Goal: Information Seeking & Learning: Learn about a topic

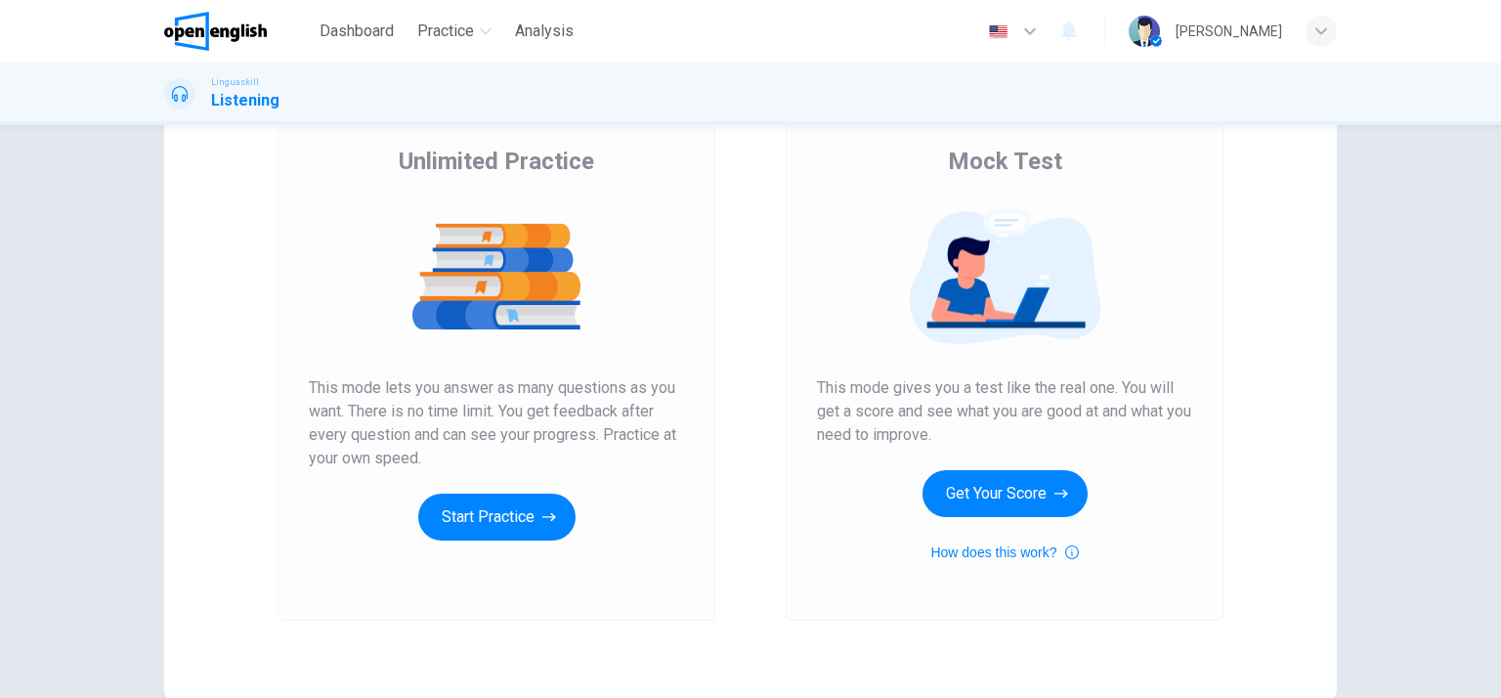
scroll to position [247, 0]
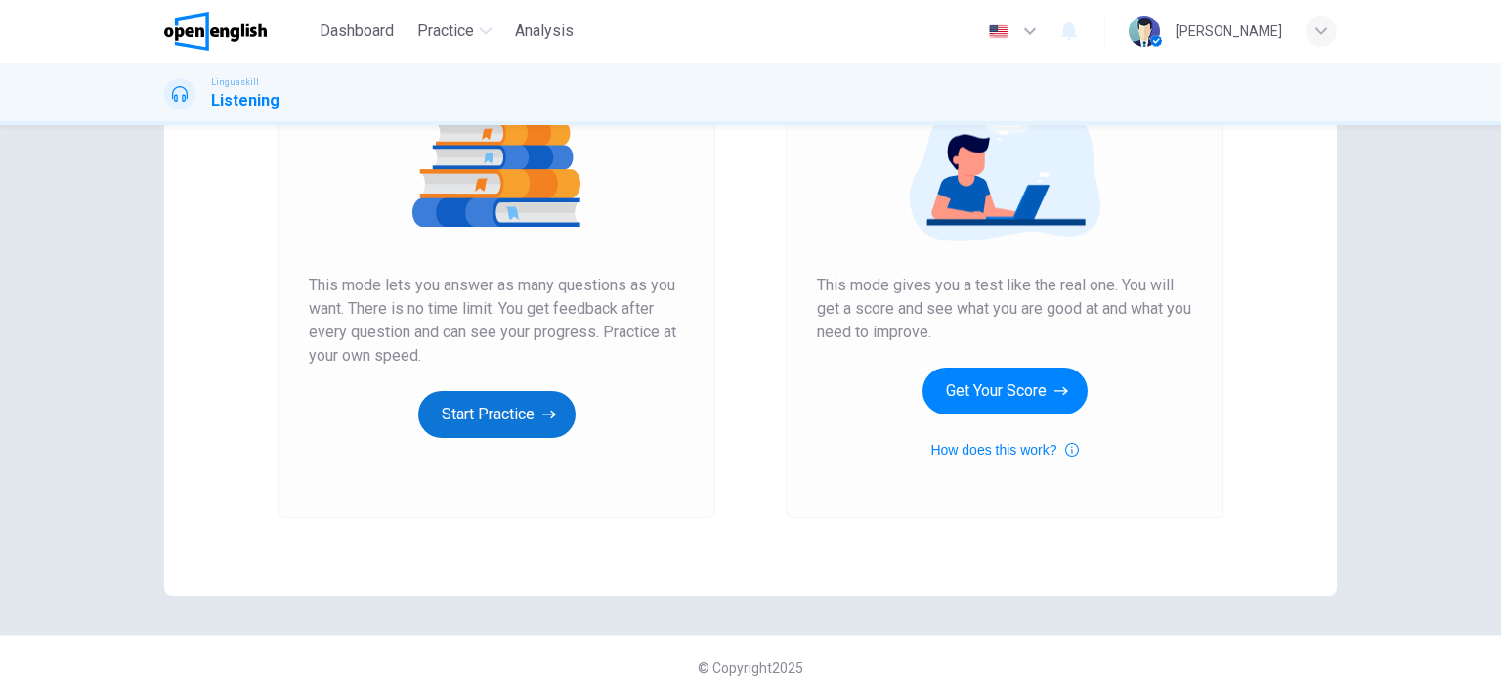
click at [518, 413] on button "Start Practice" at bounding box center [496, 414] width 157 height 47
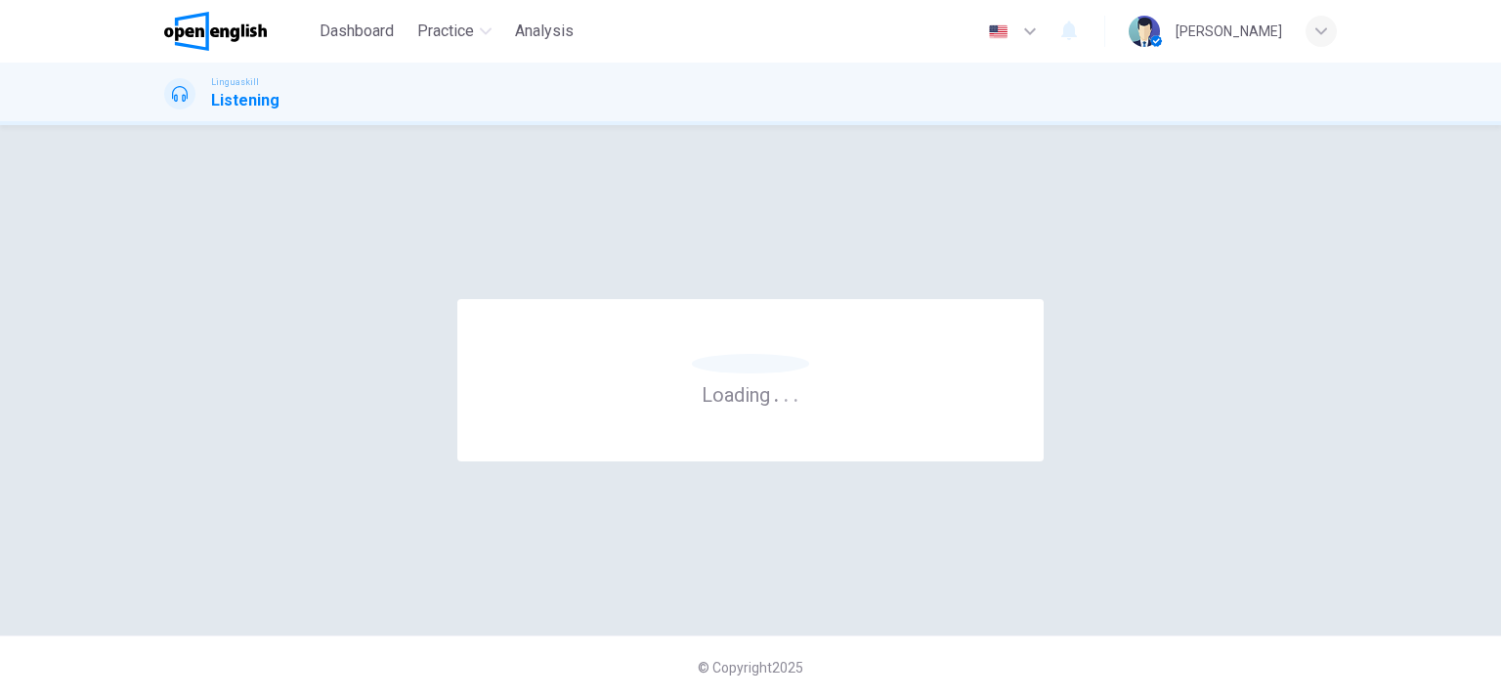
scroll to position [0, 0]
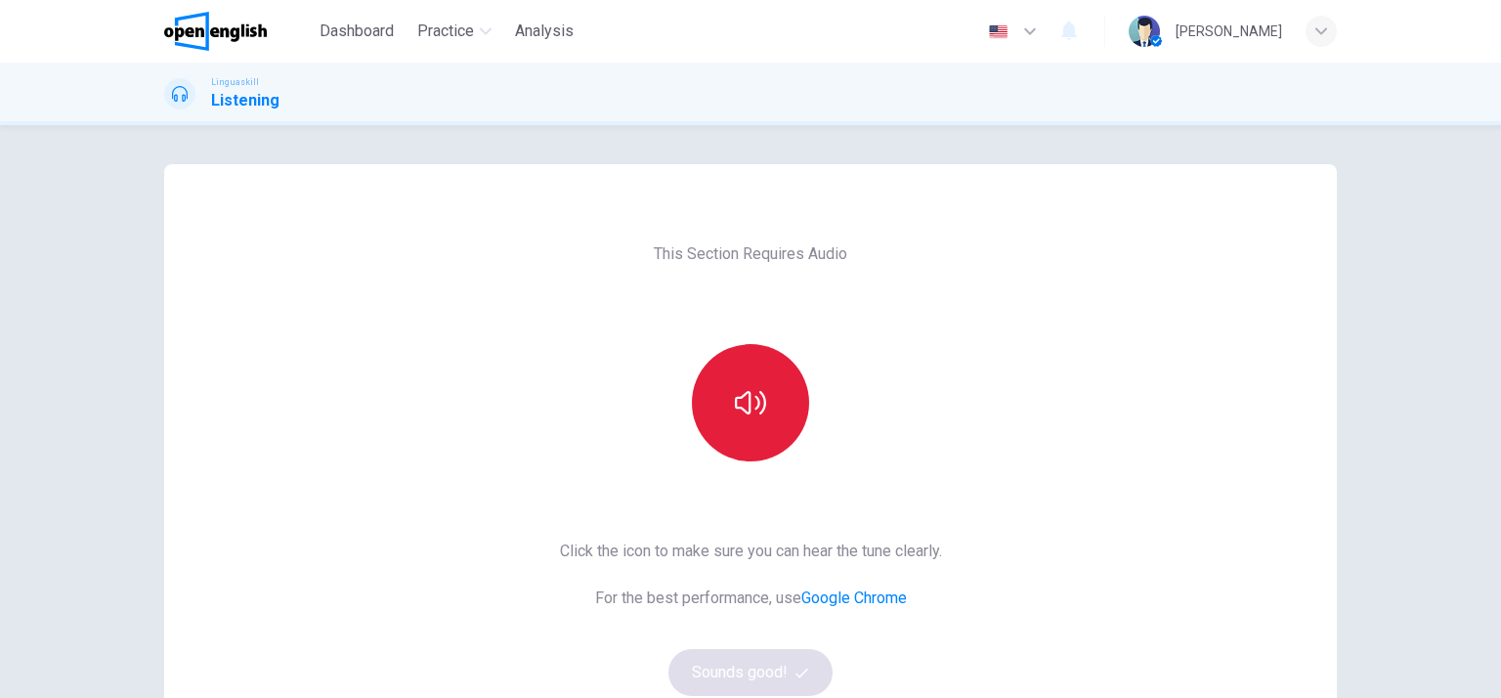
click at [730, 435] on button "button" at bounding box center [750, 402] width 117 height 117
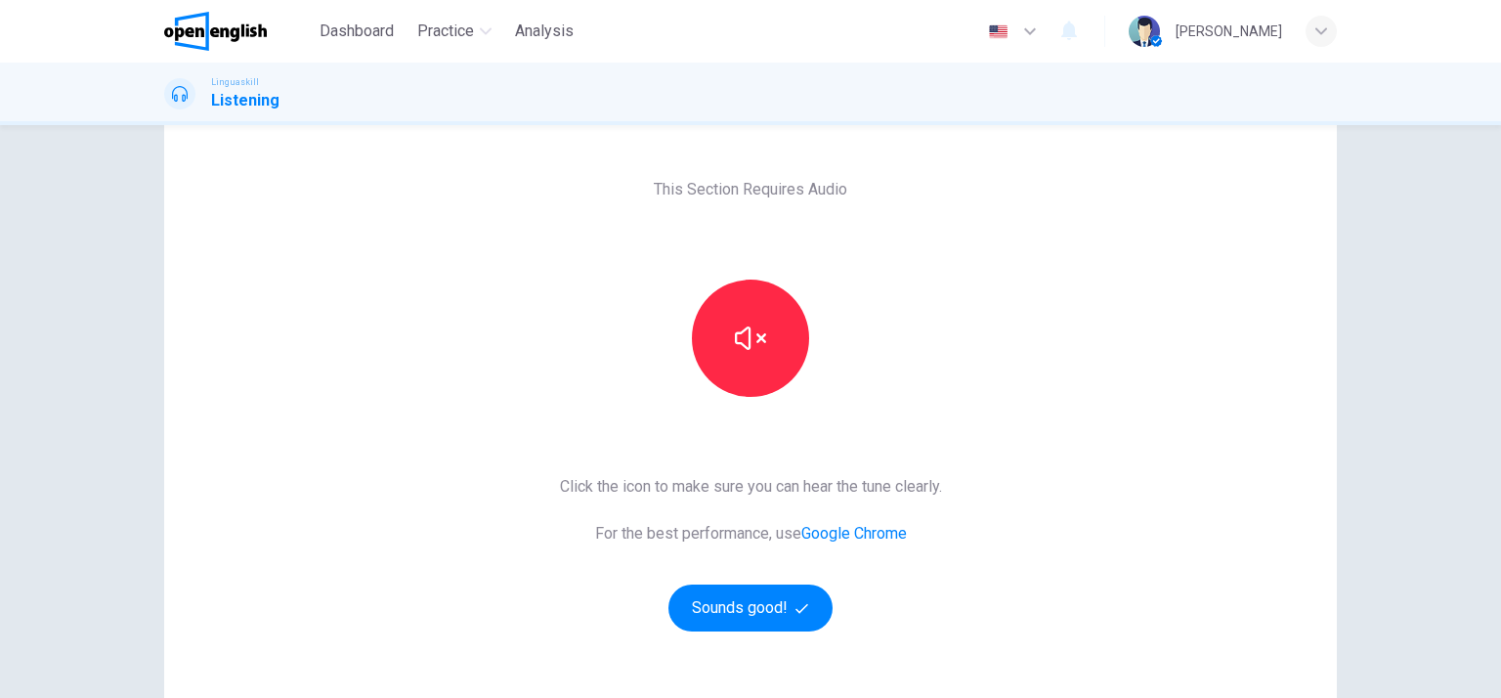
scroll to position [77, 0]
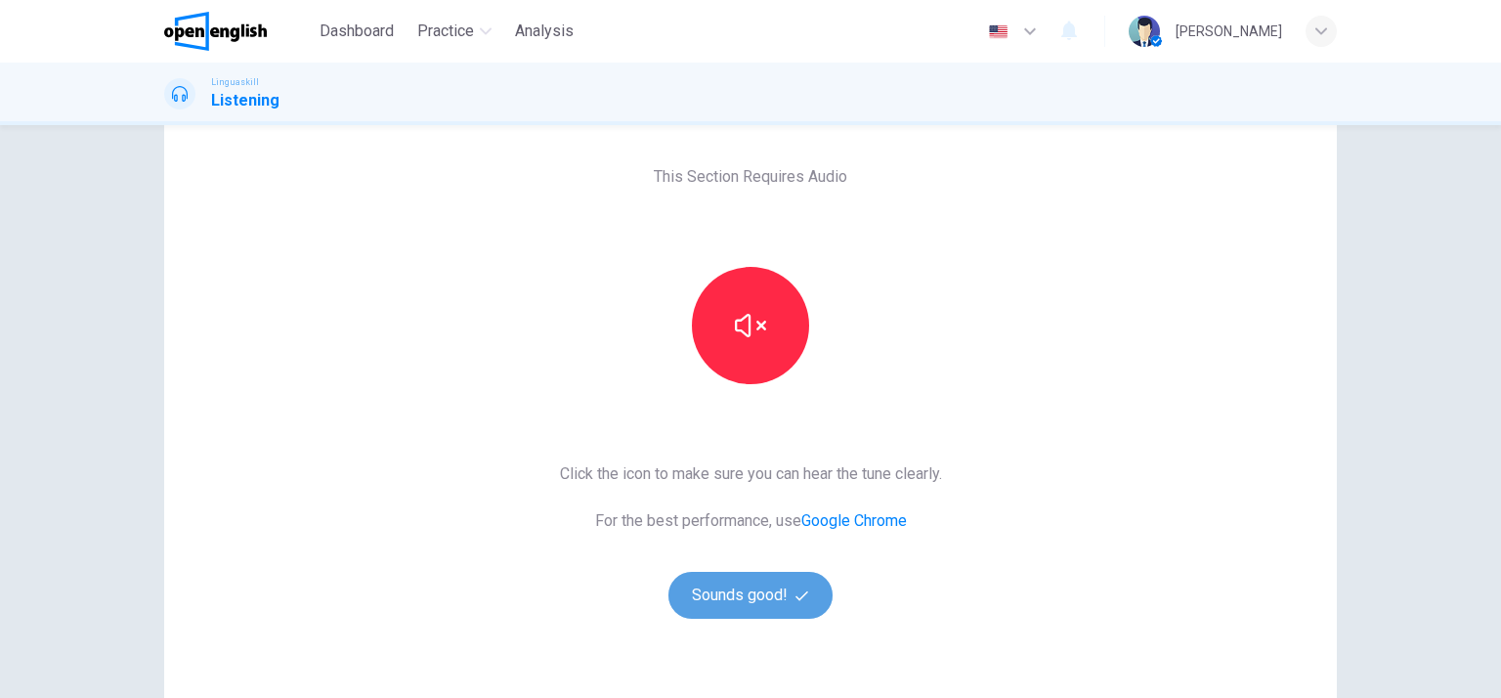
click at [781, 599] on button "Sounds good!" at bounding box center [751, 595] width 164 height 47
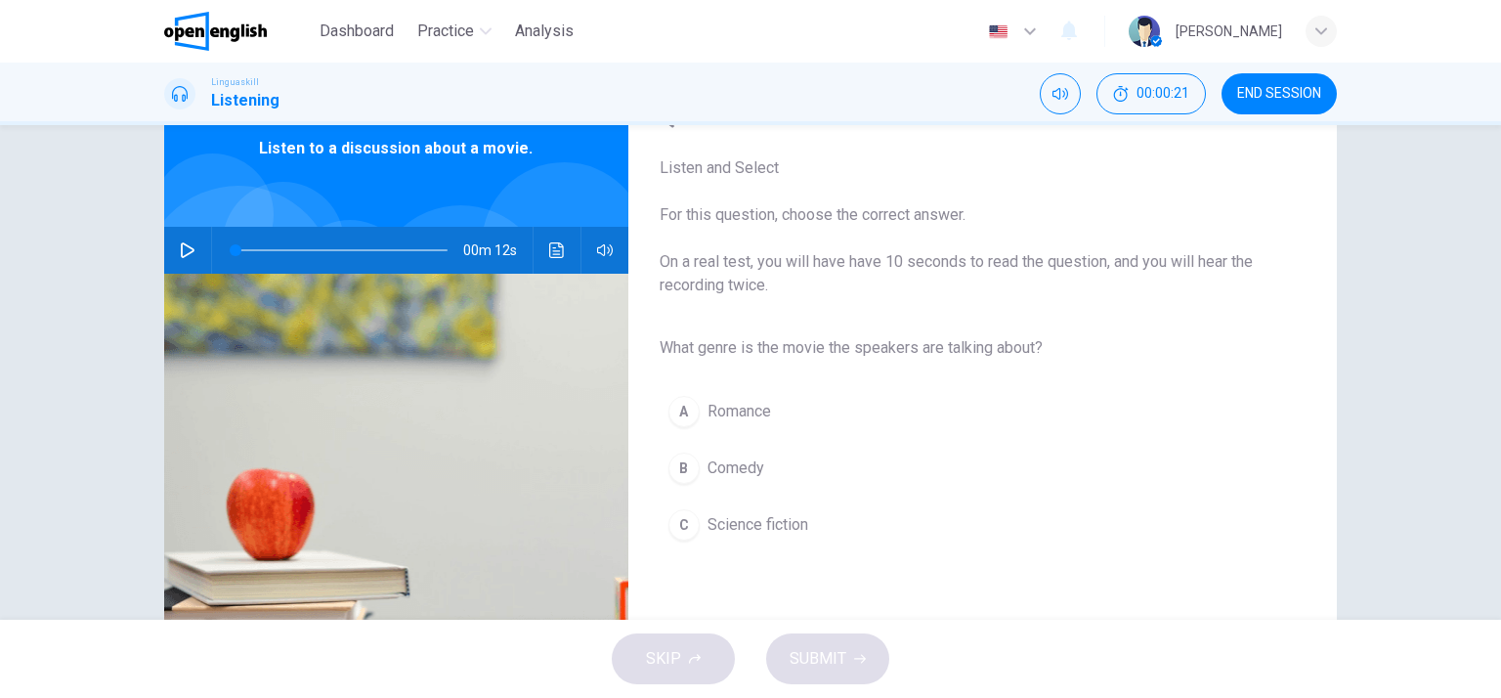
scroll to position [94, 0]
click at [191, 243] on button "button" at bounding box center [187, 250] width 31 height 47
type input "**"
click at [770, 522] on span "Science fiction" at bounding box center [758, 524] width 101 height 23
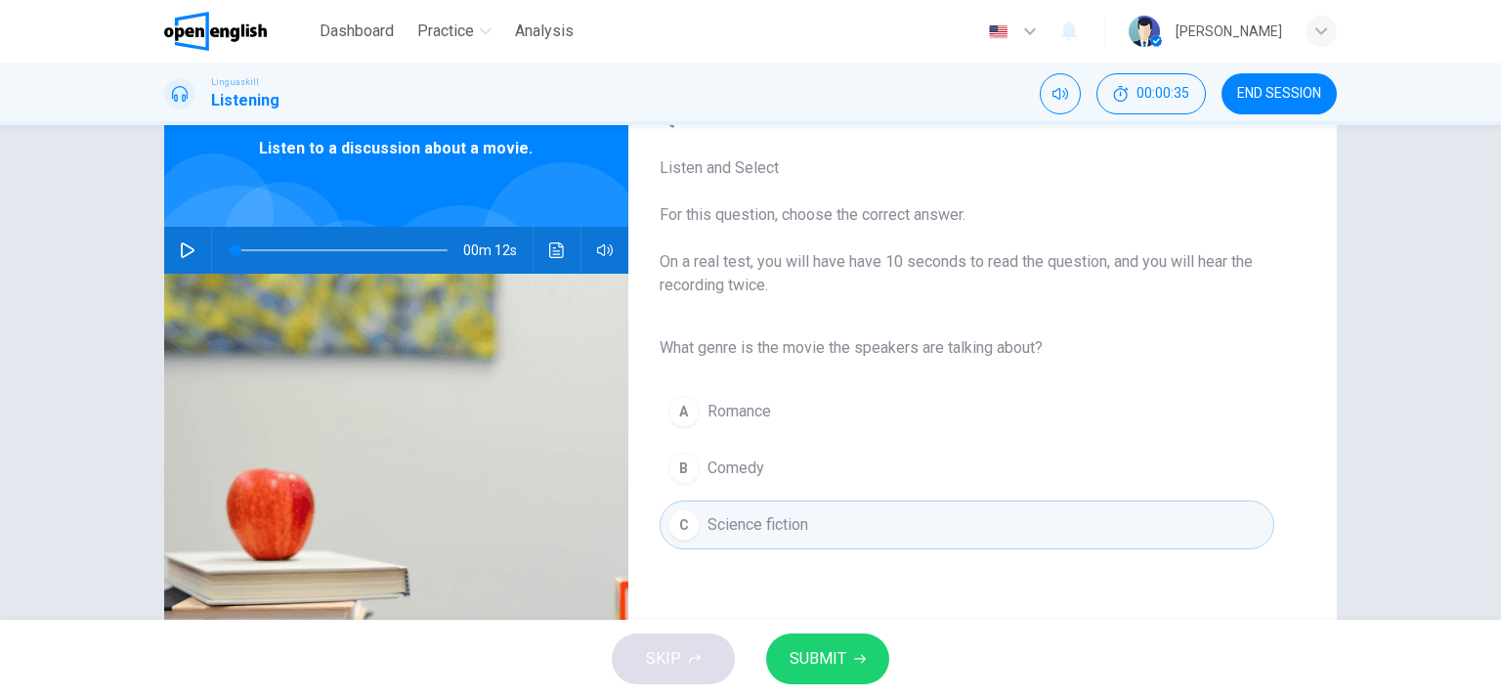
type input "*"
click at [847, 659] on button "SUBMIT" at bounding box center [827, 658] width 123 height 51
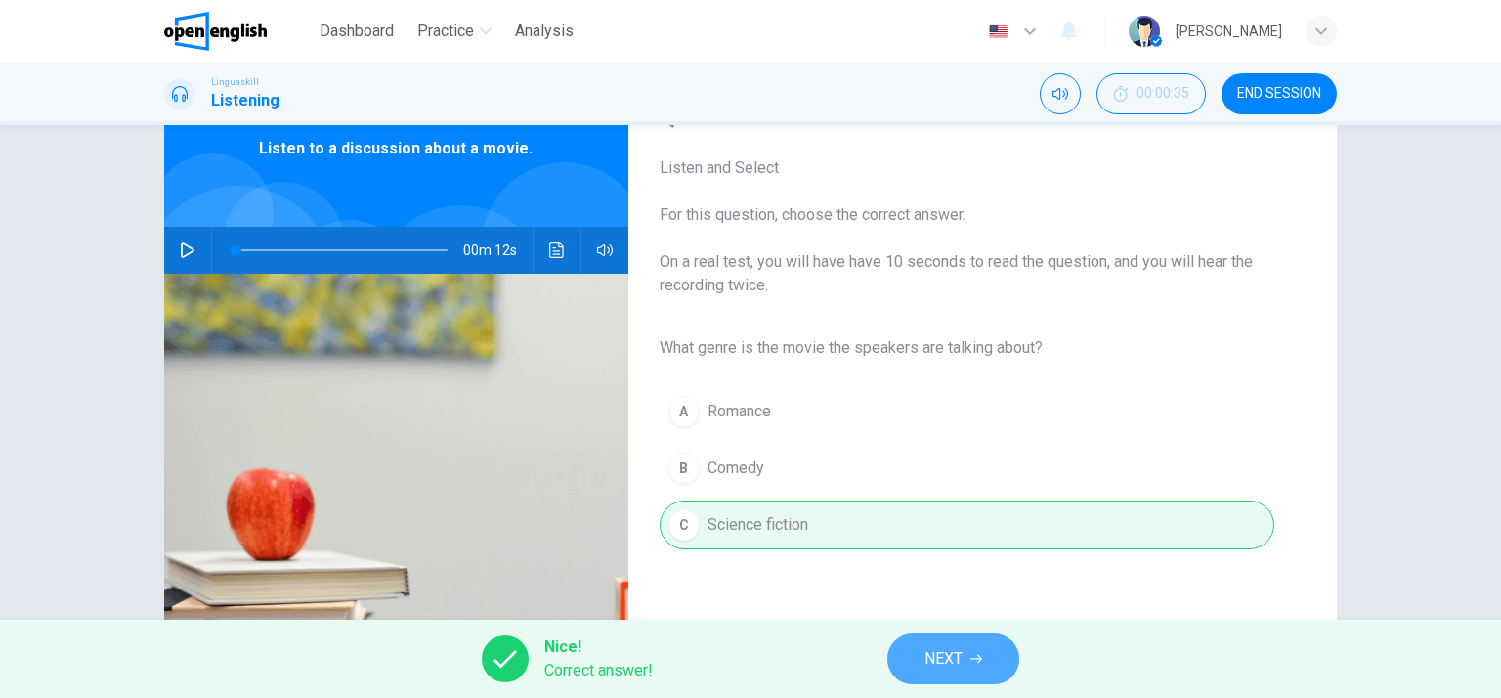
click at [967, 654] on button "NEXT" at bounding box center [953, 658] width 132 height 51
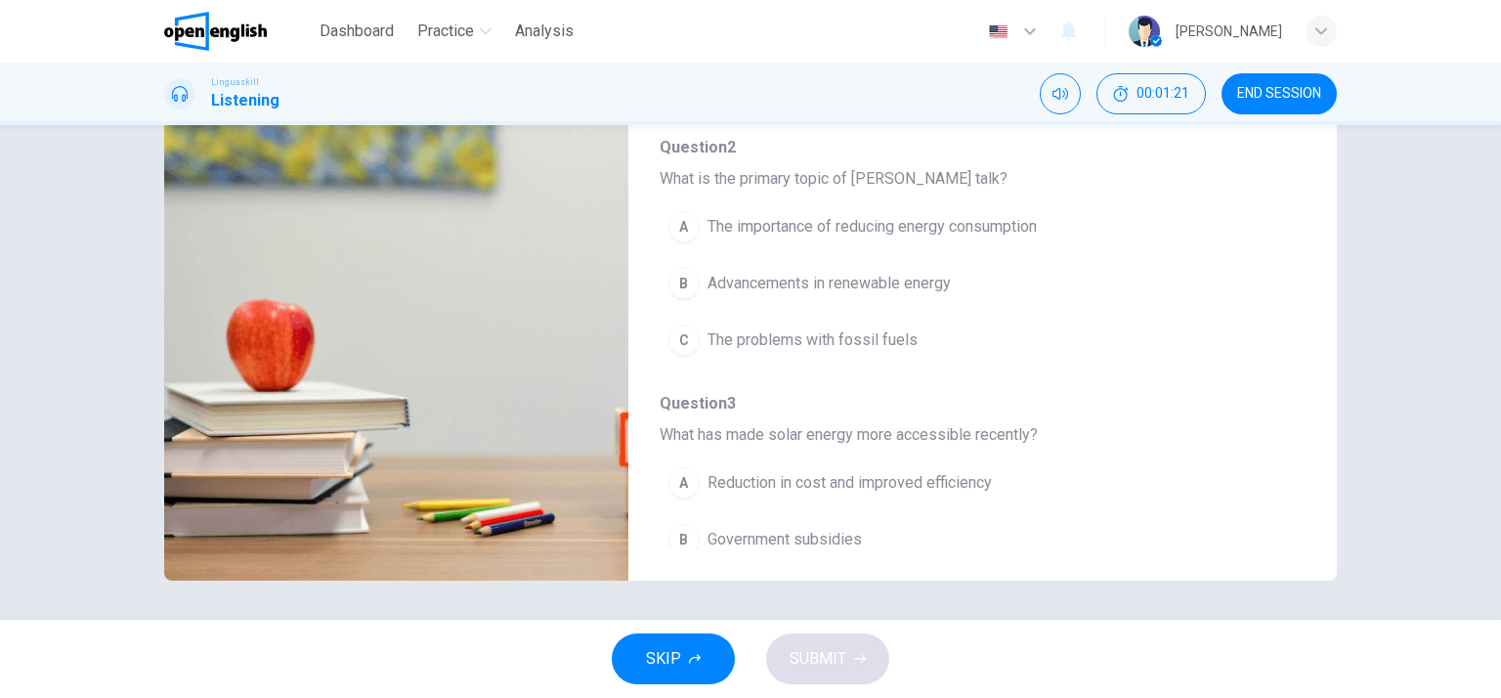
scroll to position [0, 0]
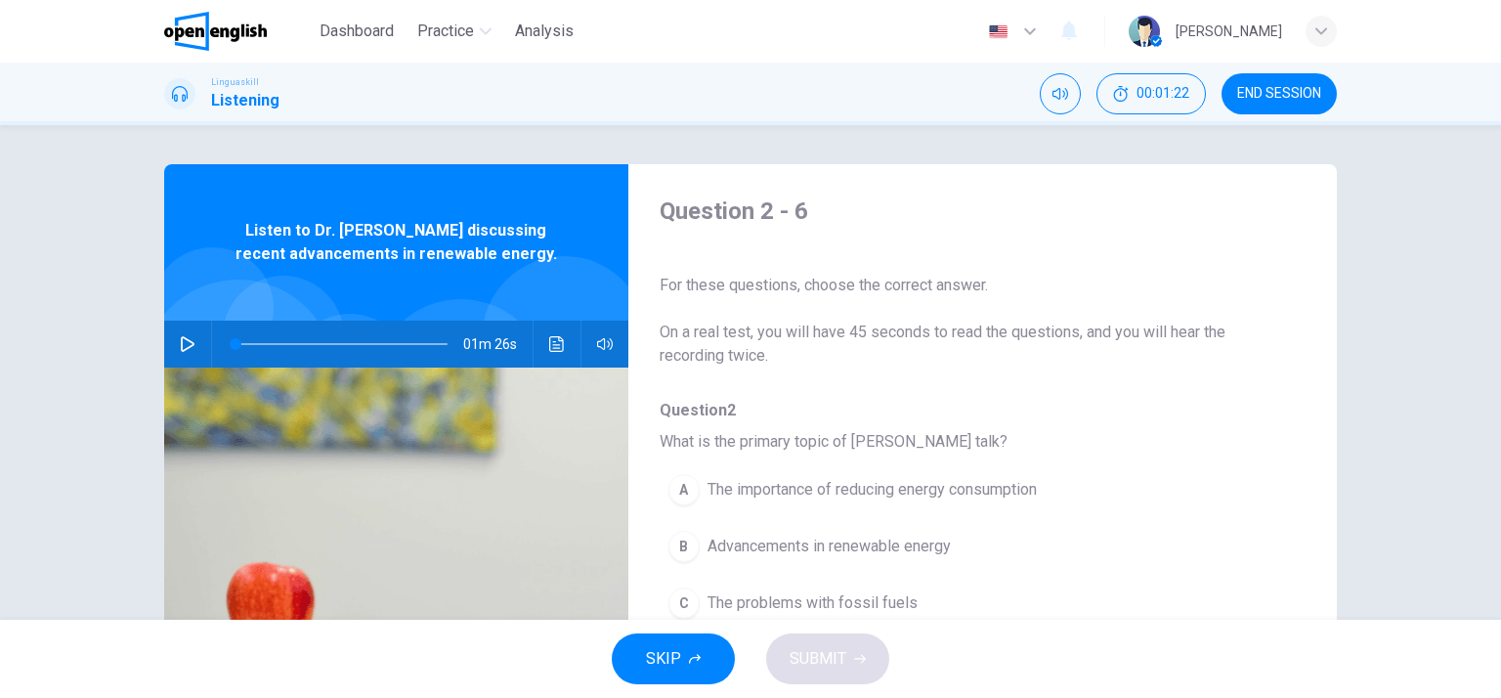
click at [180, 343] on icon "button" at bounding box center [188, 344] width 16 height 16
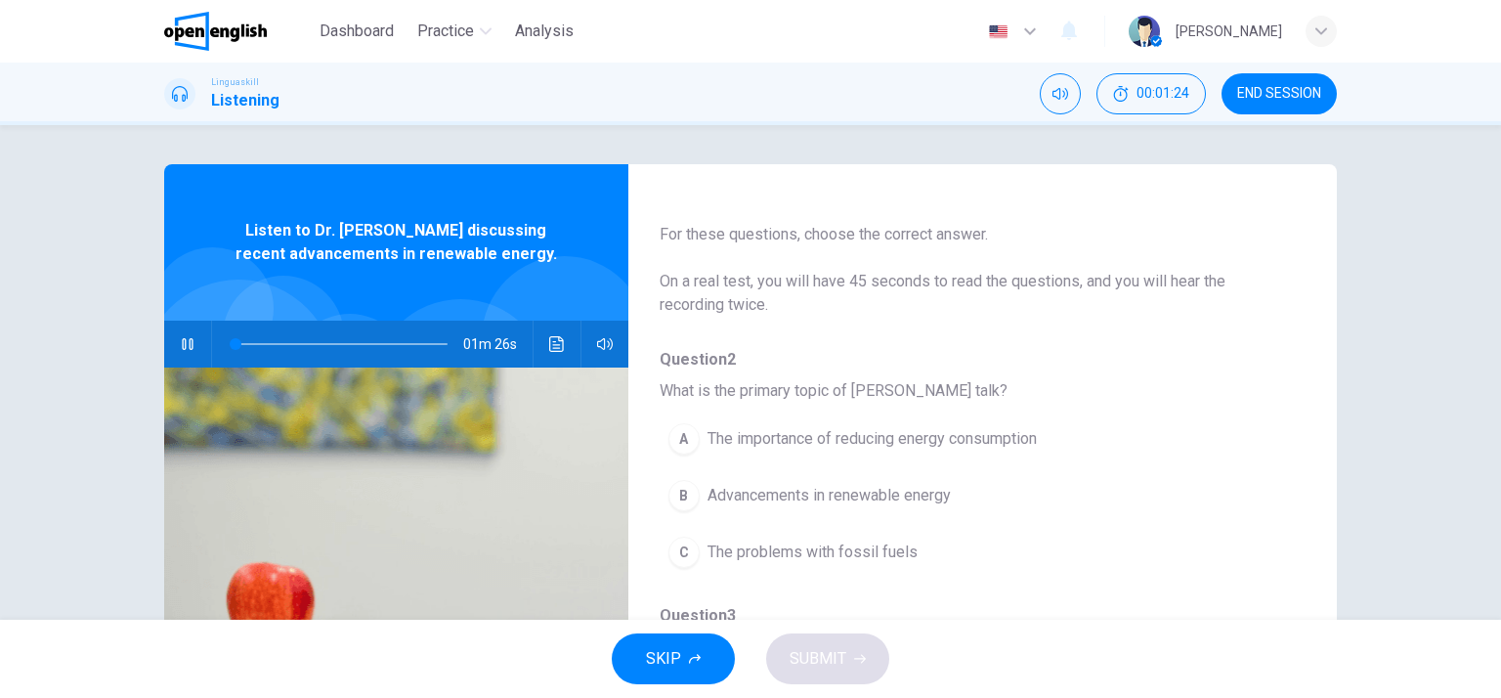
type input "*"
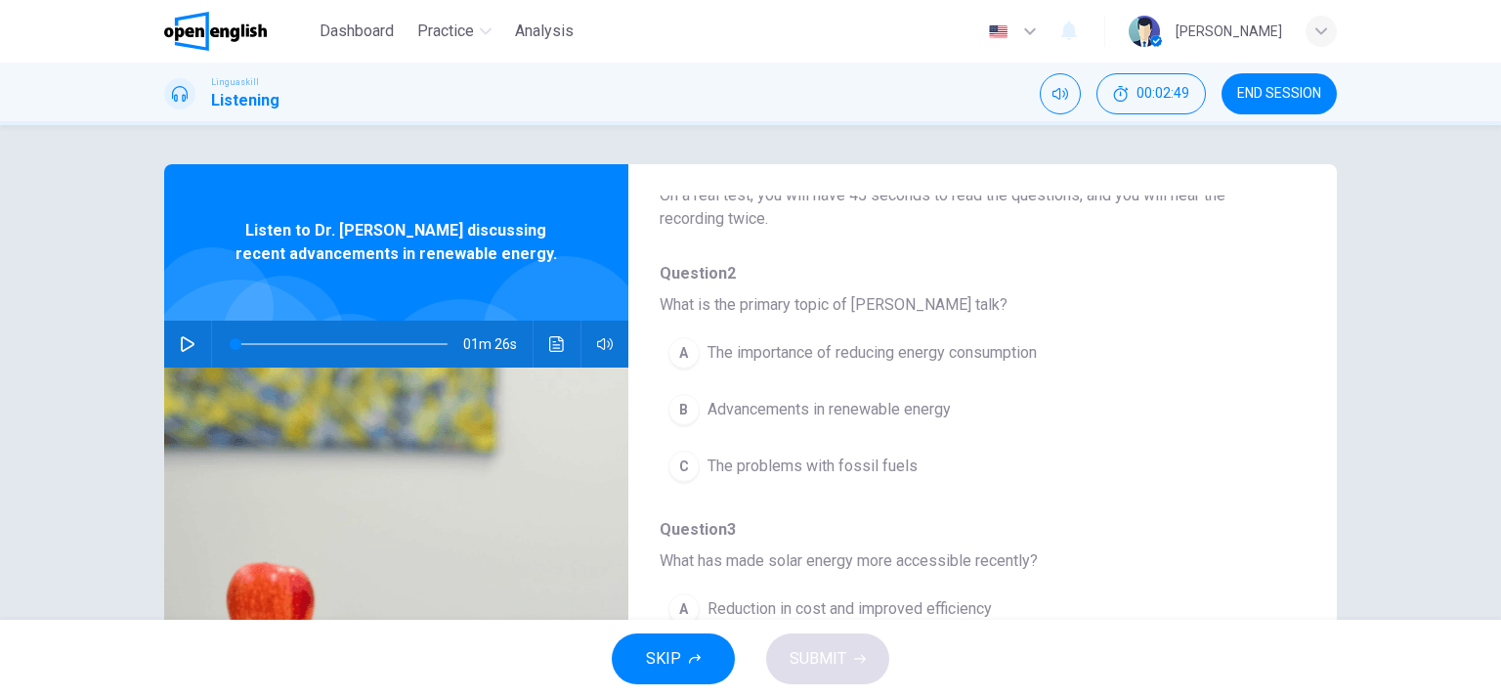
scroll to position [141, 0]
click at [824, 407] on span "Advancements in renewable energy" at bounding box center [829, 405] width 243 height 23
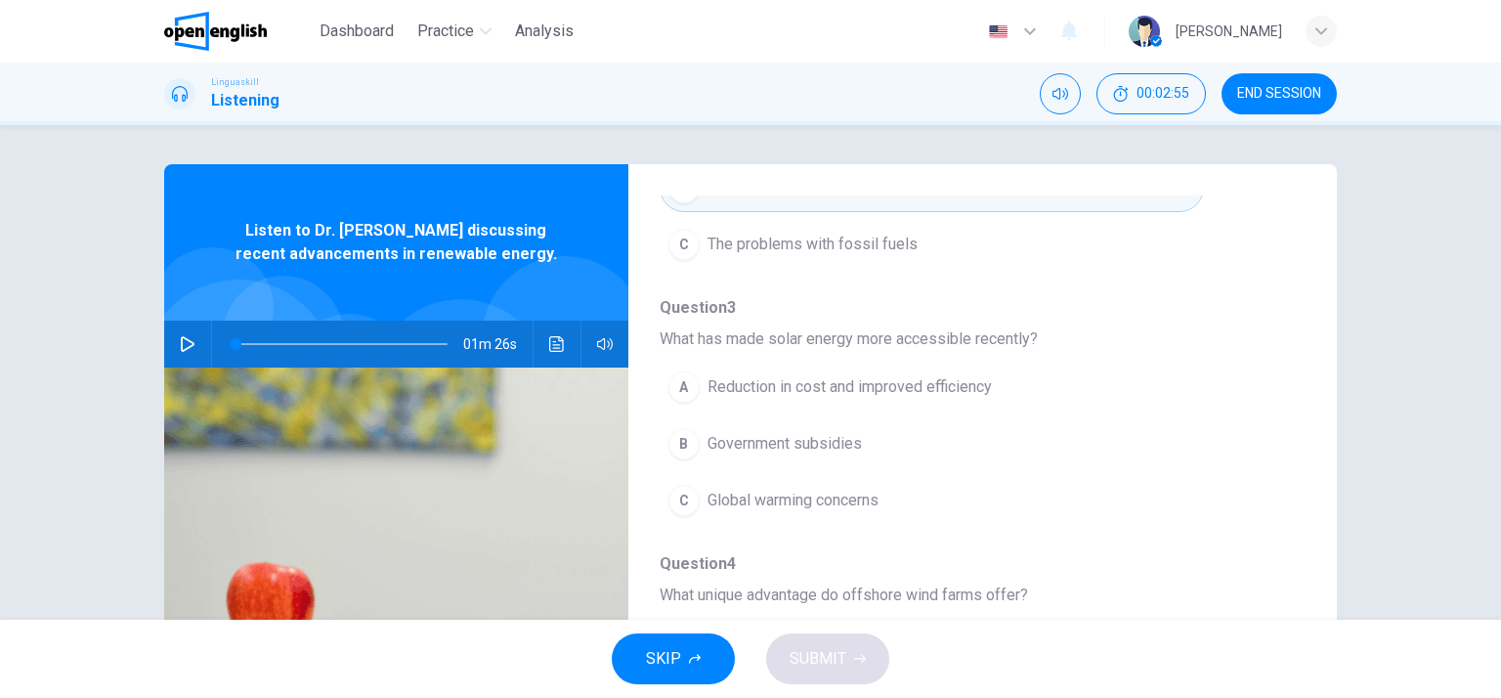
scroll to position [360, 0]
click at [876, 388] on span "Reduction in cost and improved efficiency" at bounding box center [850, 385] width 284 height 23
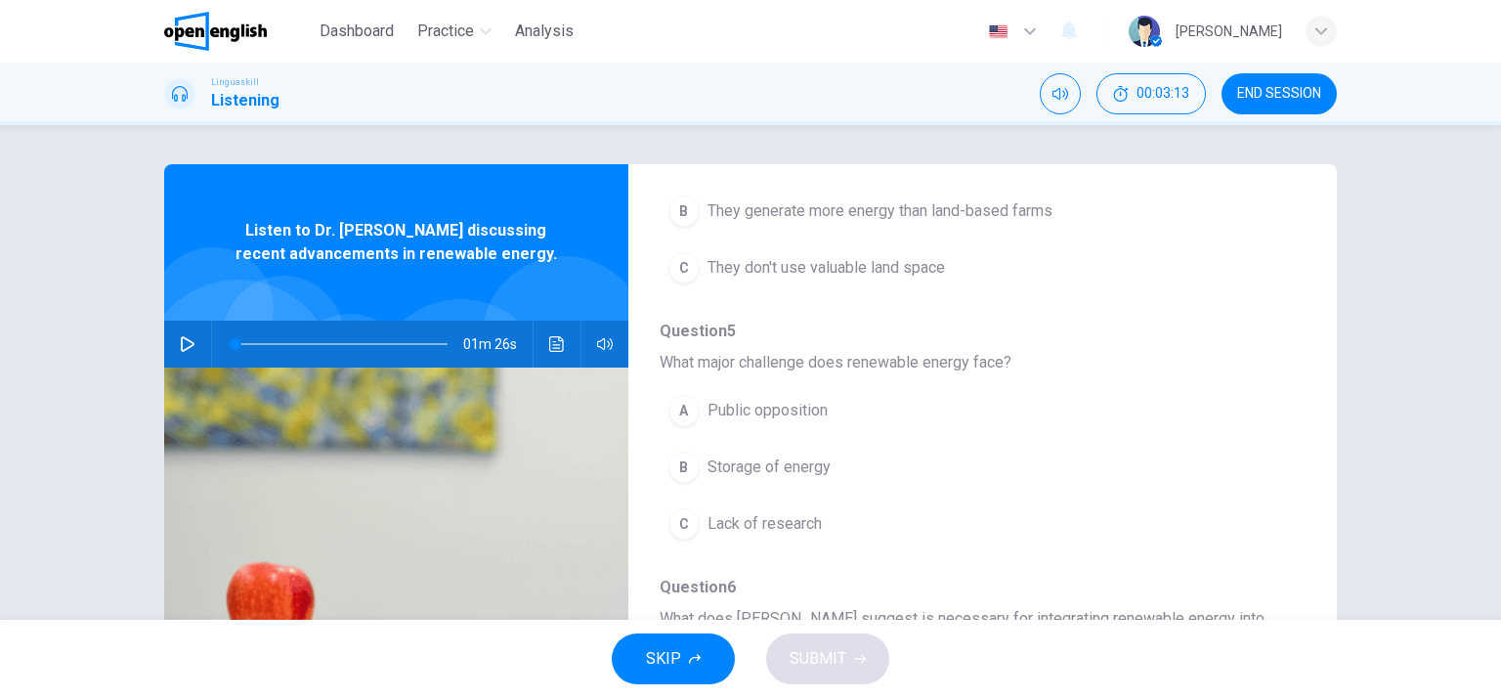
scroll to position [860, 0]
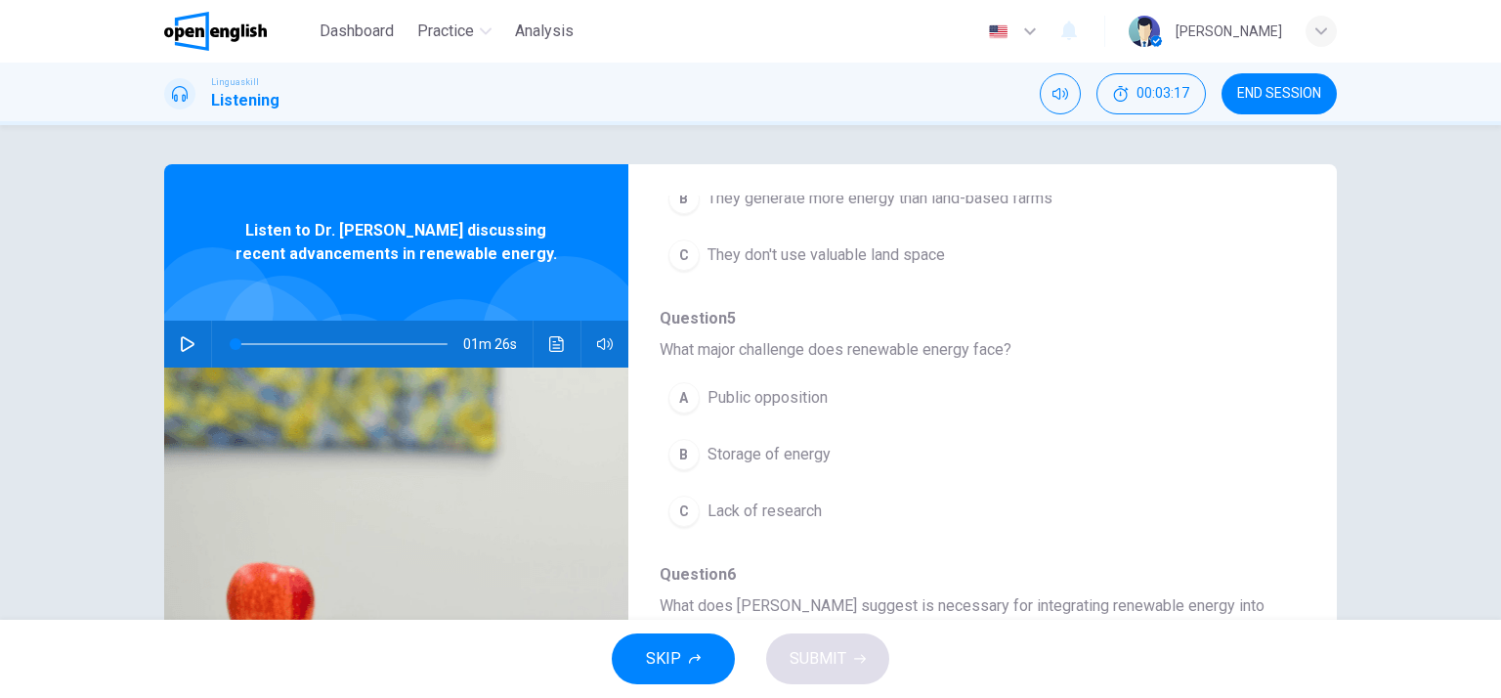
click at [173, 345] on button "button" at bounding box center [187, 344] width 31 height 47
click at [598, 349] on icon "button" at bounding box center [605, 344] width 16 height 12
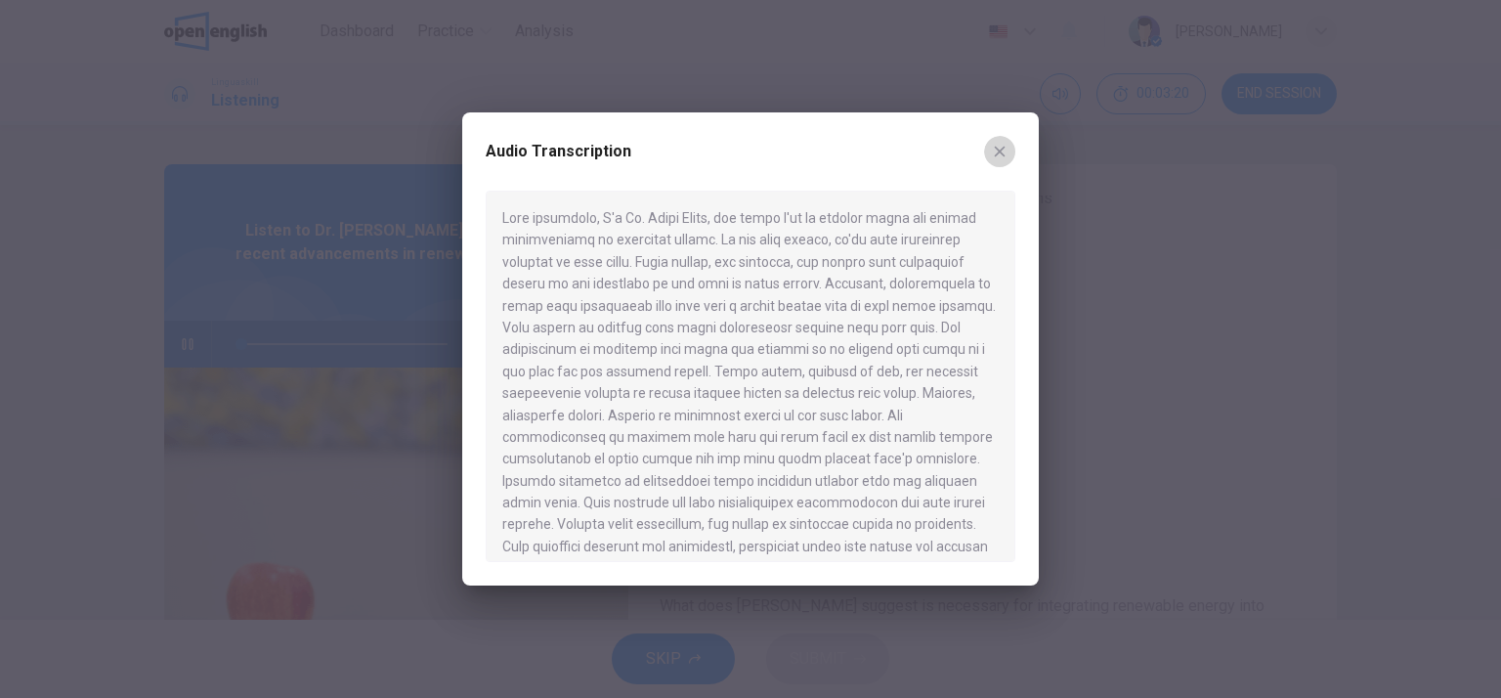
click at [1001, 150] on icon "button" at bounding box center [1000, 152] width 11 height 11
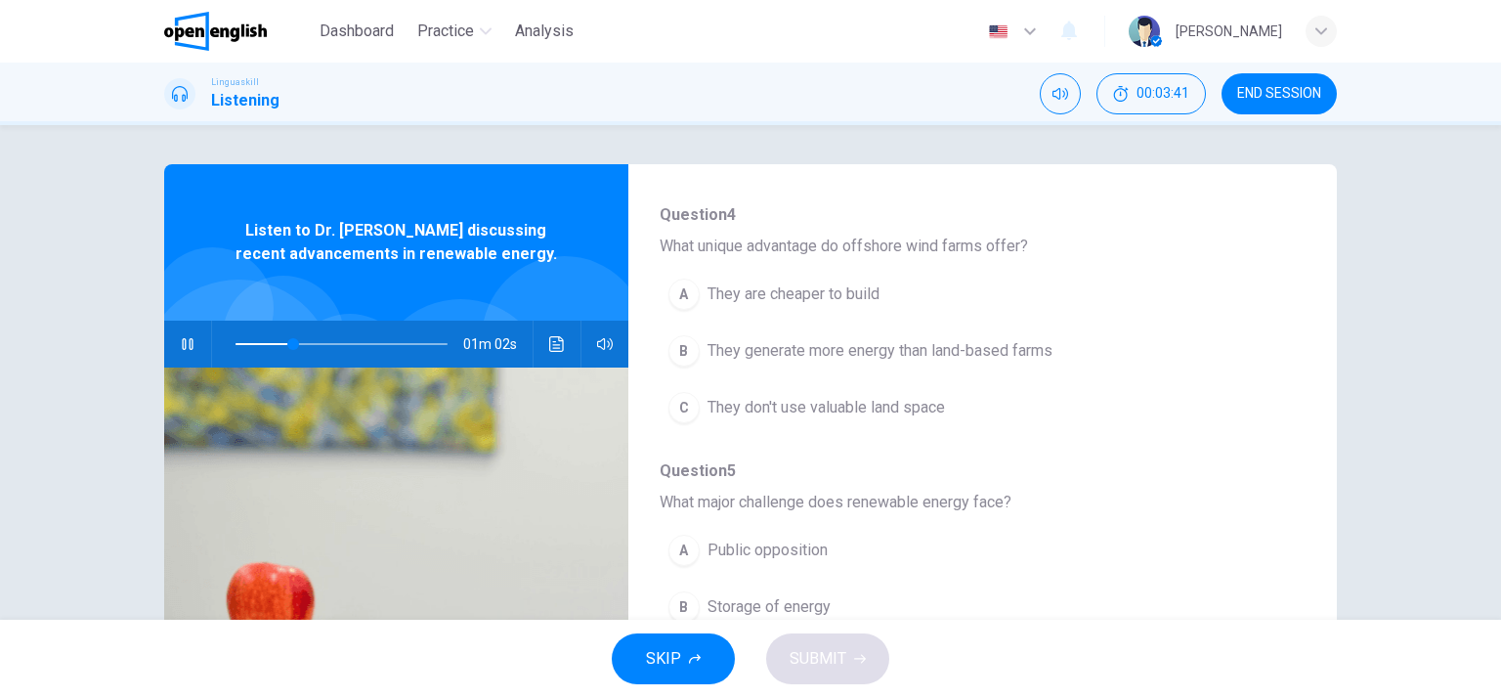
scroll to position [708, 0]
click at [180, 338] on icon "button" at bounding box center [188, 344] width 16 height 16
click at [181, 338] on icon "button" at bounding box center [188, 344] width 14 height 16
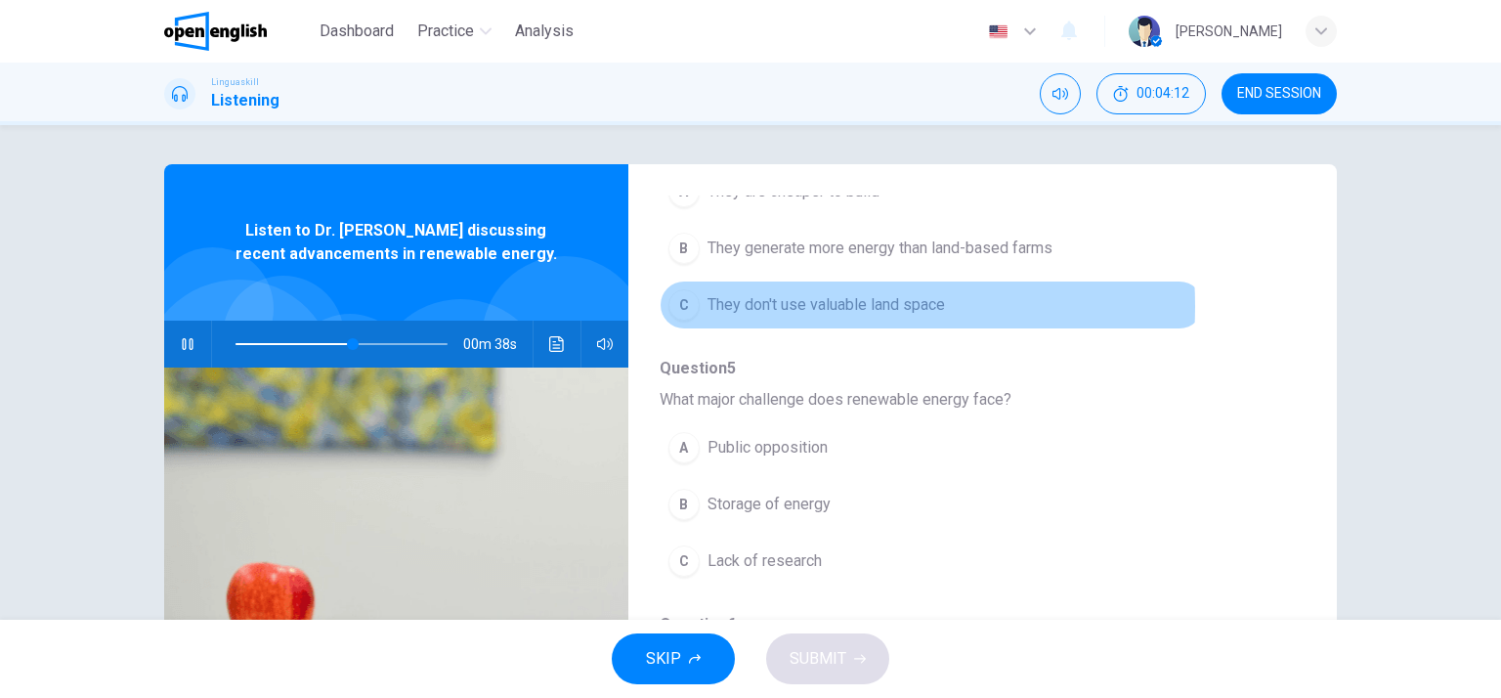
click at [792, 301] on span "They don't use valuable land space" at bounding box center [827, 304] width 238 height 23
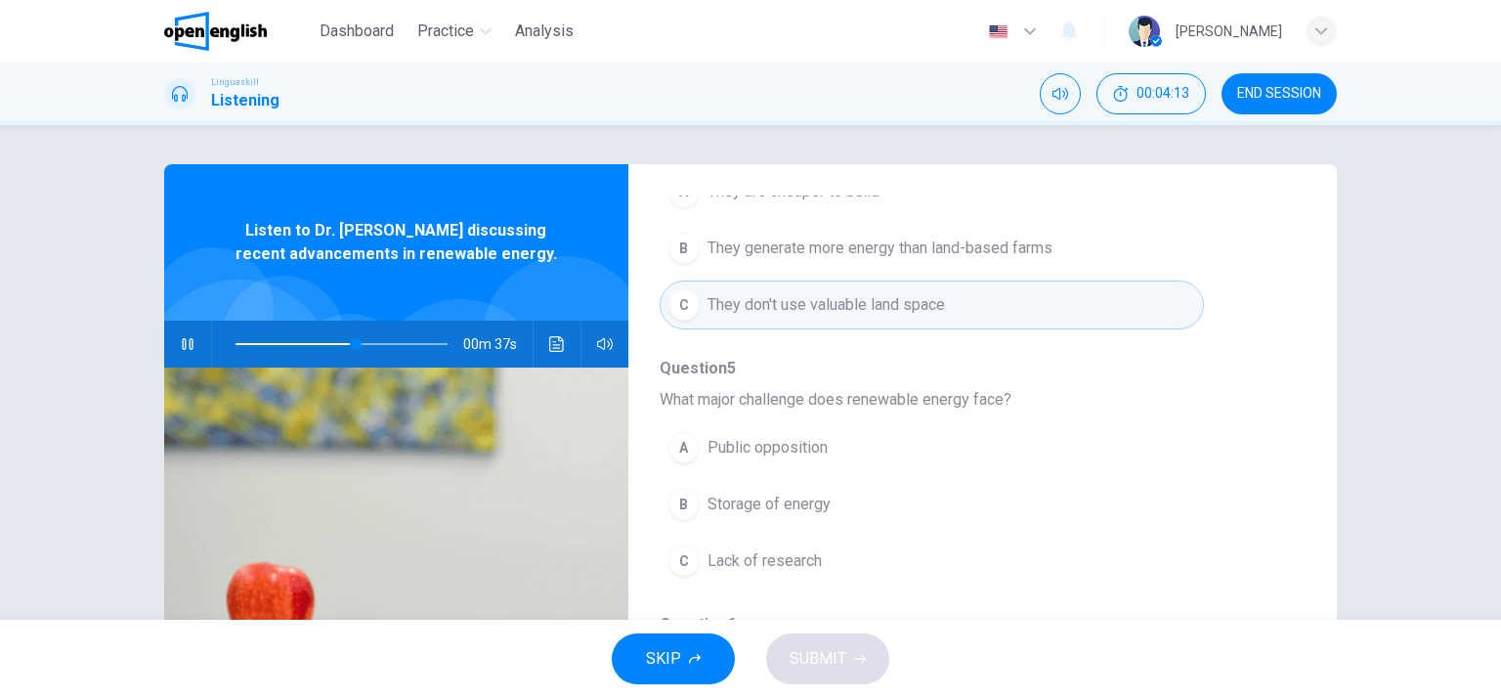
scroll to position [860, 0]
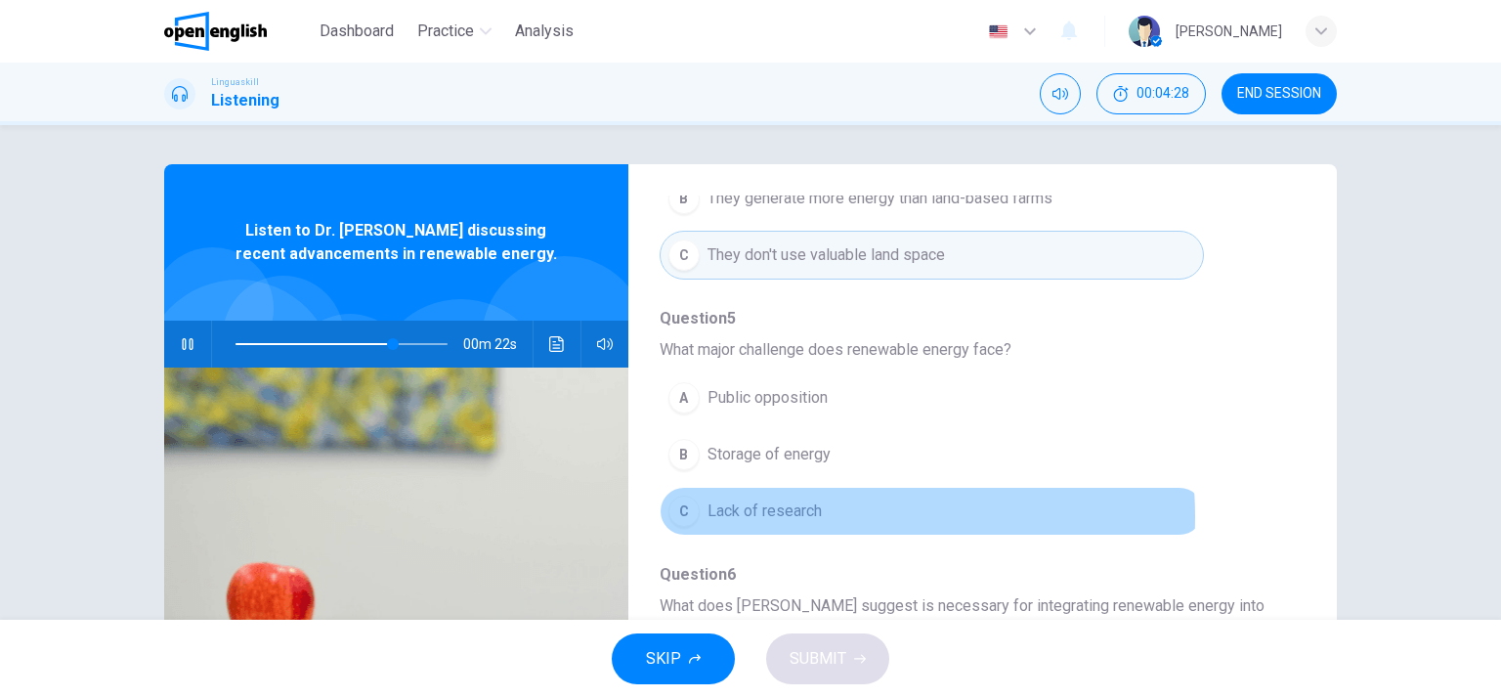
click at [798, 511] on span "Lack of research" at bounding box center [765, 510] width 114 height 23
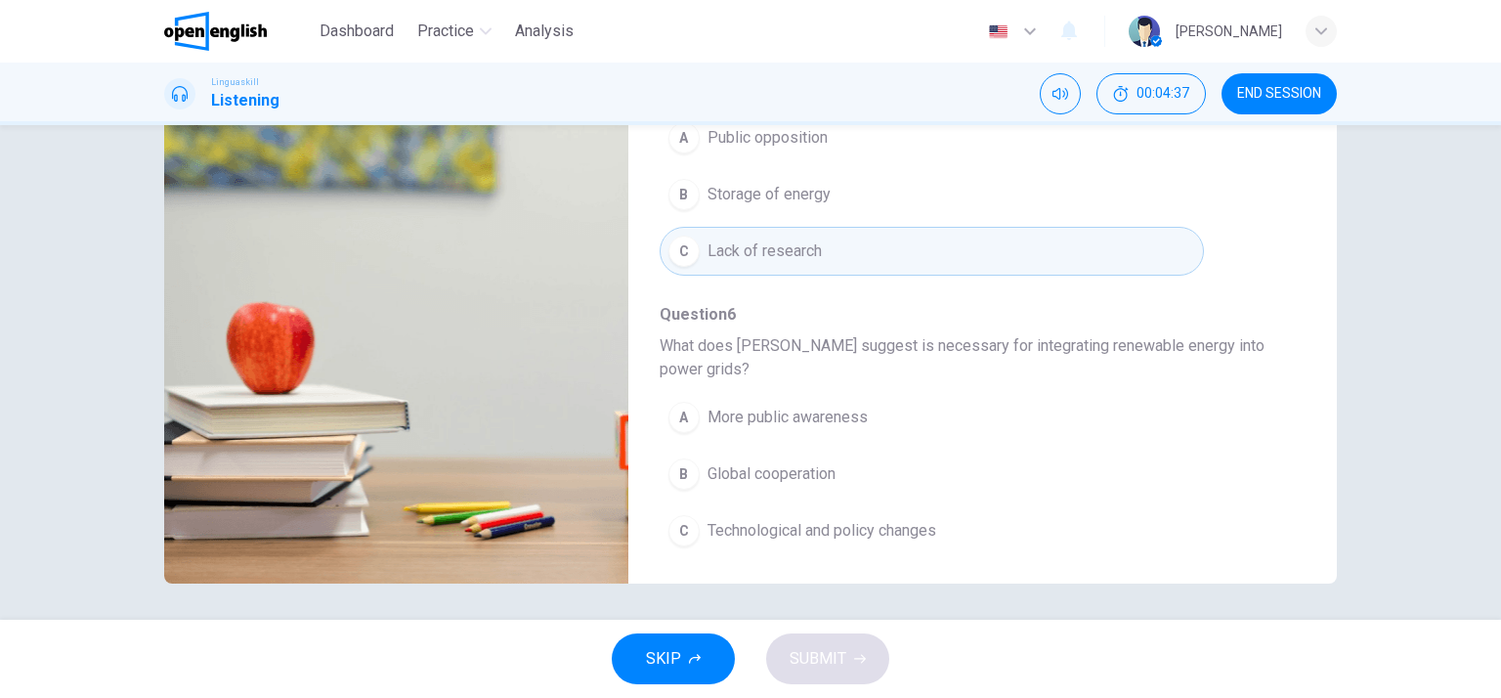
scroll to position [263, 0]
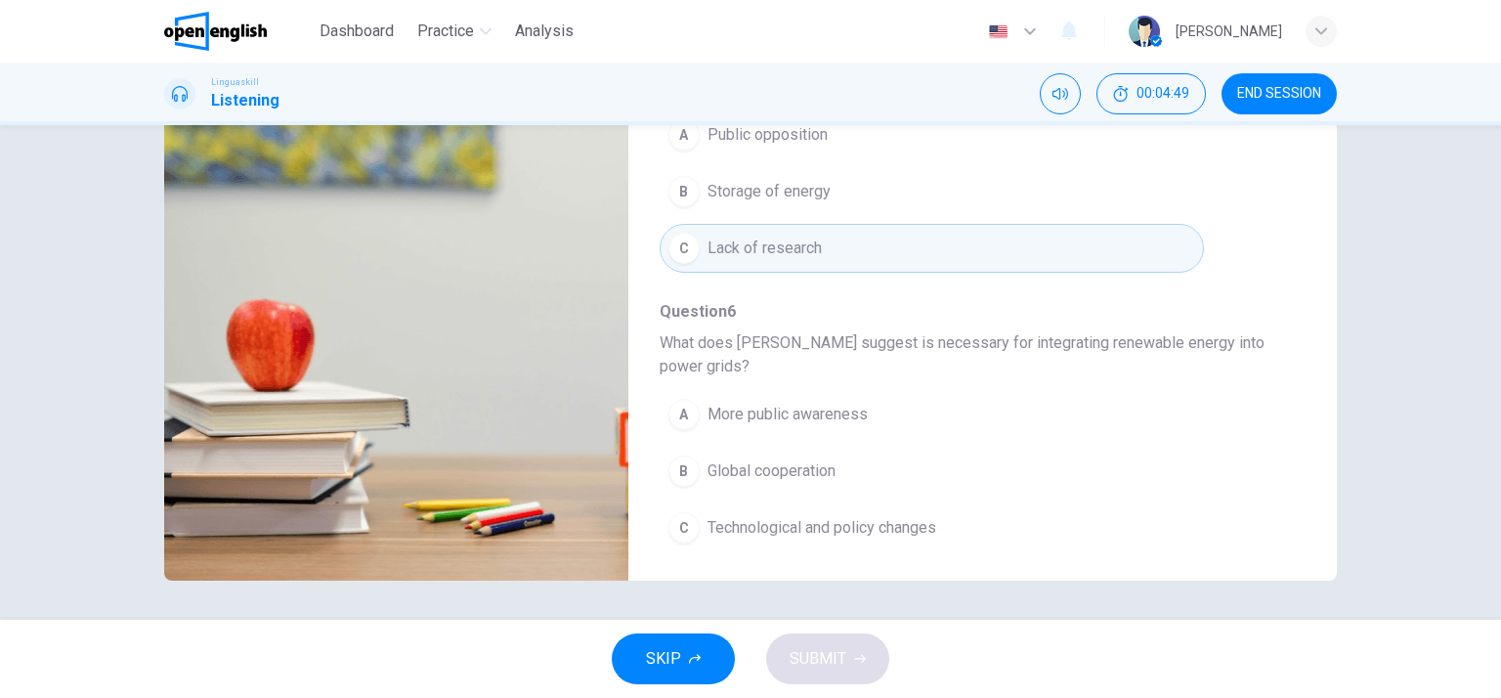
type input "*"
click at [820, 528] on span "Technological and policy changes" at bounding box center [822, 527] width 229 height 23
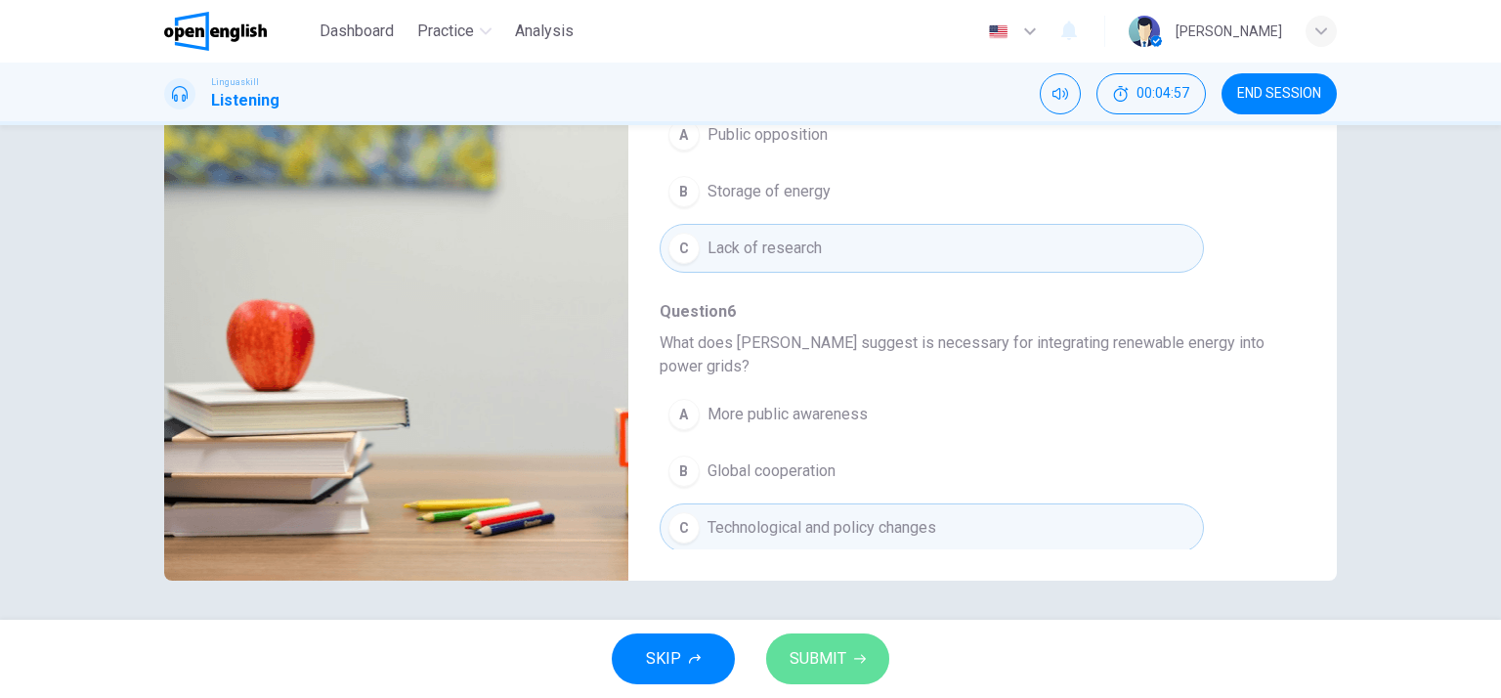
click at [825, 654] on span "SUBMIT" at bounding box center [818, 658] width 57 height 27
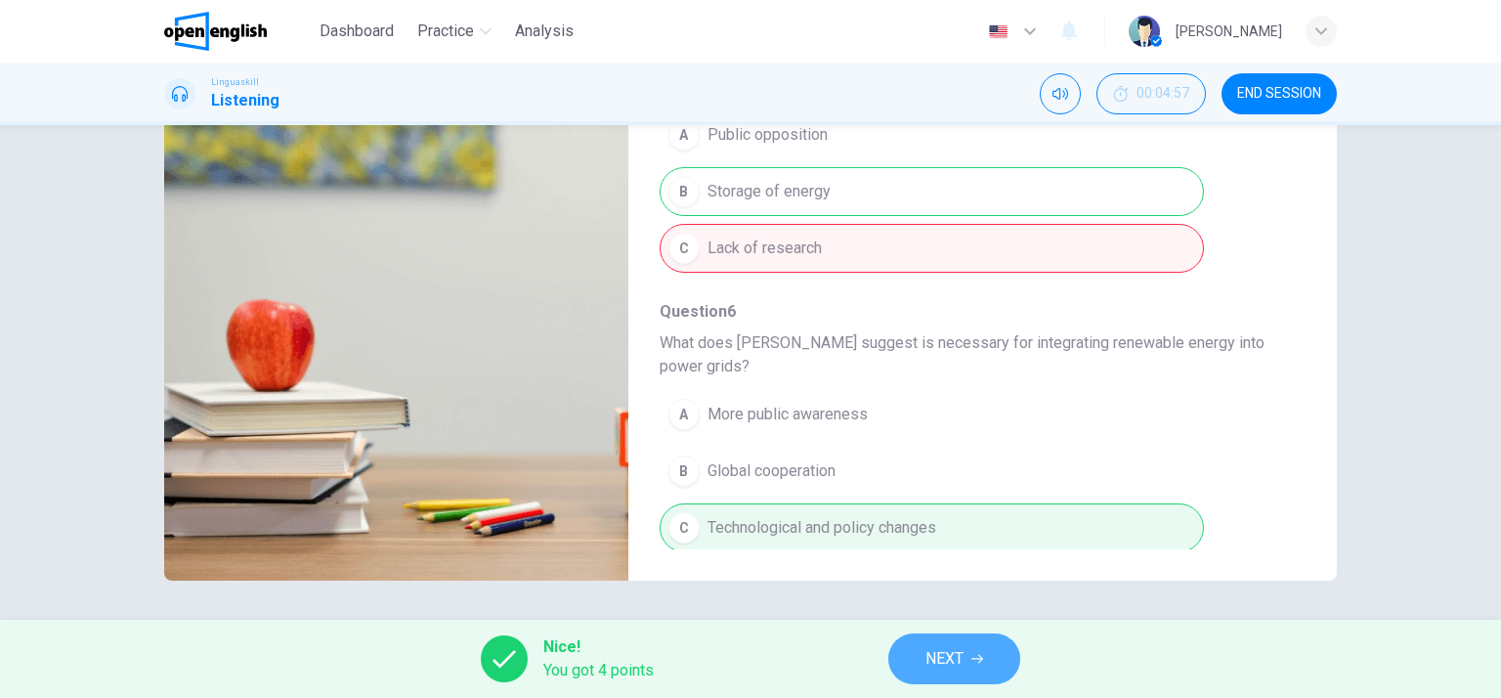
click at [944, 645] on span "NEXT" at bounding box center [945, 658] width 38 height 27
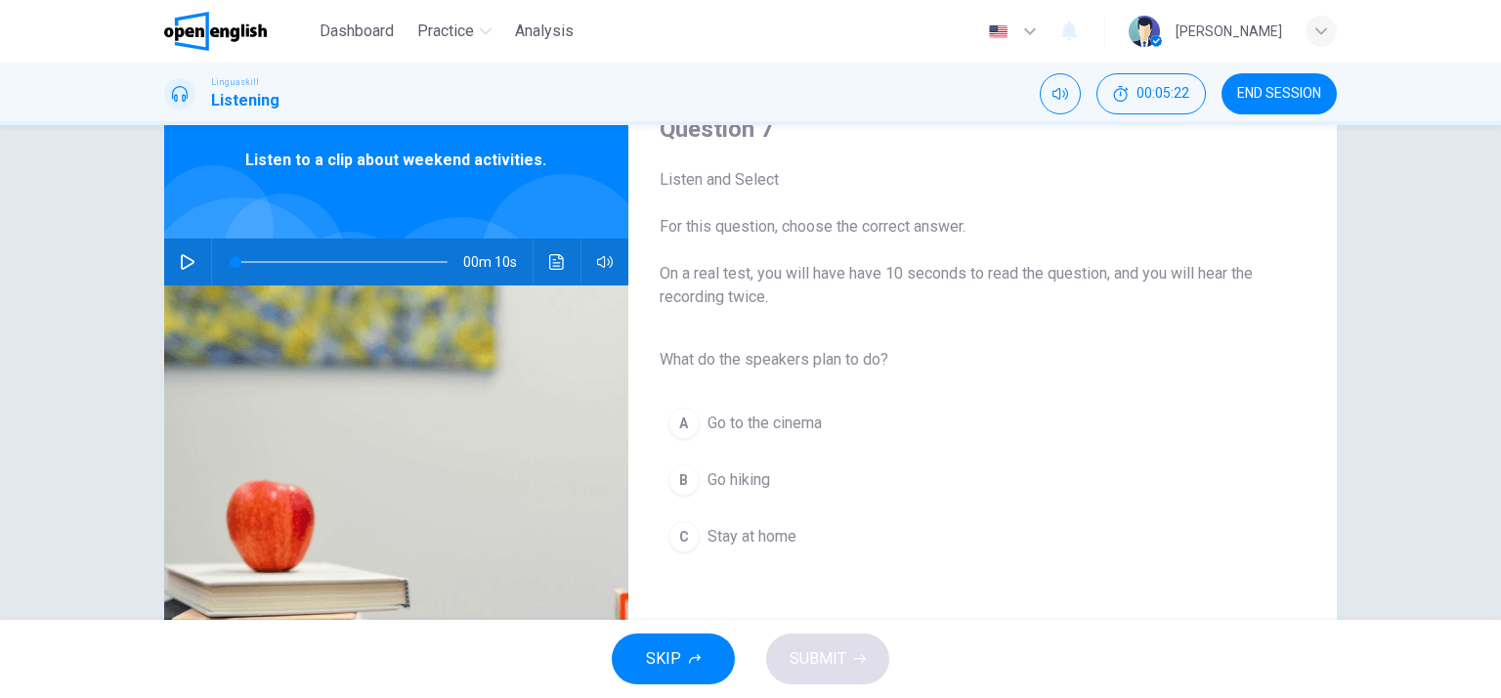
scroll to position [78, 0]
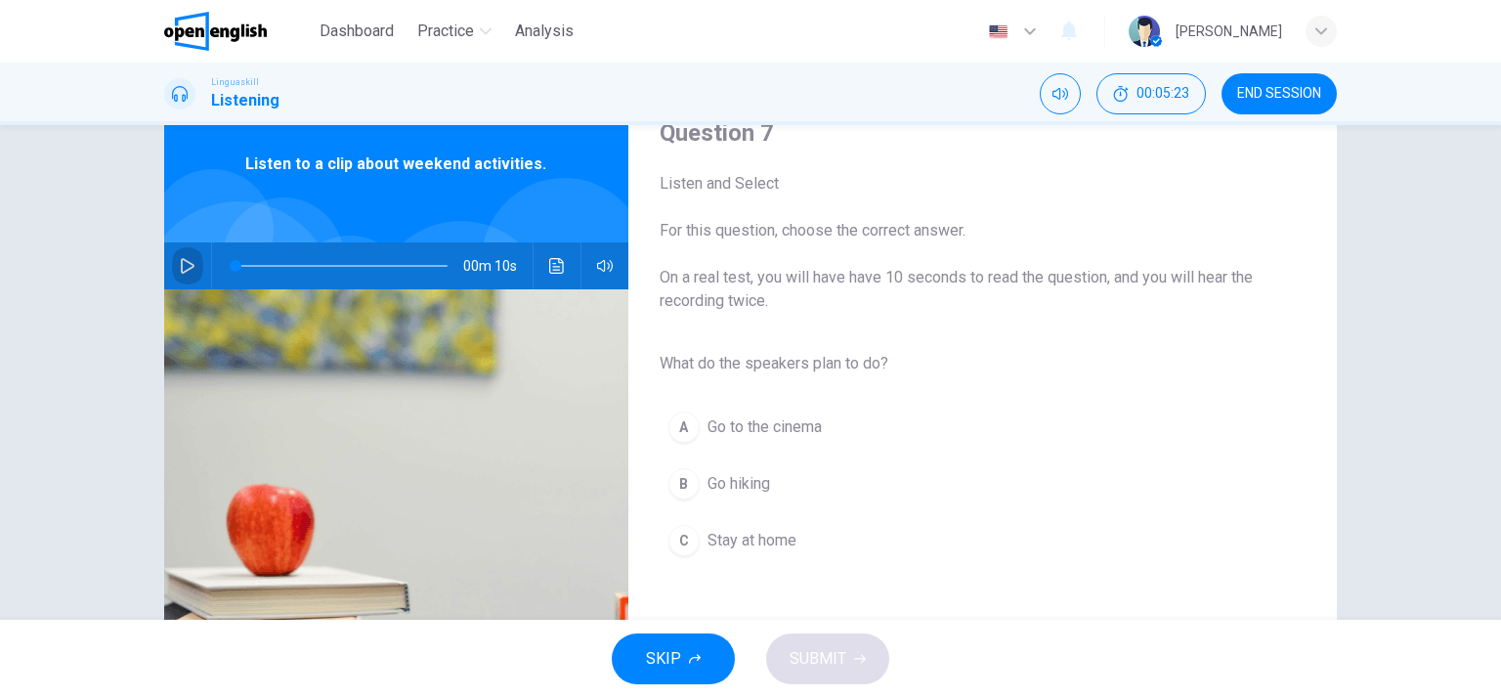
click at [183, 267] on icon "button" at bounding box center [188, 266] width 16 height 16
click at [729, 486] on span "Go hiking" at bounding box center [739, 483] width 63 height 23
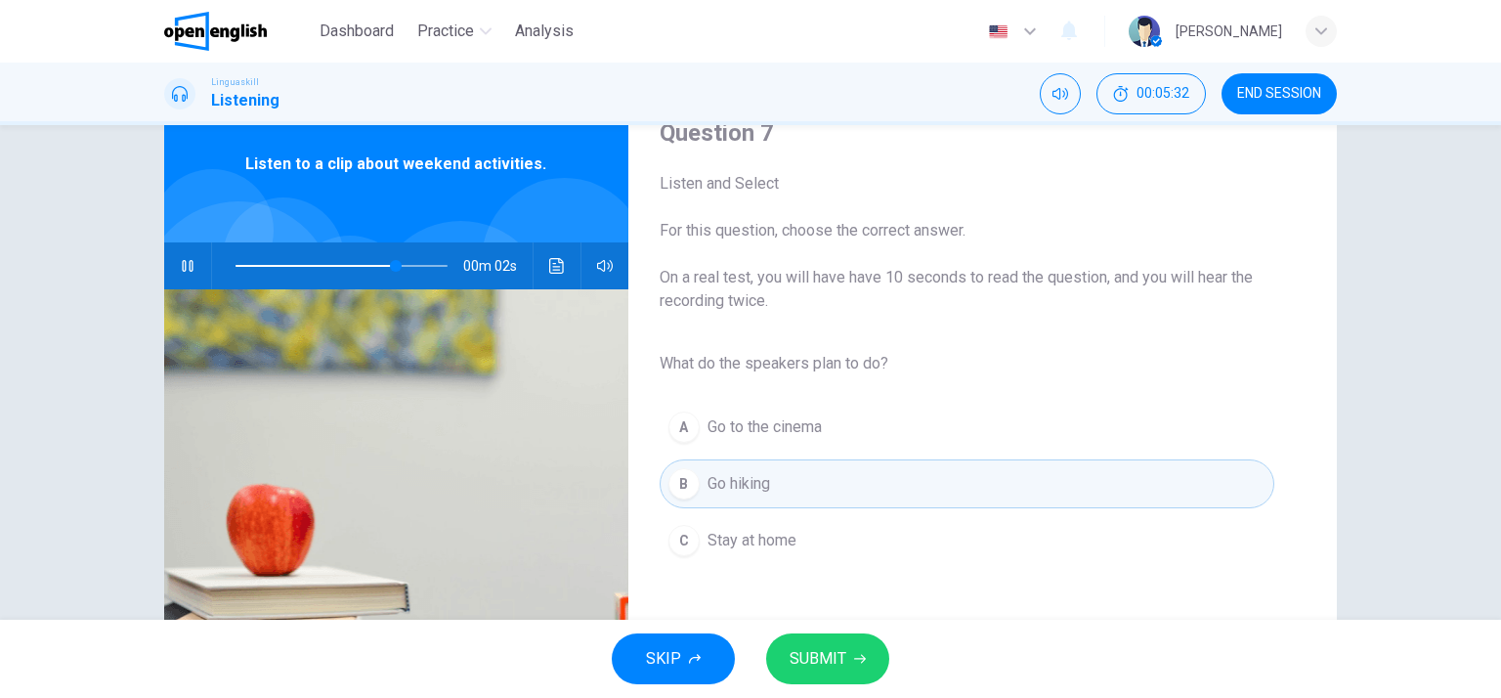
click at [826, 649] on span "SUBMIT" at bounding box center [818, 658] width 57 height 27
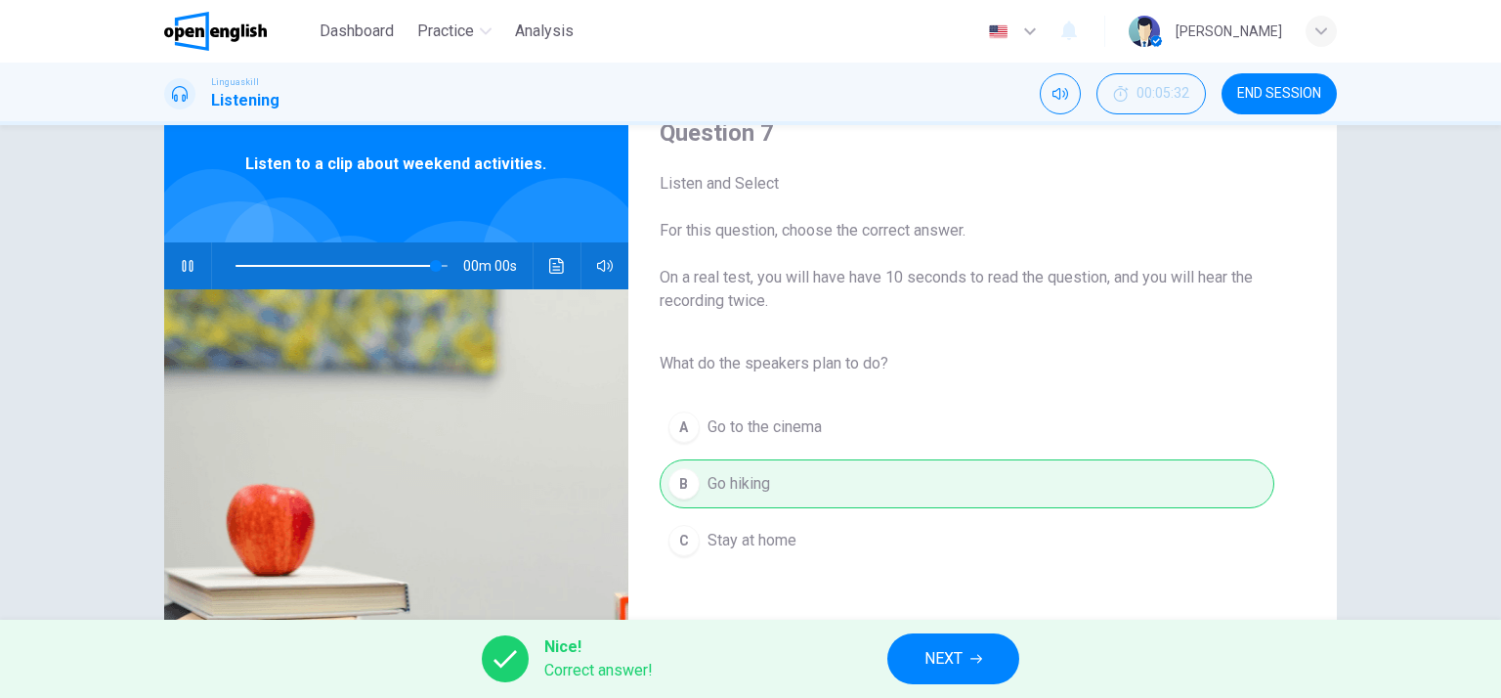
type input "*"
click at [949, 656] on span "NEXT" at bounding box center [944, 658] width 38 height 27
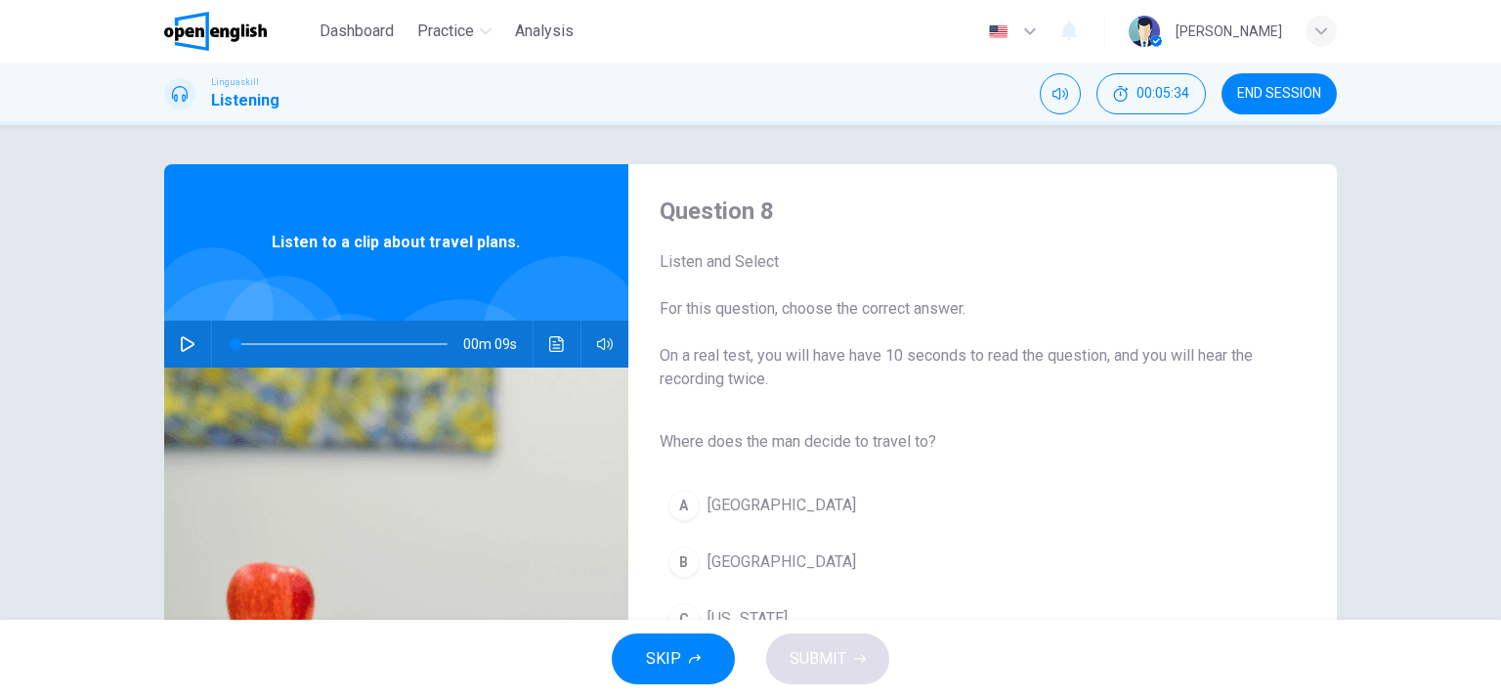
scroll to position [27, 0]
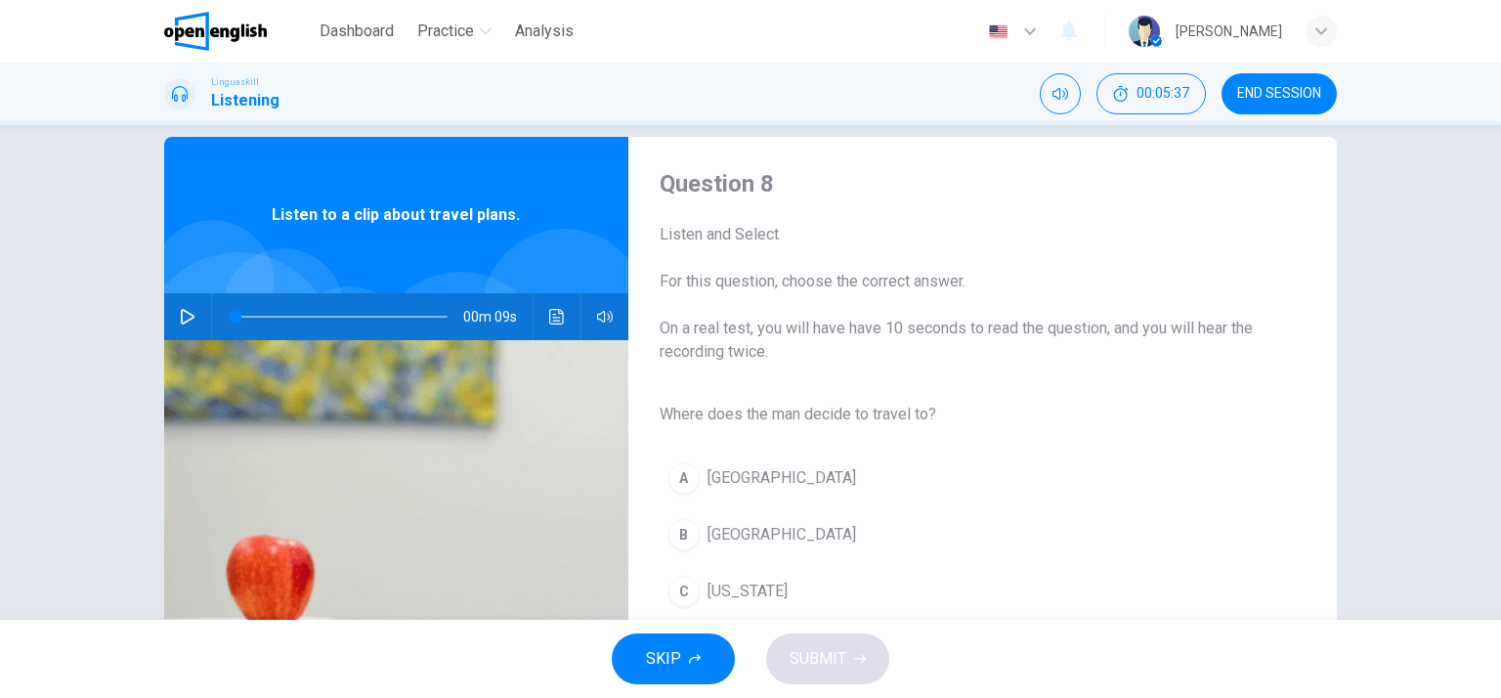
click at [189, 313] on icon "button" at bounding box center [188, 317] width 16 height 16
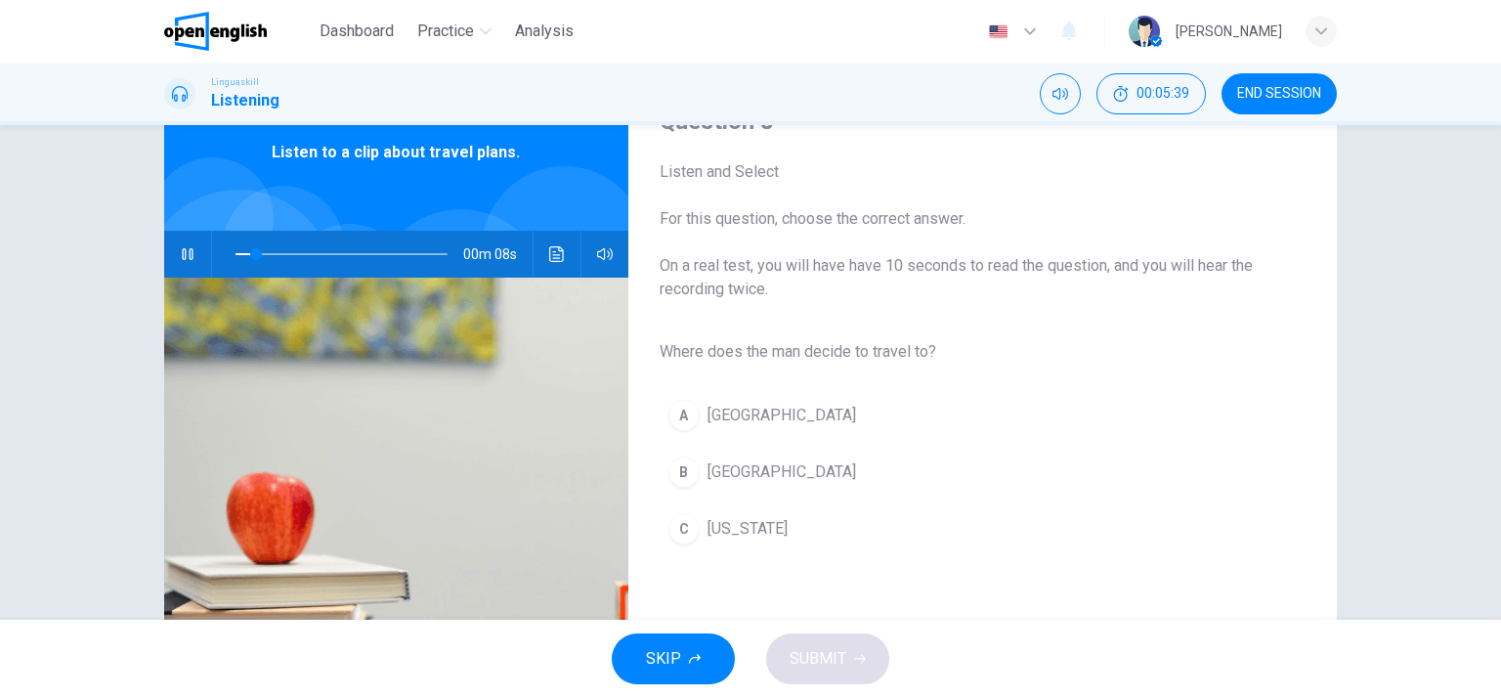
scroll to position [90, 0]
type input "*"
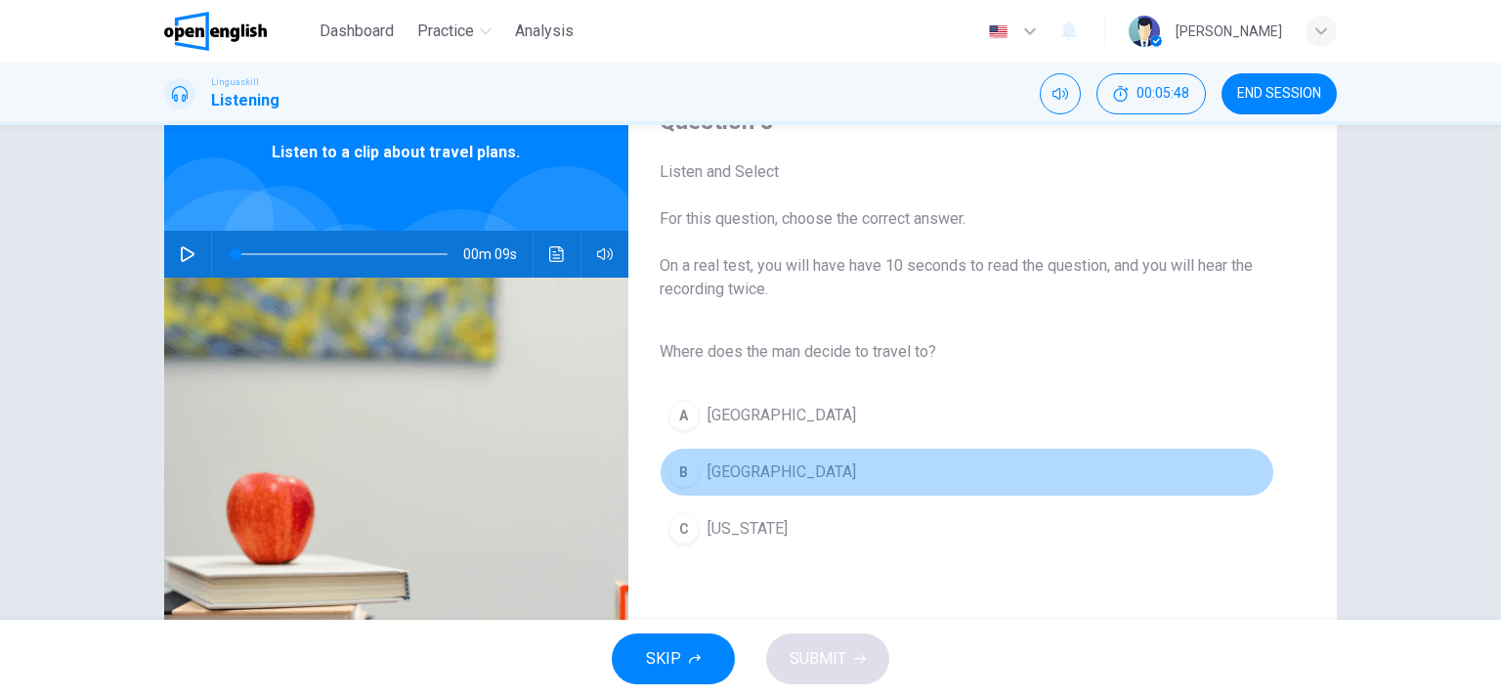
click at [717, 467] on span "Rome" at bounding box center [782, 471] width 149 height 23
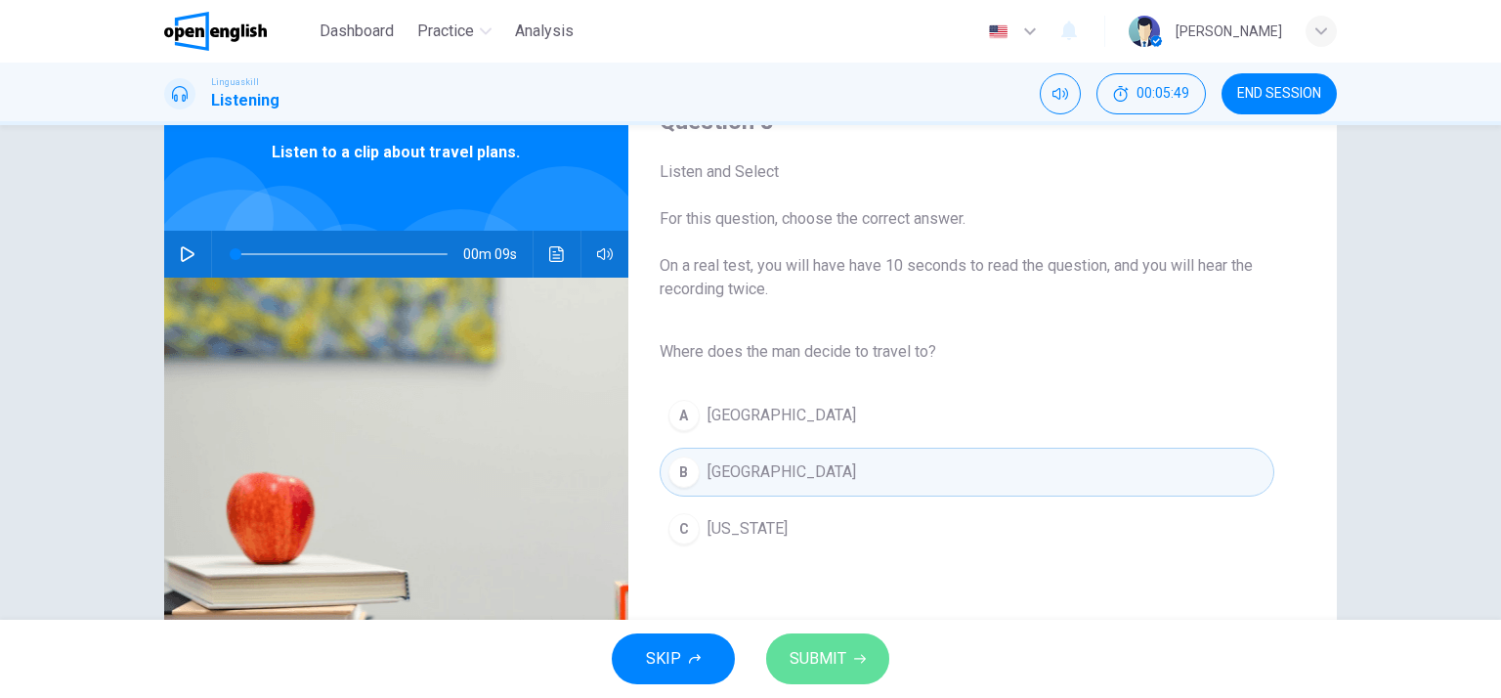
click at [819, 667] on span "SUBMIT" at bounding box center [818, 658] width 57 height 27
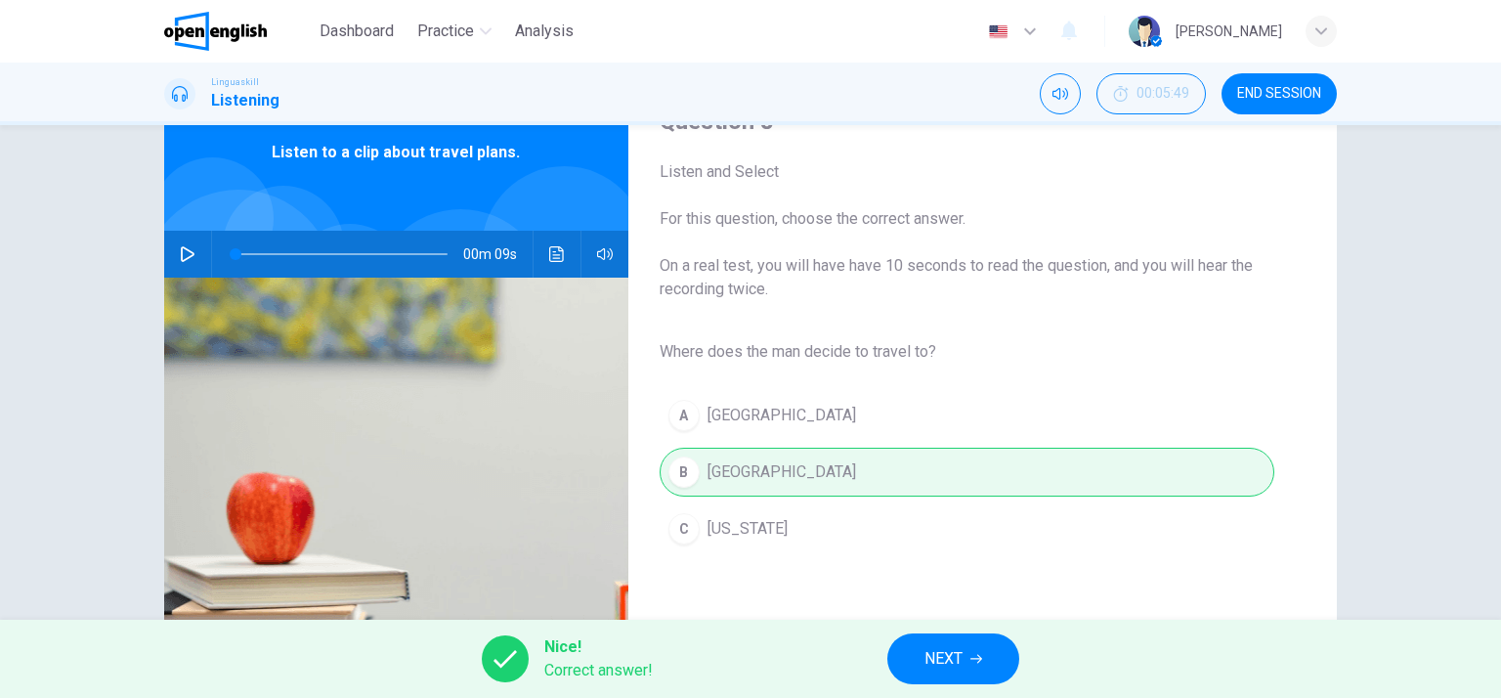
click at [911, 667] on button "NEXT" at bounding box center [953, 658] width 132 height 51
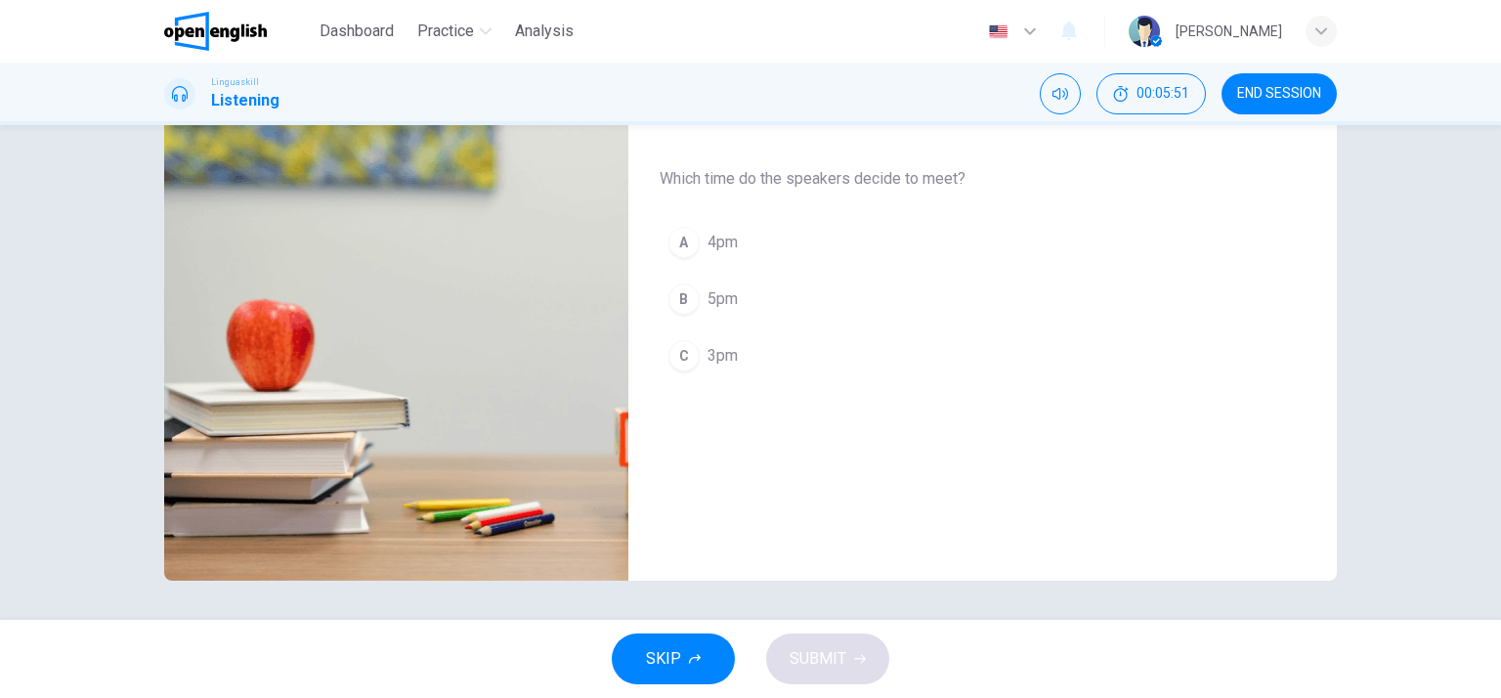
scroll to position [0, 0]
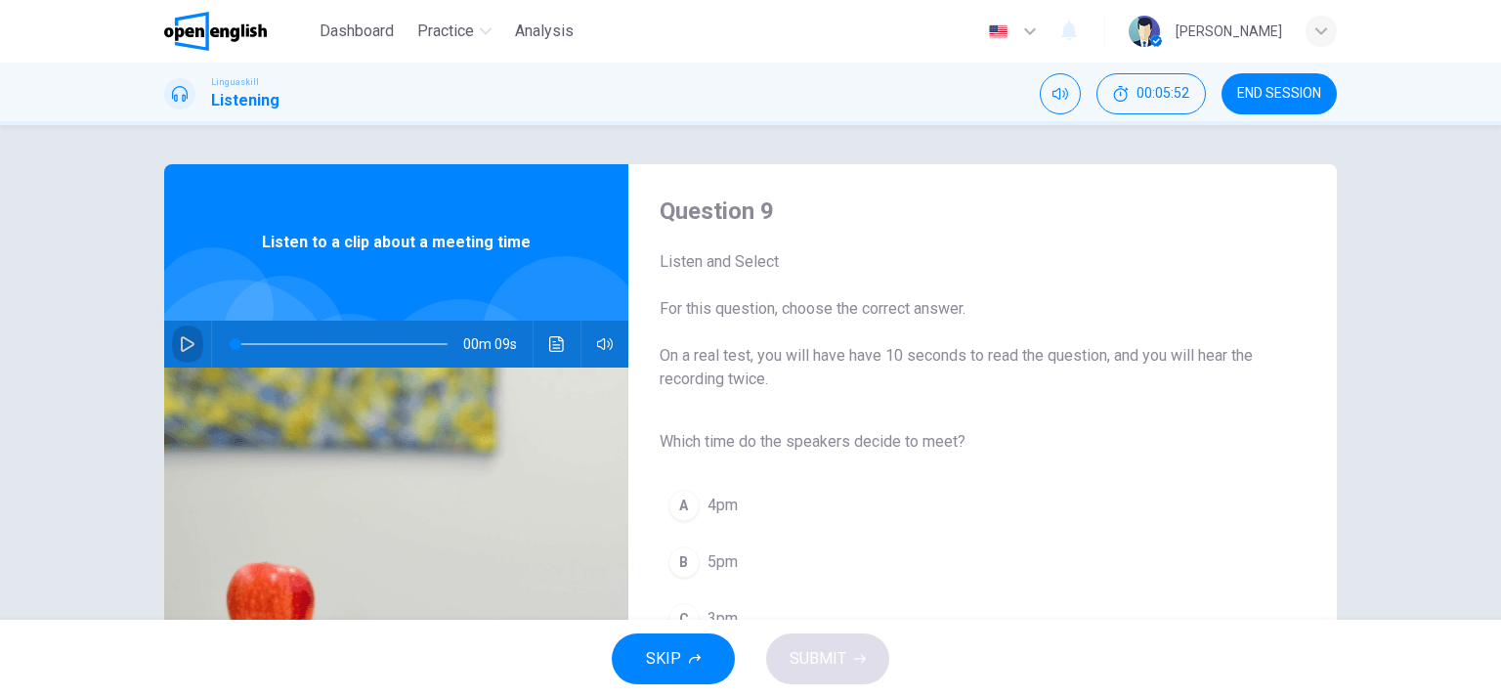
click at [180, 343] on icon "button" at bounding box center [188, 344] width 16 height 16
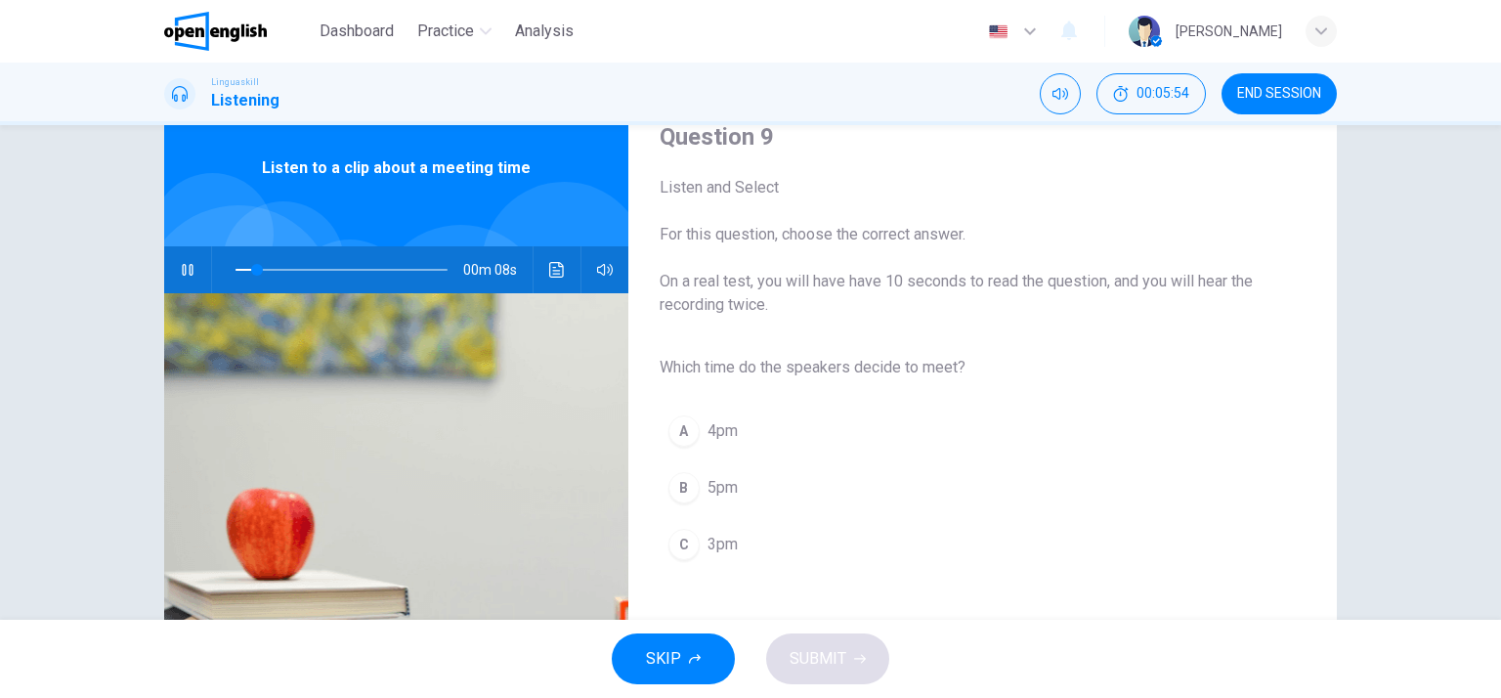
scroll to position [74, 0]
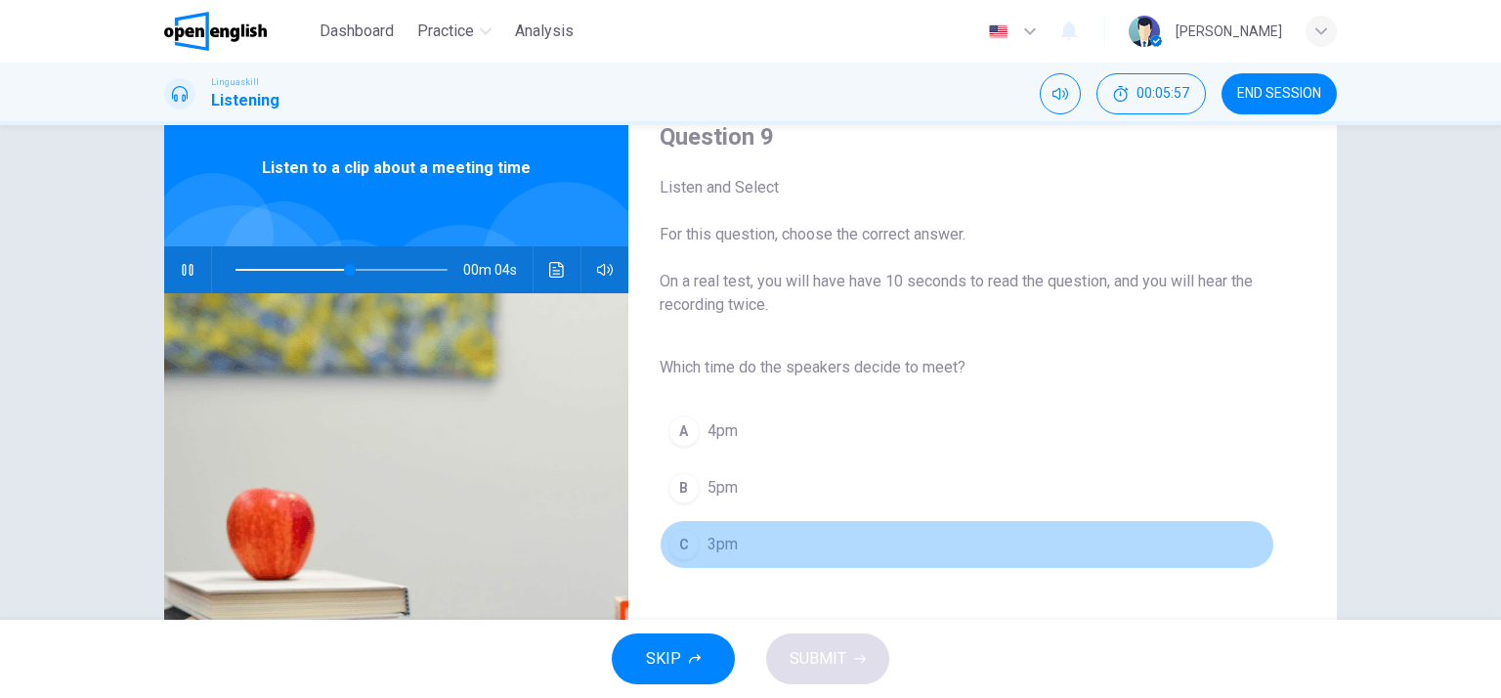
click at [691, 544] on div "C" at bounding box center [684, 544] width 31 height 31
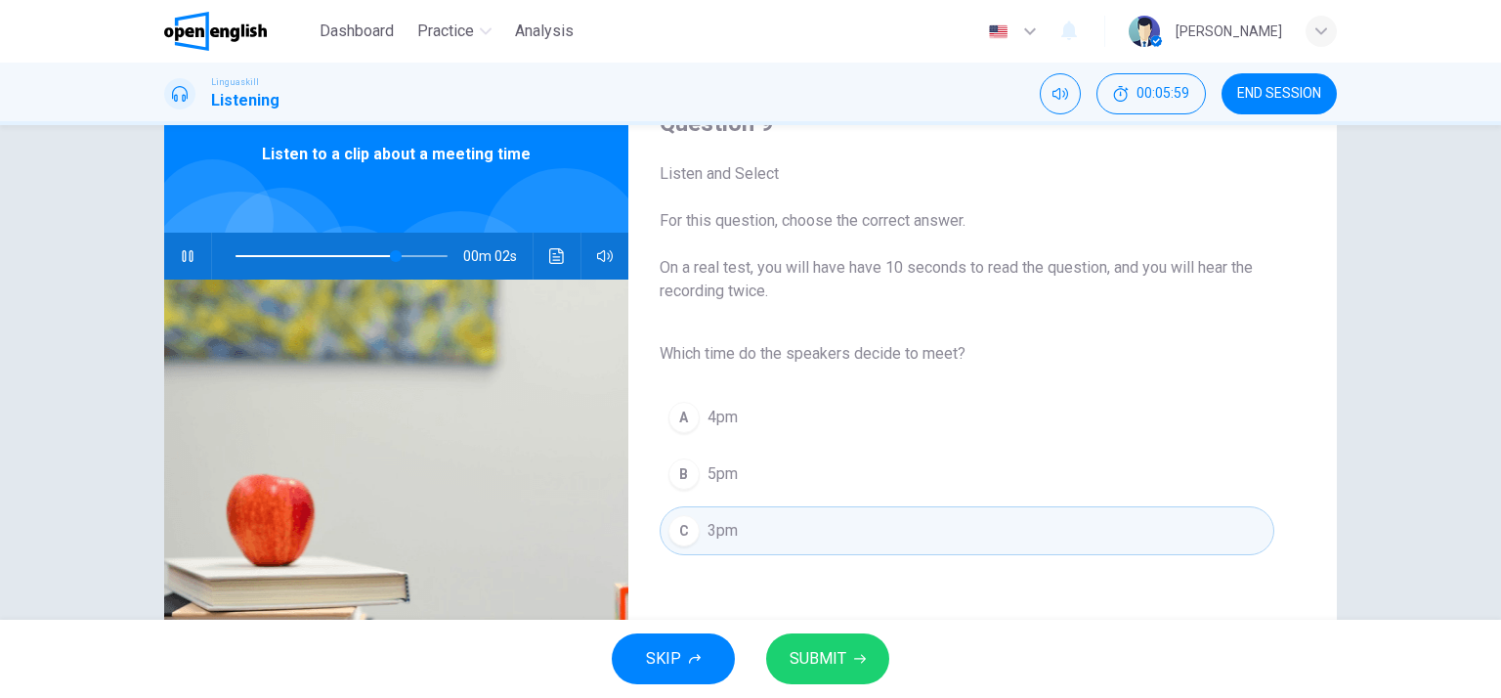
scroll to position [86, 0]
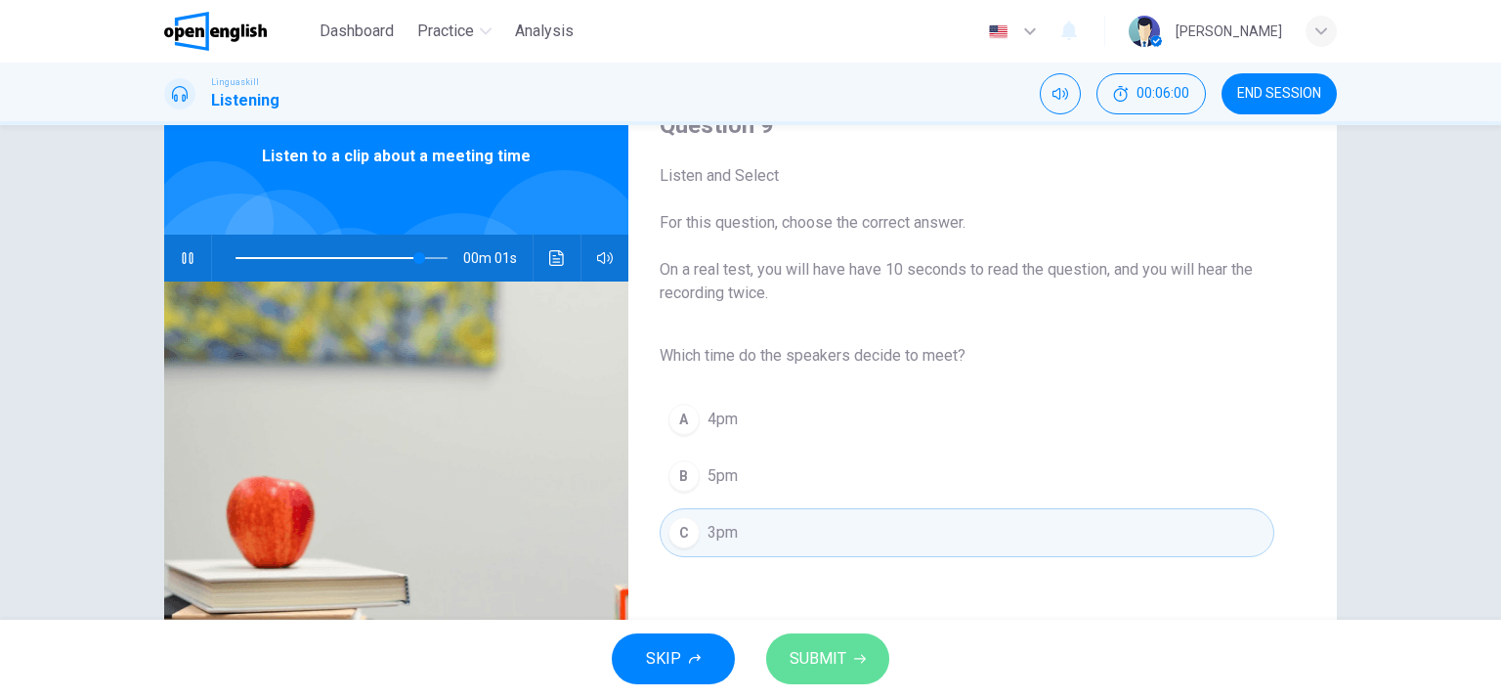
click at [820, 646] on span "SUBMIT" at bounding box center [818, 658] width 57 height 27
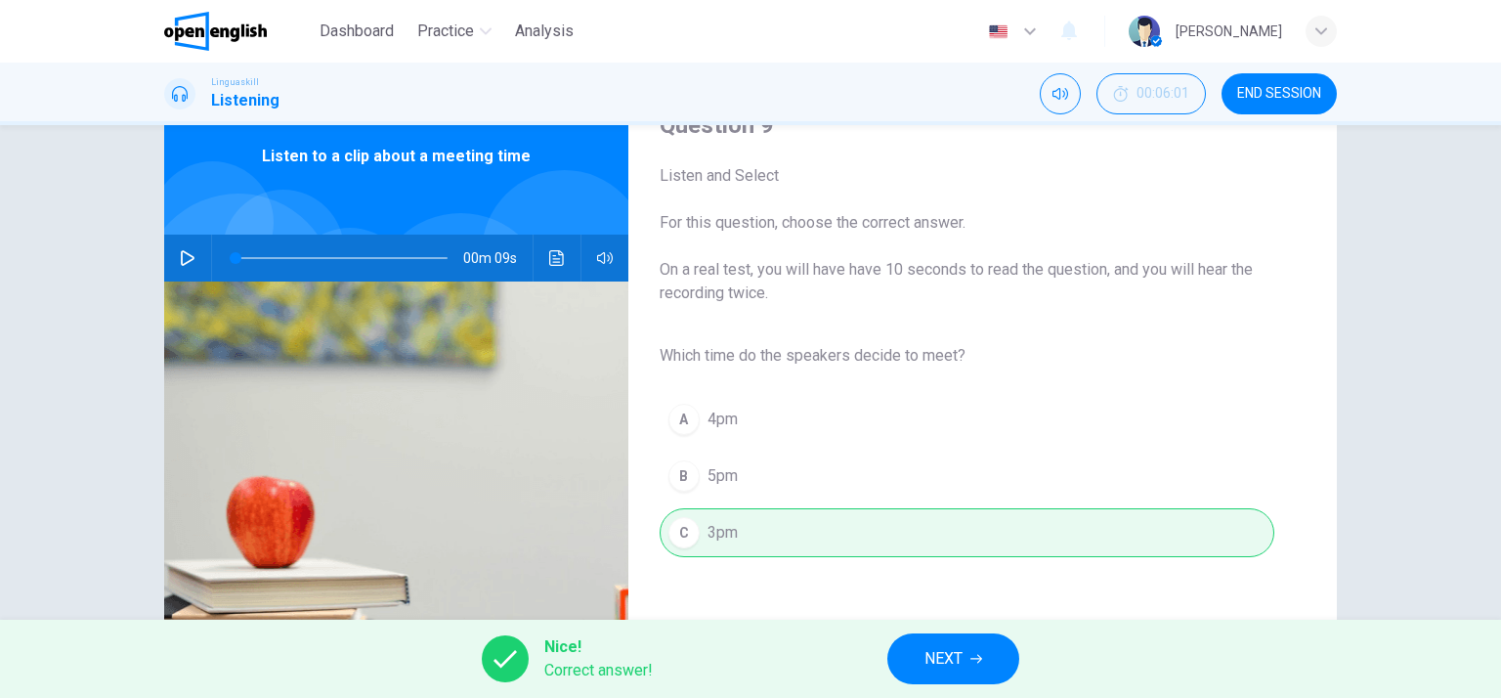
click at [974, 660] on icon "button" at bounding box center [977, 659] width 12 height 12
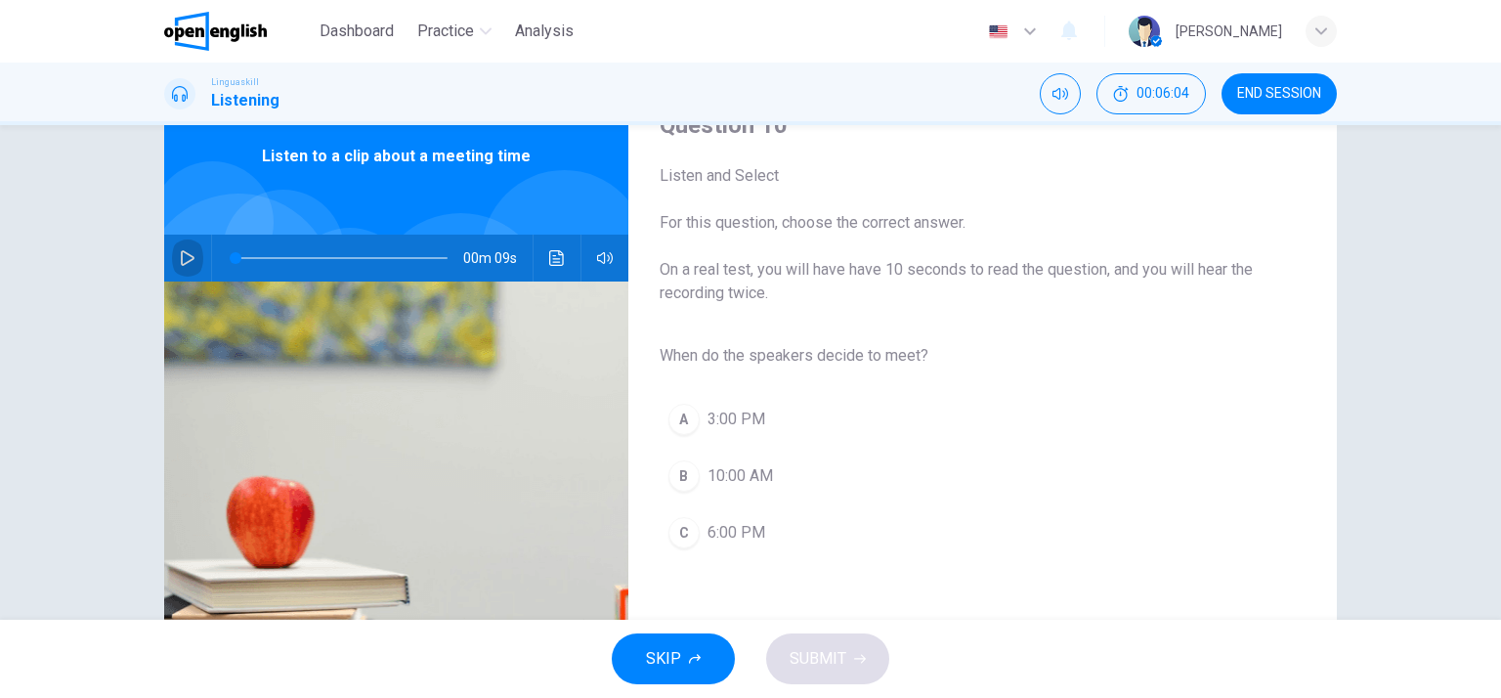
click at [181, 253] on icon "button" at bounding box center [188, 258] width 14 height 16
click at [739, 423] on span "3:00 PM" at bounding box center [737, 419] width 58 height 23
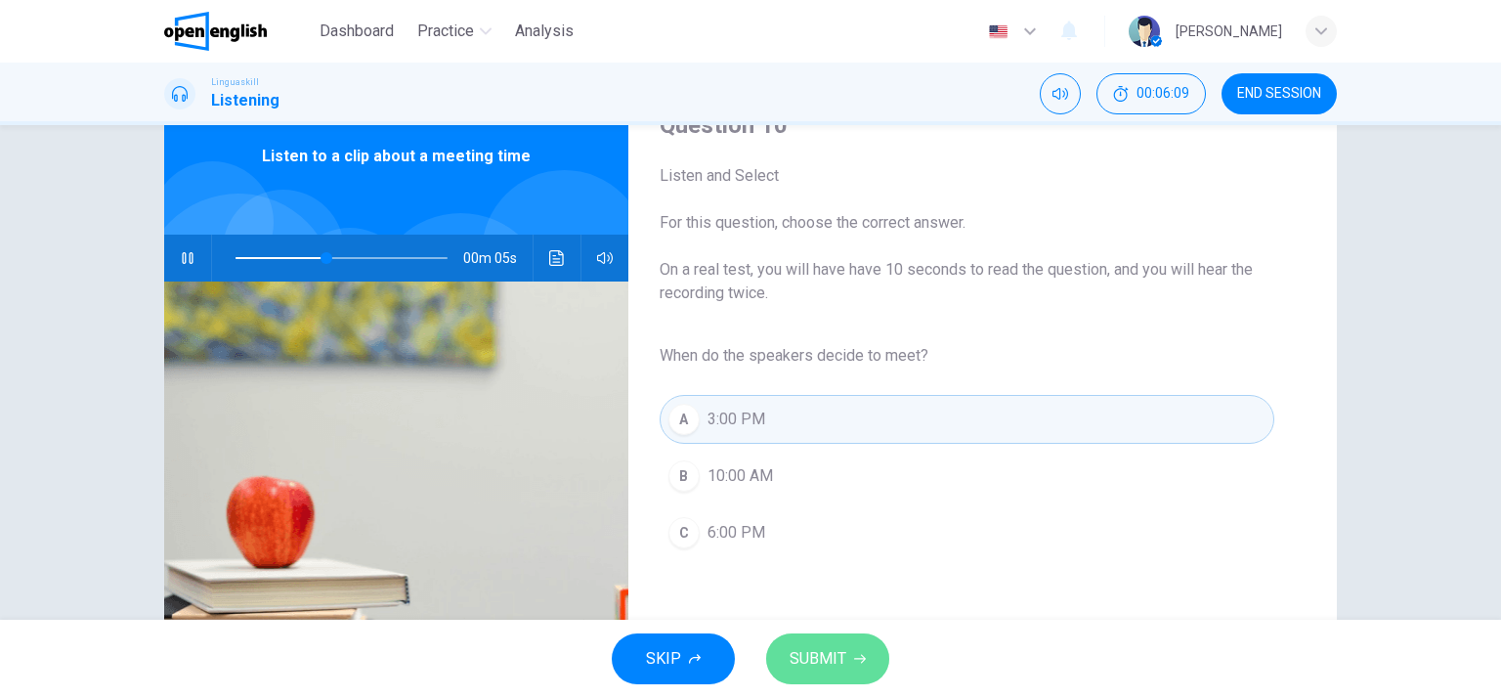
click at [826, 656] on span "SUBMIT" at bounding box center [818, 658] width 57 height 27
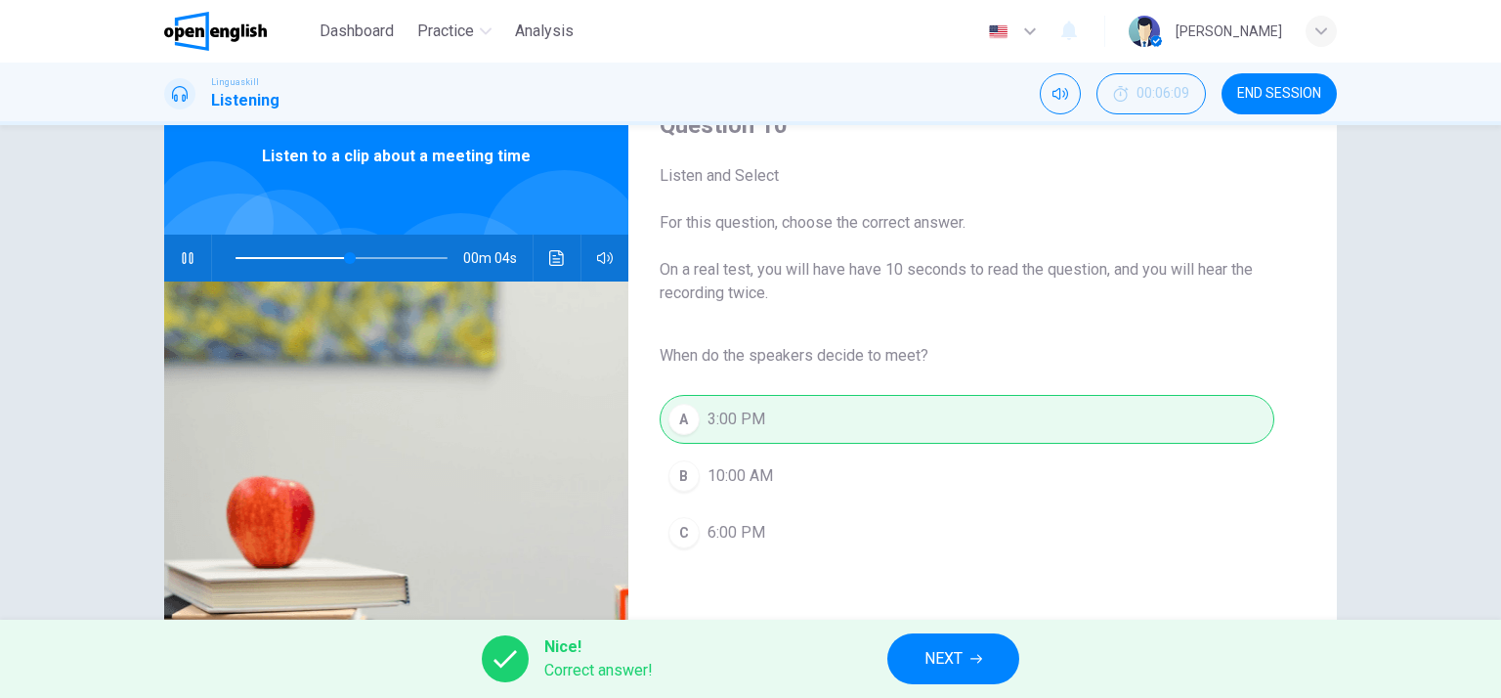
type input "**"
click at [917, 647] on button "NEXT" at bounding box center [953, 658] width 132 height 51
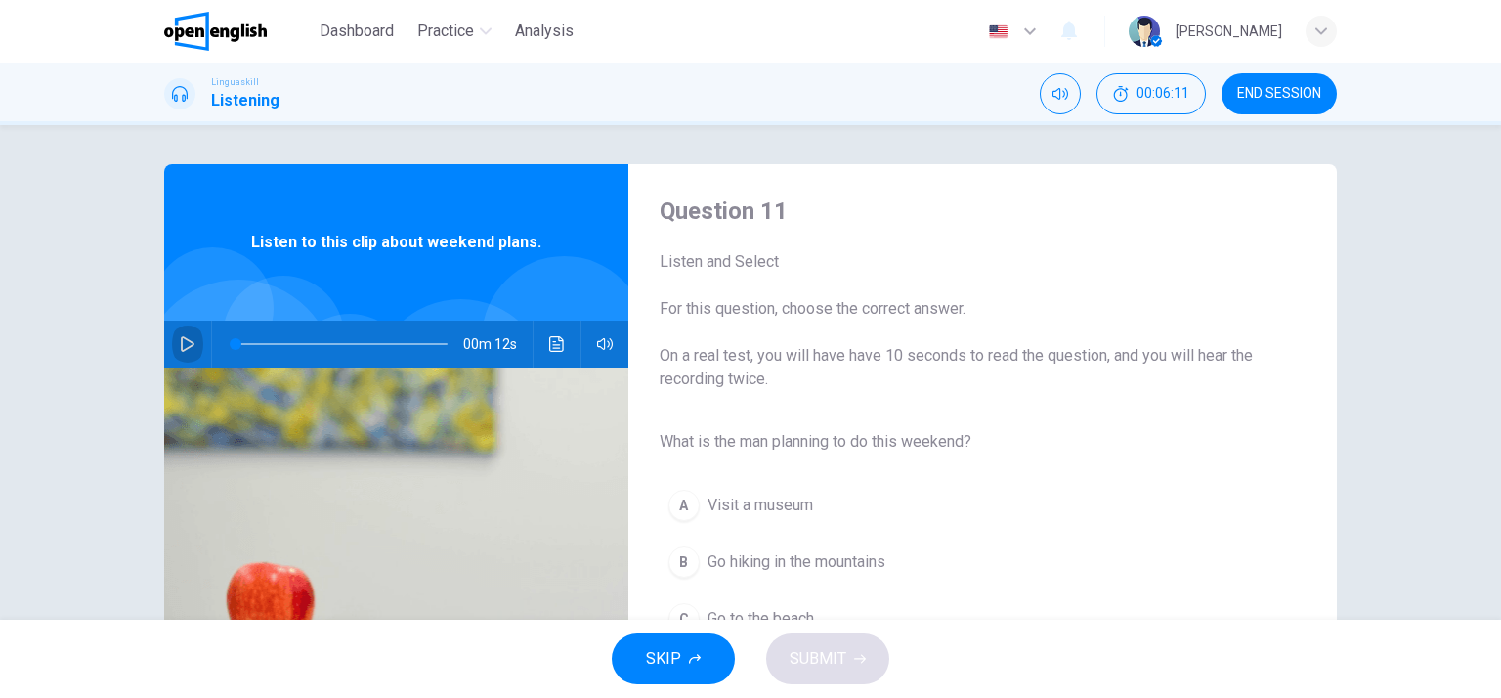
click at [184, 333] on button "button" at bounding box center [187, 344] width 31 height 47
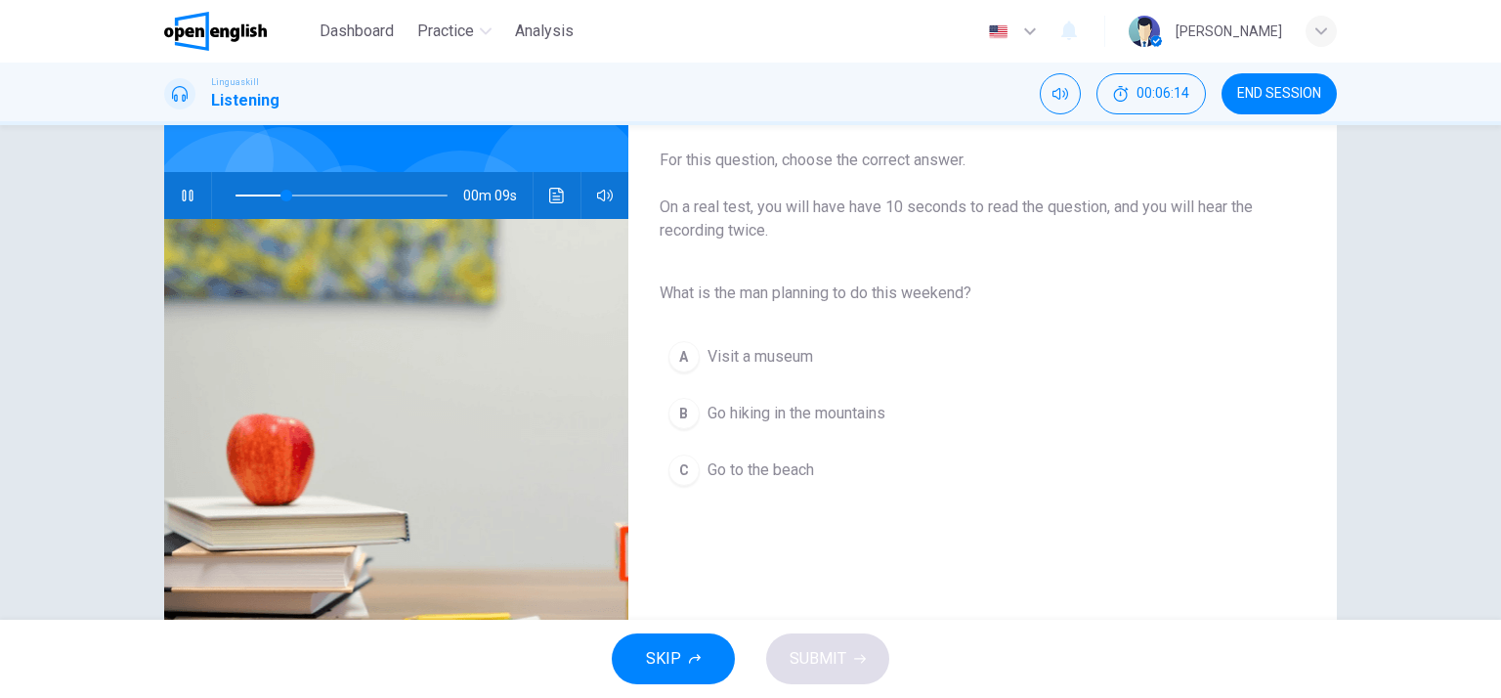
scroll to position [149, 0]
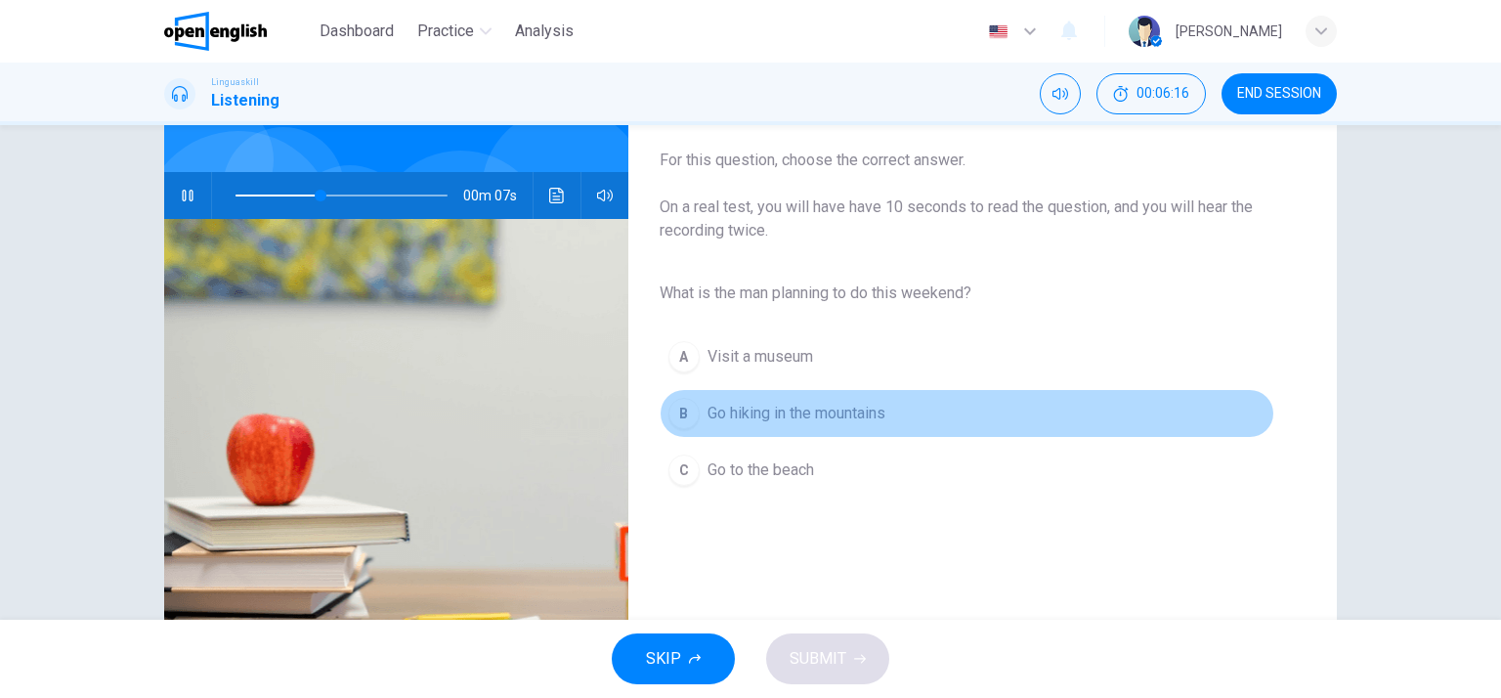
click at [770, 415] on span "Go hiking in the mountains" at bounding box center [797, 413] width 178 height 23
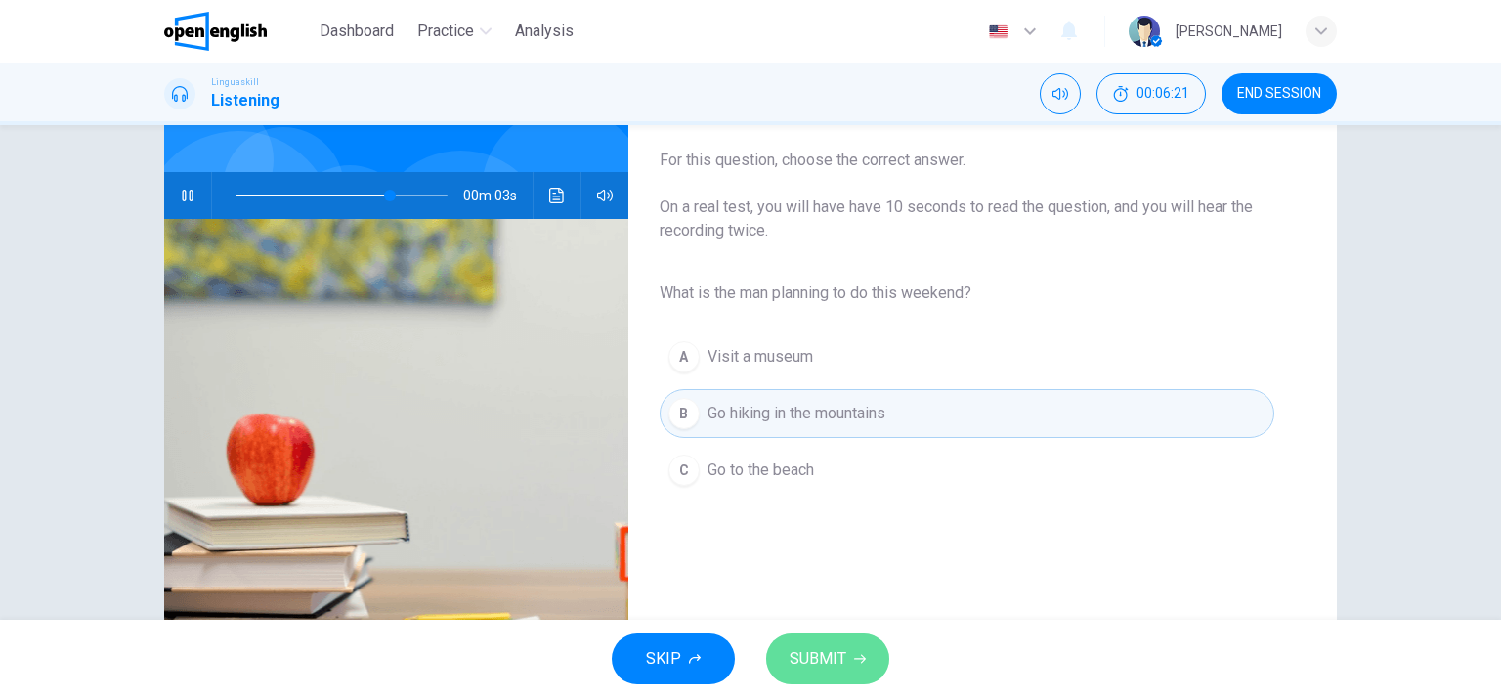
click at [840, 658] on span "SUBMIT" at bounding box center [818, 658] width 57 height 27
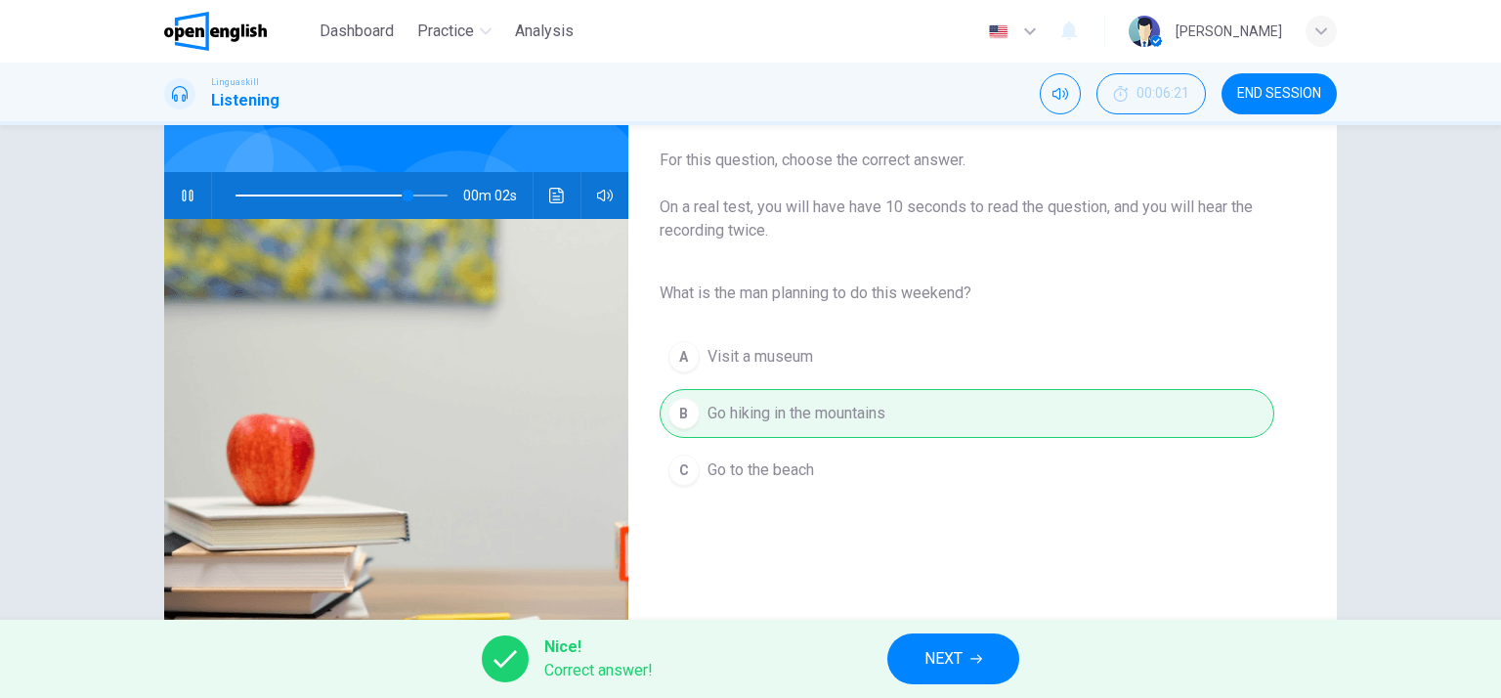
type input "**"
click at [956, 666] on span "NEXT" at bounding box center [944, 658] width 38 height 27
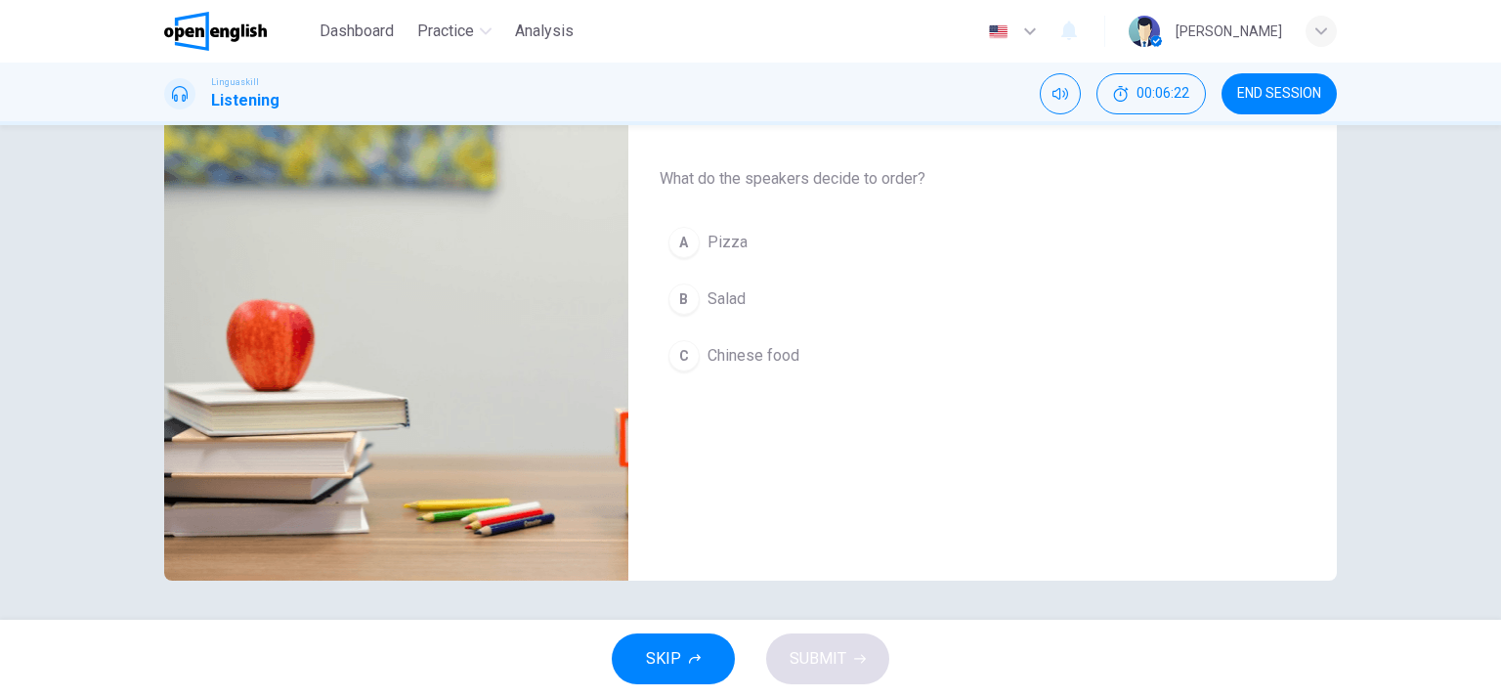
scroll to position [0, 0]
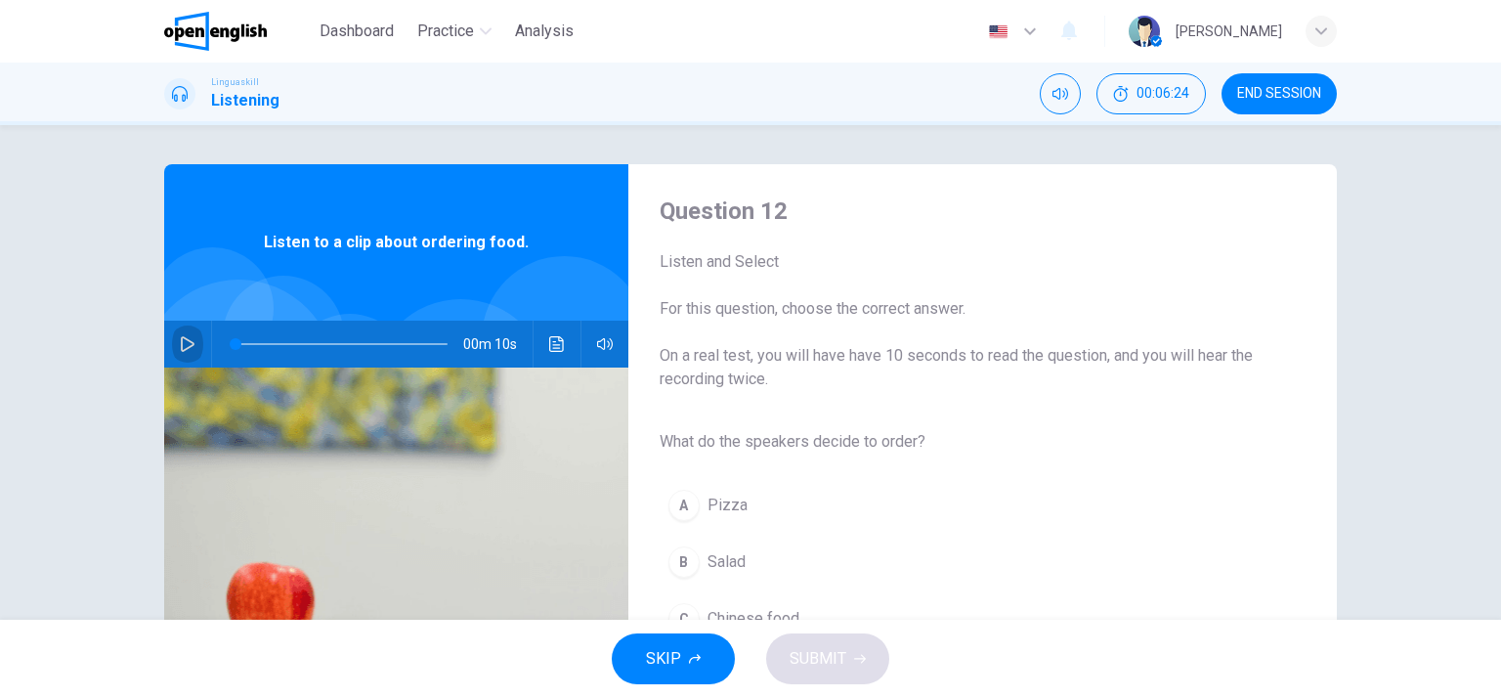
click at [181, 349] on icon "button" at bounding box center [188, 344] width 14 height 16
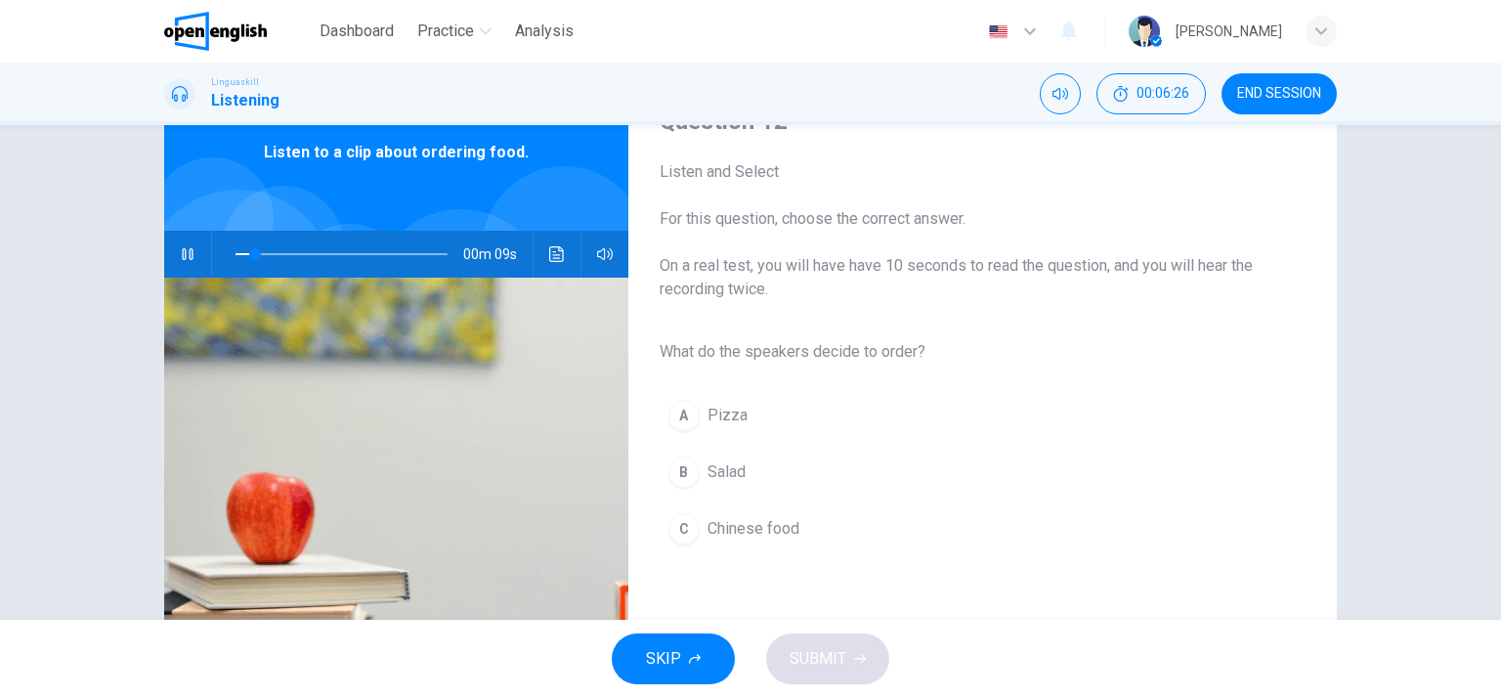
scroll to position [88, 0]
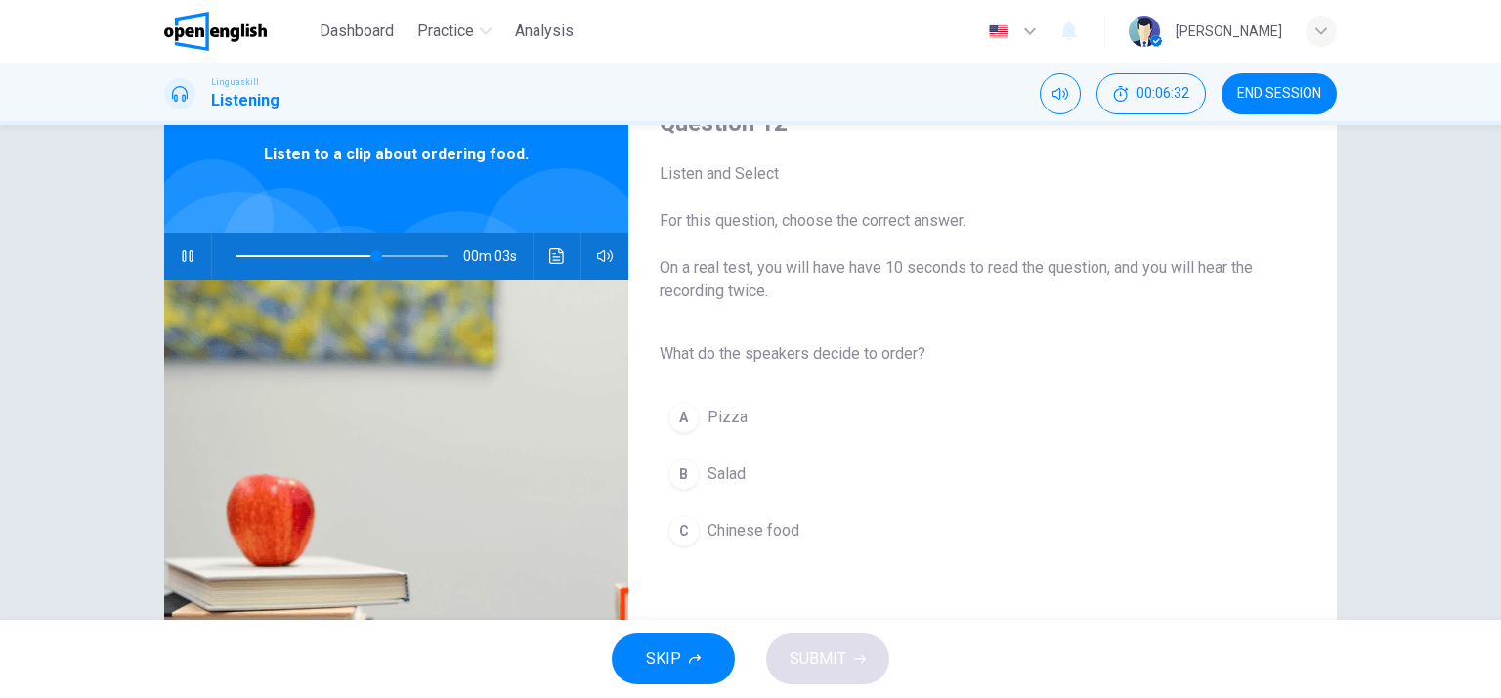
click at [734, 477] on span "Salad" at bounding box center [727, 473] width 38 height 23
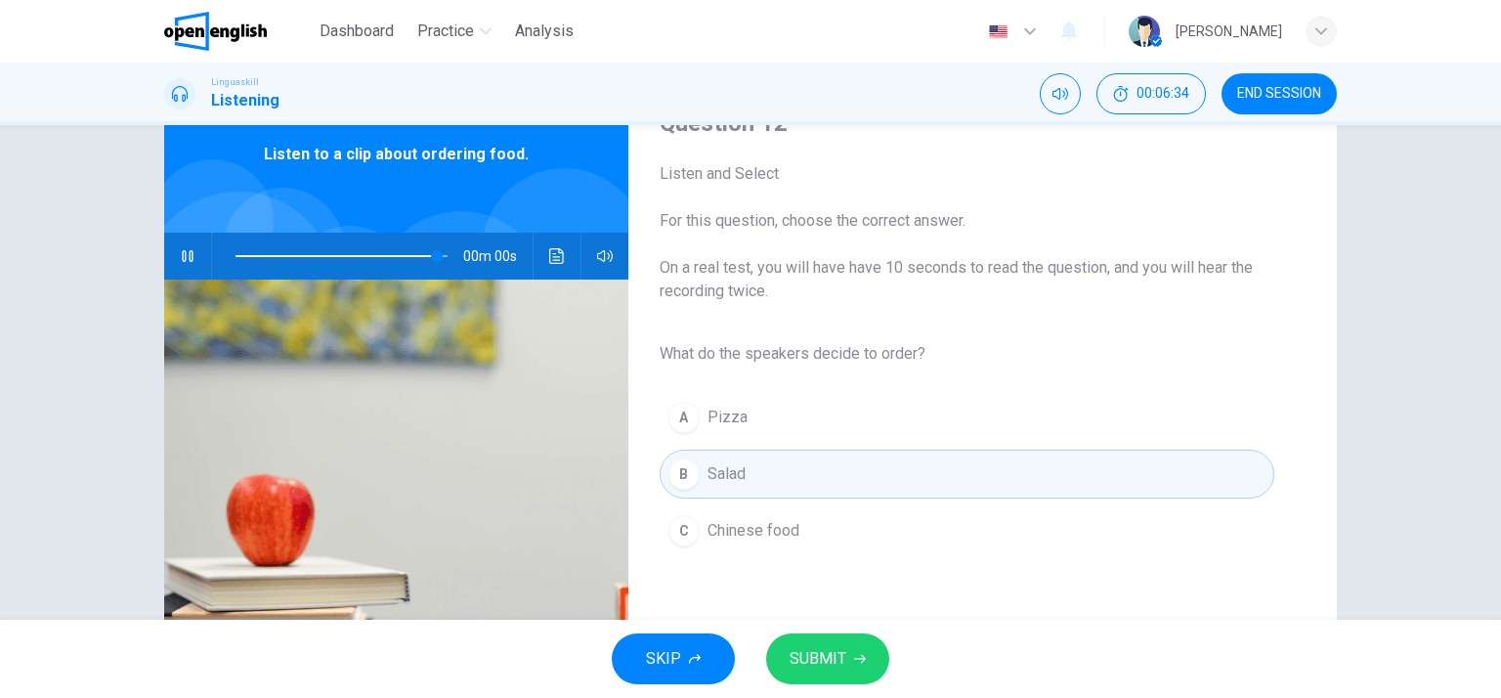
click at [840, 666] on span "SUBMIT" at bounding box center [818, 658] width 57 height 27
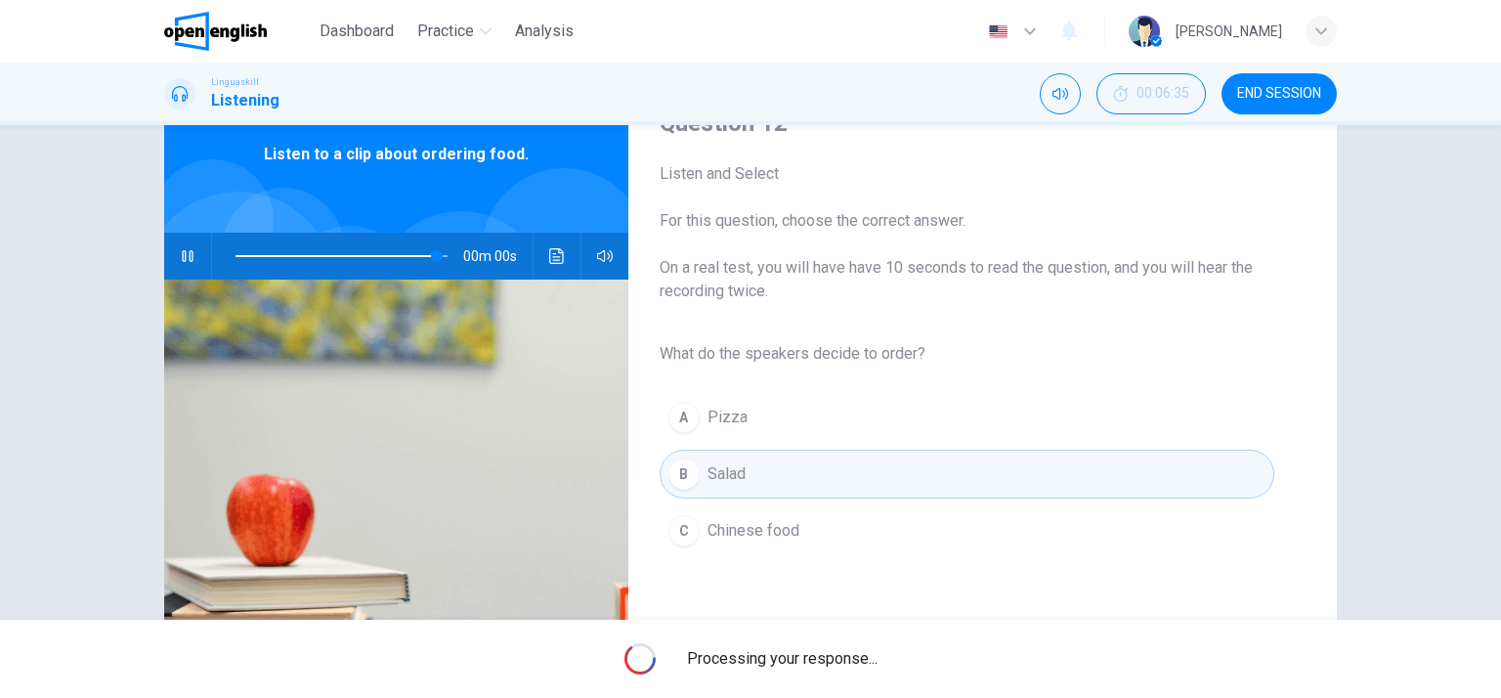
type input "*"
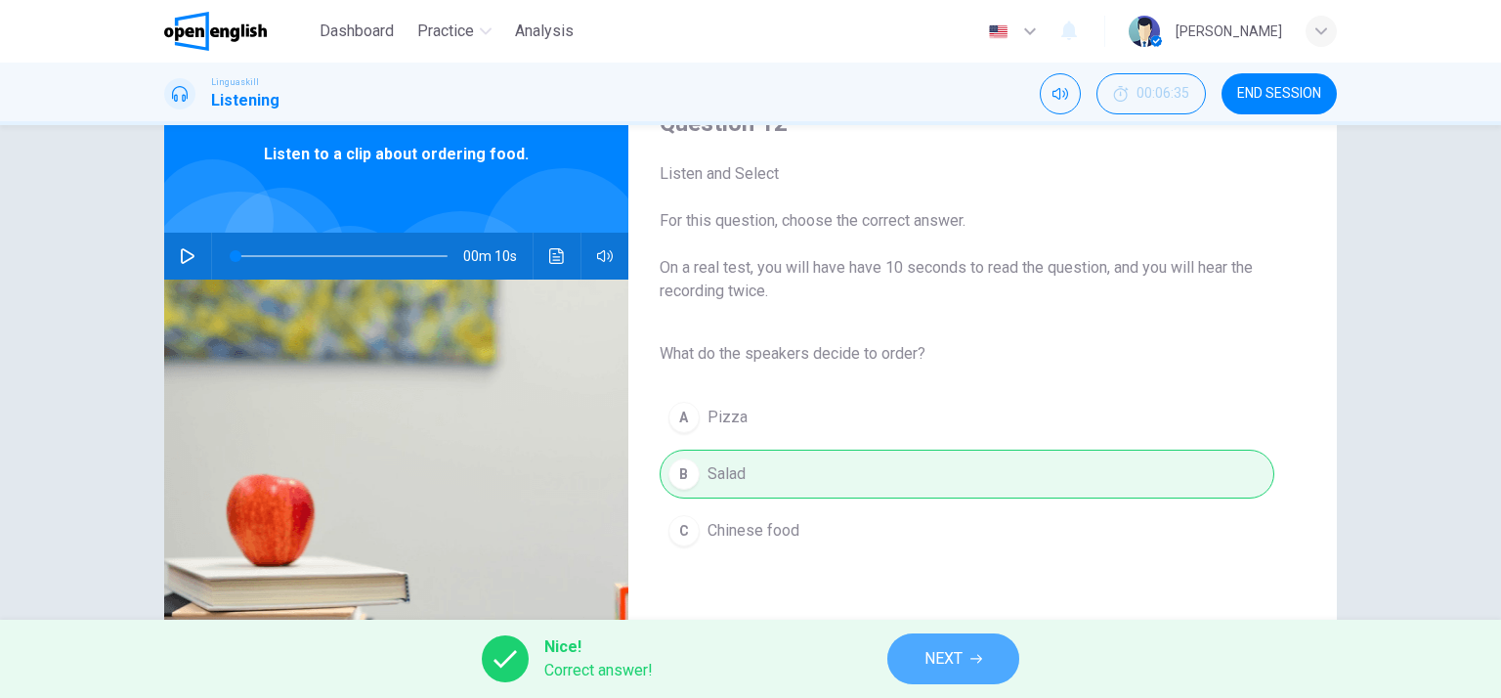
click at [979, 683] on button "NEXT" at bounding box center [953, 658] width 132 height 51
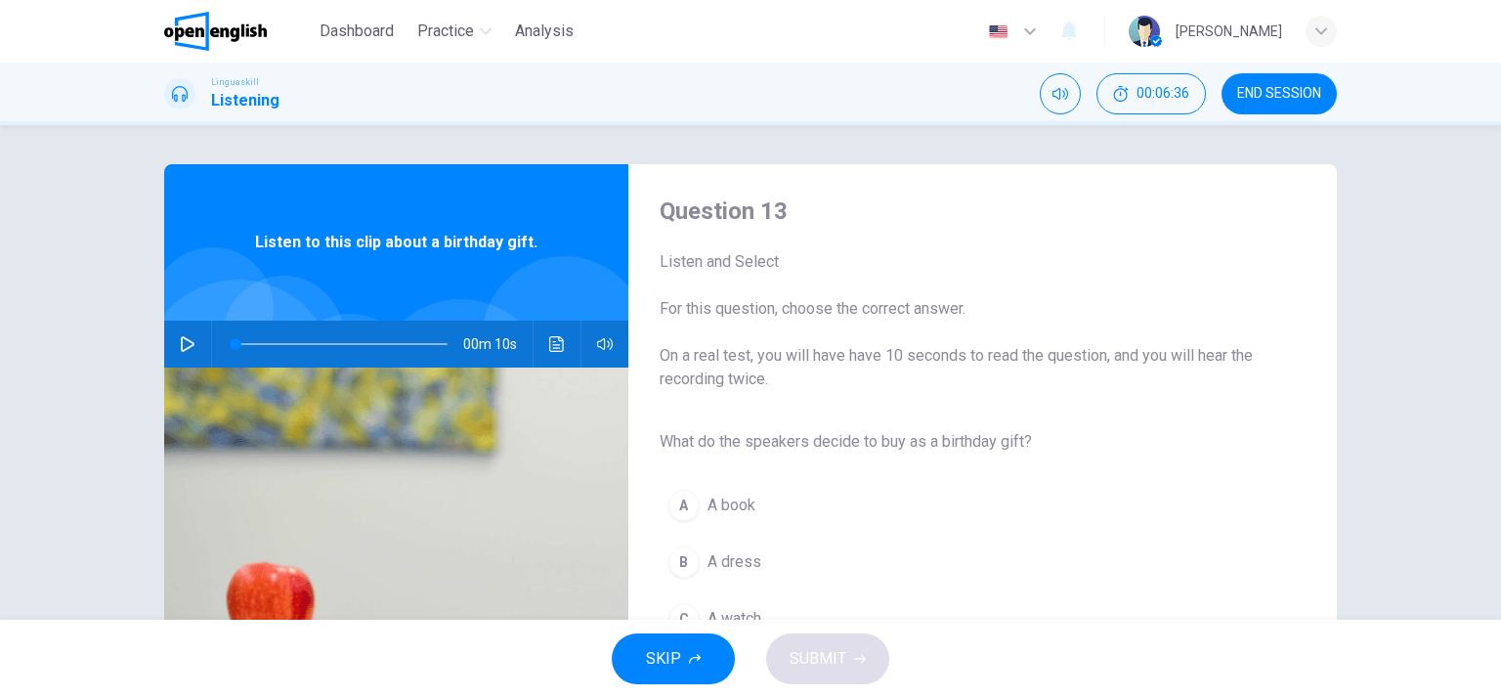
scroll to position [0, 0]
click at [174, 334] on button "button" at bounding box center [187, 344] width 31 height 47
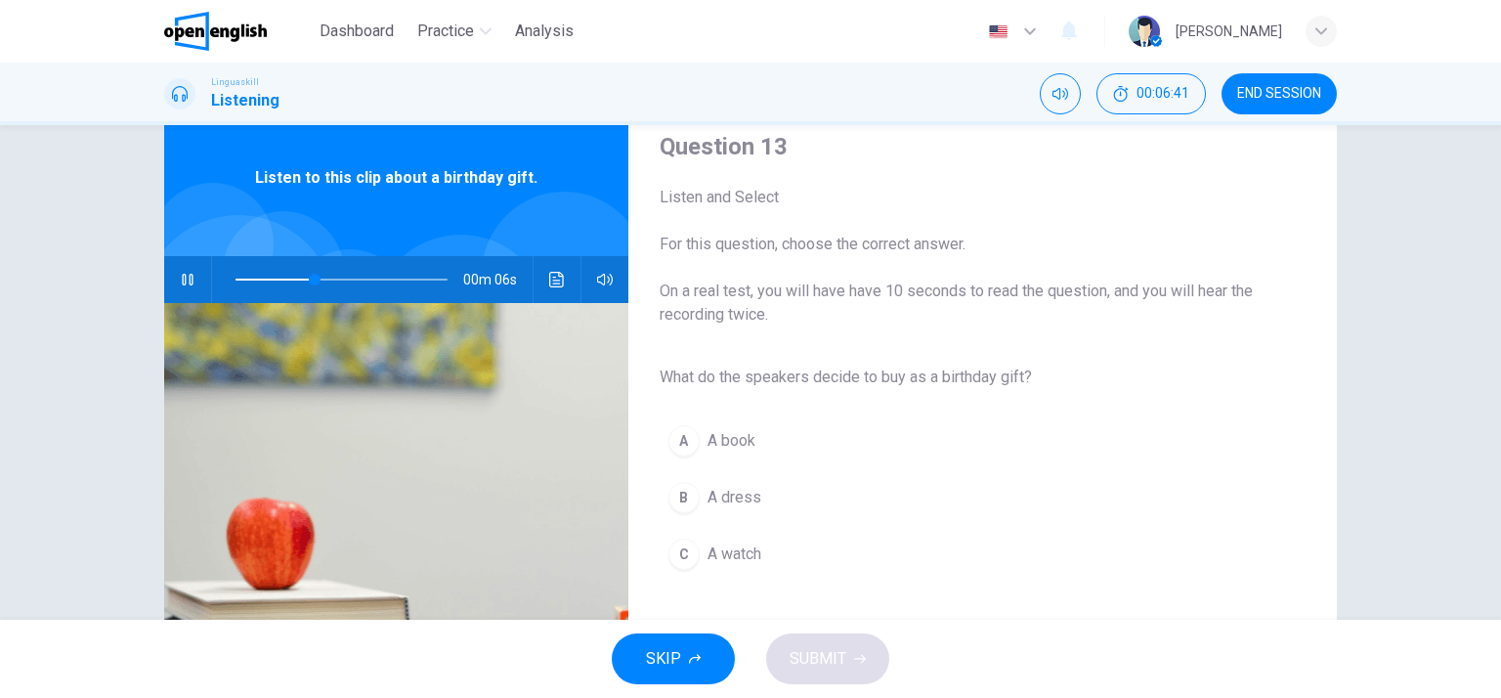
scroll to position [63, 0]
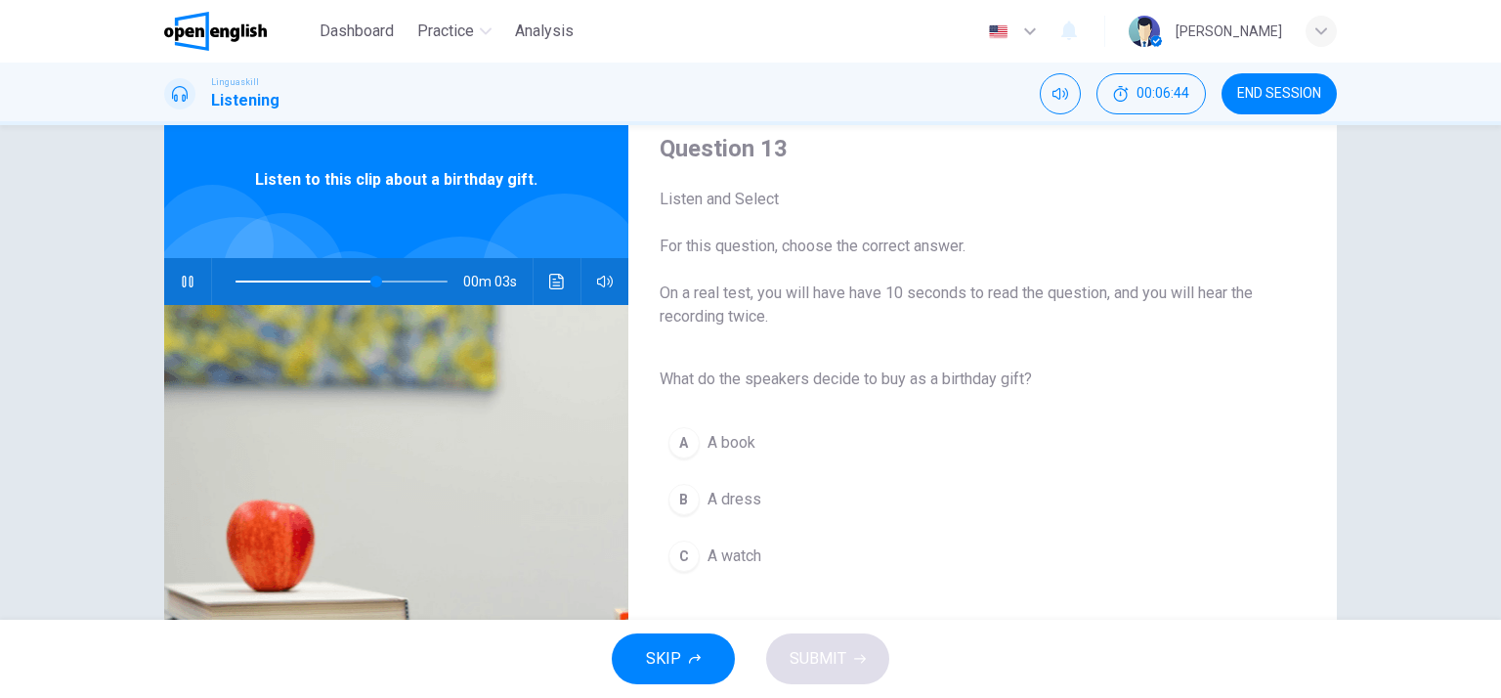
click at [708, 444] on span "A book" at bounding box center [732, 442] width 48 height 23
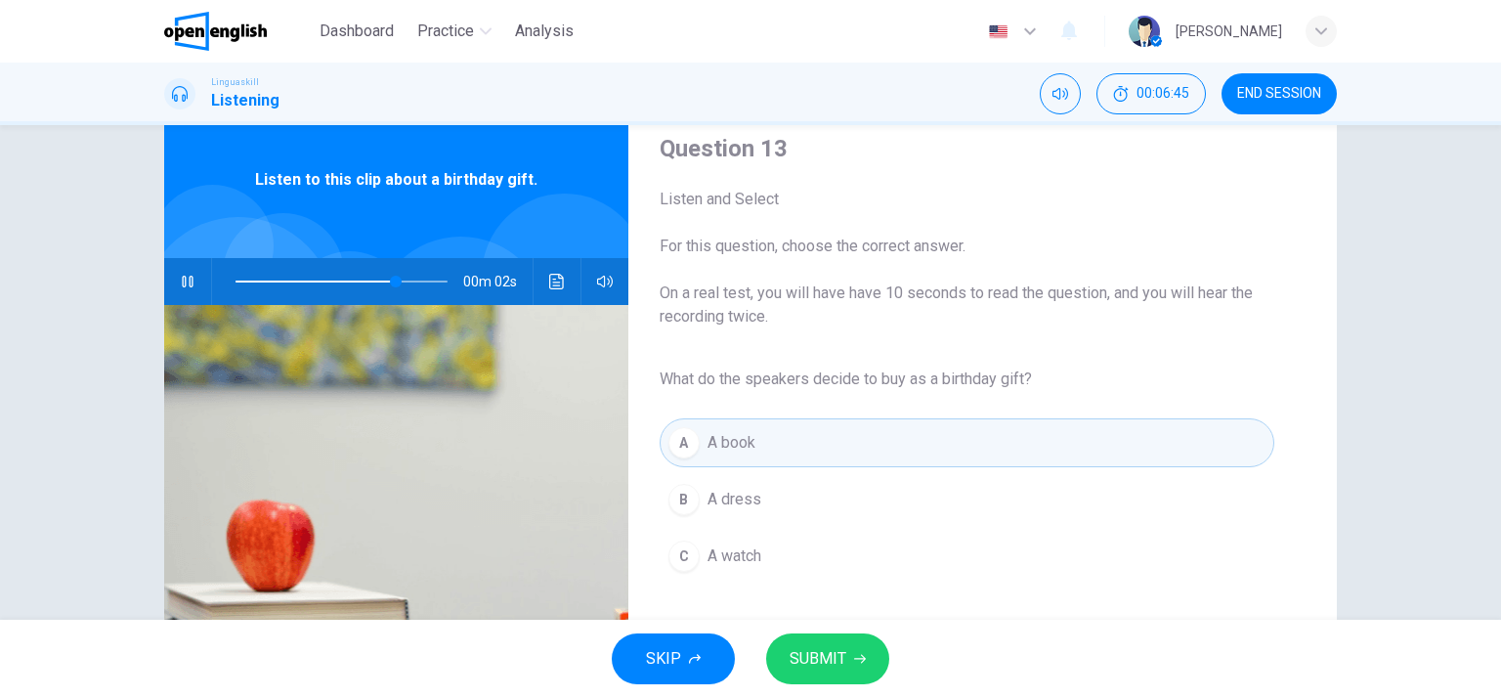
click at [818, 673] on button "SUBMIT" at bounding box center [827, 658] width 123 height 51
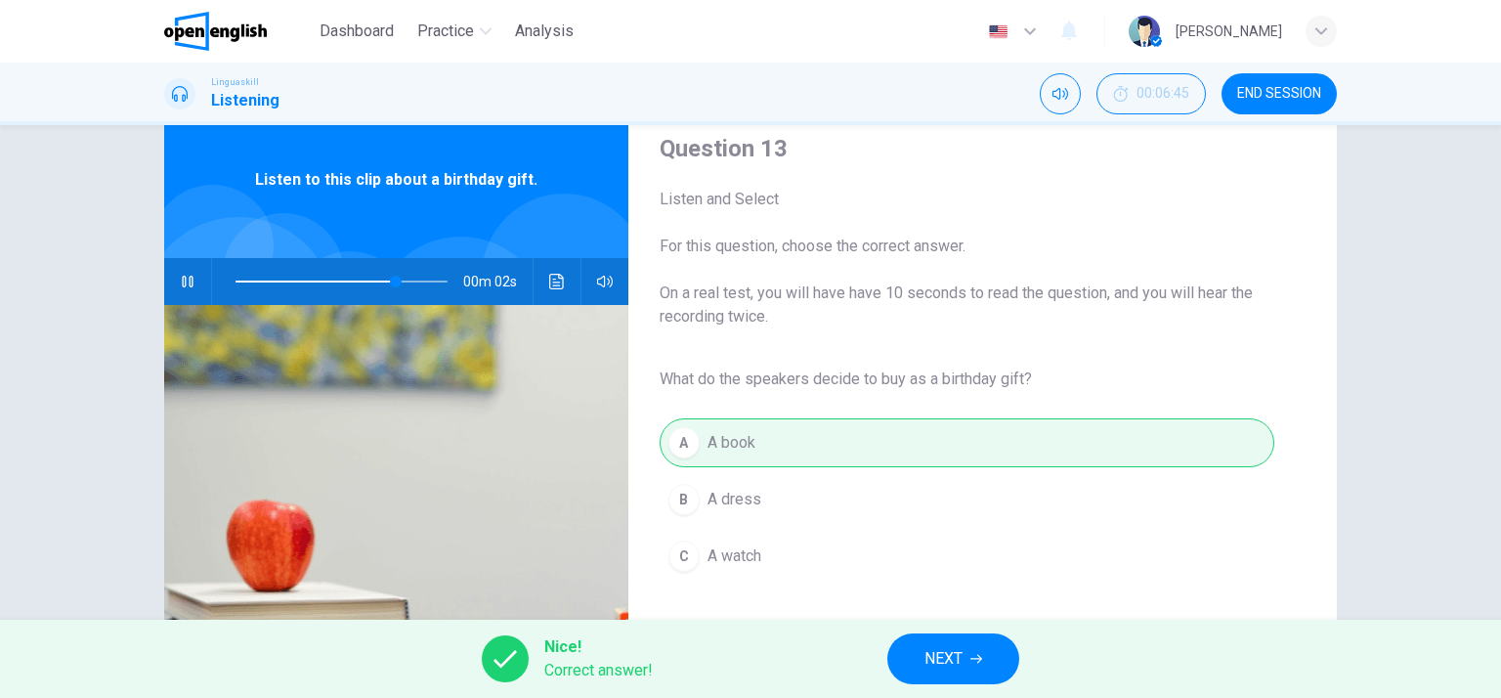
type input "**"
click at [982, 650] on button "NEXT" at bounding box center [953, 658] width 132 height 51
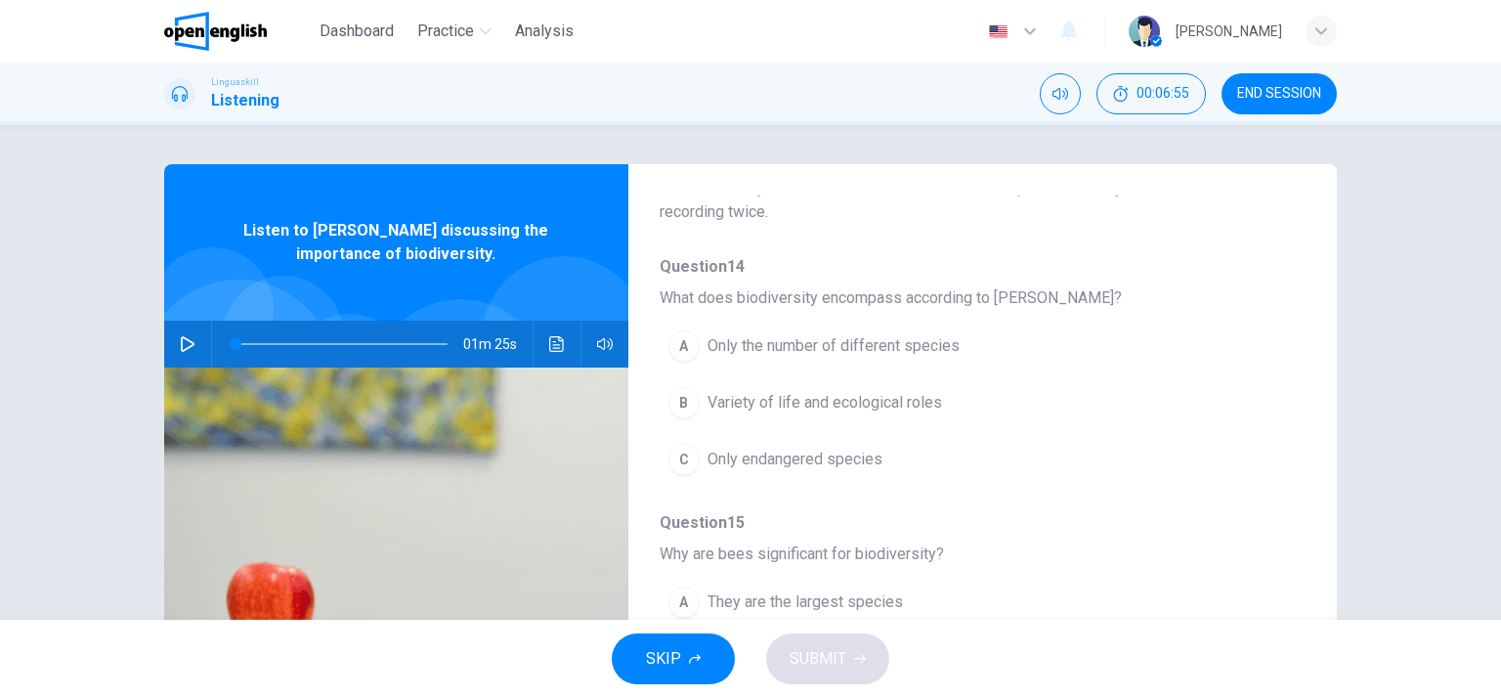
scroll to position [149, 0]
click at [842, 290] on span "What does biodiversity encompass according to Dr. Thompson?" at bounding box center [967, 292] width 615 height 23
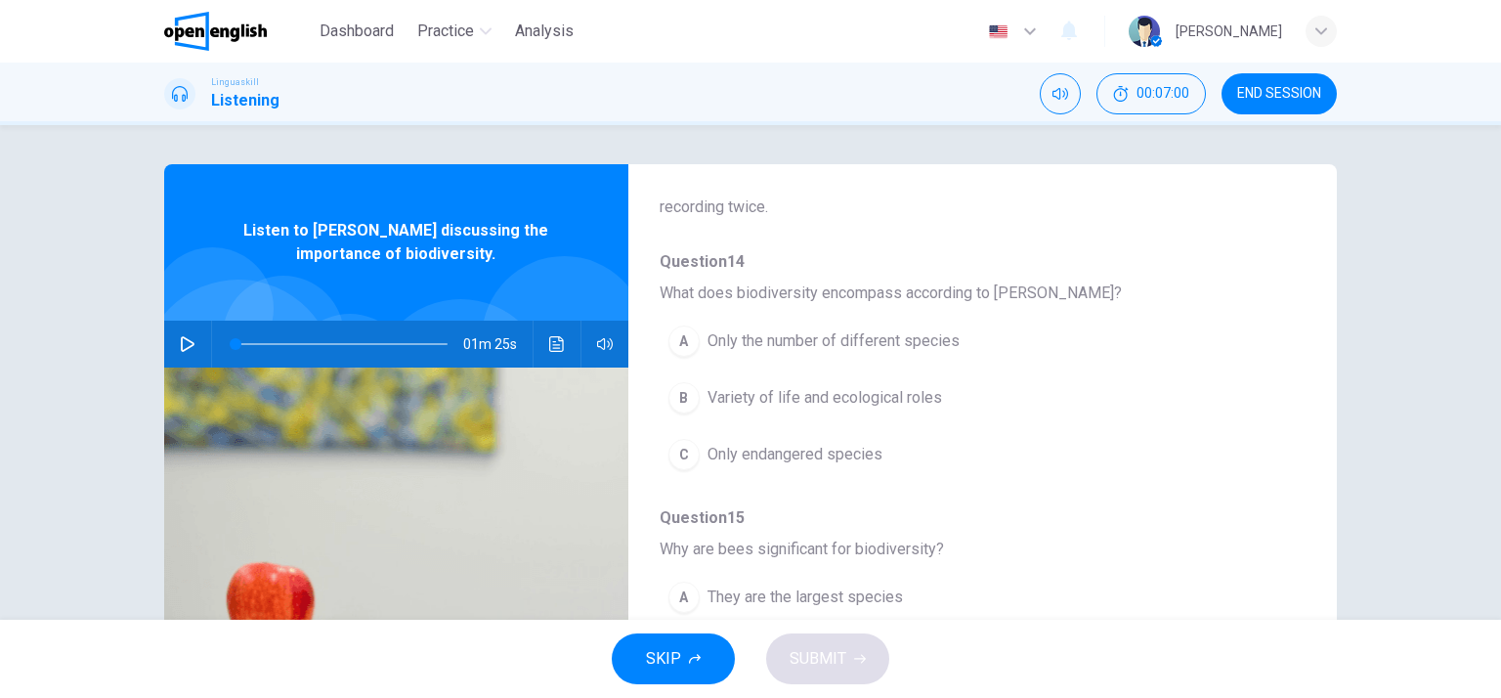
click at [842, 290] on span "What does biodiversity encompass according to Dr. Thompson?" at bounding box center [967, 292] width 615 height 23
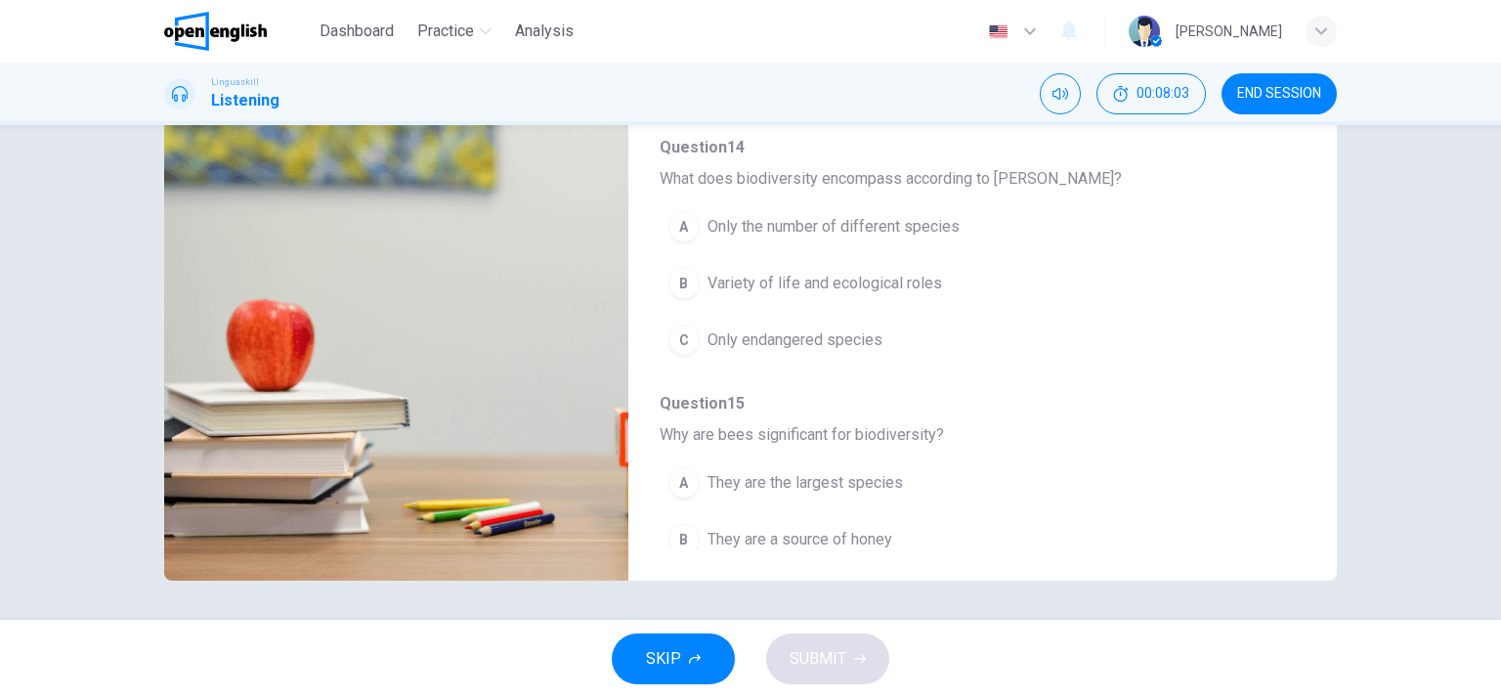
scroll to position [0, 0]
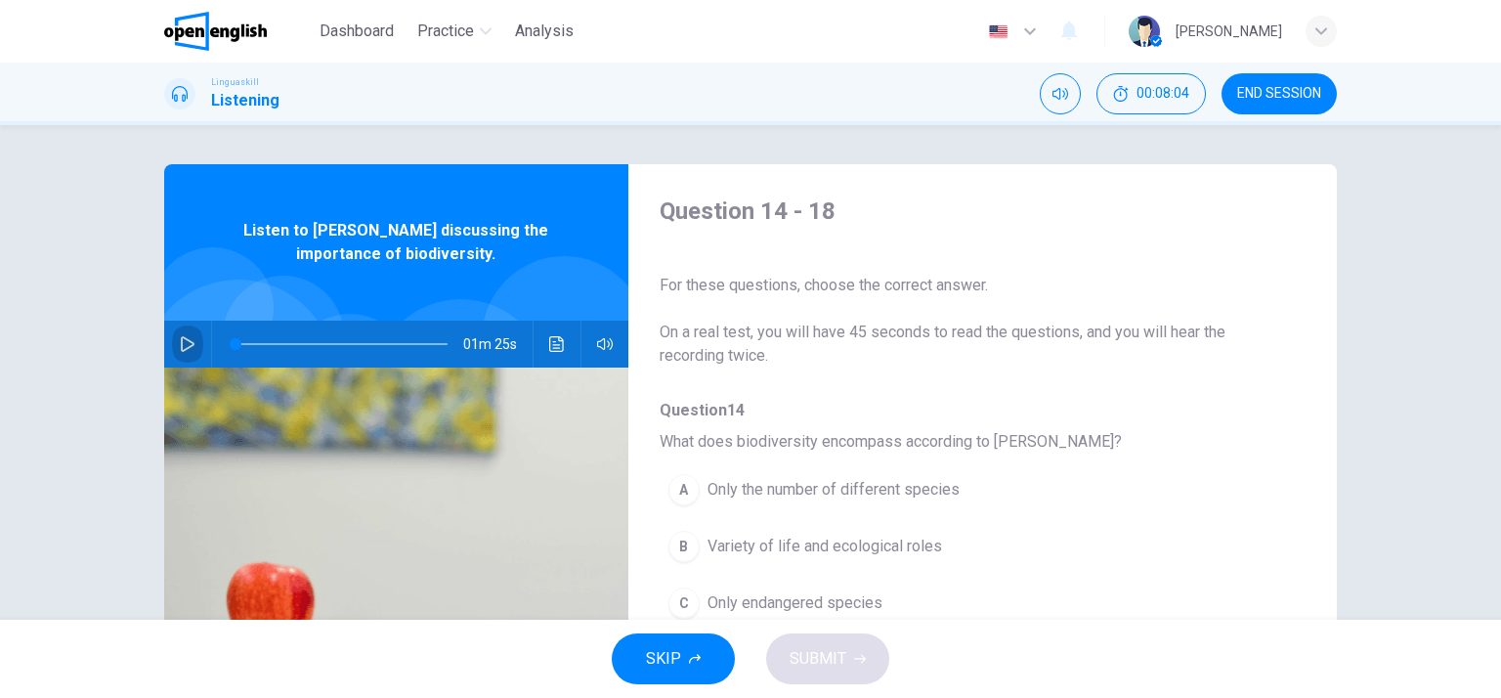
click at [181, 341] on icon "button" at bounding box center [188, 344] width 14 height 16
type input "*"
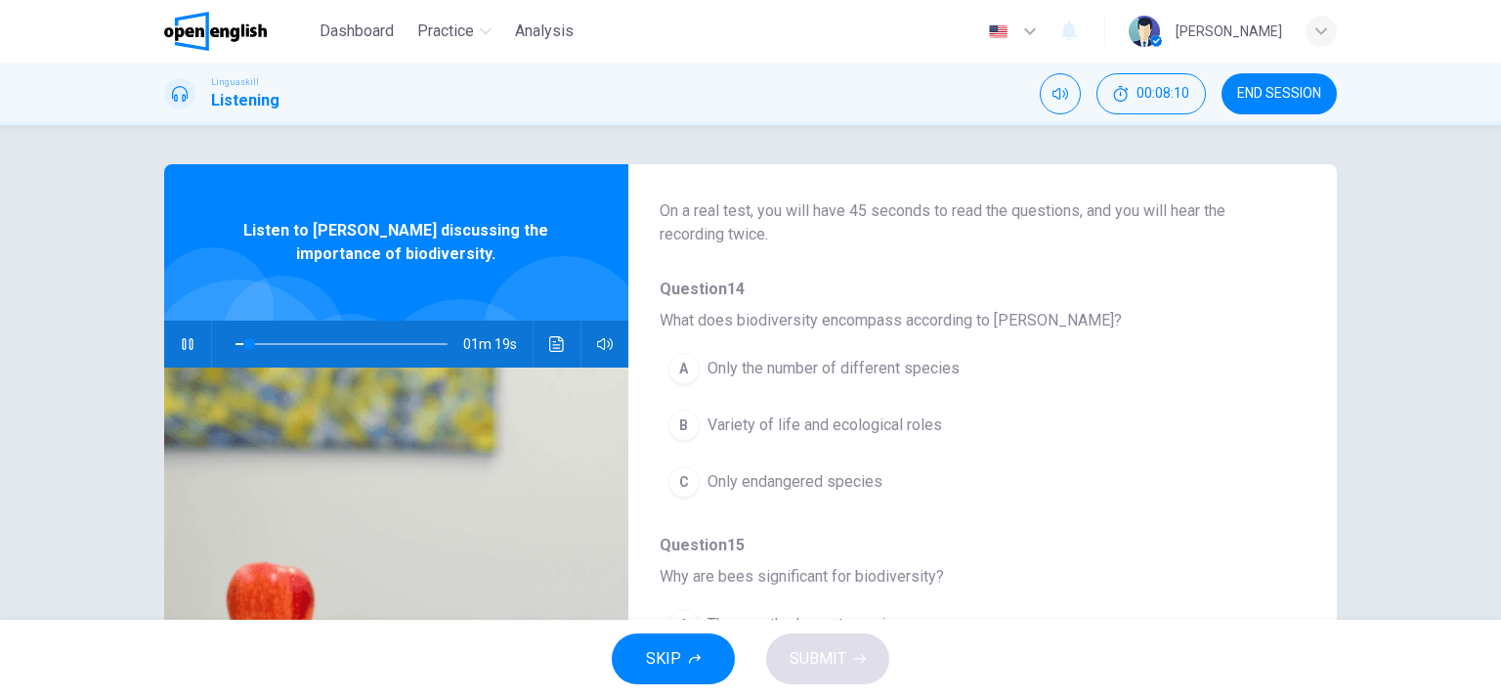
scroll to position [133, 0]
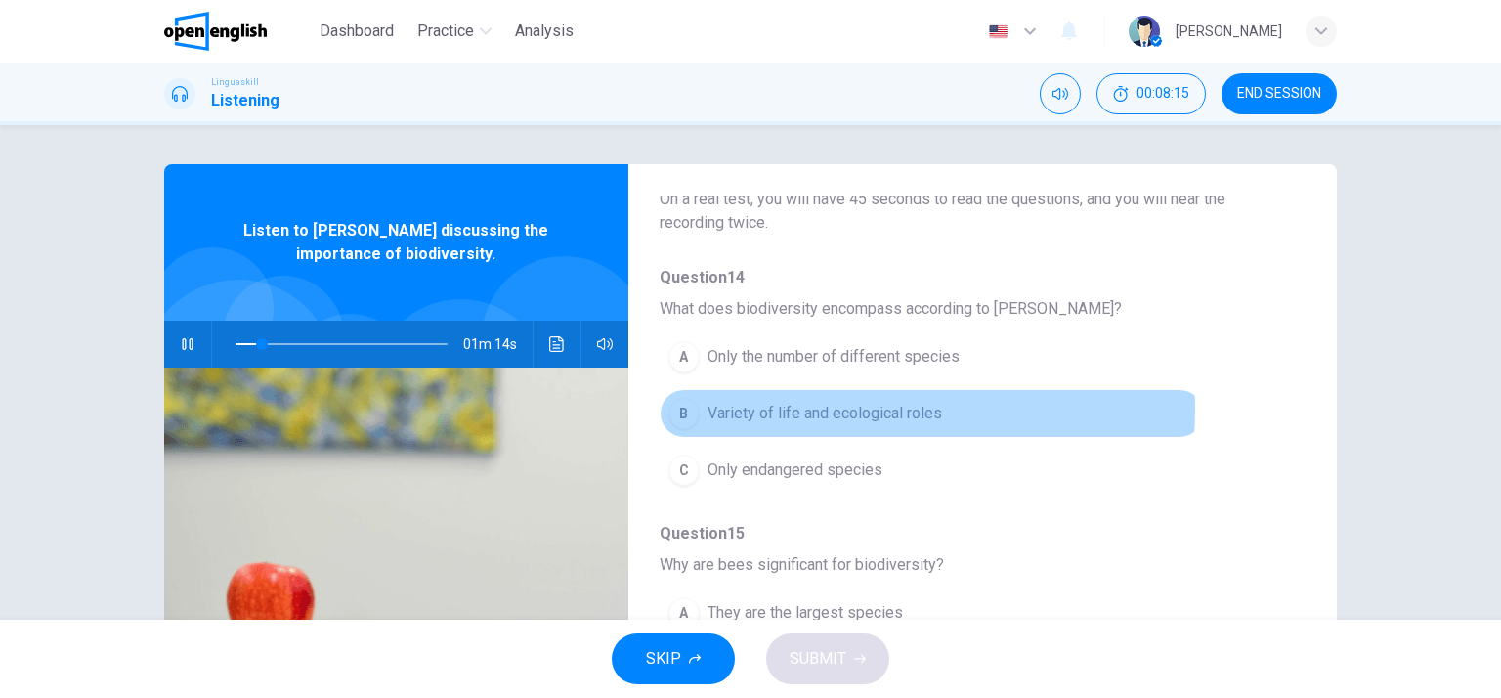
click at [837, 408] on span "Variety of life and ecological roles" at bounding box center [825, 413] width 235 height 23
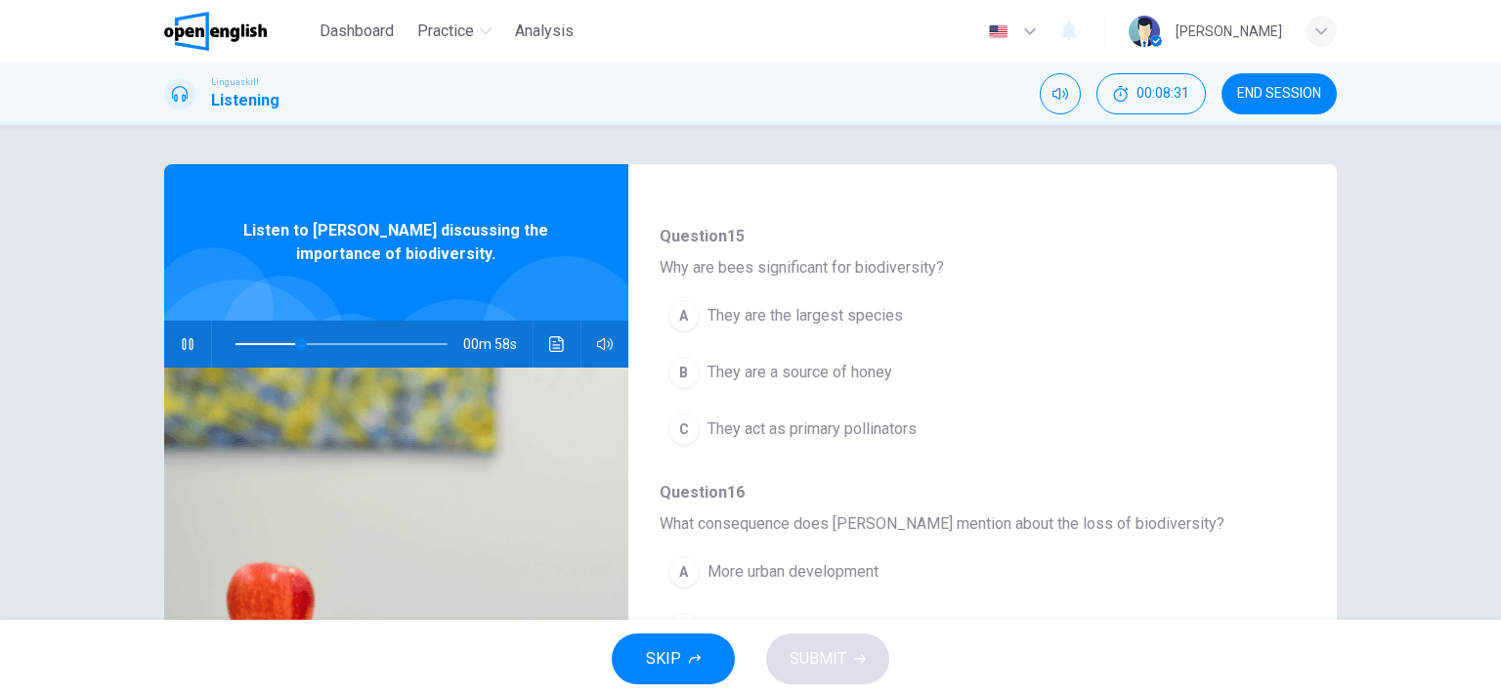
scroll to position [432, 0]
click at [884, 417] on span "They act as primary pollinators" at bounding box center [812, 426] width 209 height 23
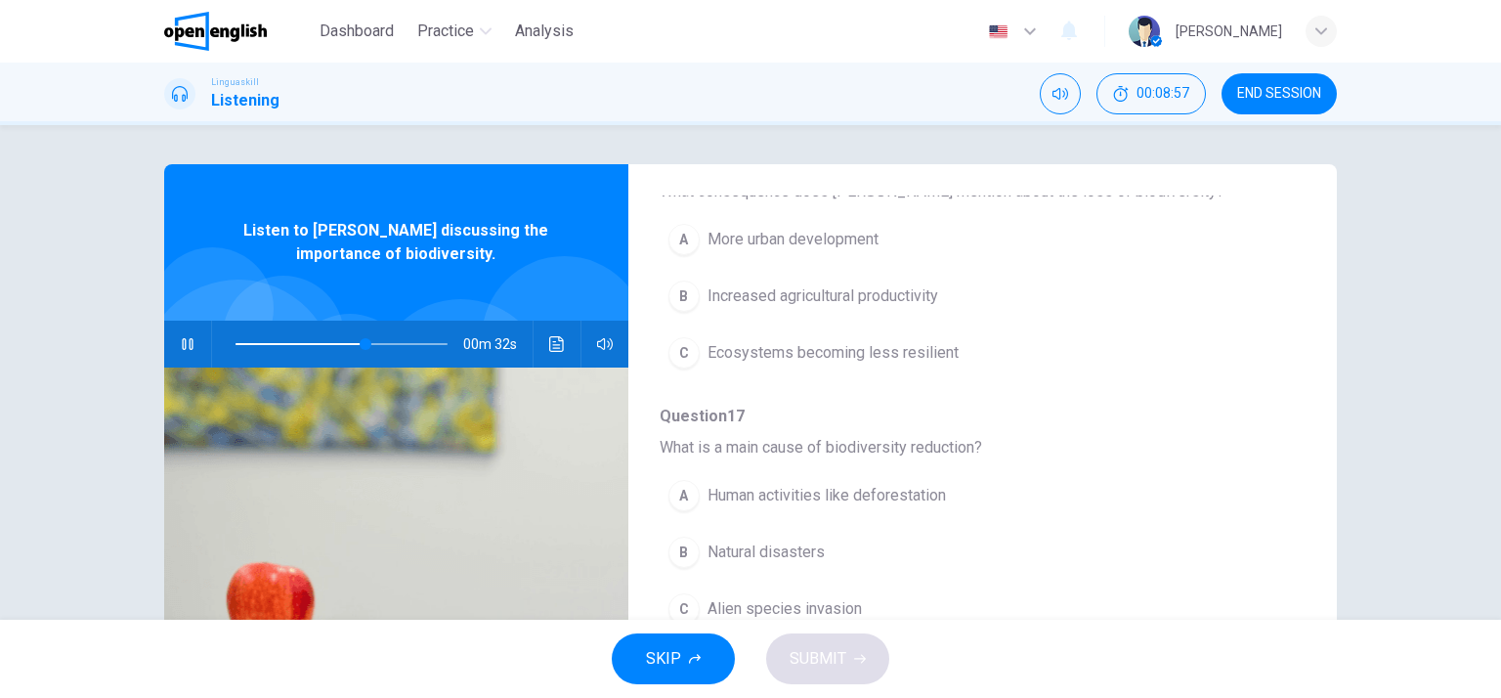
scroll to position [761, 0]
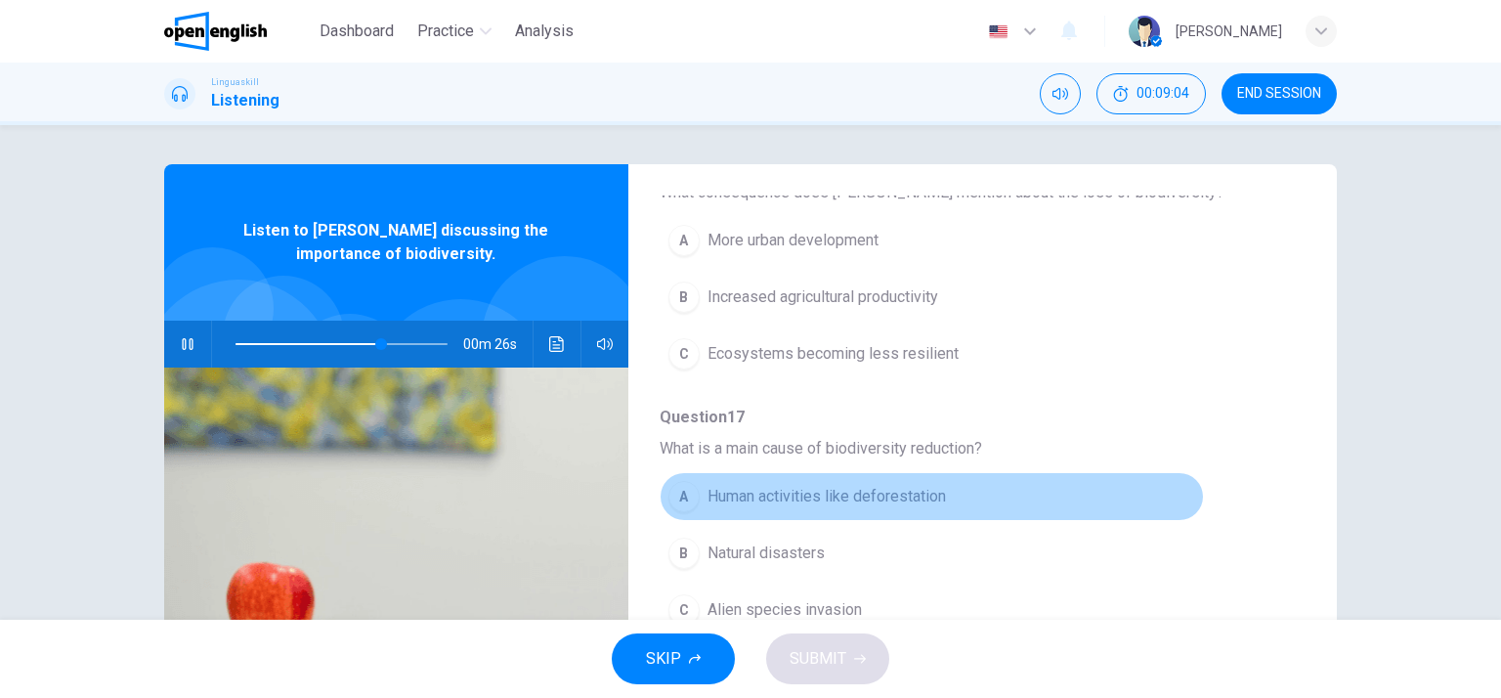
click at [948, 474] on button "A Human activities like deforestation" at bounding box center [932, 496] width 544 height 49
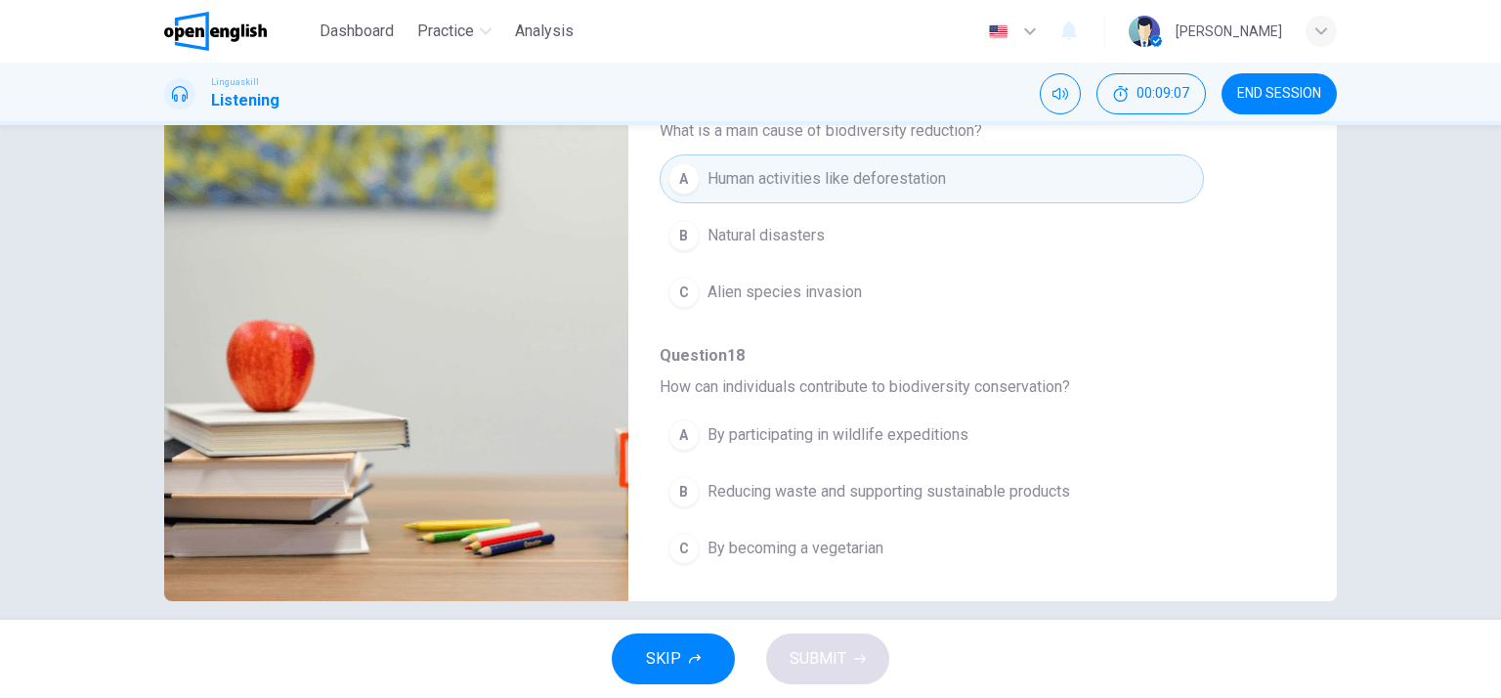
scroll to position [263, 0]
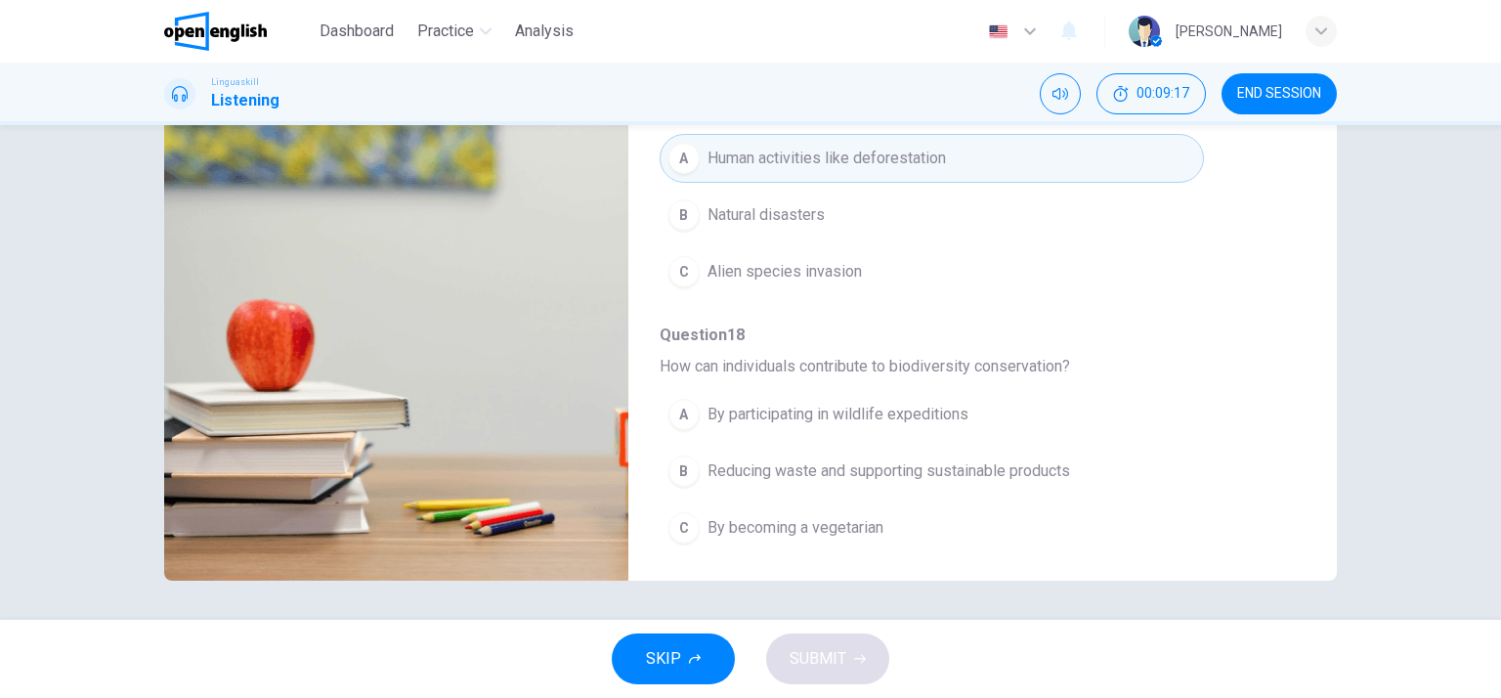
click at [878, 474] on span "Reducing waste and supporting sustainable products" at bounding box center [889, 470] width 363 height 23
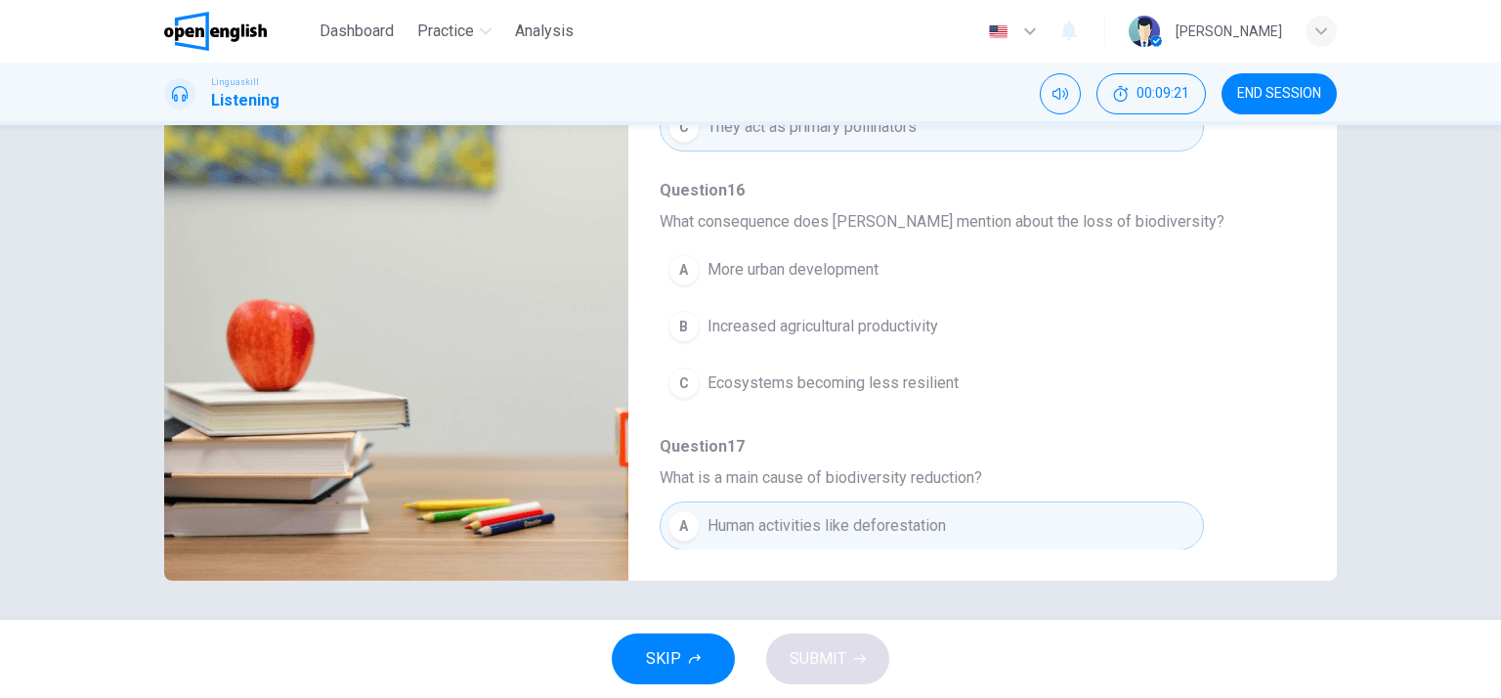
scroll to position [468, 0]
click at [750, 275] on span "More urban development" at bounding box center [793, 270] width 171 height 23
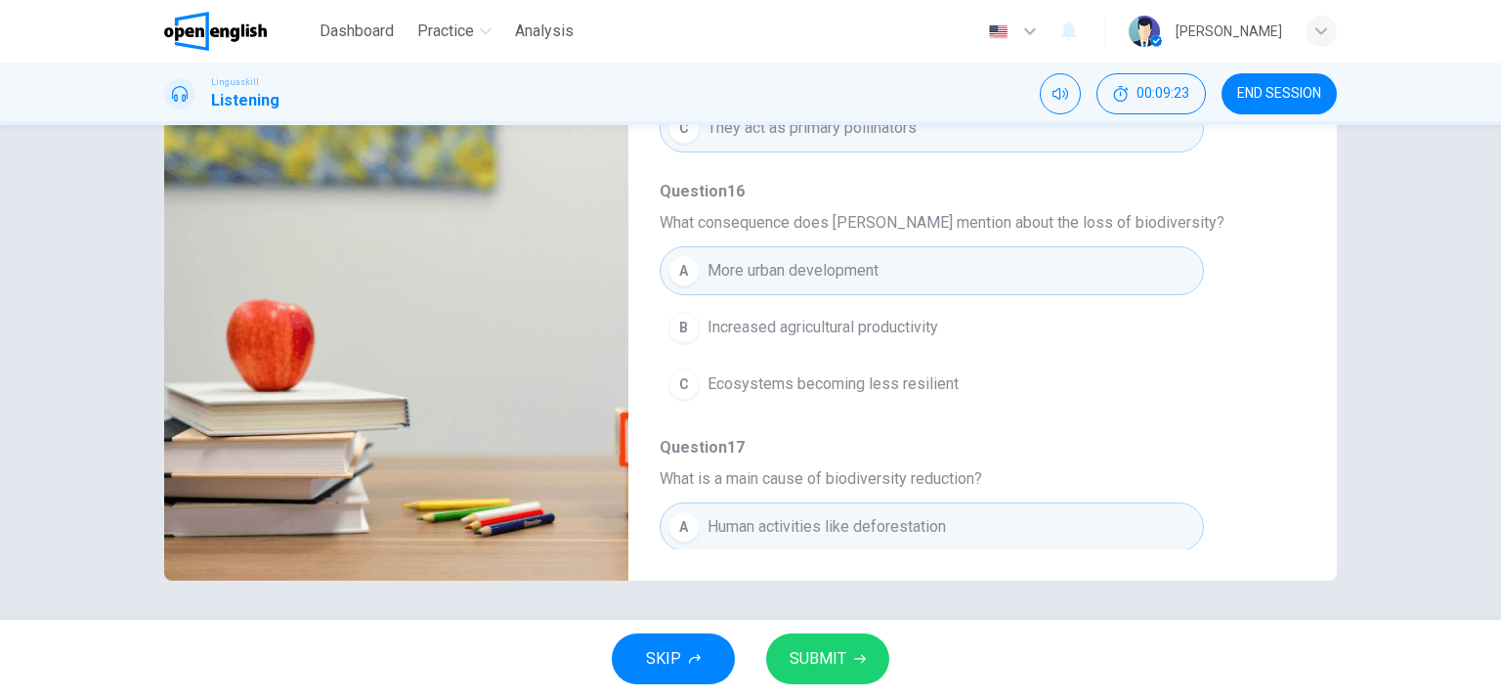
click at [821, 654] on span "SUBMIT" at bounding box center [818, 658] width 57 height 27
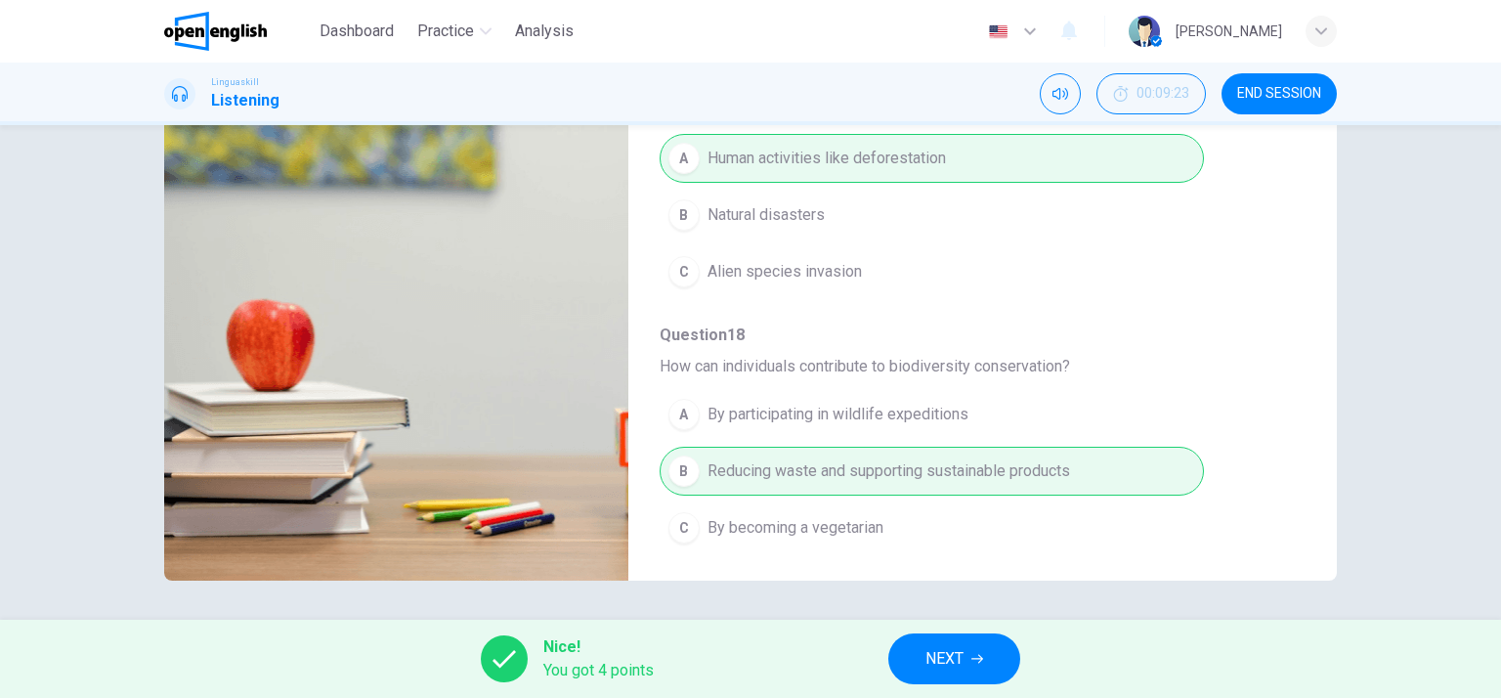
scroll to position [0, 0]
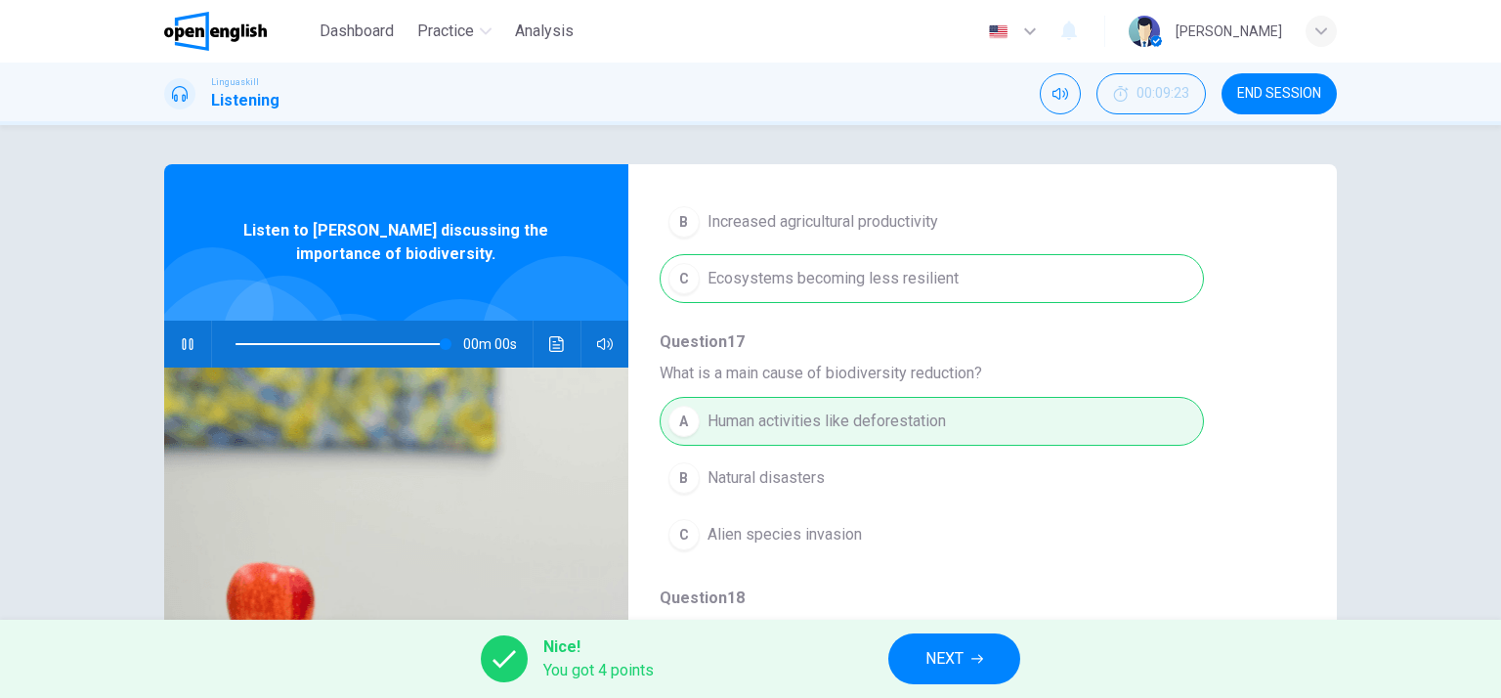
type input "*"
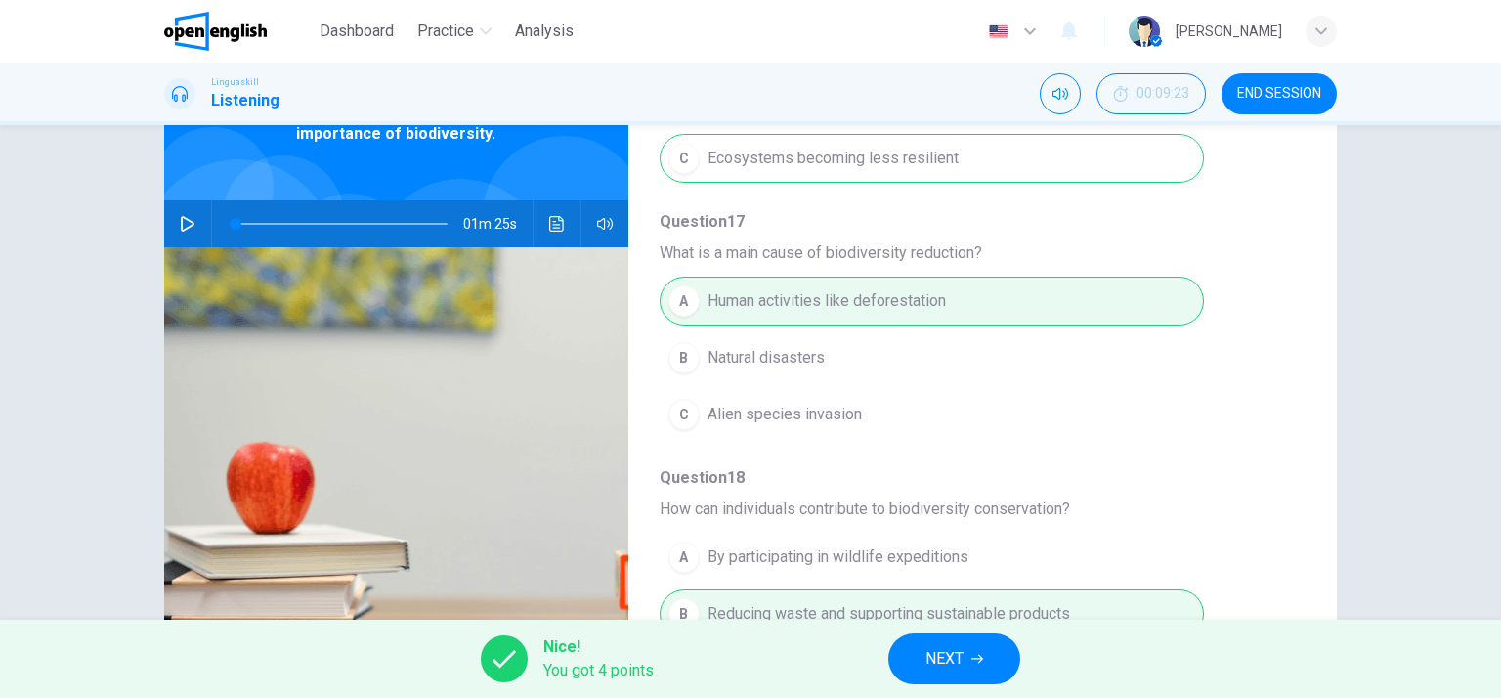
click at [997, 672] on button "NEXT" at bounding box center [954, 658] width 132 height 51
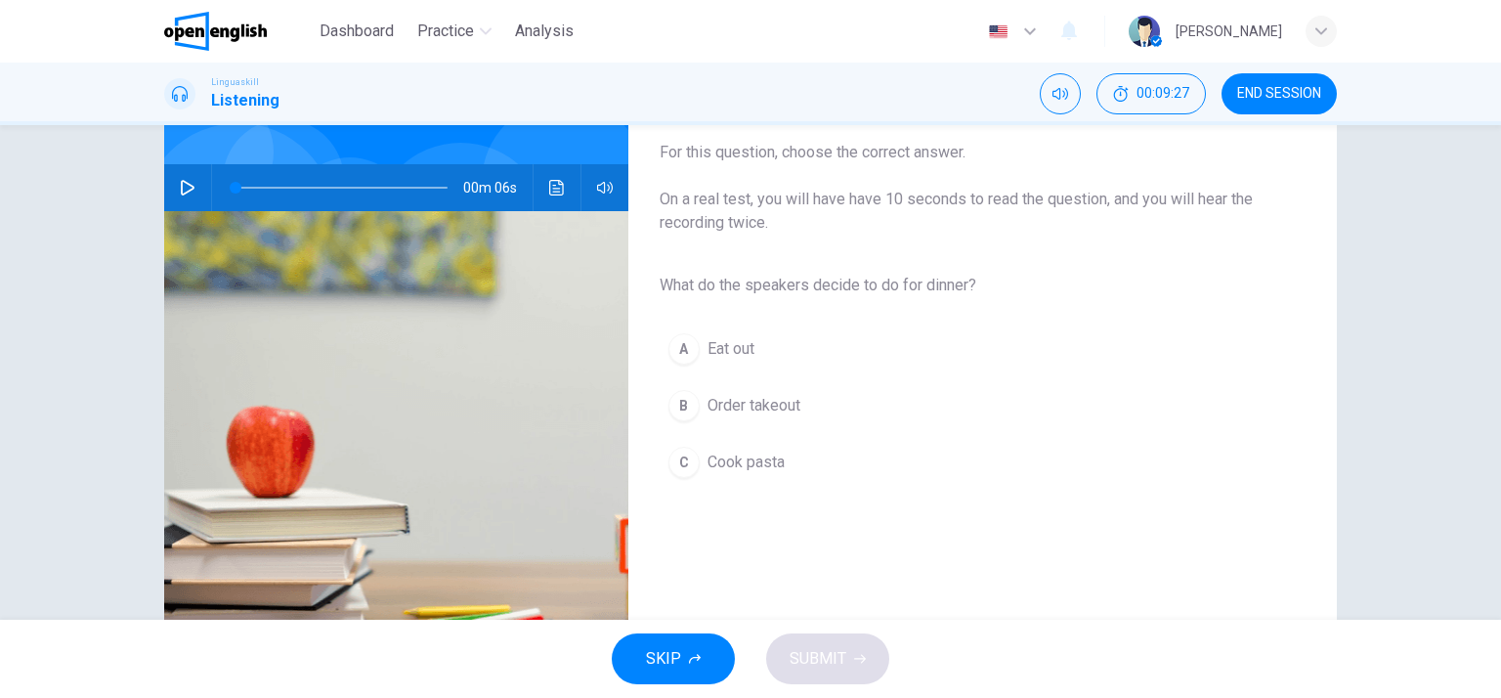
scroll to position [159, 0]
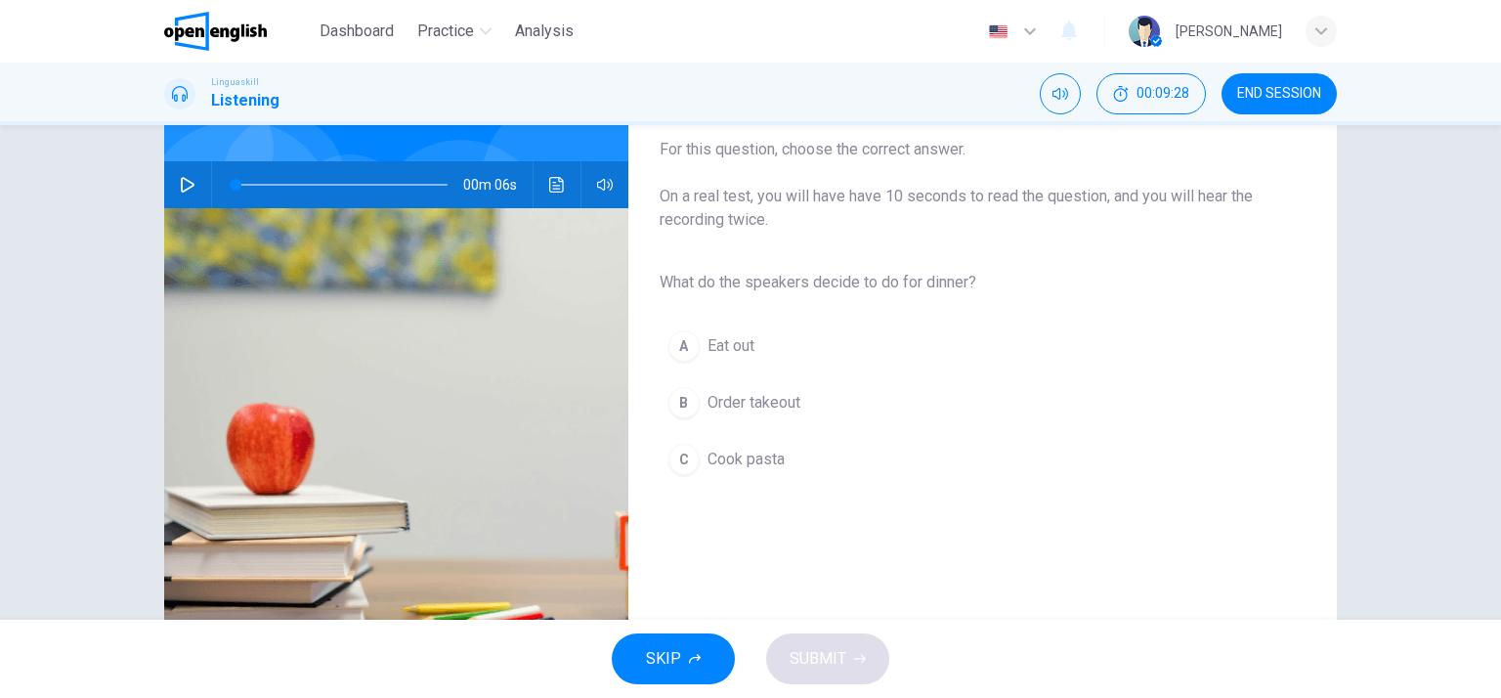
click at [182, 182] on icon "button" at bounding box center [188, 185] width 16 height 16
click at [727, 460] on span "Cook pasta" at bounding box center [746, 459] width 77 height 23
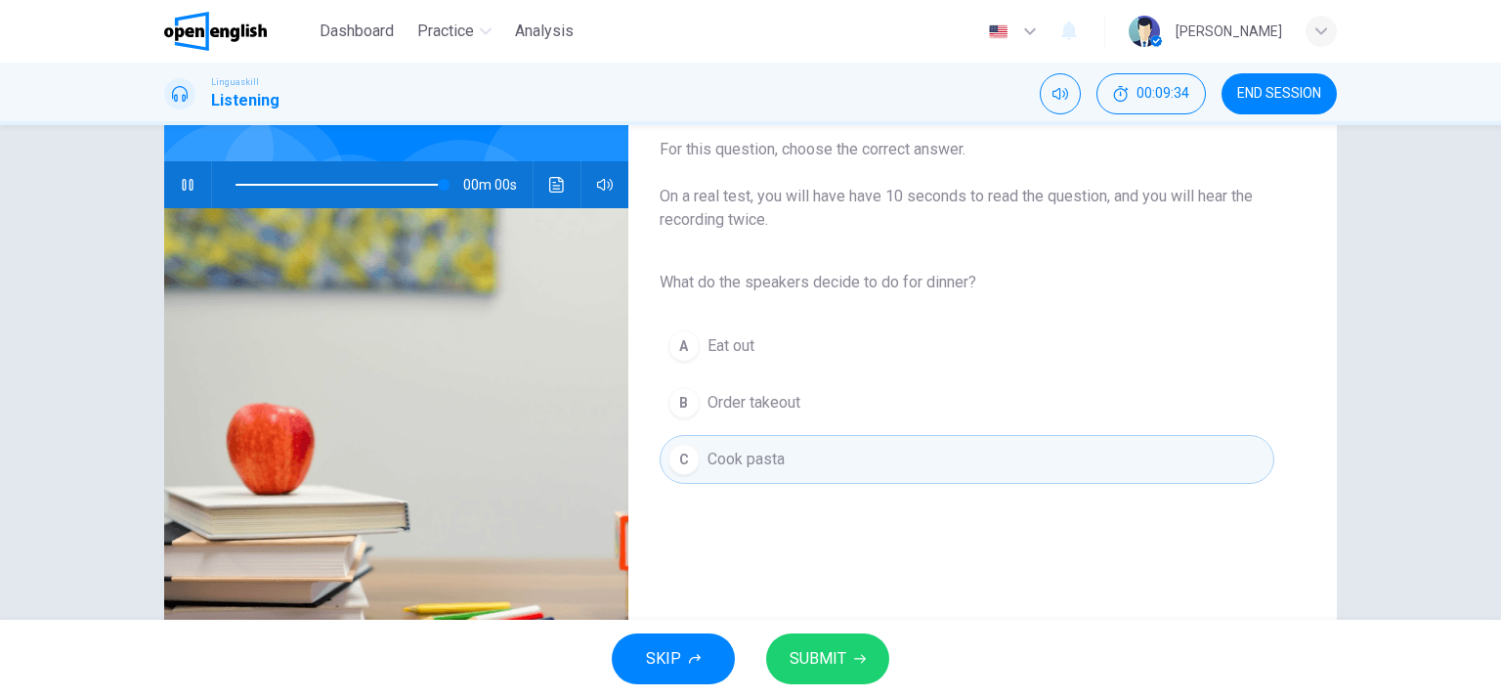
type input "*"
click at [812, 658] on span "SUBMIT" at bounding box center [818, 658] width 57 height 27
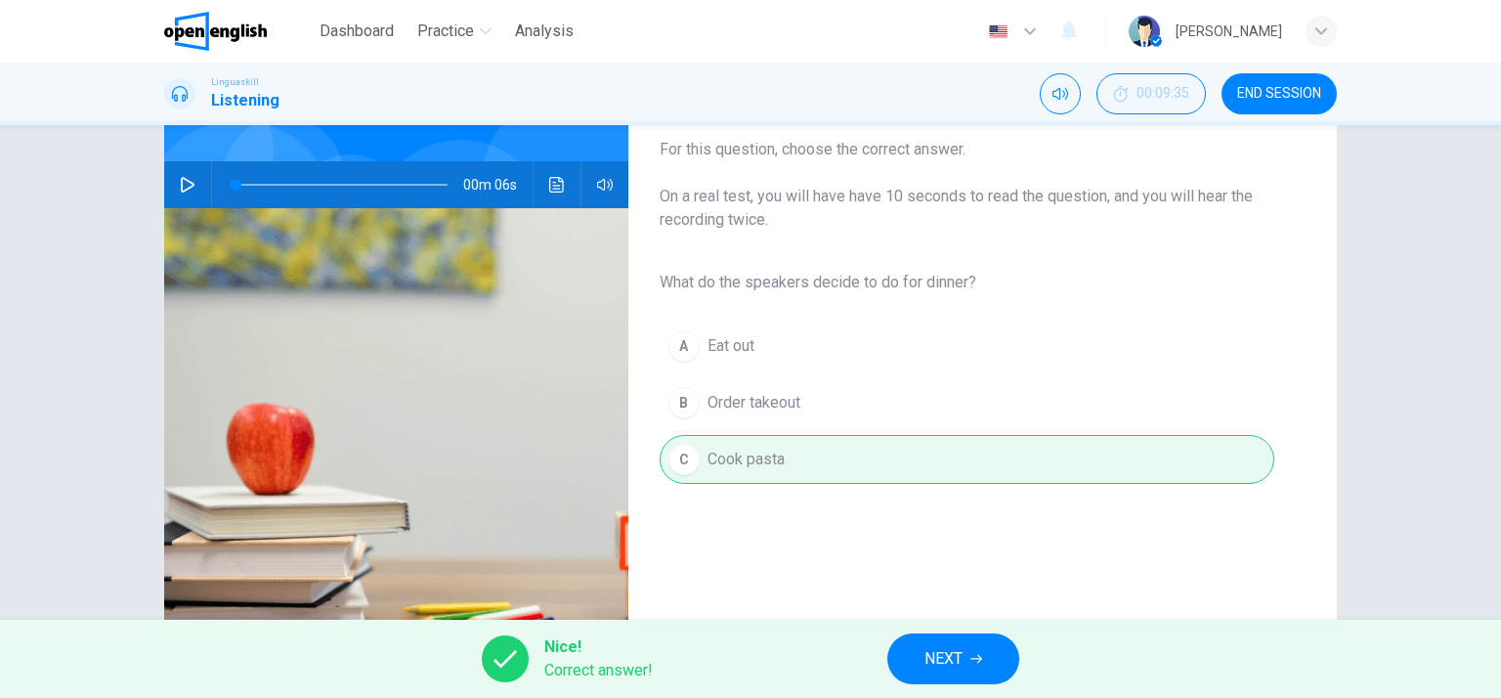
click at [937, 657] on span "NEXT" at bounding box center [944, 658] width 38 height 27
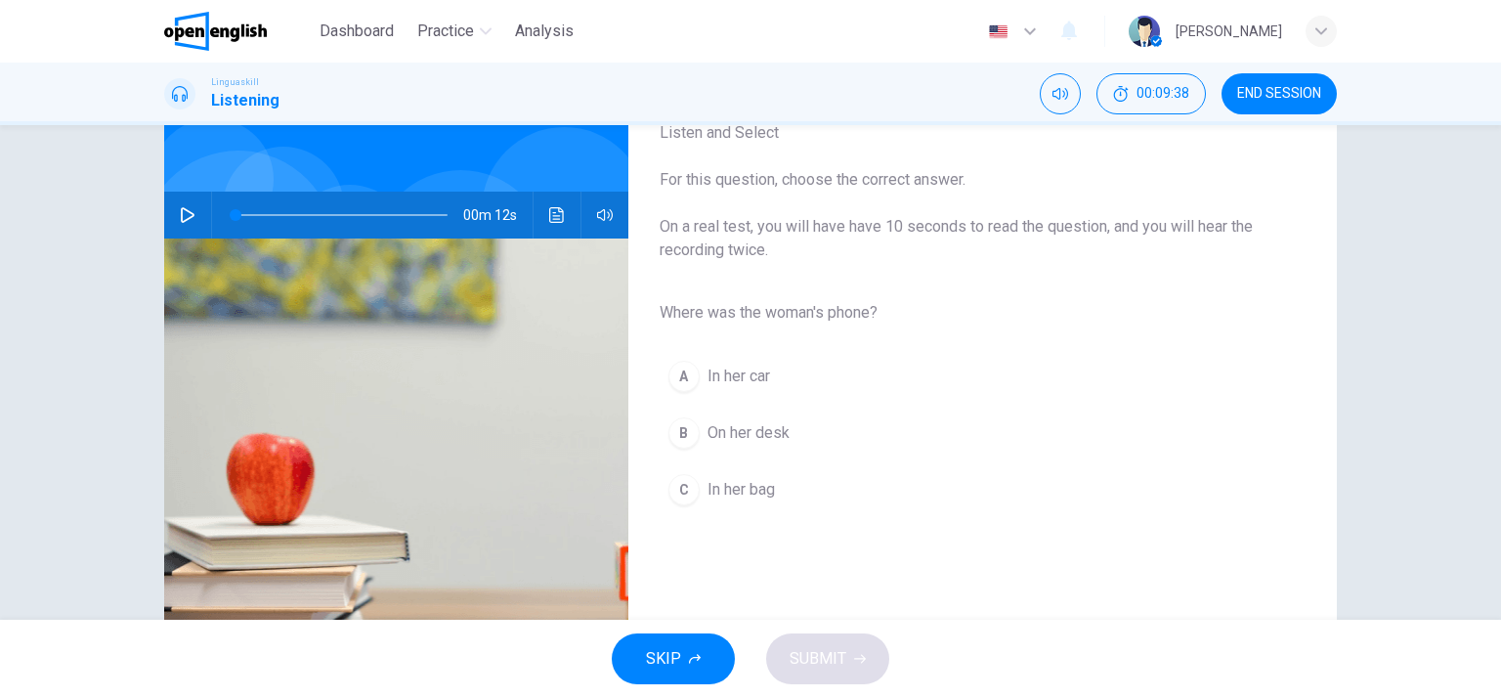
scroll to position [140, 0]
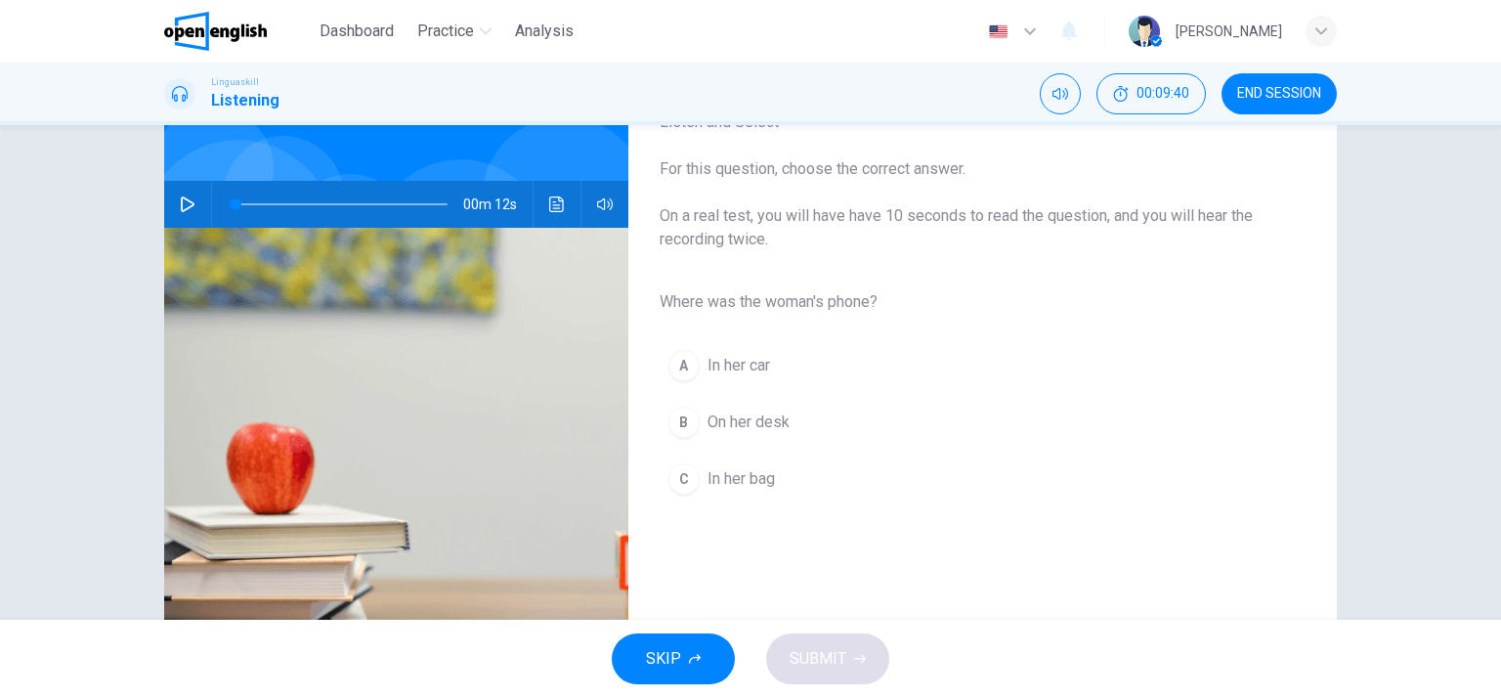
click at [181, 198] on icon "button" at bounding box center [188, 204] width 14 height 16
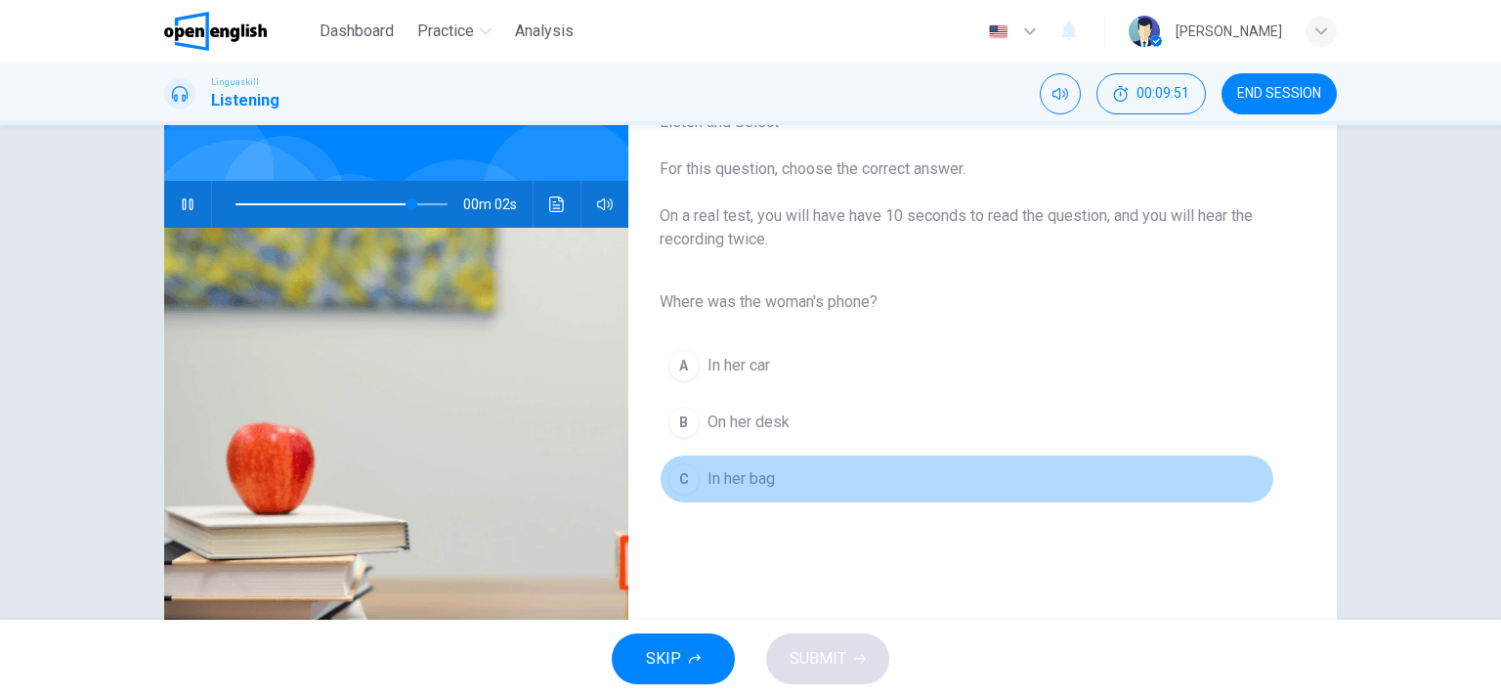
click at [757, 483] on span "In her bag" at bounding box center [741, 478] width 67 height 23
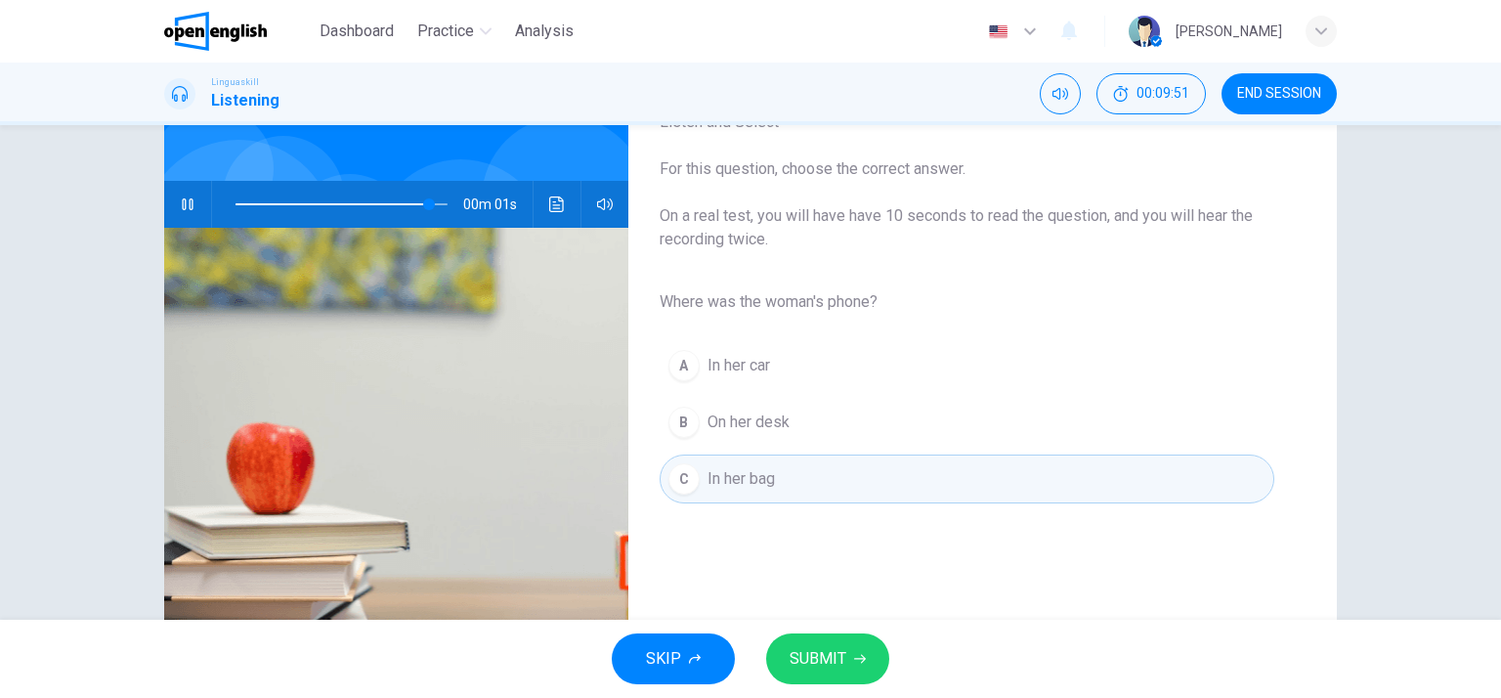
click at [834, 670] on span "SUBMIT" at bounding box center [818, 658] width 57 height 27
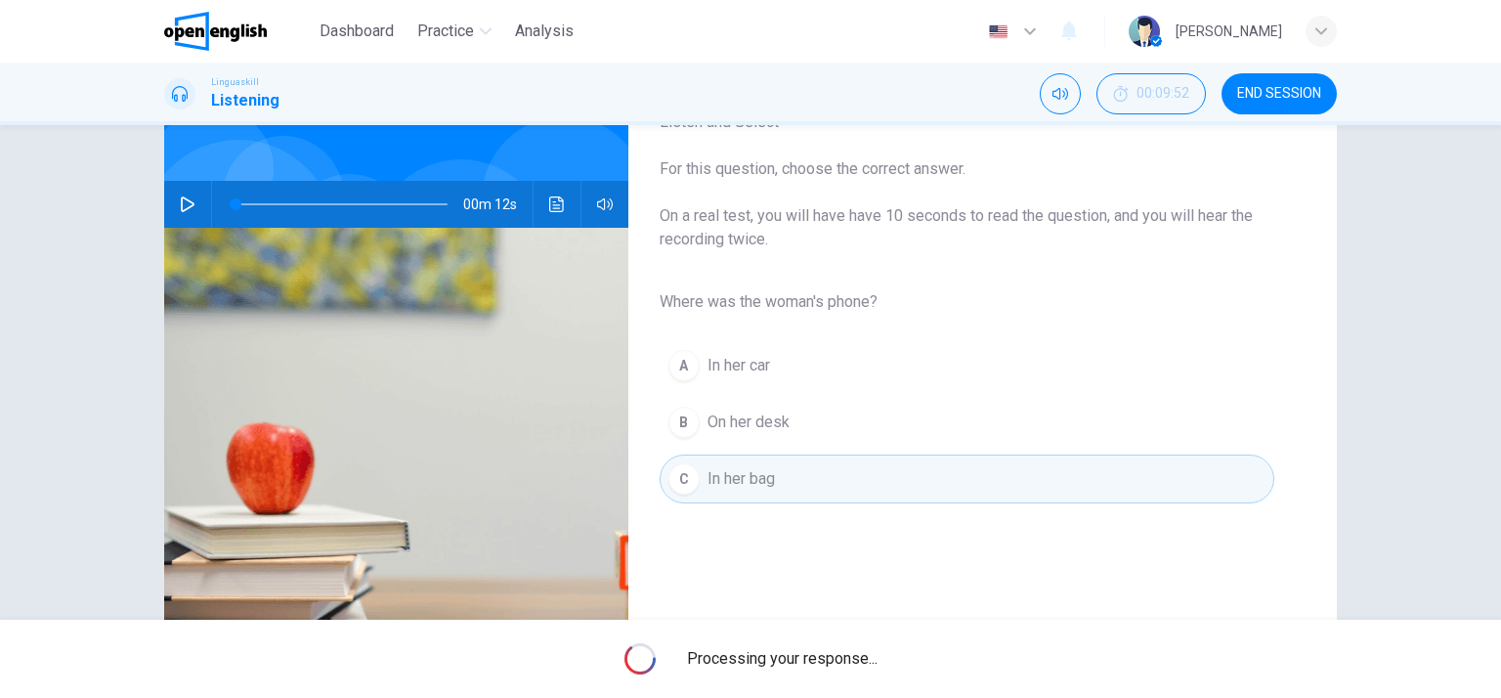
type input "*"
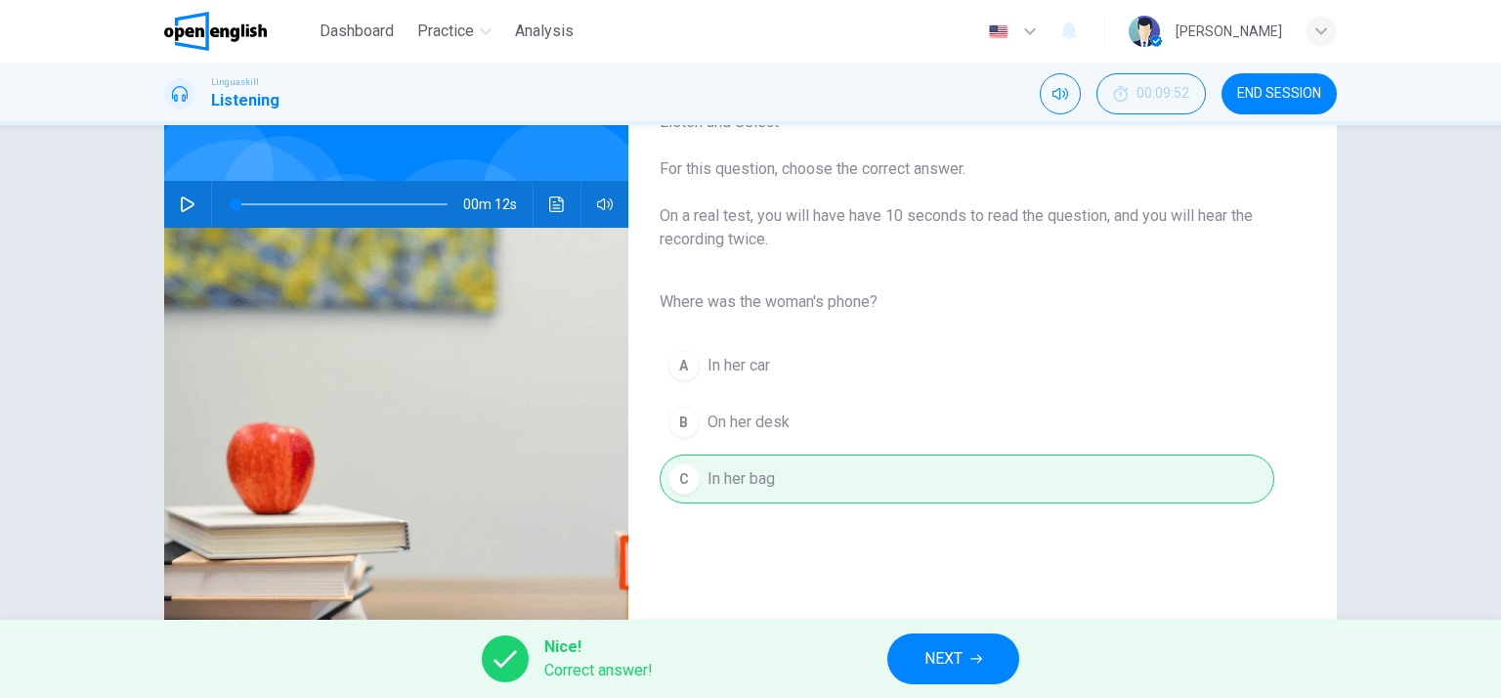
click at [1268, 94] on span "END SESSION" at bounding box center [1279, 94] width 84 height 16
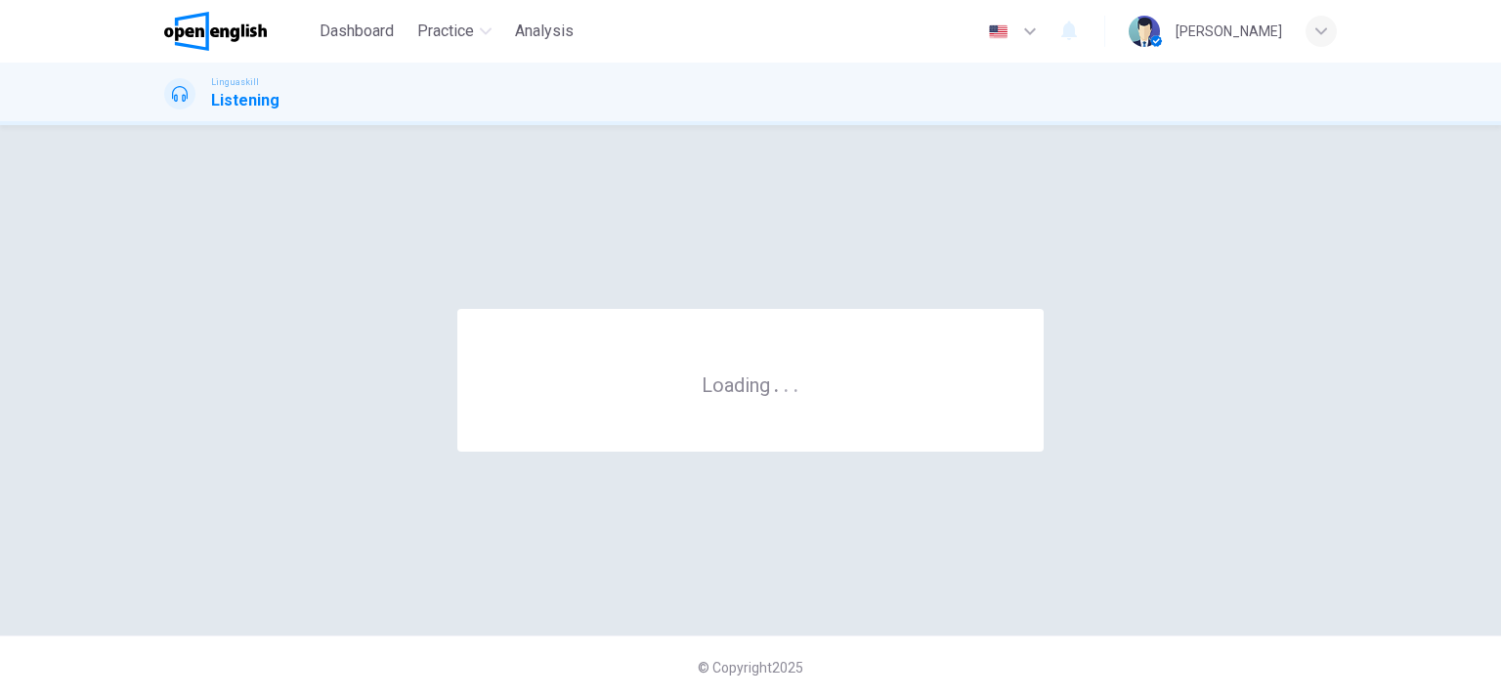
scroll to position [0, 0]
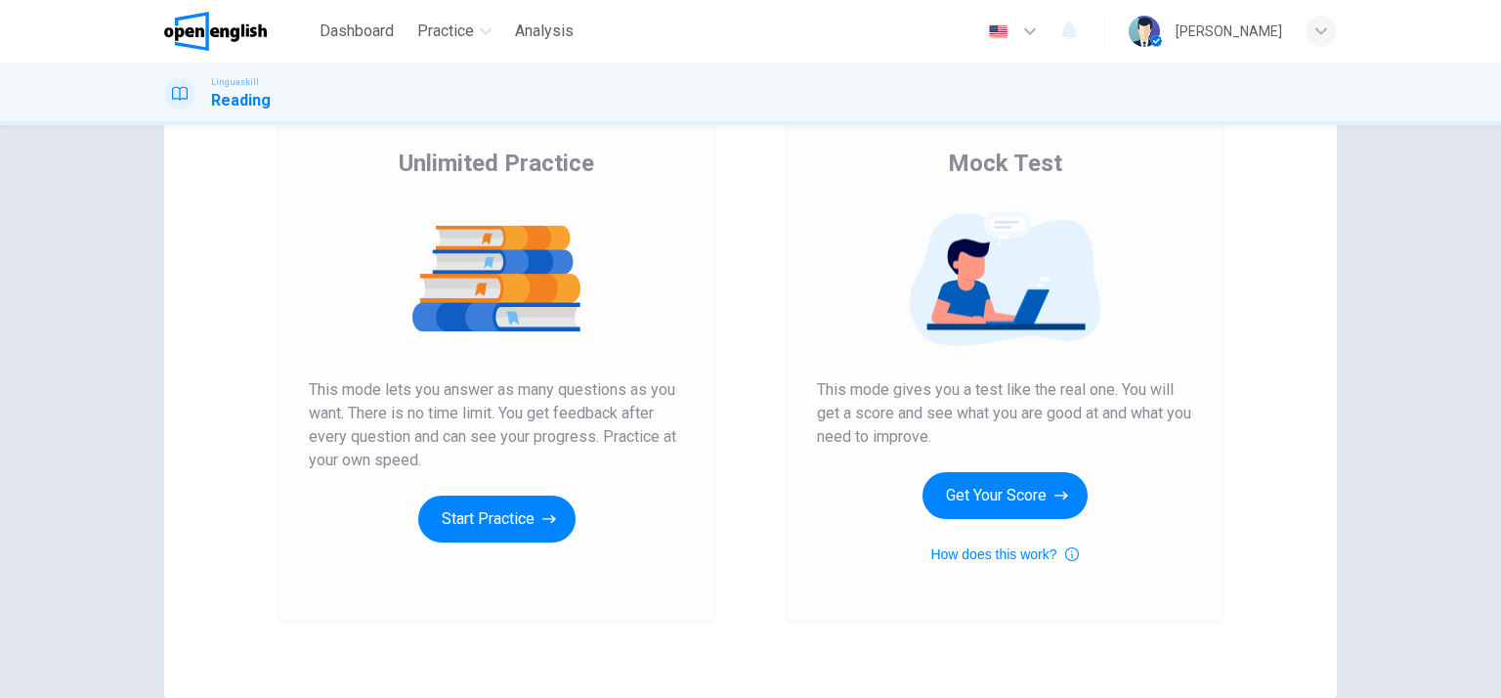
scroll to position [172, 0]
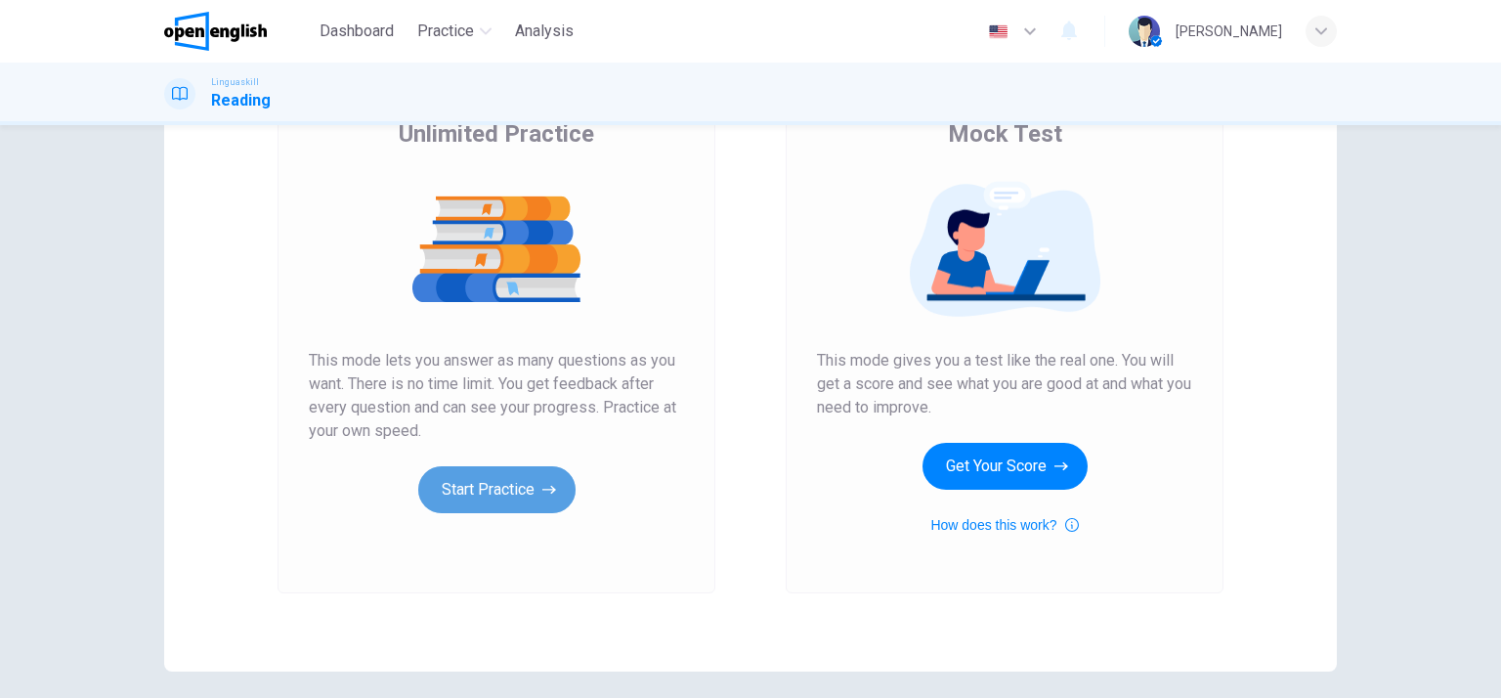
click at [485, 492] on button "Start Practice" at bounding box center [496, 489] width 157 height 47
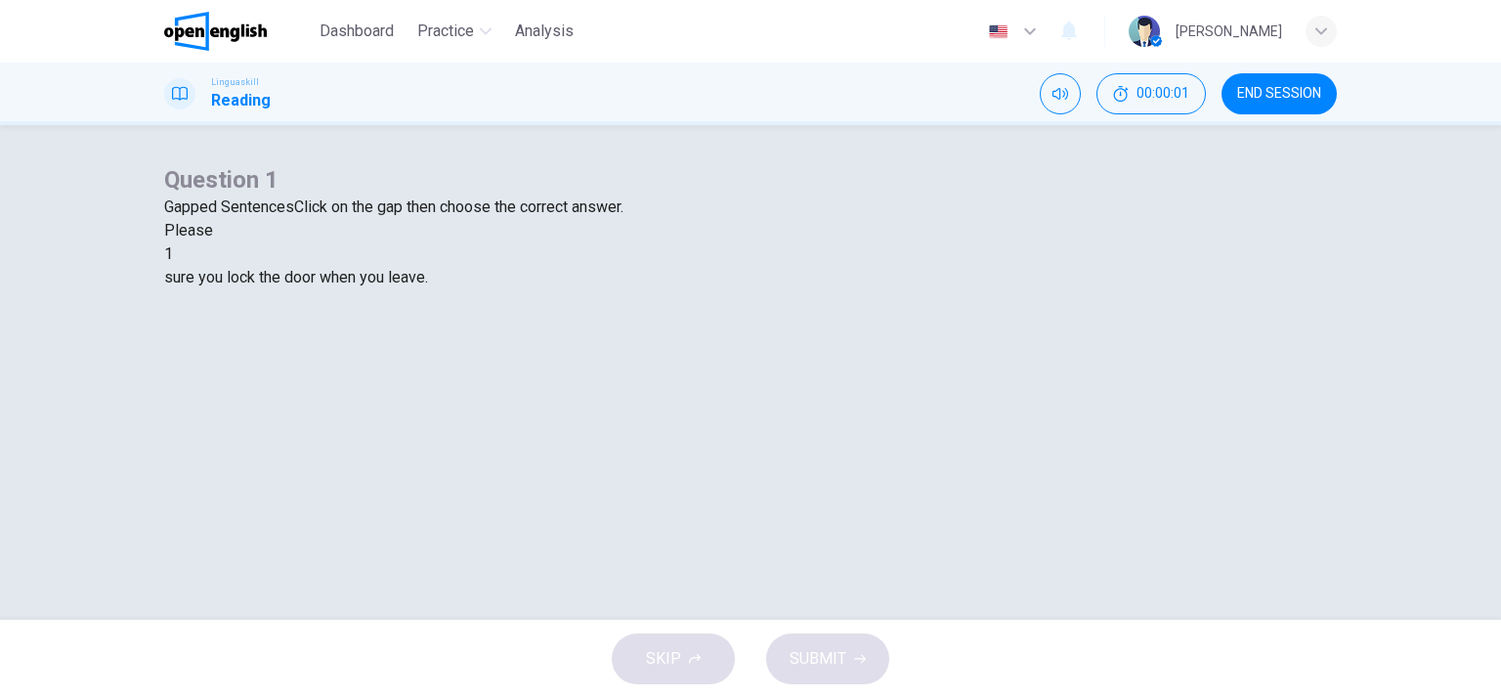
scroll to position [39, 0]
click at [173, 254] on div at bounding box center [173, 254] width 0 height 0
click at [856, 383] on div "get" at bounding box center [750, 371] width 1173 height 23
click at [849, 646] on button "SUBMIT" at bounding box center [827, 658] width 123 height 51
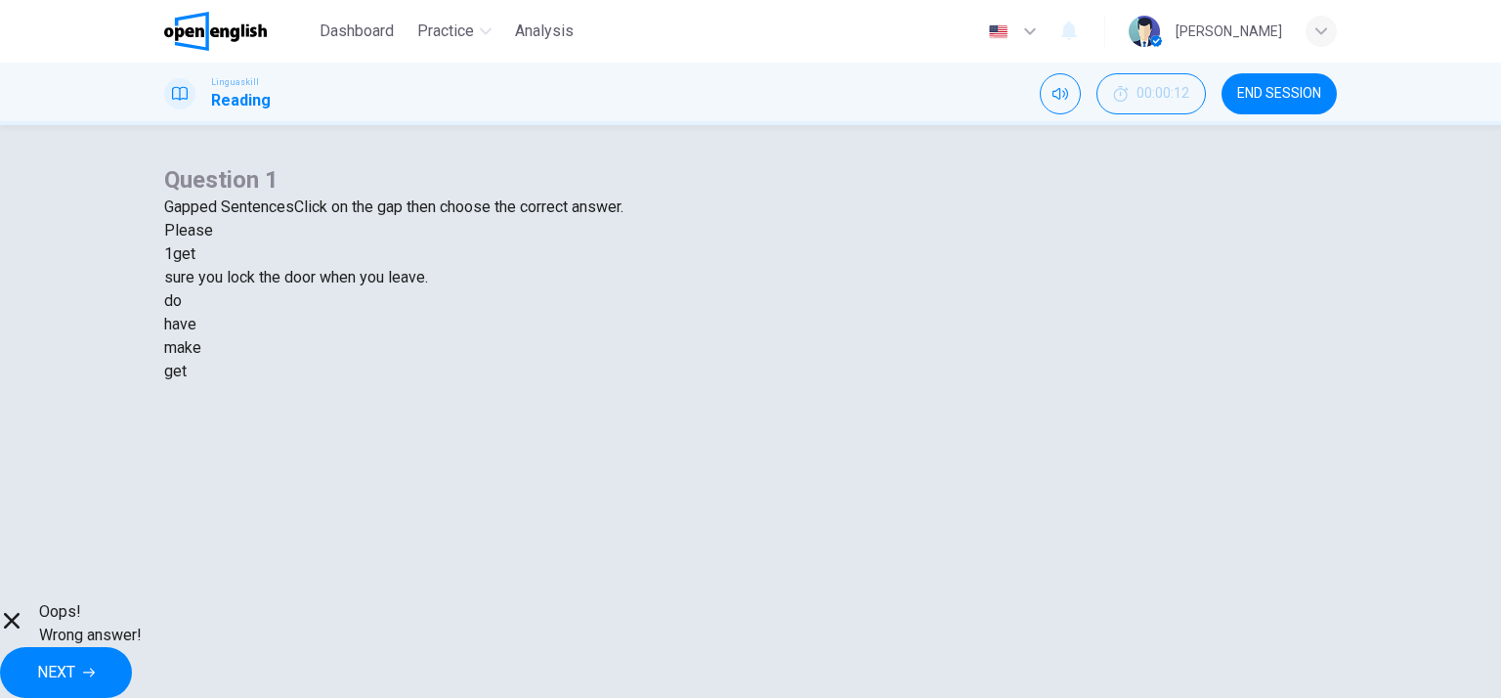
scroll to position [47, 0]
click at [132, 647] on button "NEXT" at bounding box center [66, 672] width 132 height 51
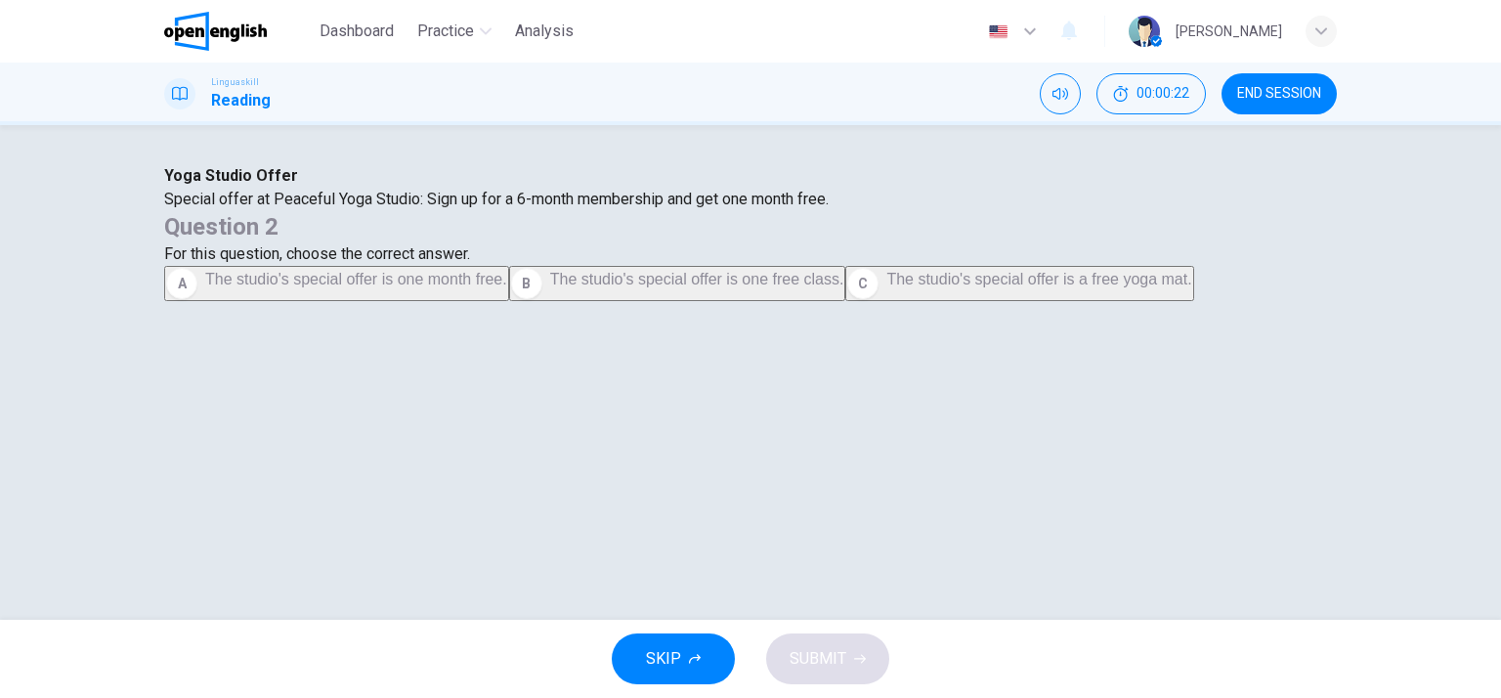
scroll to position [25, 0]
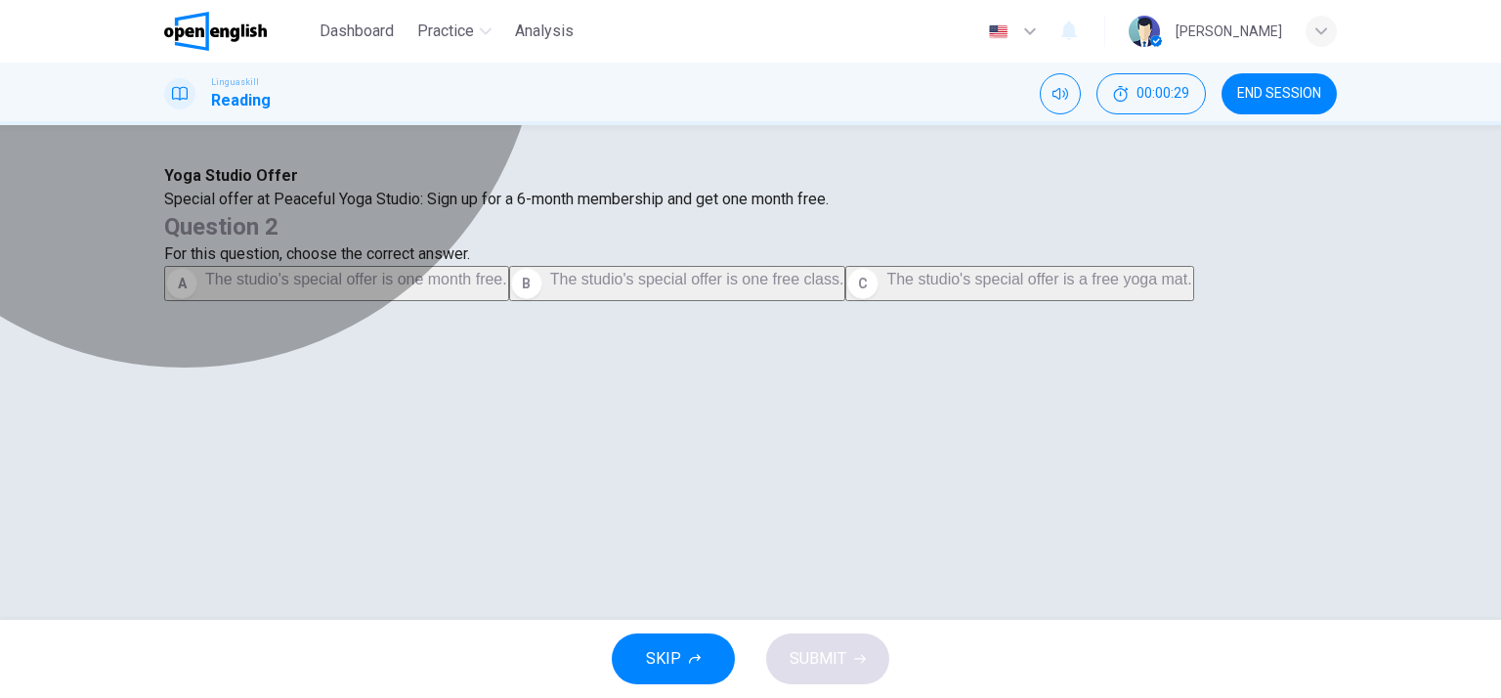
click at [507, 287] on span "The studio's special offer is one month free." at bounding box center [356, 279] width 302 height 17
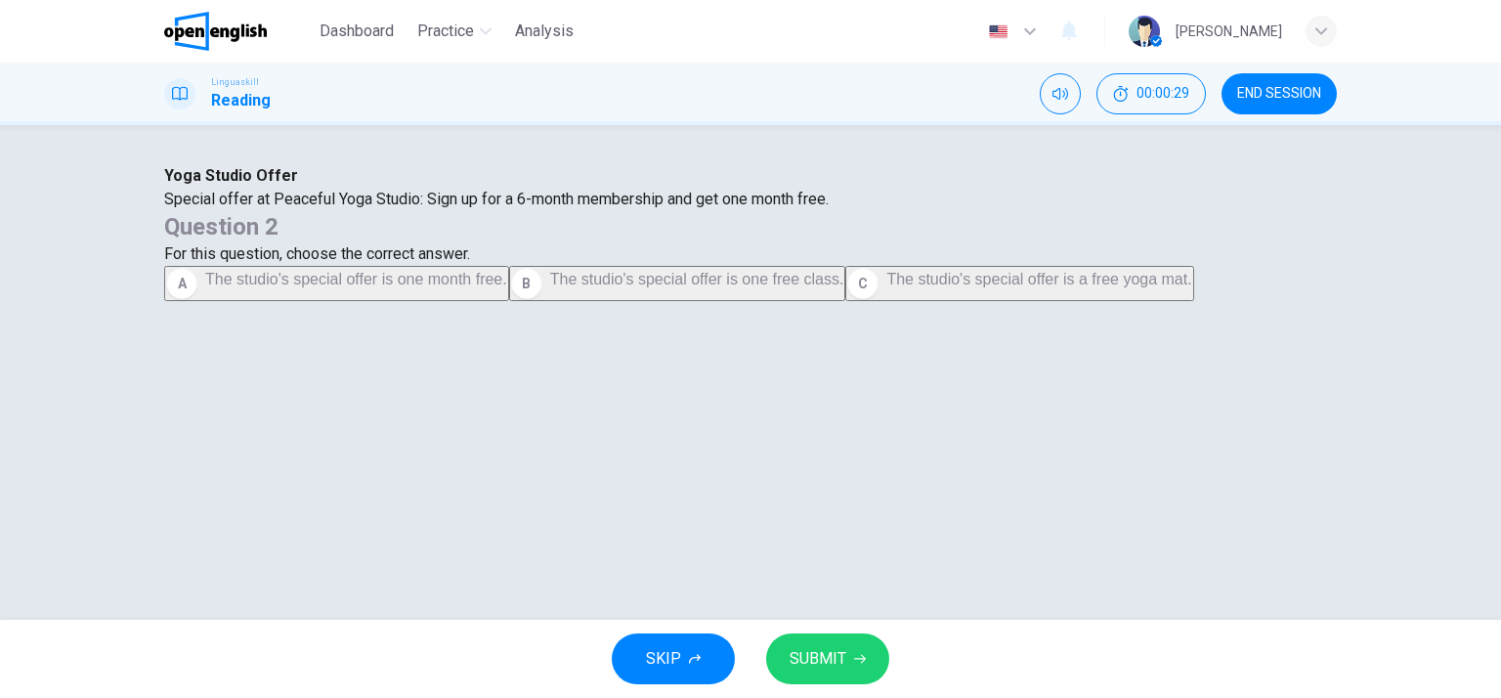
click at [829, 661] on span "SUBMIT" at bounding box center [818, 658] width 57 height 27
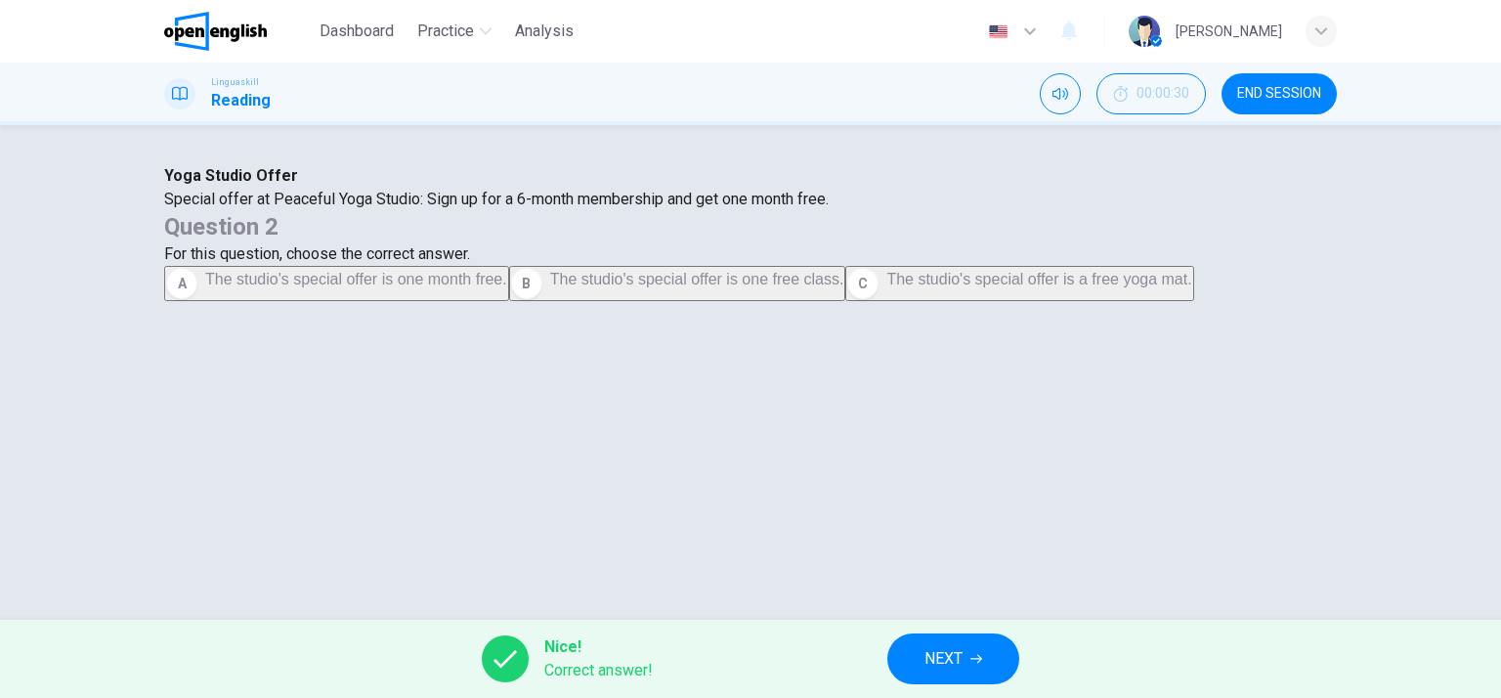
click at [934, 654] on span "NEXT" at bounding box center [944, 658] width 38 height 27
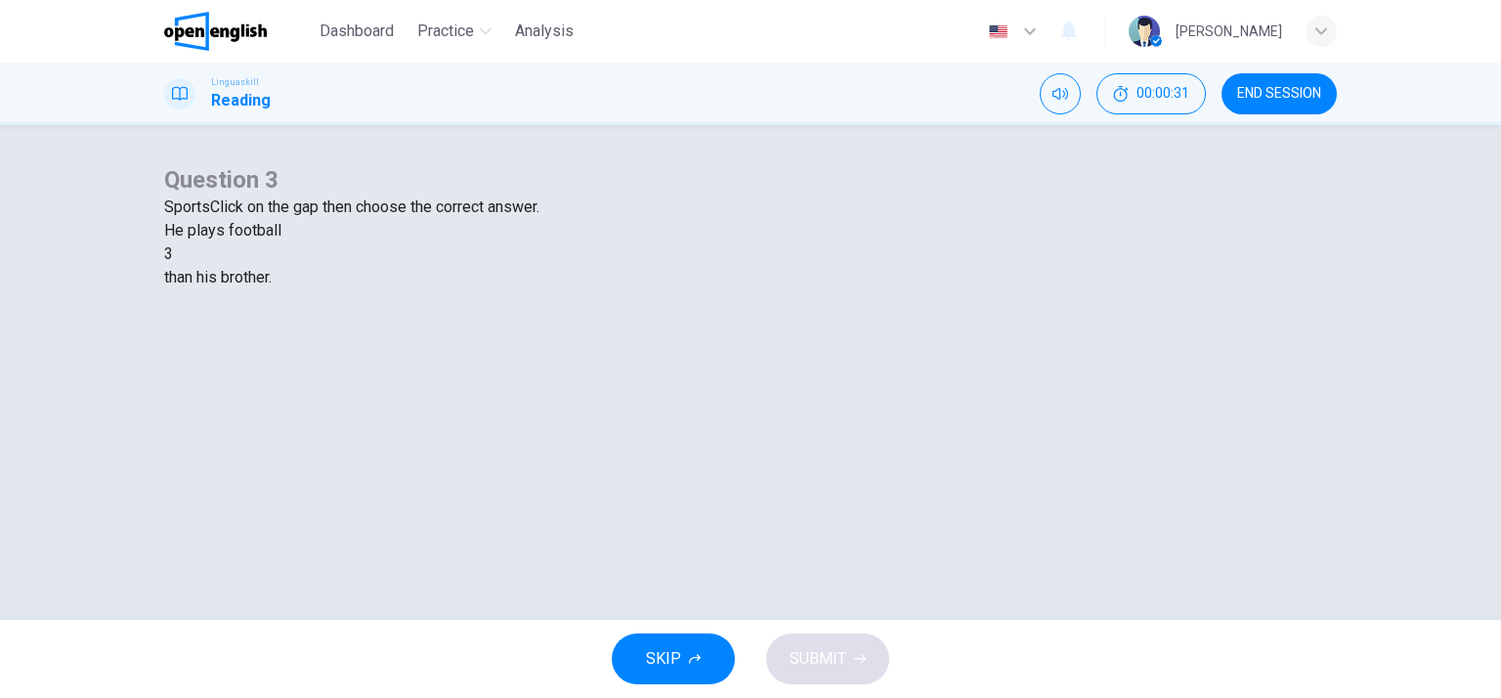
scroll to position [35, 0]
click at [173, 254] on div at bounding box center [173, 254] width 0 height 0
click at [645, 313] on div "better" at bounding box center [750, 300] width 1173 height 23
click at [824, 645] on span "SUBMIT" at bounding box center [818, 658] width 57 height 27
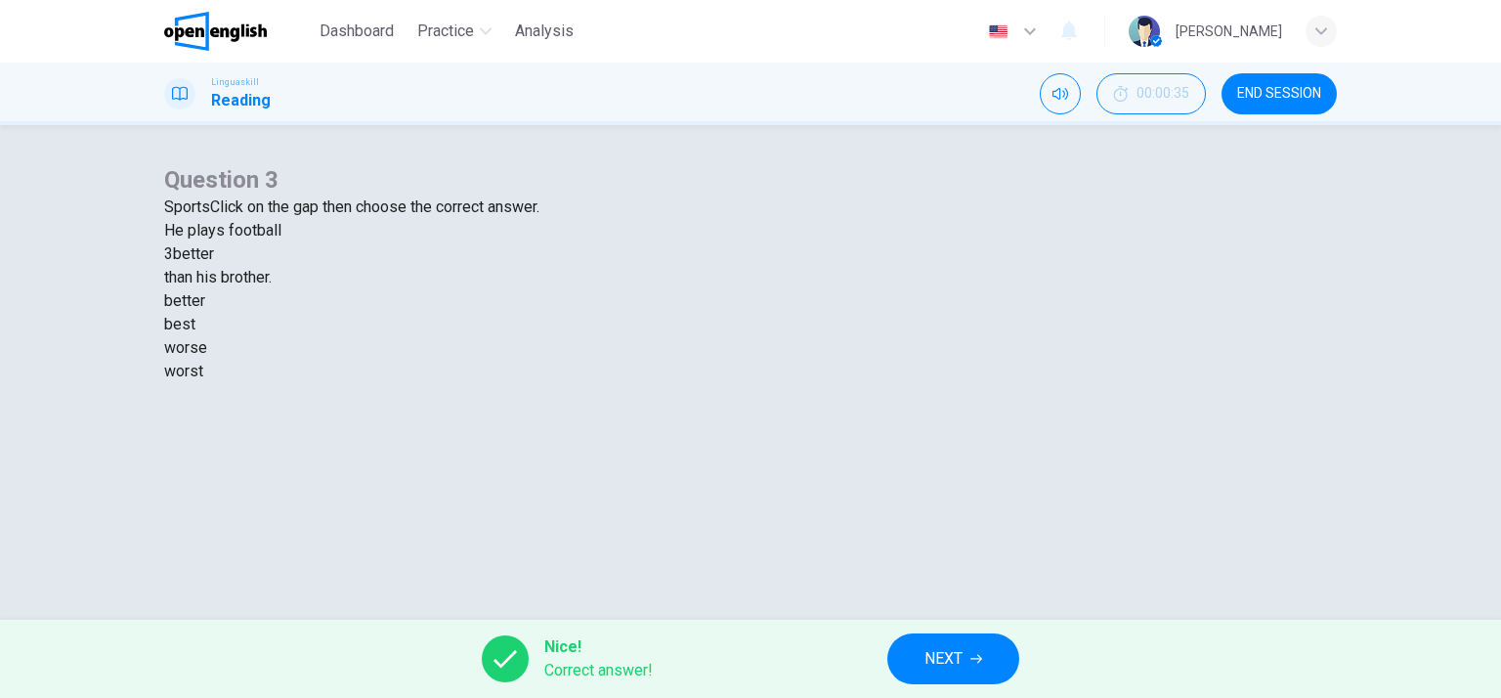
click at [1014, 675] on div "Nice! Correct answer! NEXT" at bounding box center [750, 659] width 1501 height 78
click at [980, 662] on icon "button" at bounding box center [977, 659] width 12 height 12
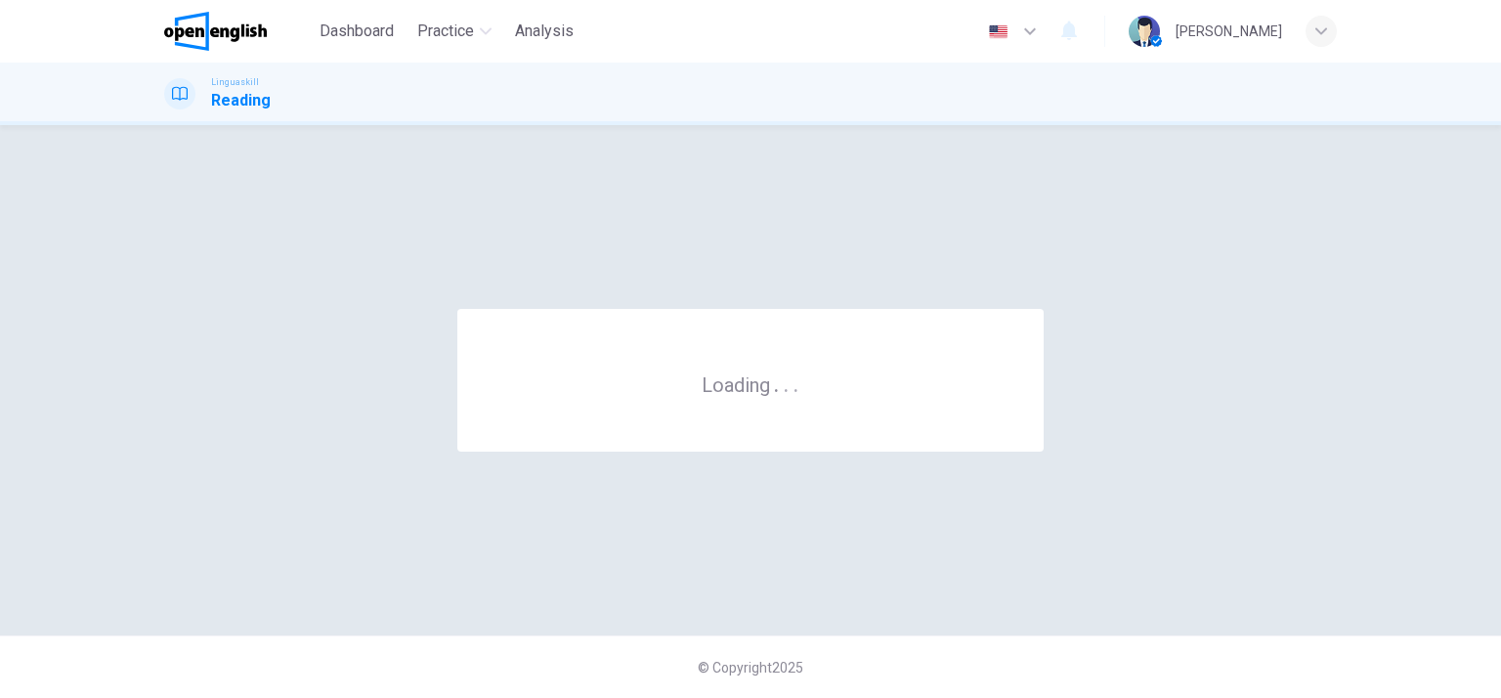
scroll to position [0, 0]
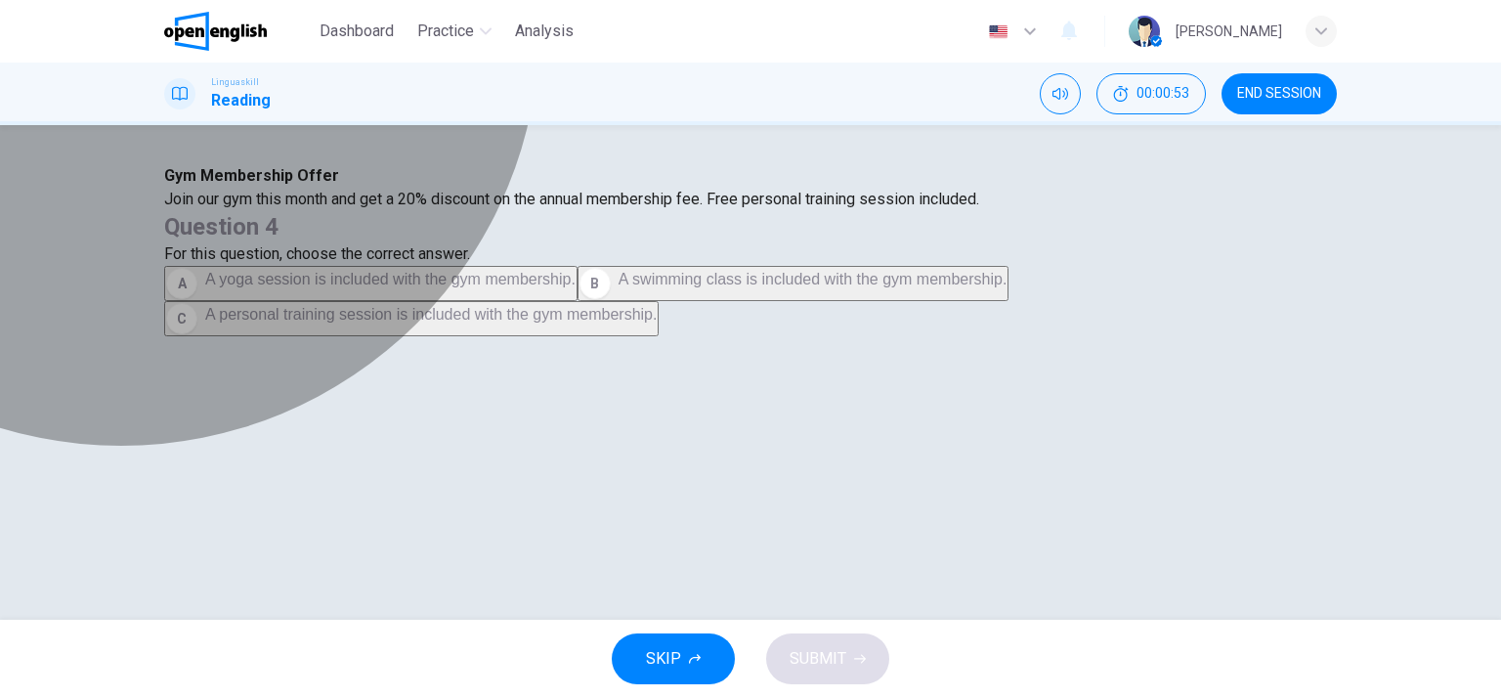
click at [657, 323] on span "A personal training session is included with the gym membership." at bounding box center [431, 314] width 452 height 17
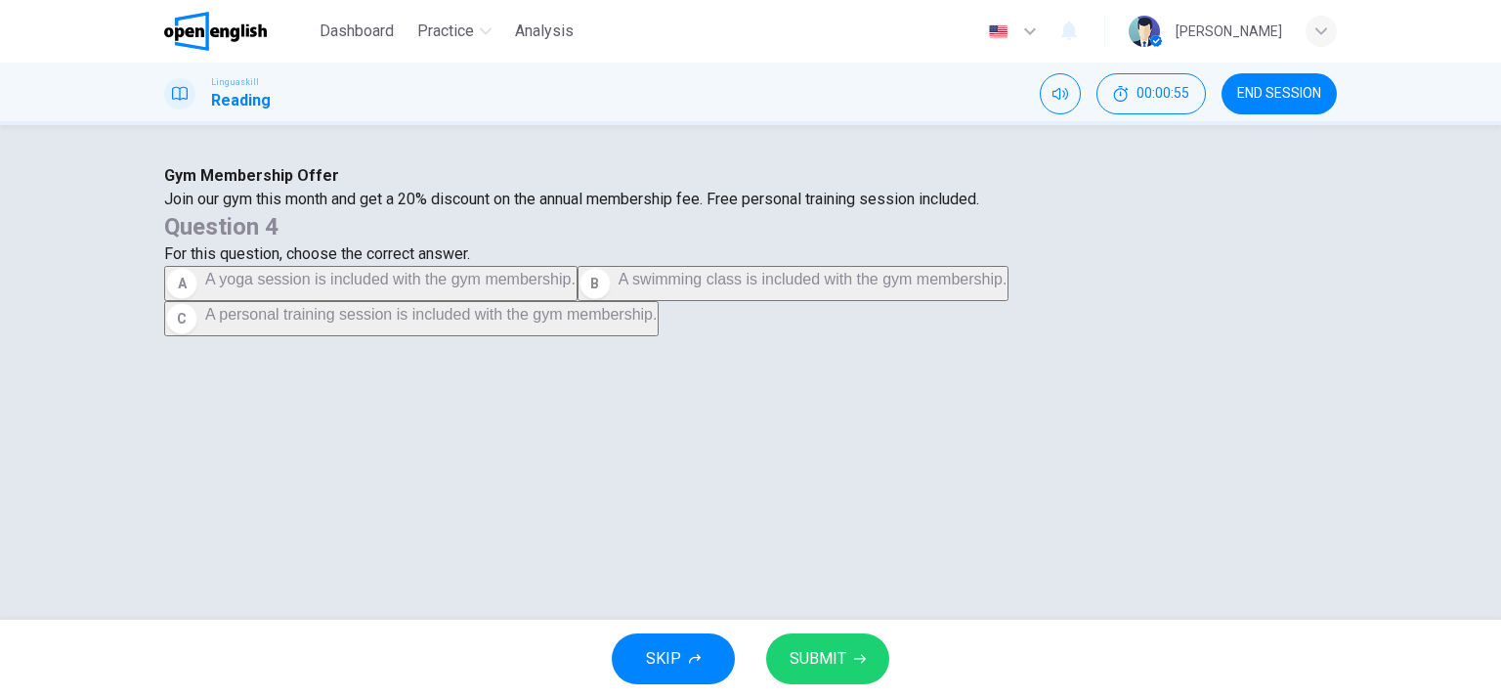
click at [831, 672] on button "SUBMIT" at bounding box center [827, 658] width 123 height 51
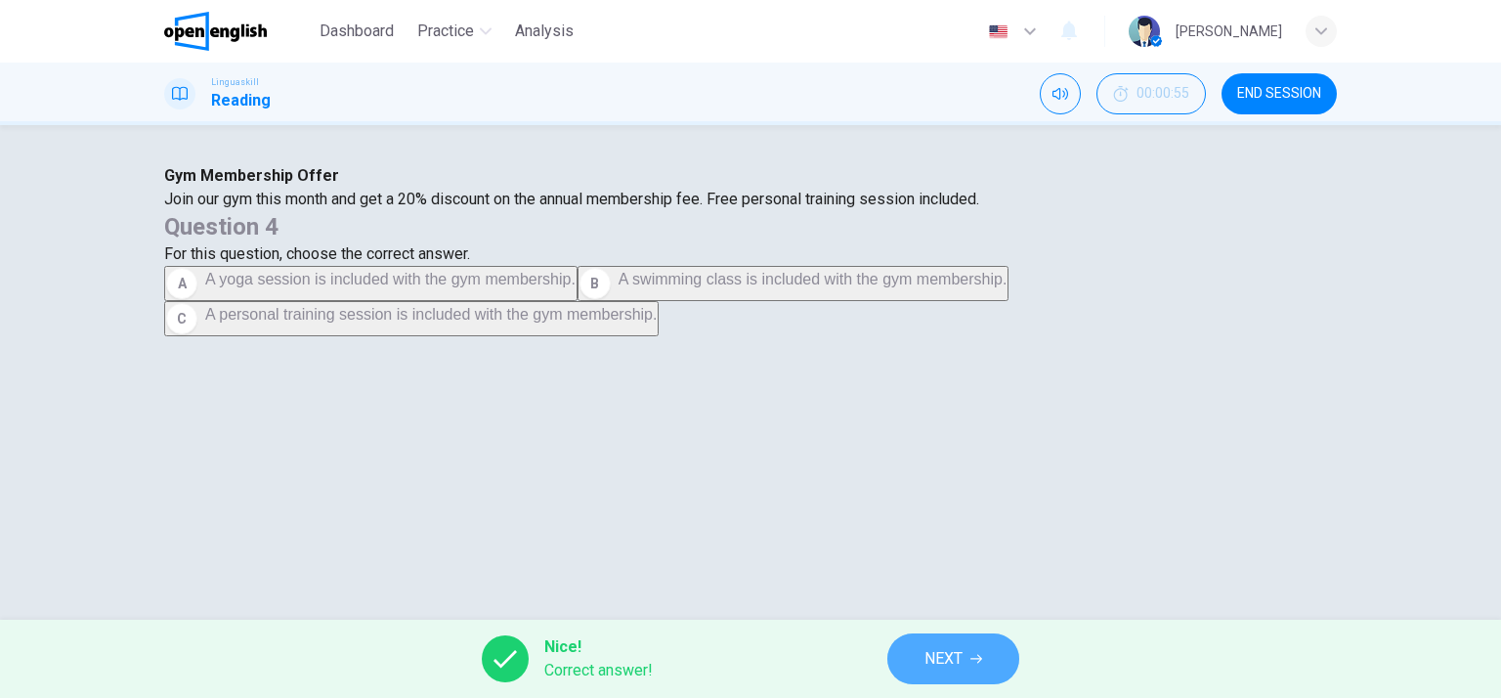
click at [955, 639] on button "NEXT" at bounding box center [953, 658] width 132 height 51
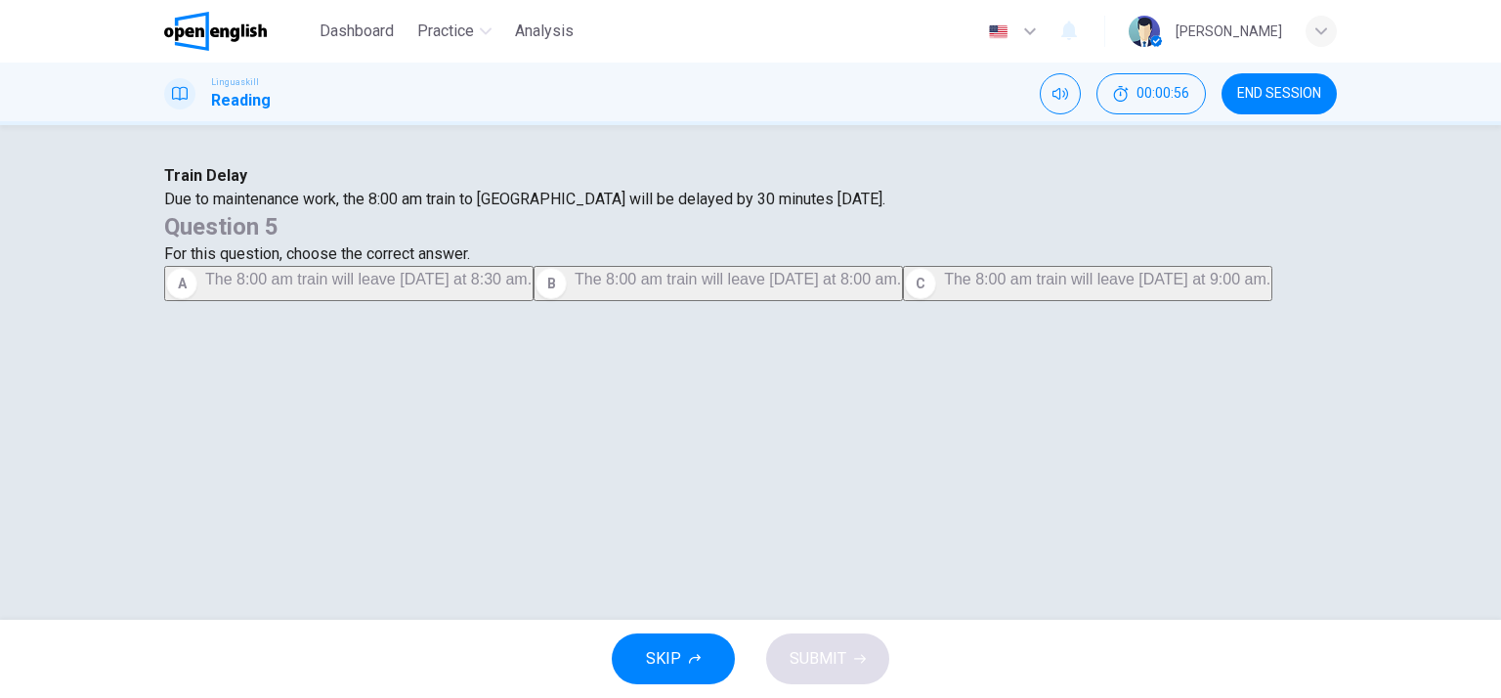
scroll to position [18, 0]
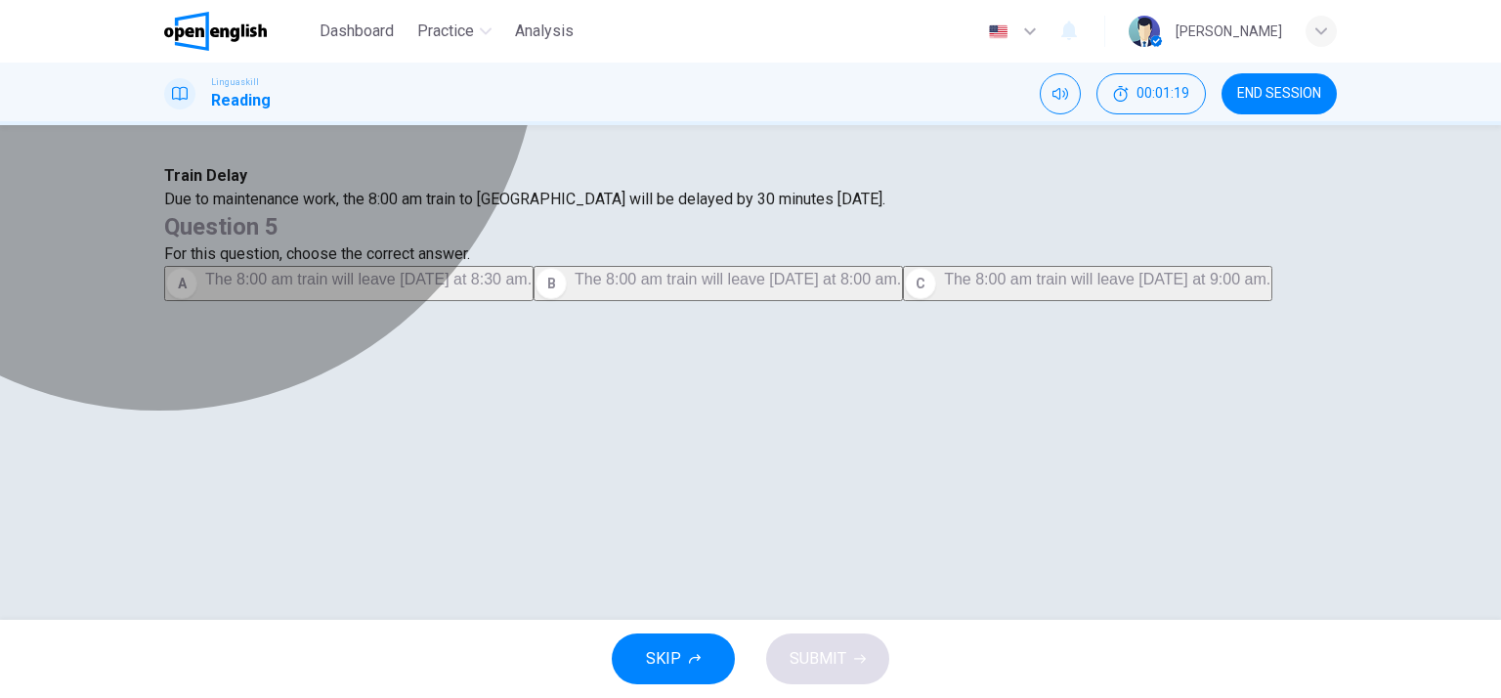
click at [532, 287] on span "The 8:00 am train will leave [DATE] at 8:30 am." at bounding box center [368, 279] width 326 height 17
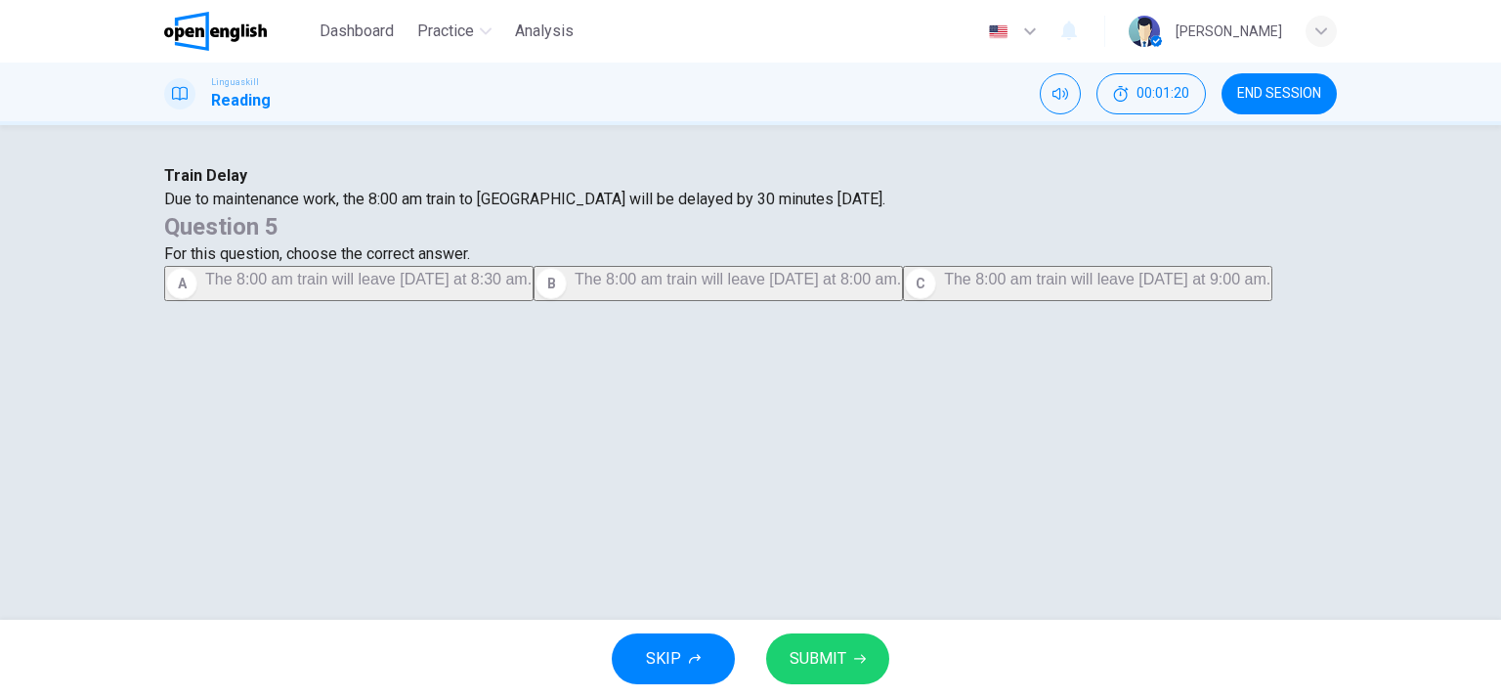
click at [841, 642] on button "SUBMIT" at bounding box center [827, 658] width 123 height 51
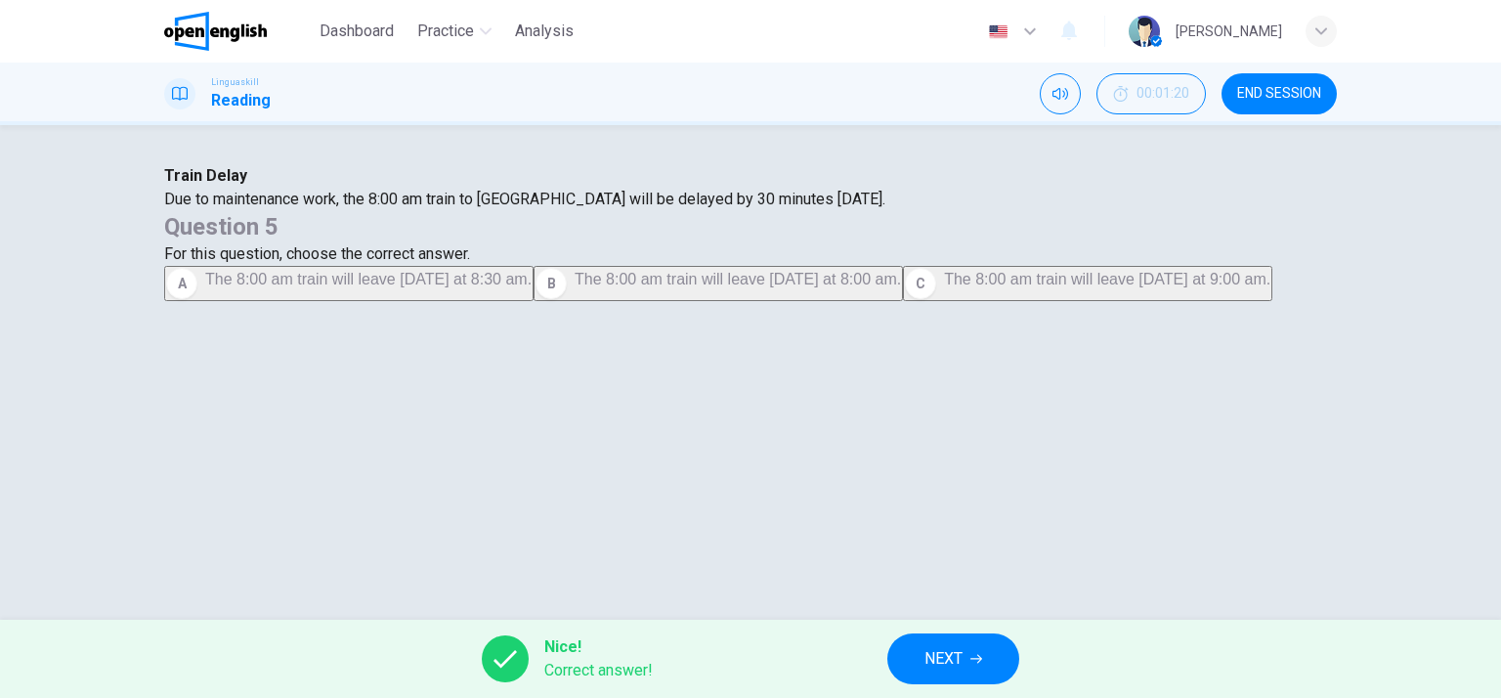
scroll to position [0, 0]
click at [932, 636] on button "NEXT" at bounding box center [953, 658] width 132 height 51
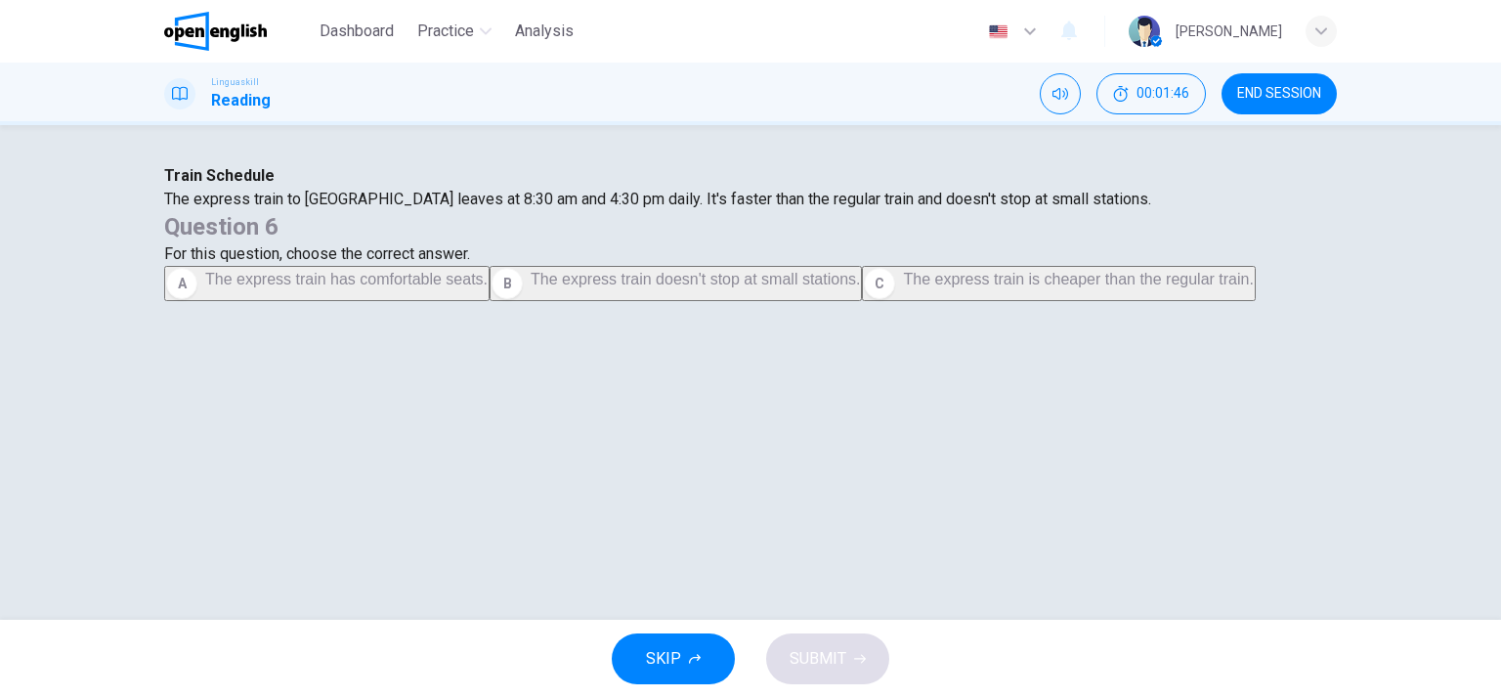
scroll to position [35, 0]
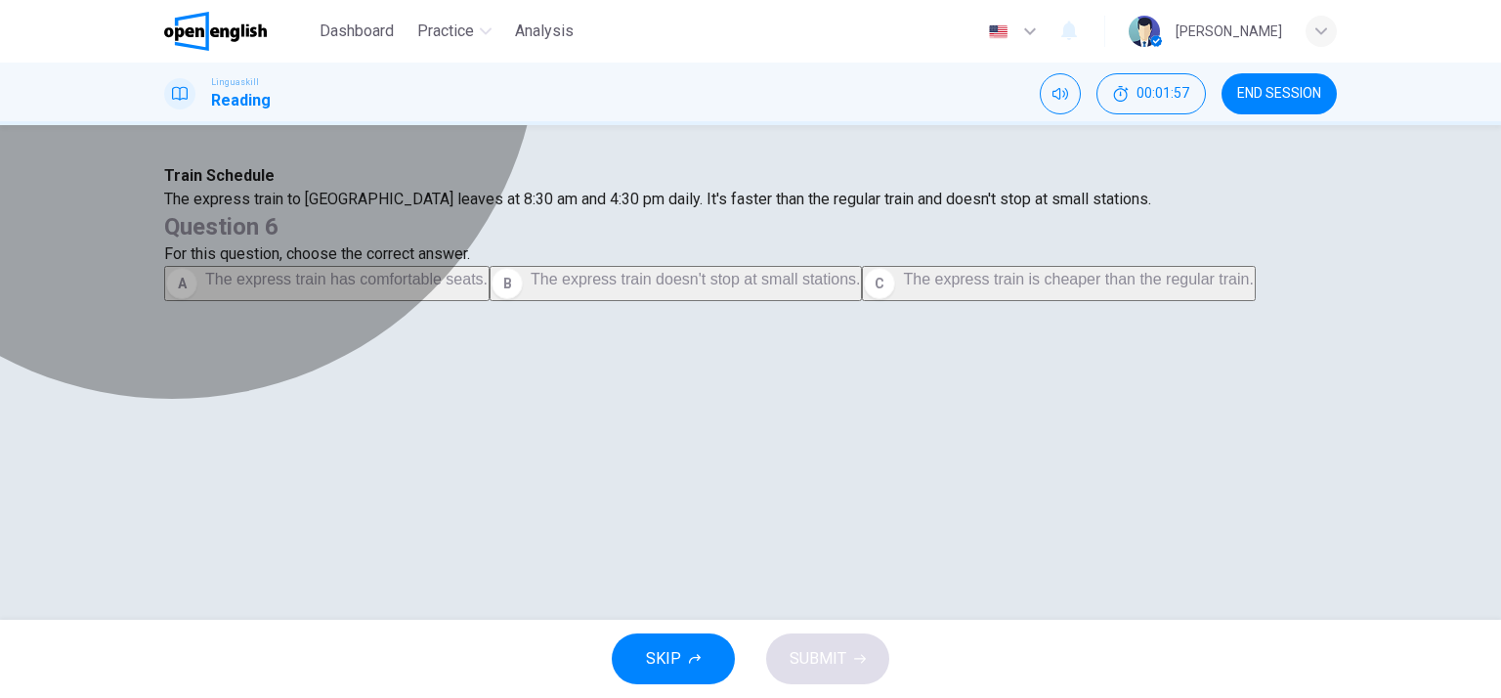
click at [860, 287] on span "The express train doesn't stop at small stations." at bounding box center [695, 279] width 329 height 17
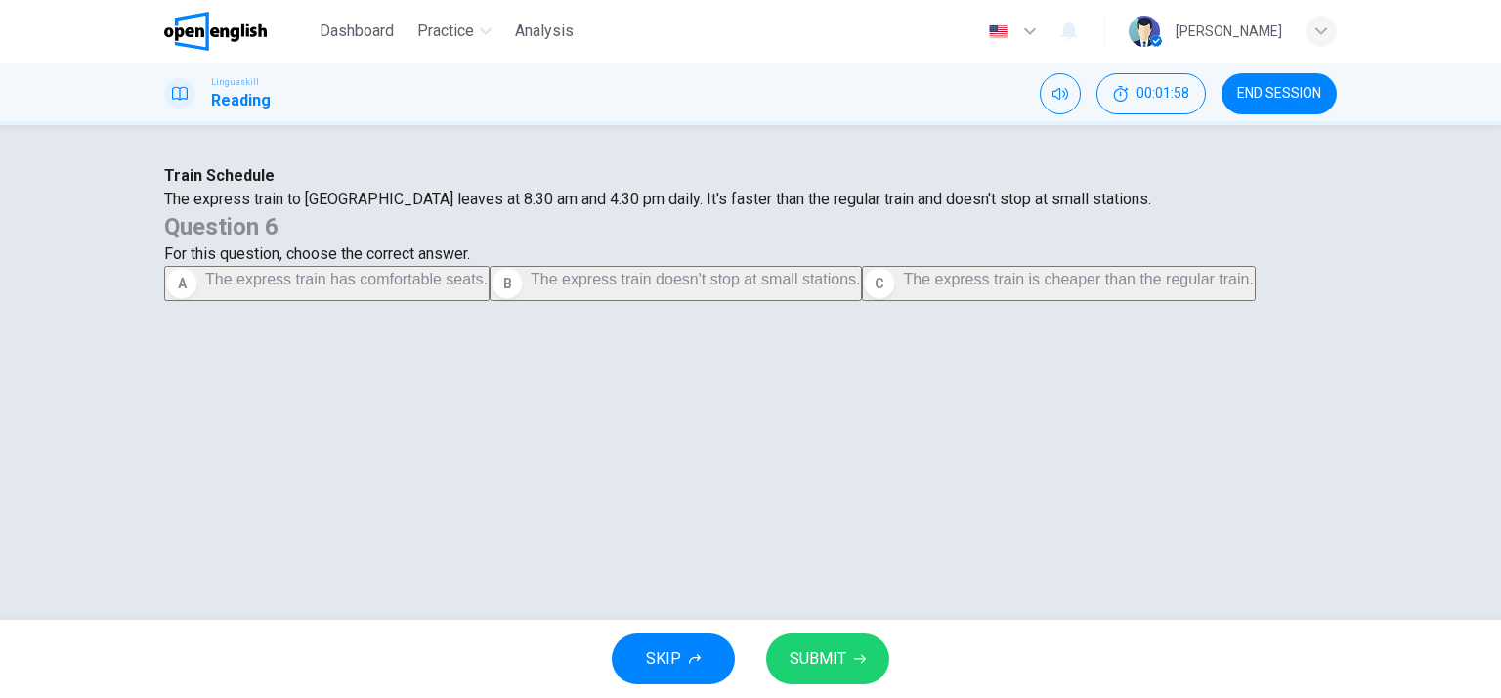
click at [854, 654] on icon "button" at bounding box center [860, 659] width 12 height 12
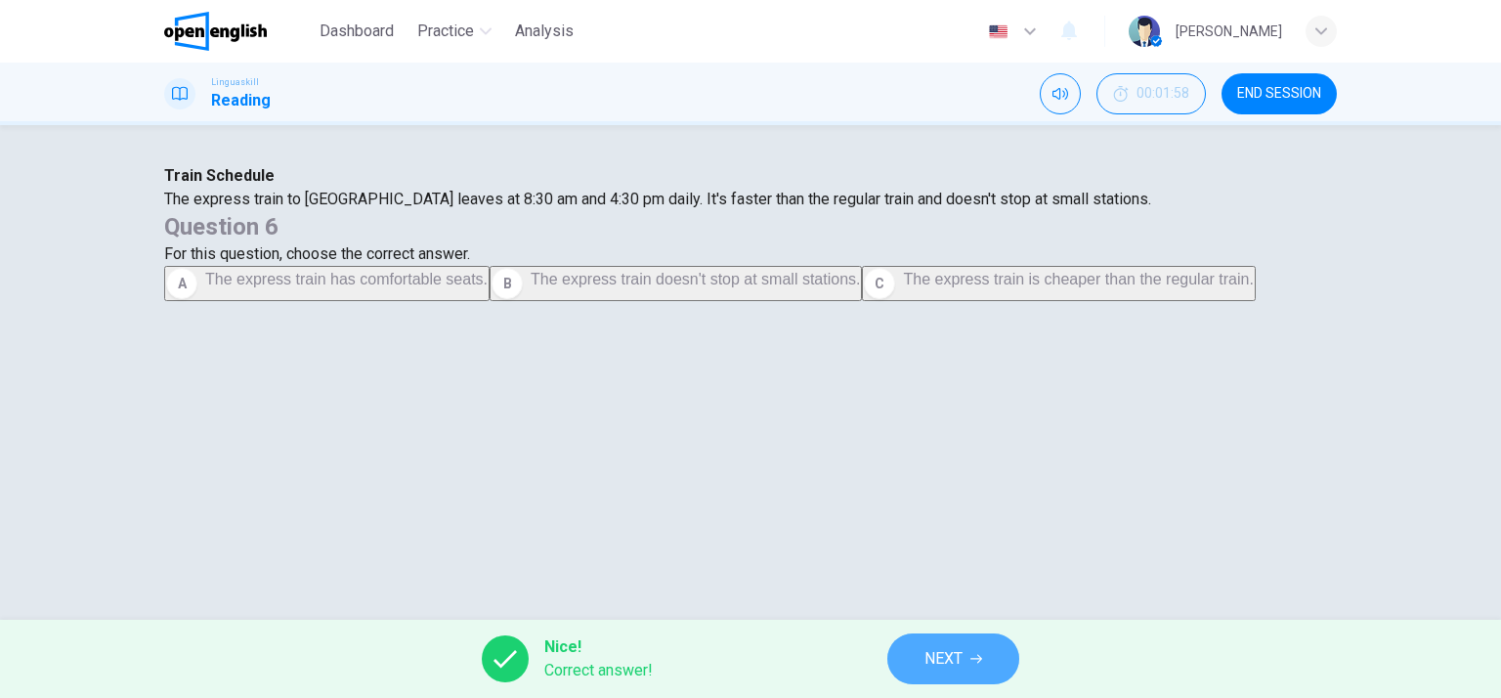
click at [928, 643] on button "NEXT" at bounding box center [953, 658] width 132 height 51
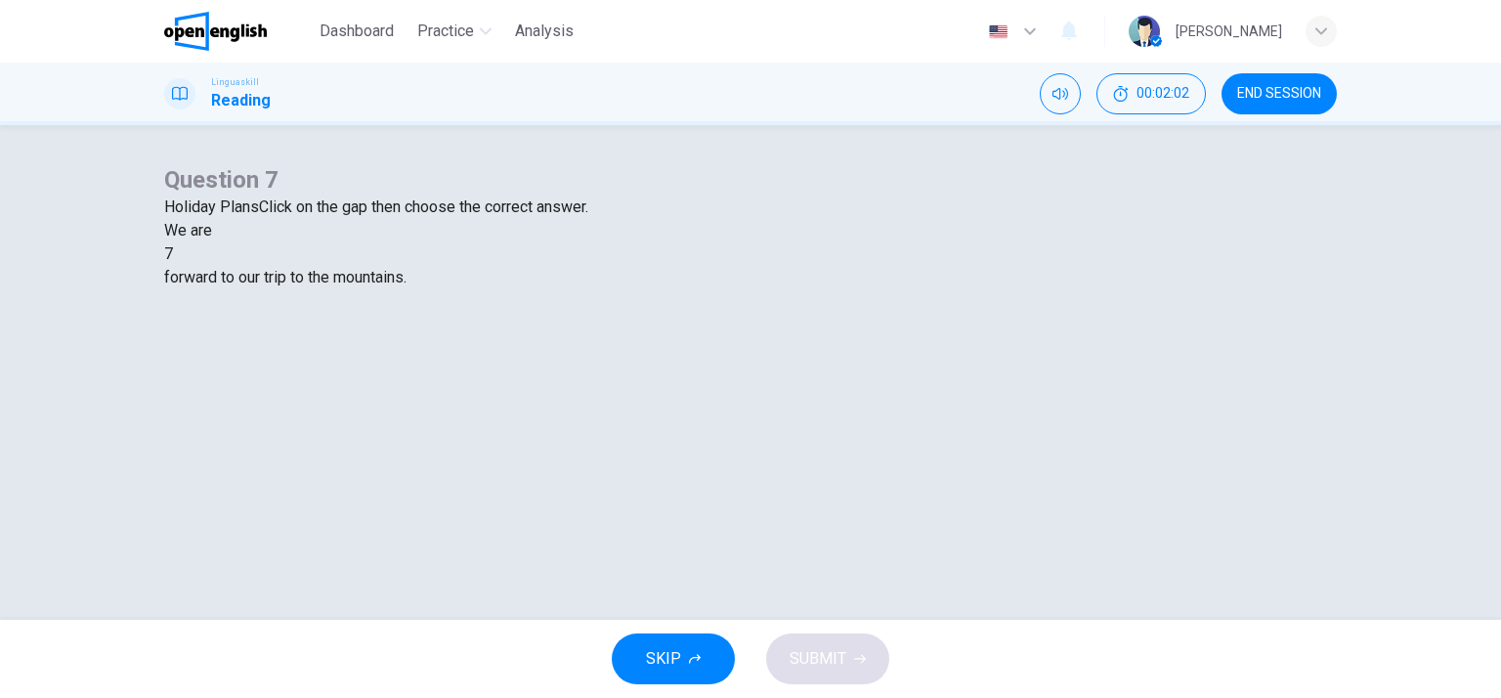
scroll to position [82, 0]
click at [173, 254] on div at bounding box center [173, 254] width 0 height 0
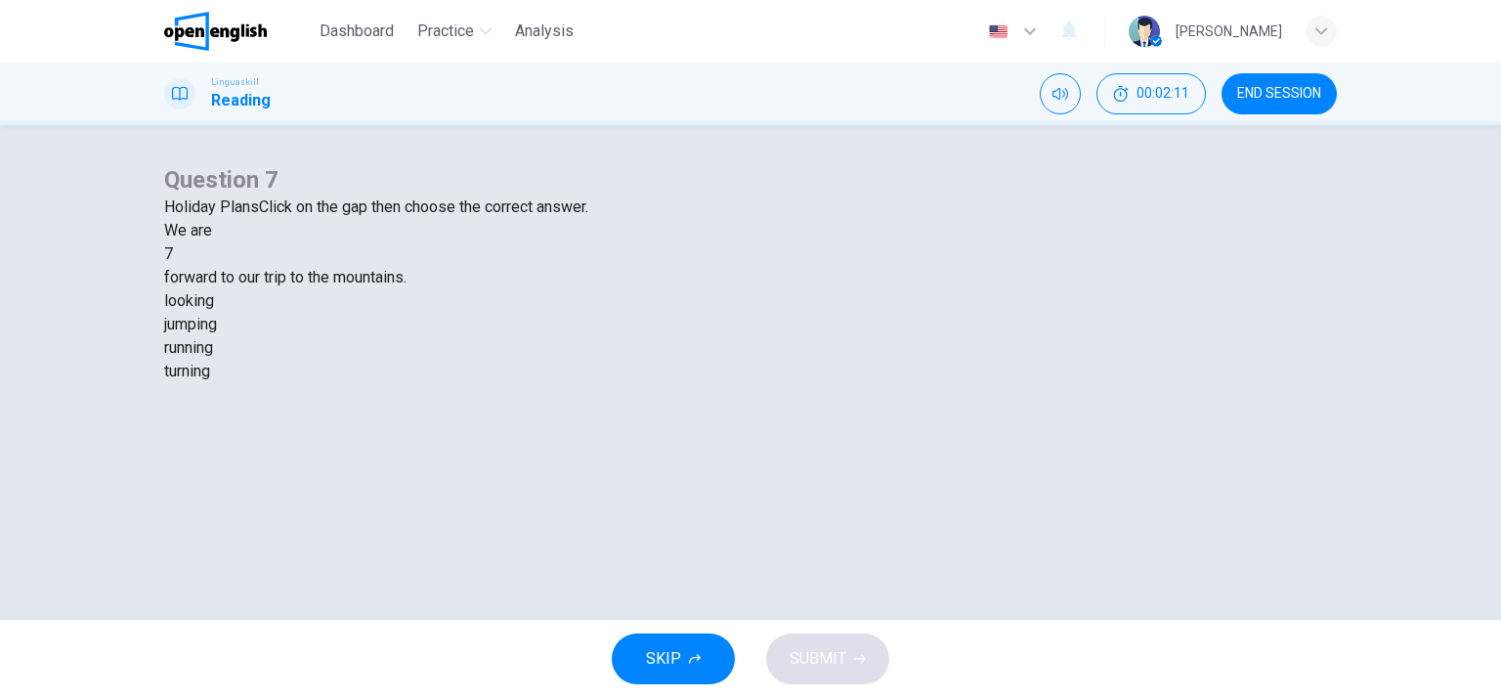
click at [633, 313] on div "looking" at bounding box center [750, 300] width 1173 height 23
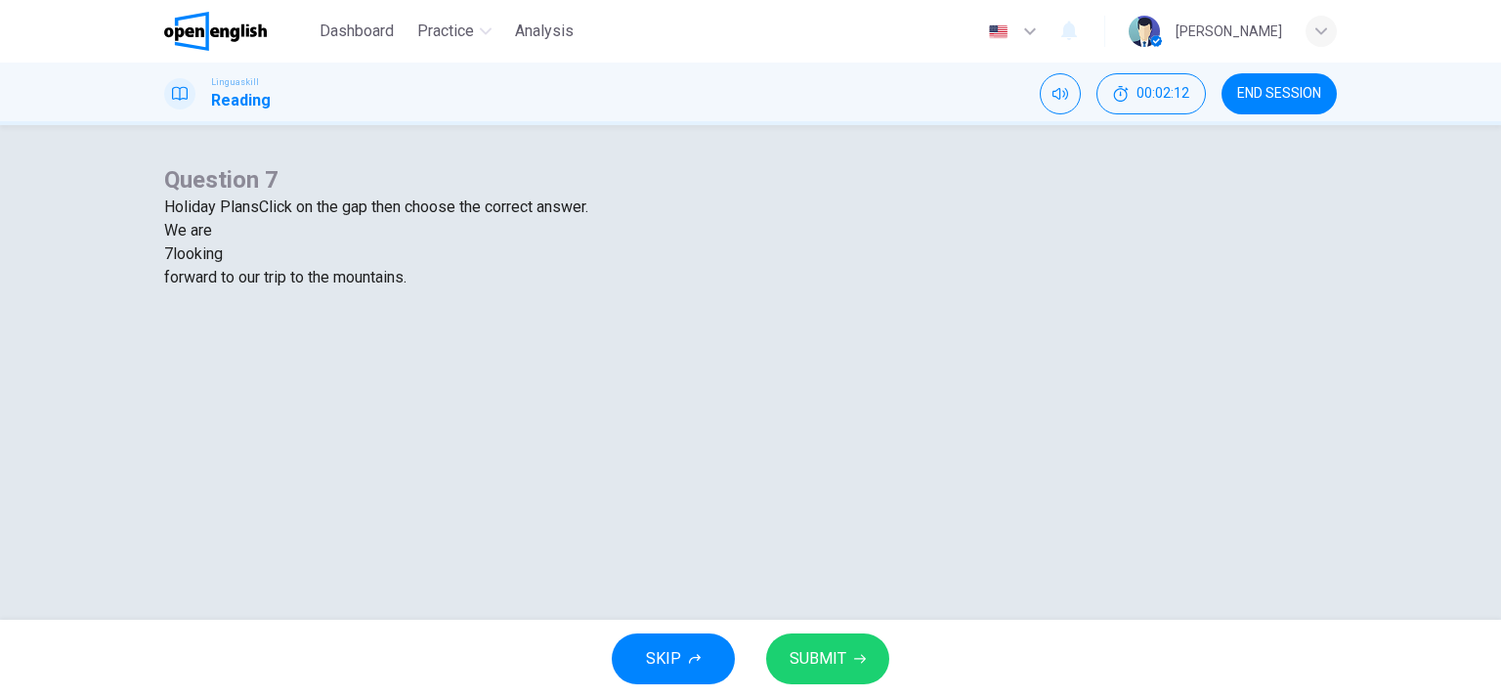
click at [841, 671] on span "SUBMIT" at bounding box center [818, 658] width 57 height 27
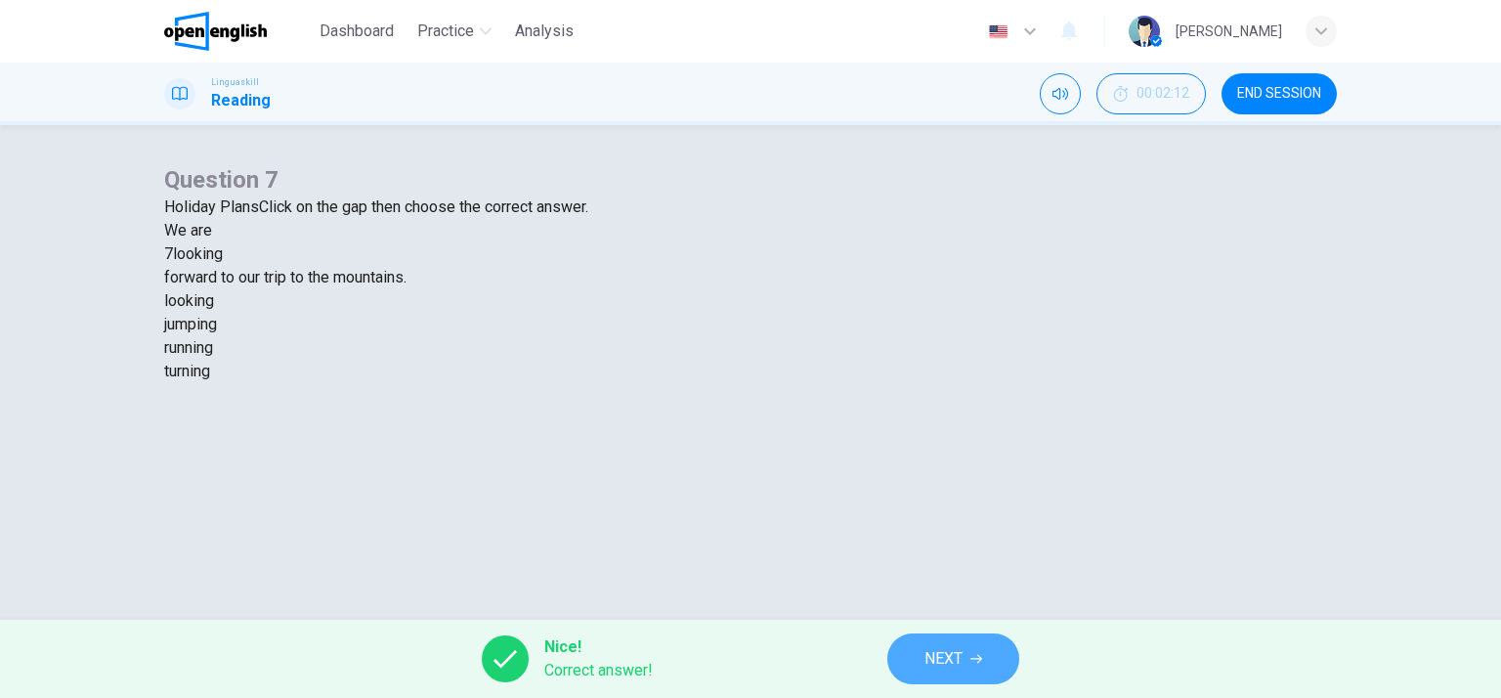
click at [911, 650] on button "NEXT" at bounding box center [953, 658] width 132 height 51
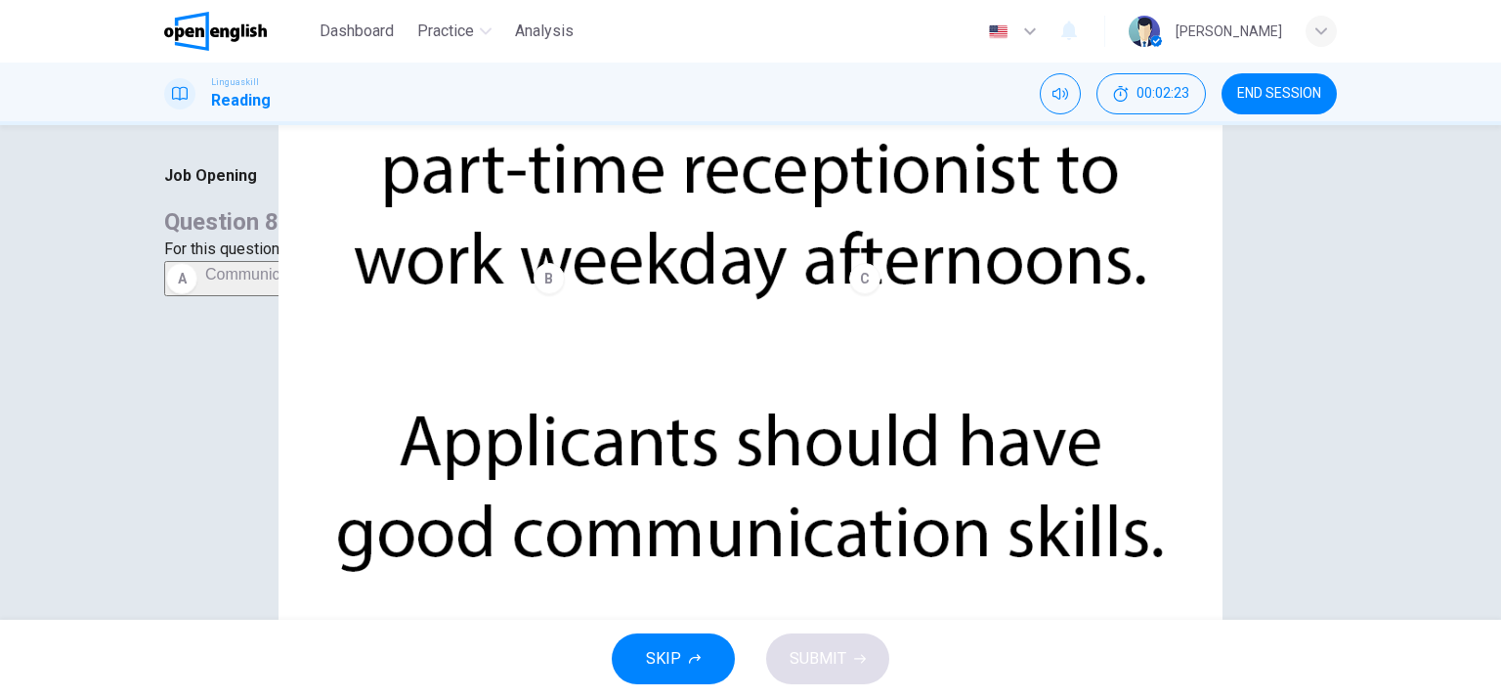
scroll to position [82, 0]
click at [530, 266] on span "Communication skills are important for this job." at bounding box center [367, 274] width 325 height 17
click at [823, 630] on div "SKIP SUBMIT" at bounding box center [750, 659] width 1501 height 78
click at [833, 647] on span "SUBMIT" at bounding box center [818, 658] width 57 height 27
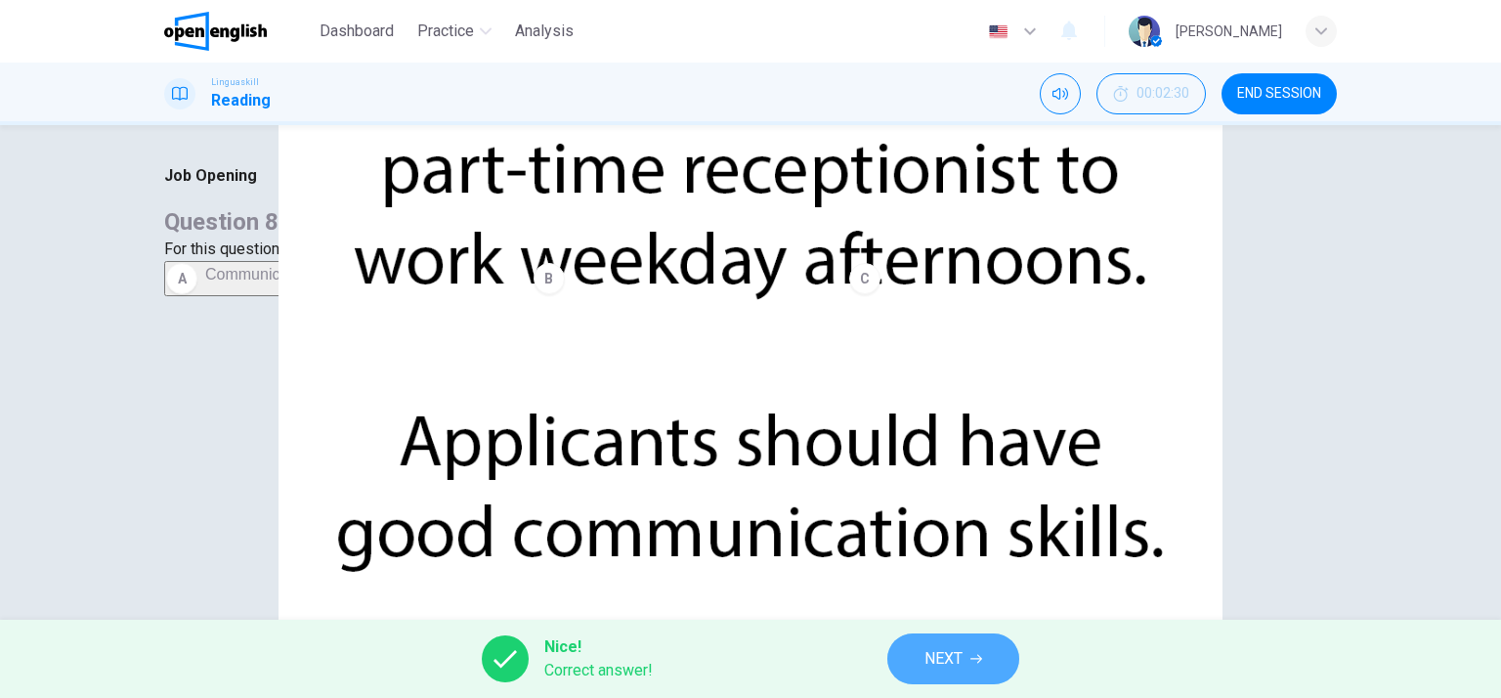
click at [938, 662] on span "NEXT" at bounding box center [944, 658] width 38 height 27
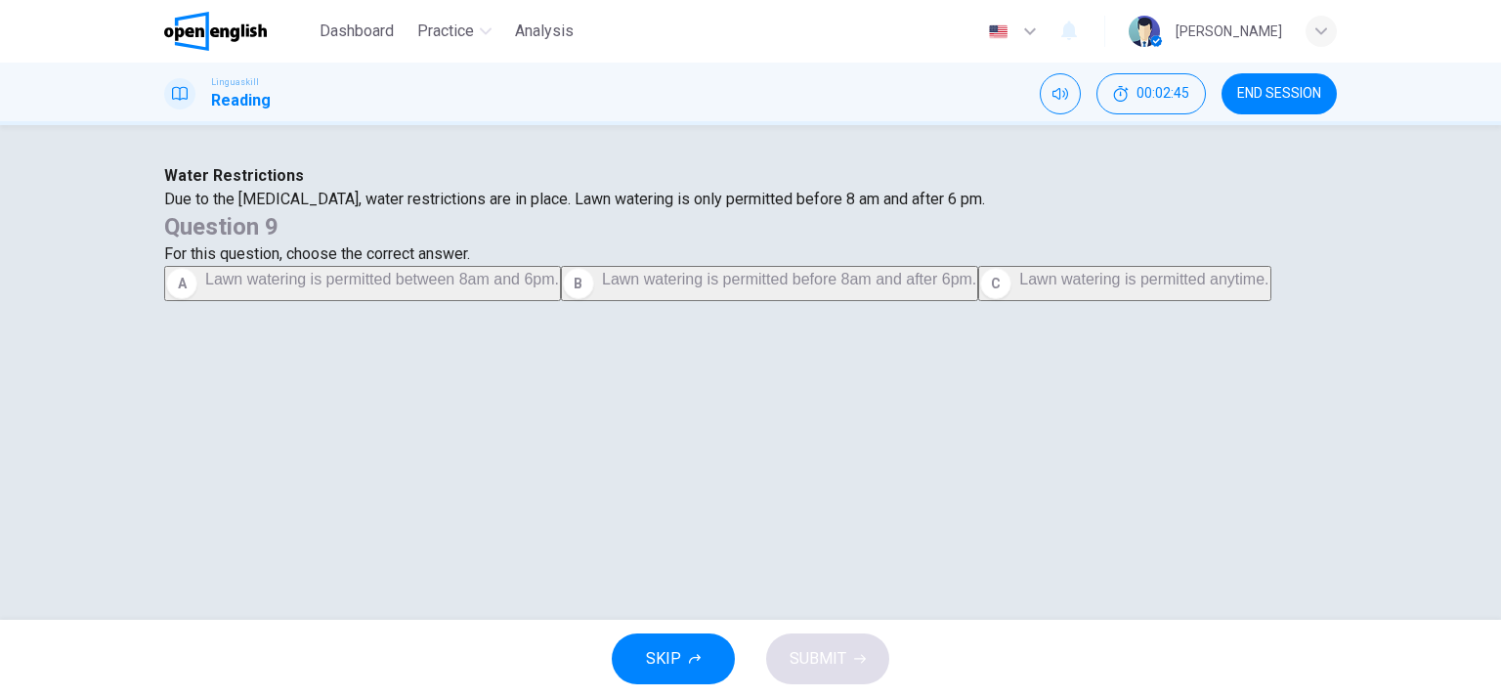
click at [559, 287] on span "Lawn watering is permitted between 8am and 6pm." at bounding box center [382, 279] width 354 height 17
click at [844, 658] on span "SUBMIT" at bounding box center [818, 658] width 57 height 27
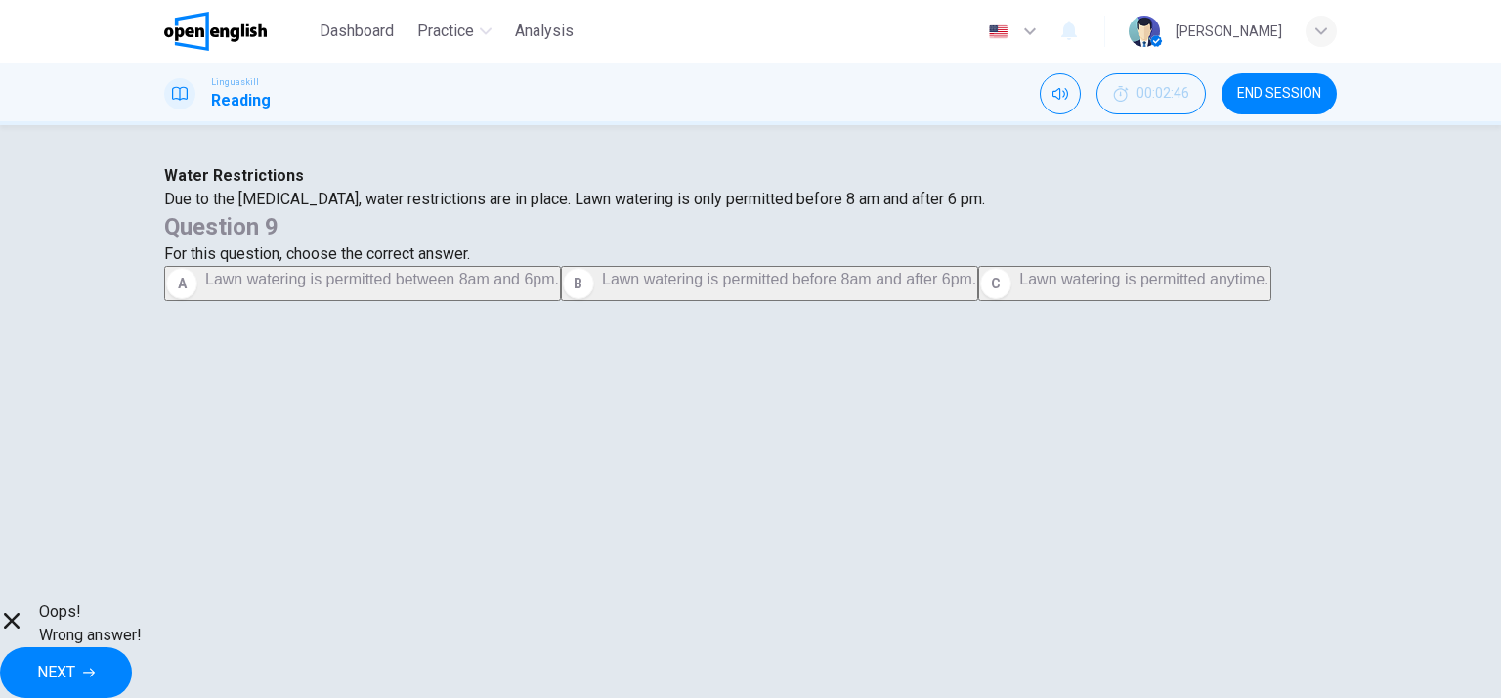
click at [560, 211] on div "Water Restrictions Due to the [MEDICAL_DATA], water restrictions are in place. …" at bounding box center [750, 187] width 1173 height 47
click at [463, 211] on div "Water Restrictions Due to the [MEDICAL_DATA], water restrictions are in place. …" at bounding box center [750, 187] width 1173 height 47
click at [75, 661] on span "NEXT" at bounding box center [56, 672] width 38 height 27
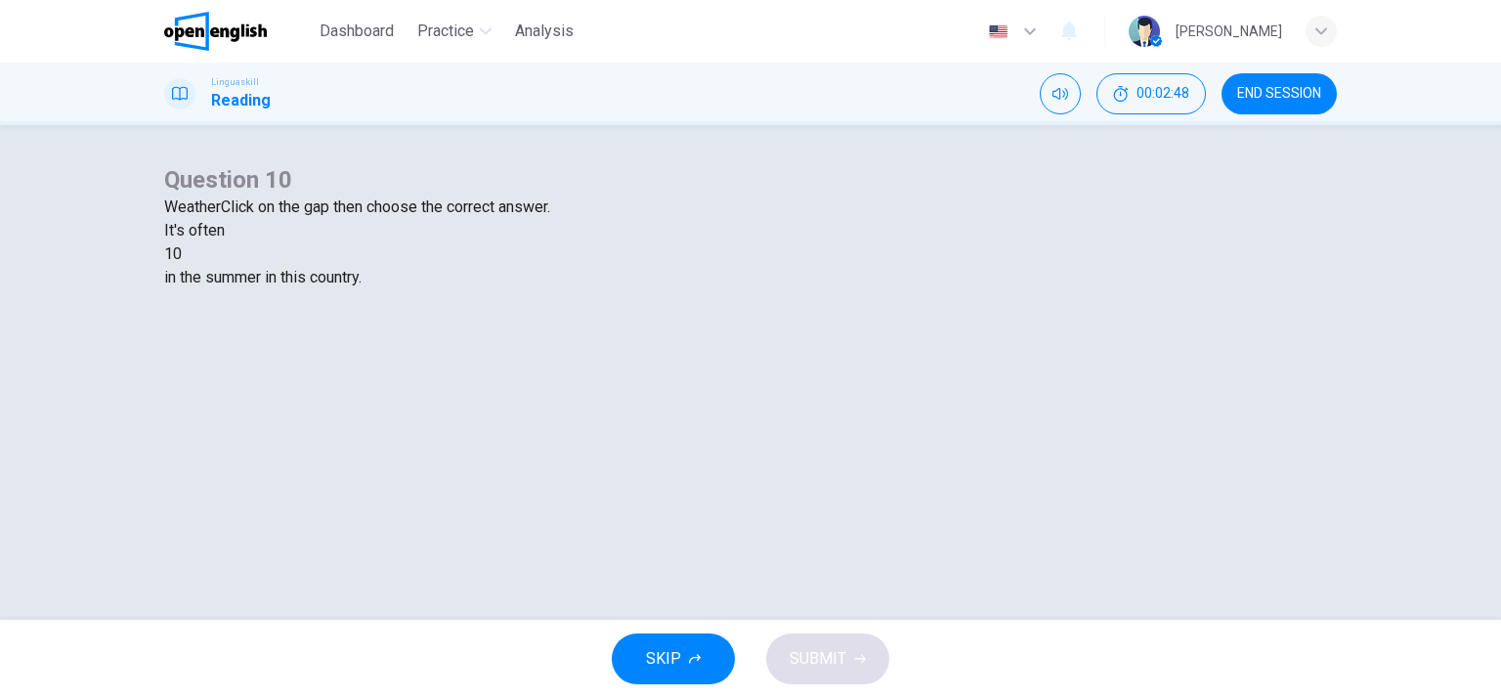
scroll to position [20, 0]
click at [182, 254] on div at bounding box center [182, 254] width 0 height 0
click at [716, 336] on div "hot" at bounding box center [750, 324] width 1173 height 23
click at [842, 665] on span "SUBMIT" at bounding box center [818, 658] width 57 height 27
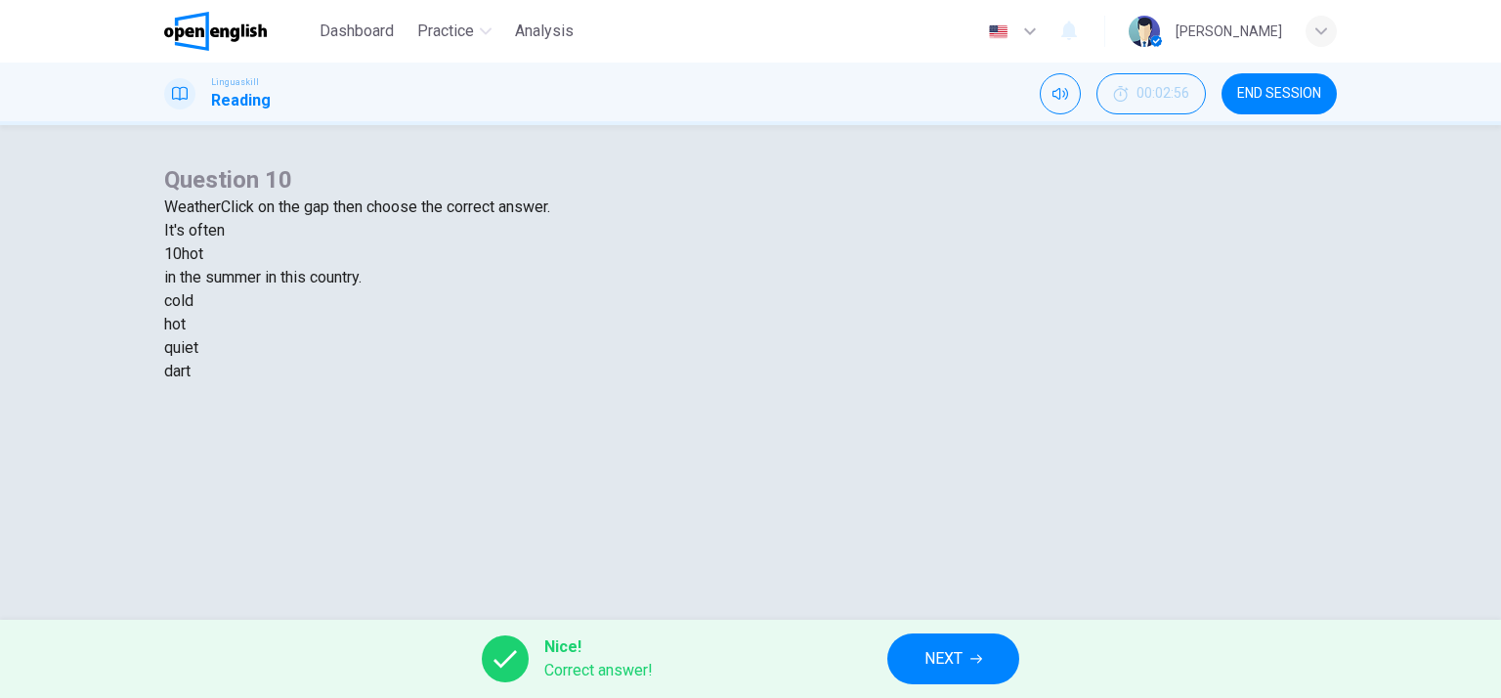
click at [946, 658] on span "NEXT" at bounding box center [944, 658] width 38 height 27
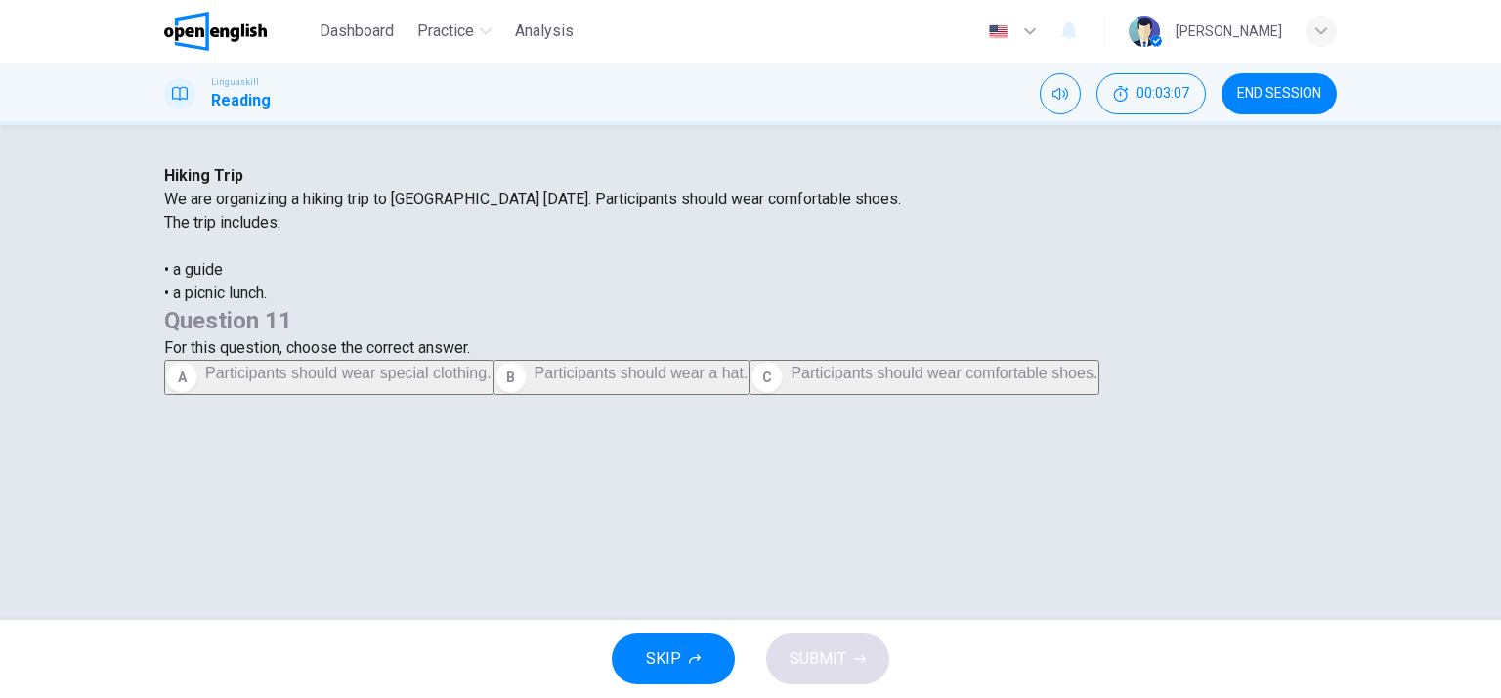
scroll to position [4, 0]
click at [887, 381] on span "Participants should wear comfortable shoes." at bounding box center [944, 373] width 307 height 17
click at [831, 633] on button "SUBMIT" at bounding box center [827, 658] width 123 height 51
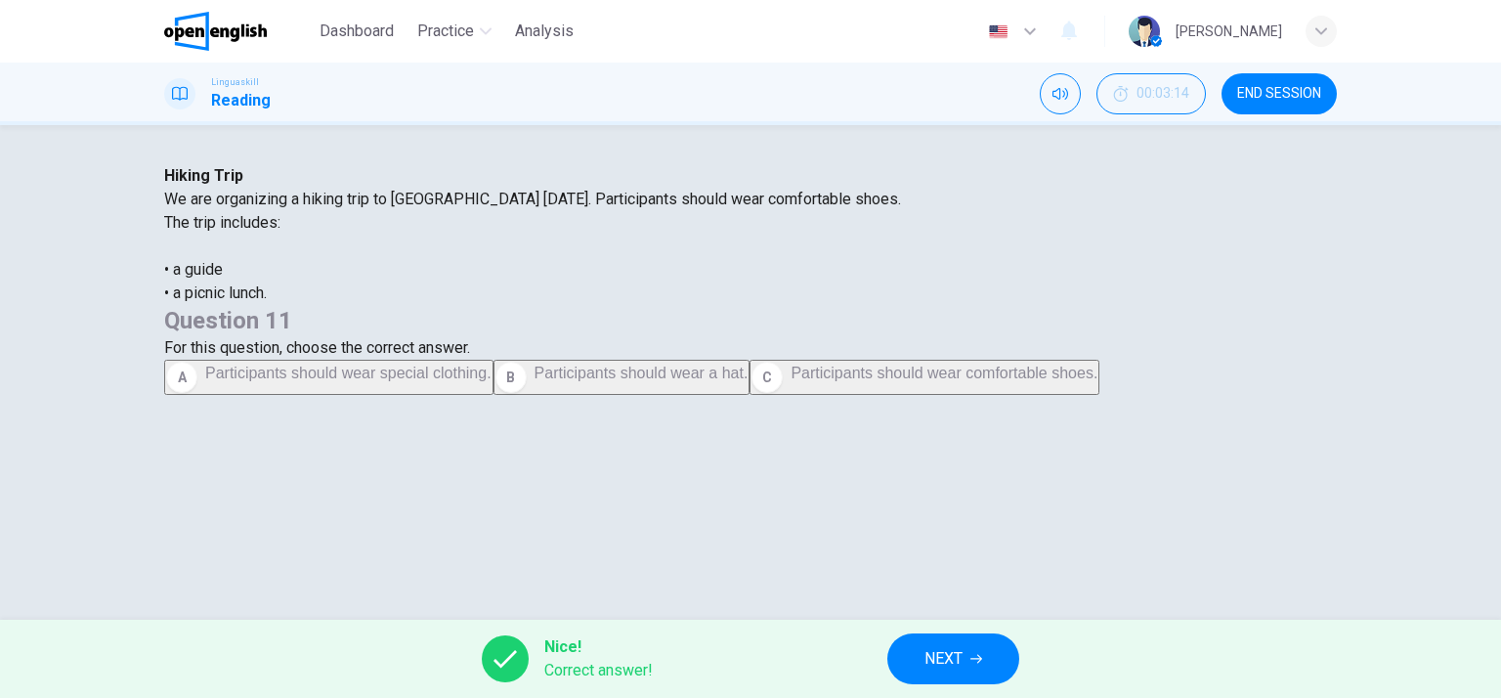
click at [1006, 656] on button "NEXT" at bounding box center [953, 658] width 132 height 51
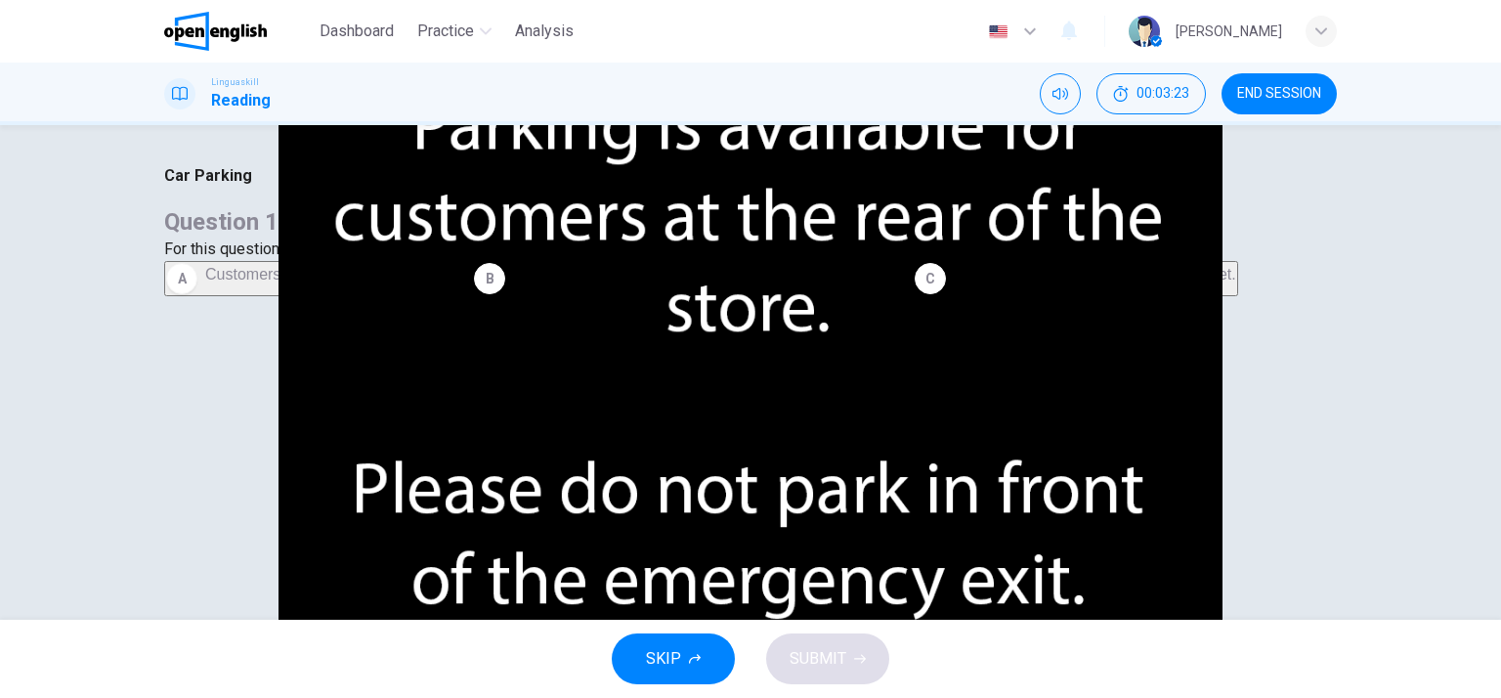
scroll to position [25, 0]
click at [872, 282] on span "Customers should not park in front of the emergency exit." at bounding box center [711, 274] width 397 height 17
click at [833, 646] on span "SUBMIT" at bounding box center [818, 658] width 57 height 27
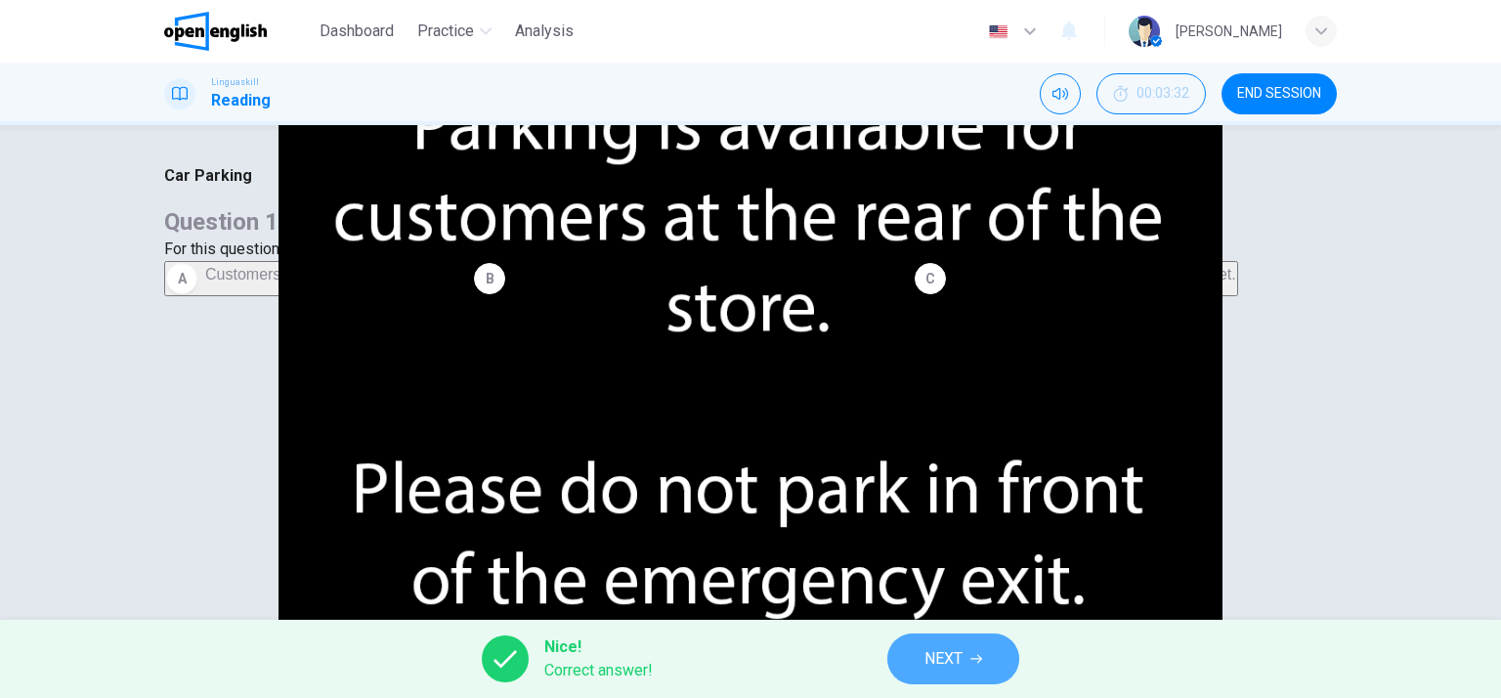
click at [959, 656] on span "NEXT" at bounding box center [944, 658] width 38 height 27
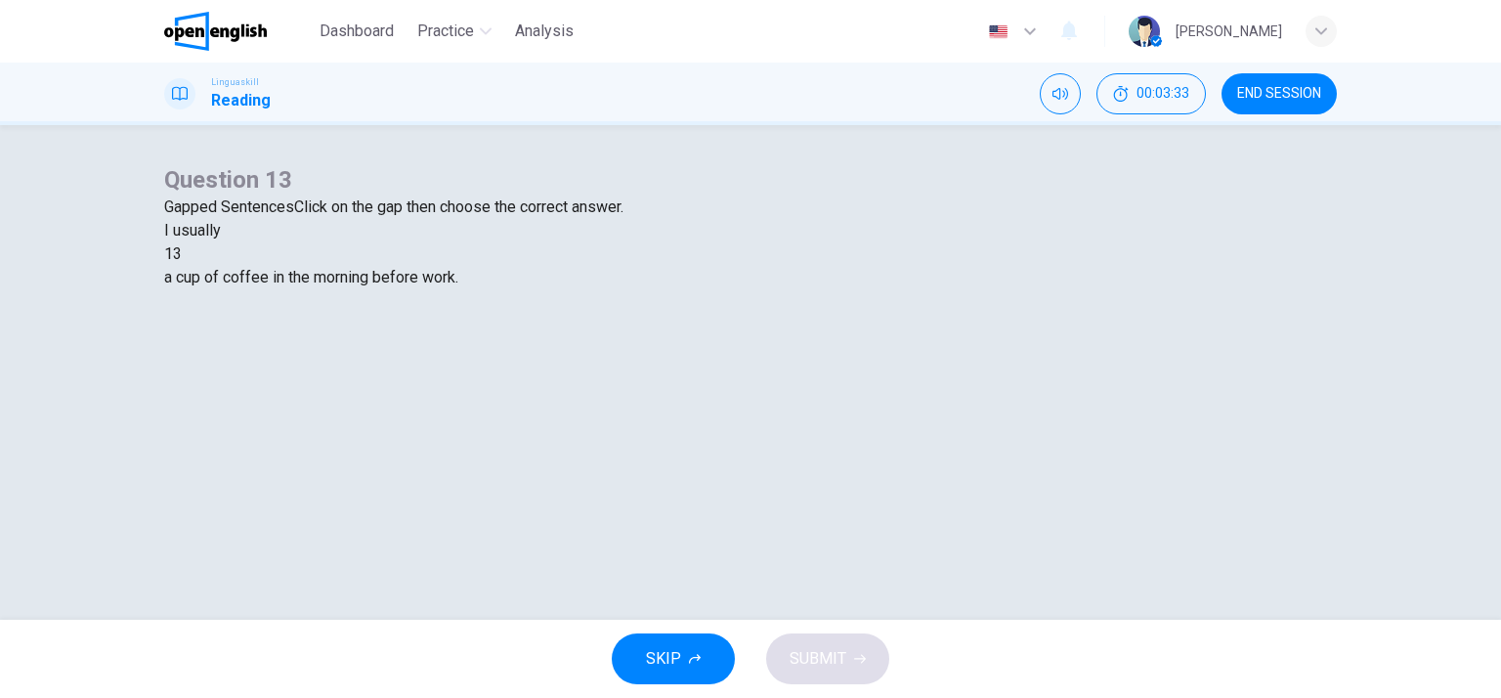
scroll to position [65, 0]
click at [182, 254] on div at bounding box center [182, 254] width 0 height 0
click at [719, 336] on div "drink" at bounding box center [750, 324] width 1173 height 23
click at [844, 659] on button "SUBMIT" at bounding box center [827, 658] width 123 height 51
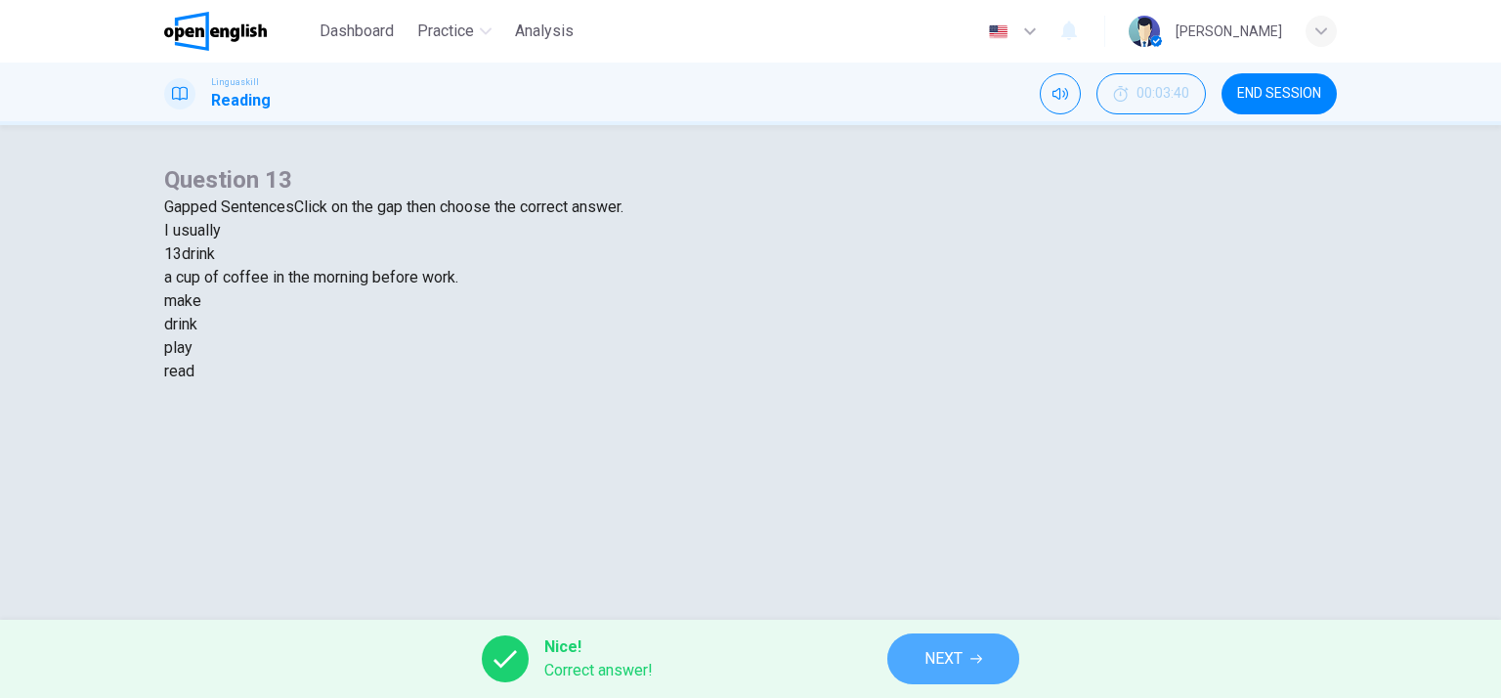
click at [969, 658] on button "NEXT" at bounding box center [953, 658] width 132 height 51
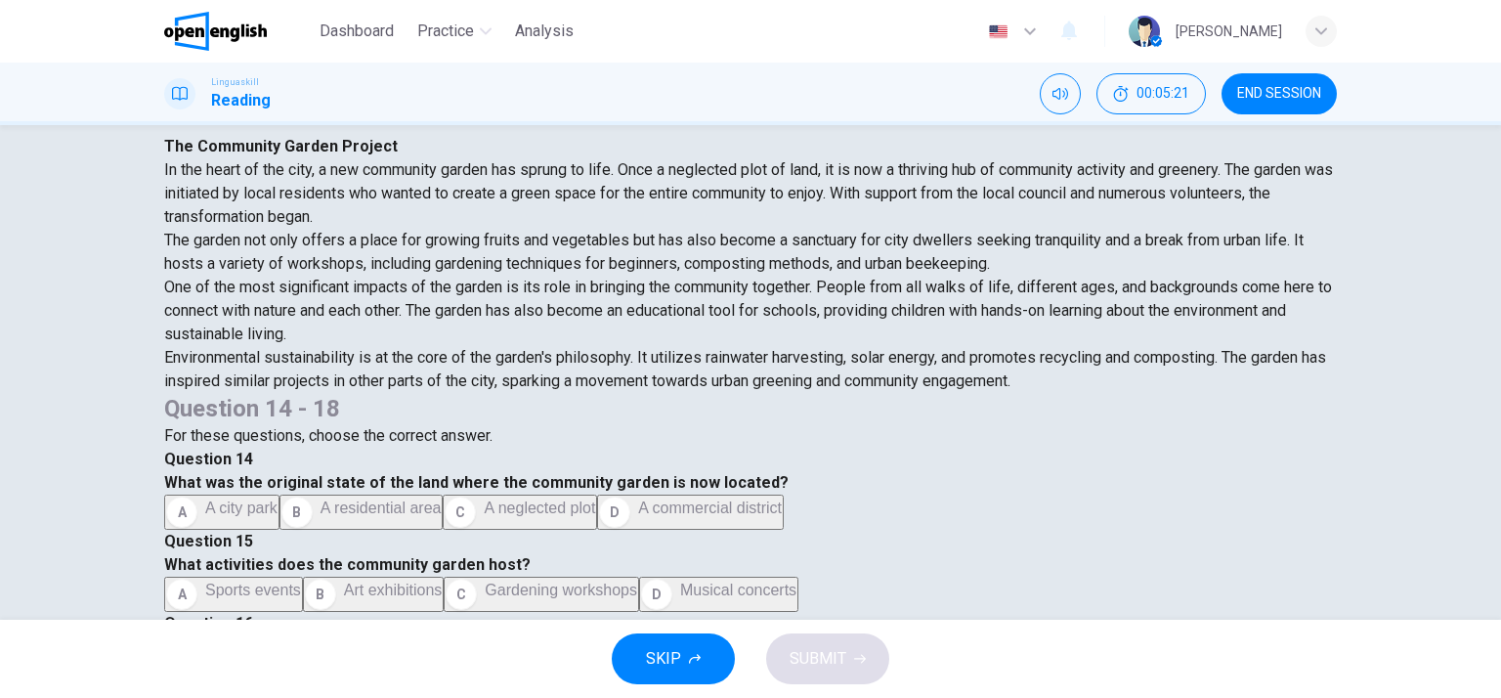
scroll to position [141, 0]
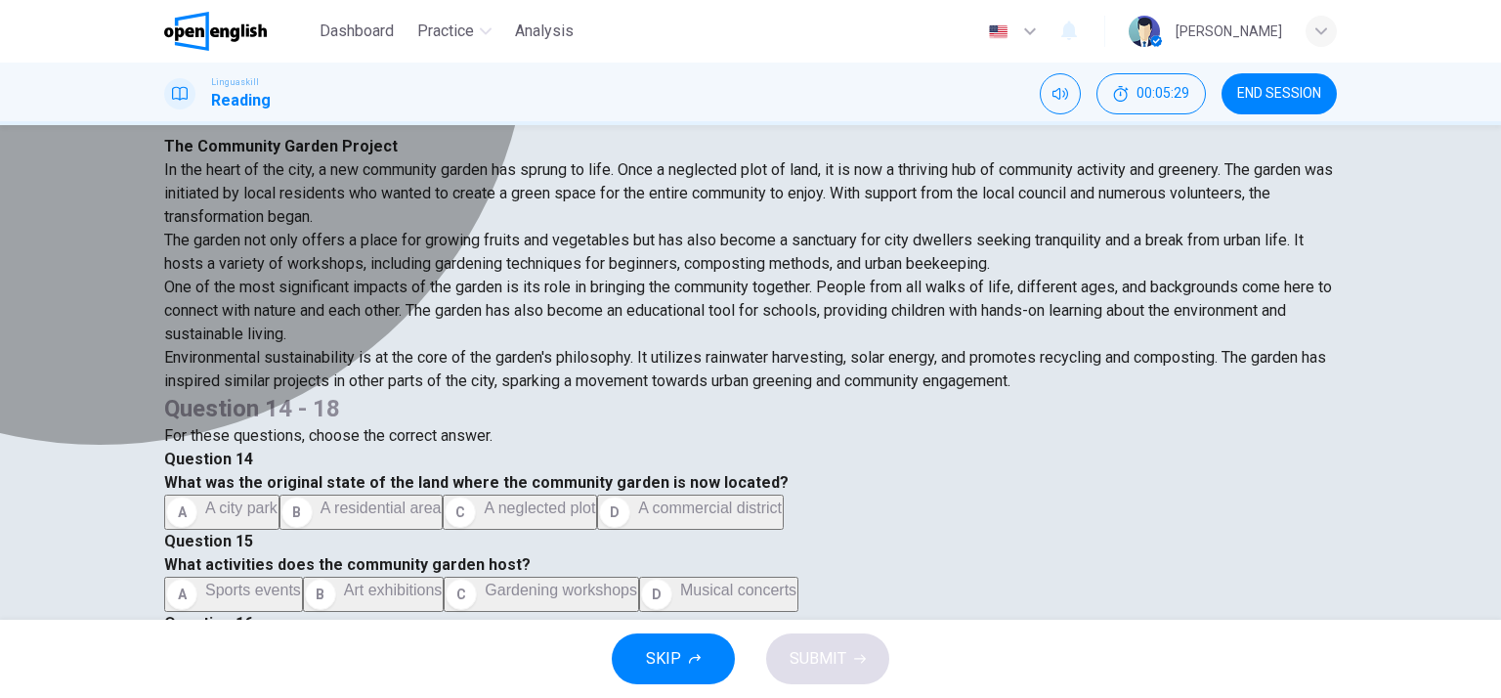
click at [595, 499] on span "A neglected plot" at bounding box center [539, 507] width 111 height 17
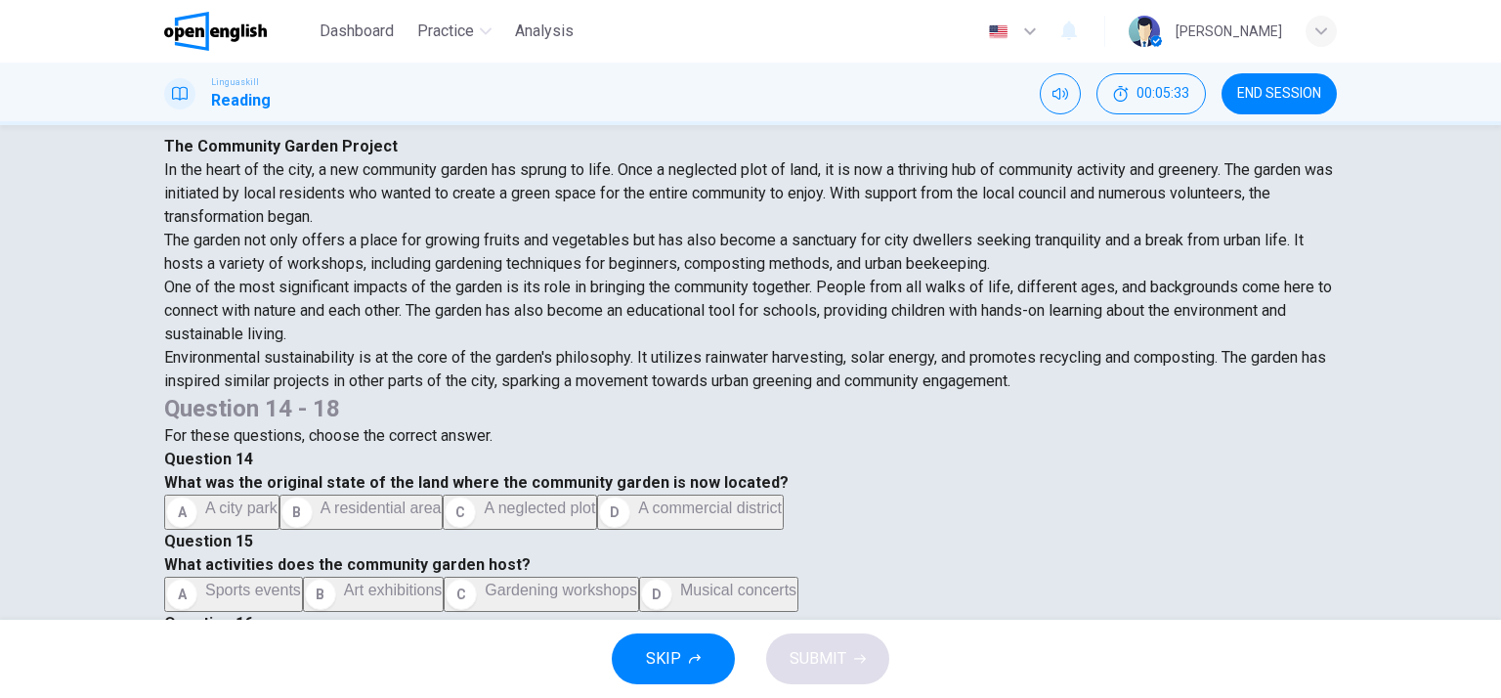
scroll to position [481, 0]
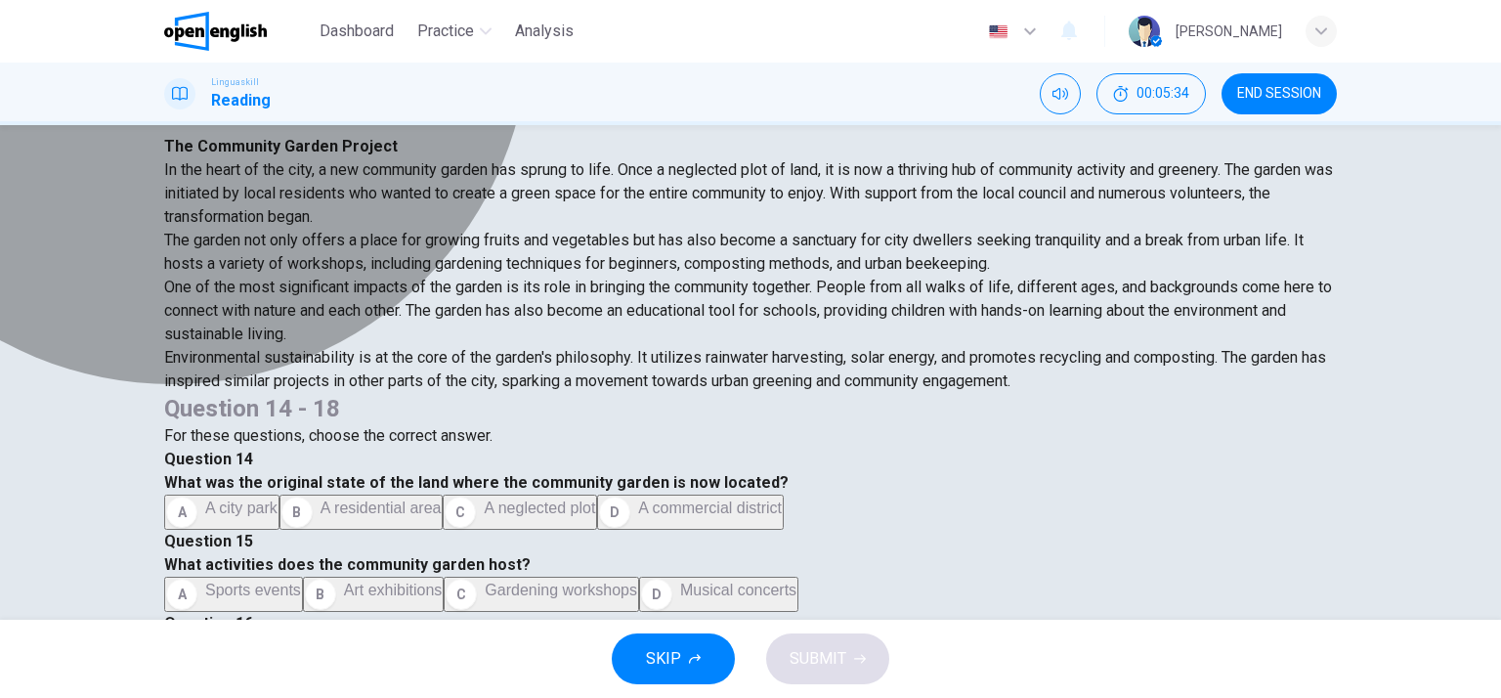
click at [637, 582] on span "Gardening workshops" at bounding box center [561, 590] width 152 height 17
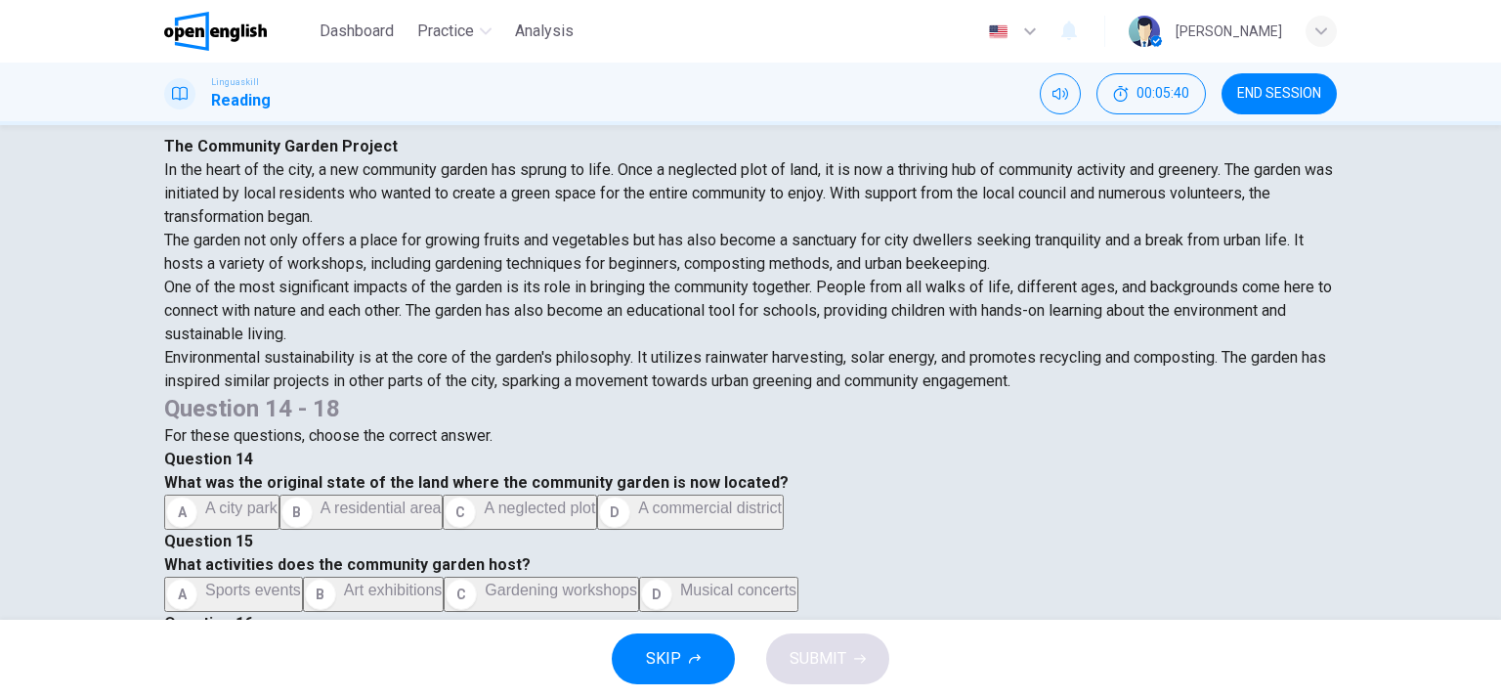
scroll to position [790, 0]
click at [734, 659] on button "B By offering hands-on environmental learning" at bounding box center [559, 676] width 350 height 35
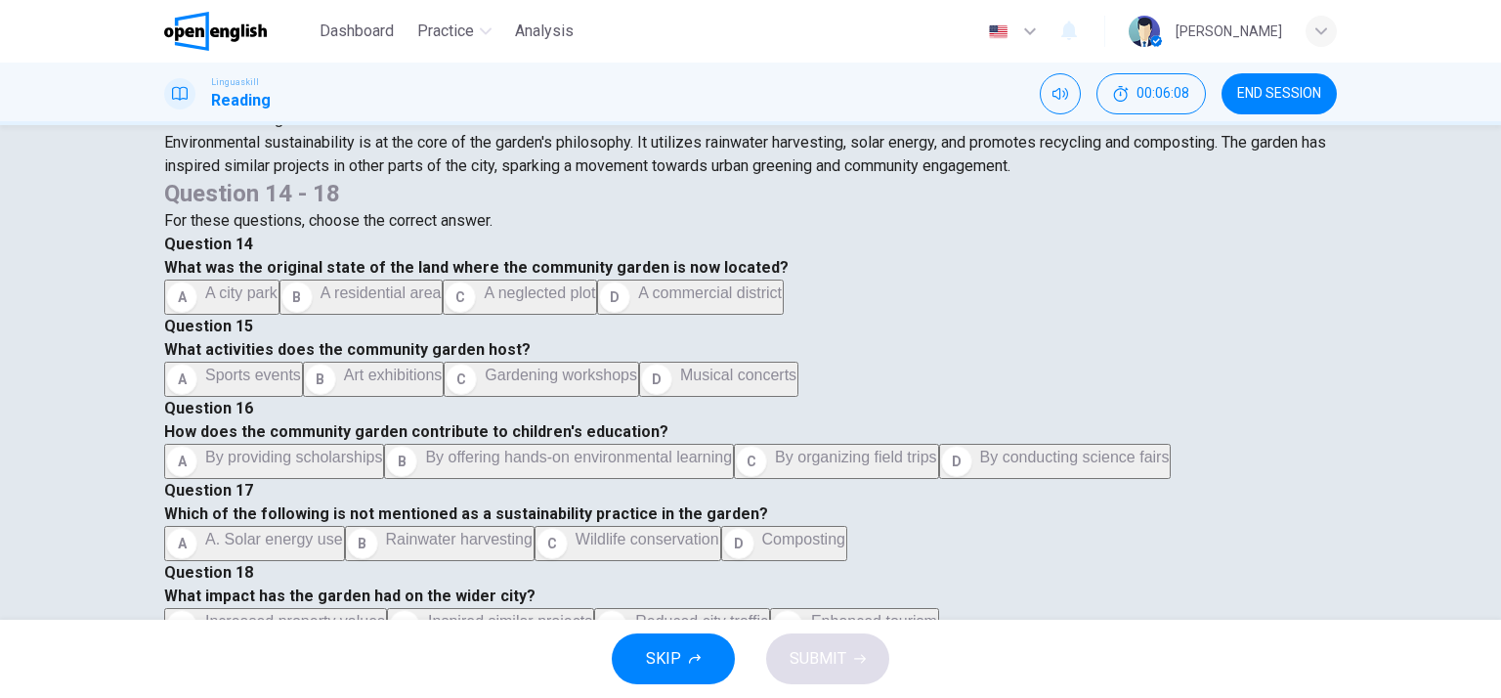
scroll to position [1043, 0]
click at [719, 531] on span "Wildlife conservation" at bounding box center [648, 539] width 144 height 17
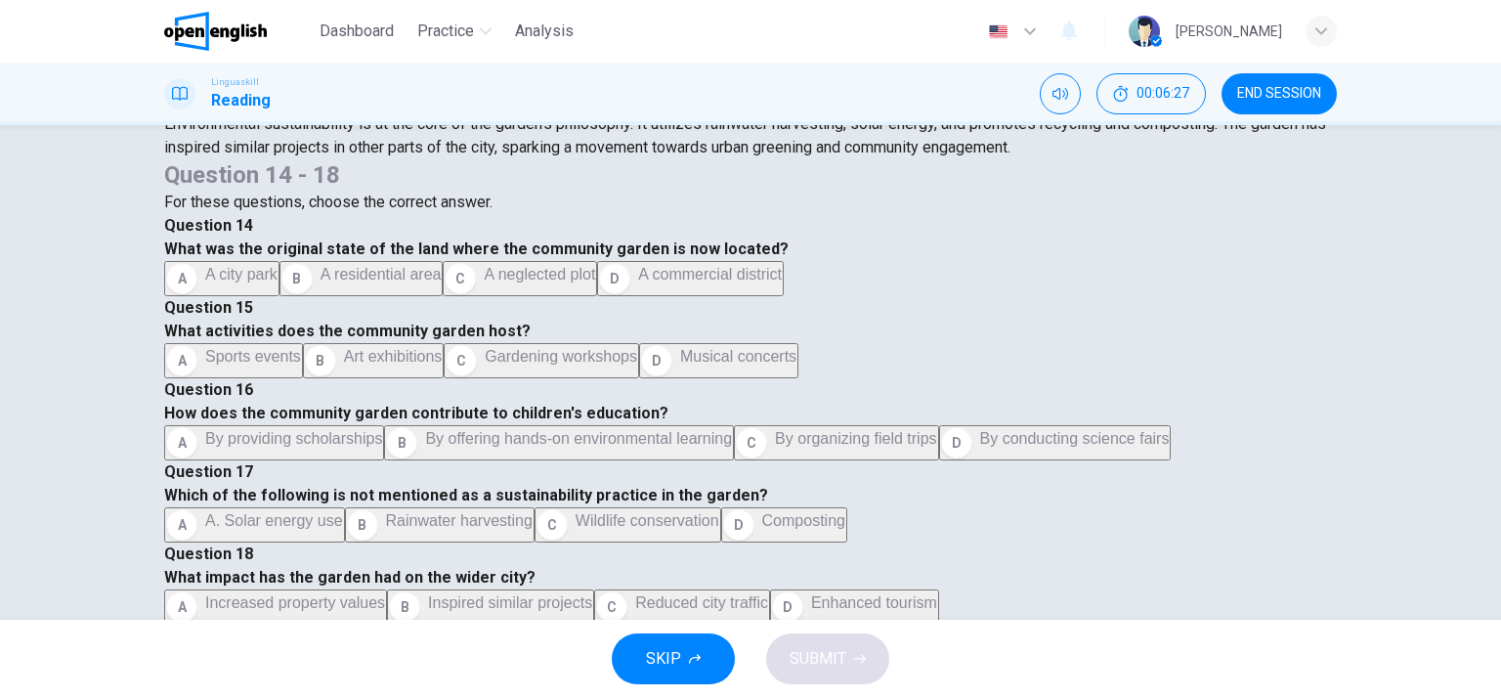
click at [385, 594] on span "Increased property values" at bounding box center [295, 602] width 180 height 17
click at [803, 663] on span "SUBMIT" at bounding box center [818, 658] width 57 height 27
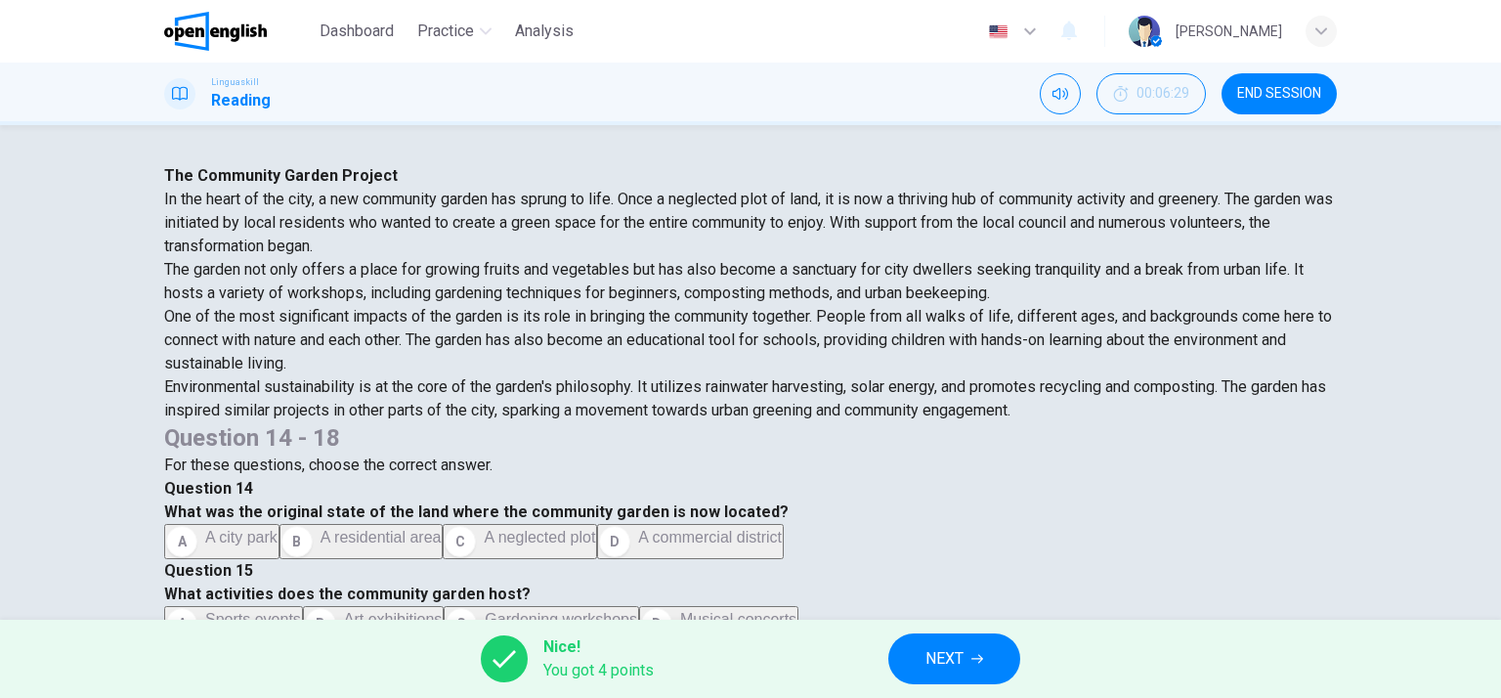
scroll to position [0, 0]
click at [538, 255] on span "In the heart of the city, a new community garden has sprung to life. Once a neg…" at bounding box center [748, 222] width 1169 height 65
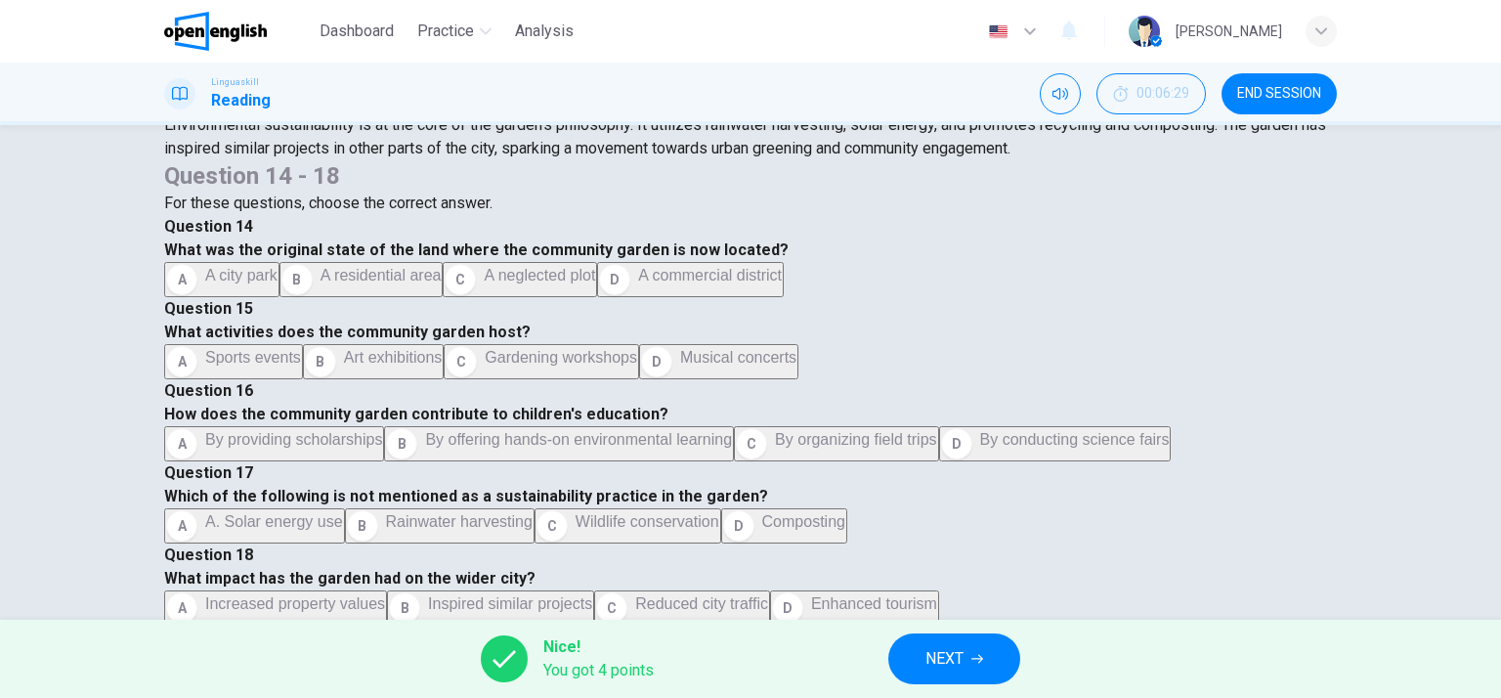
scroll to position [263, 0]
click at [537, 156] on span "Environmental sustainability is at the core of the garden's philosophy. It util…" at bounding box center [745, 135] width 1162 height 42
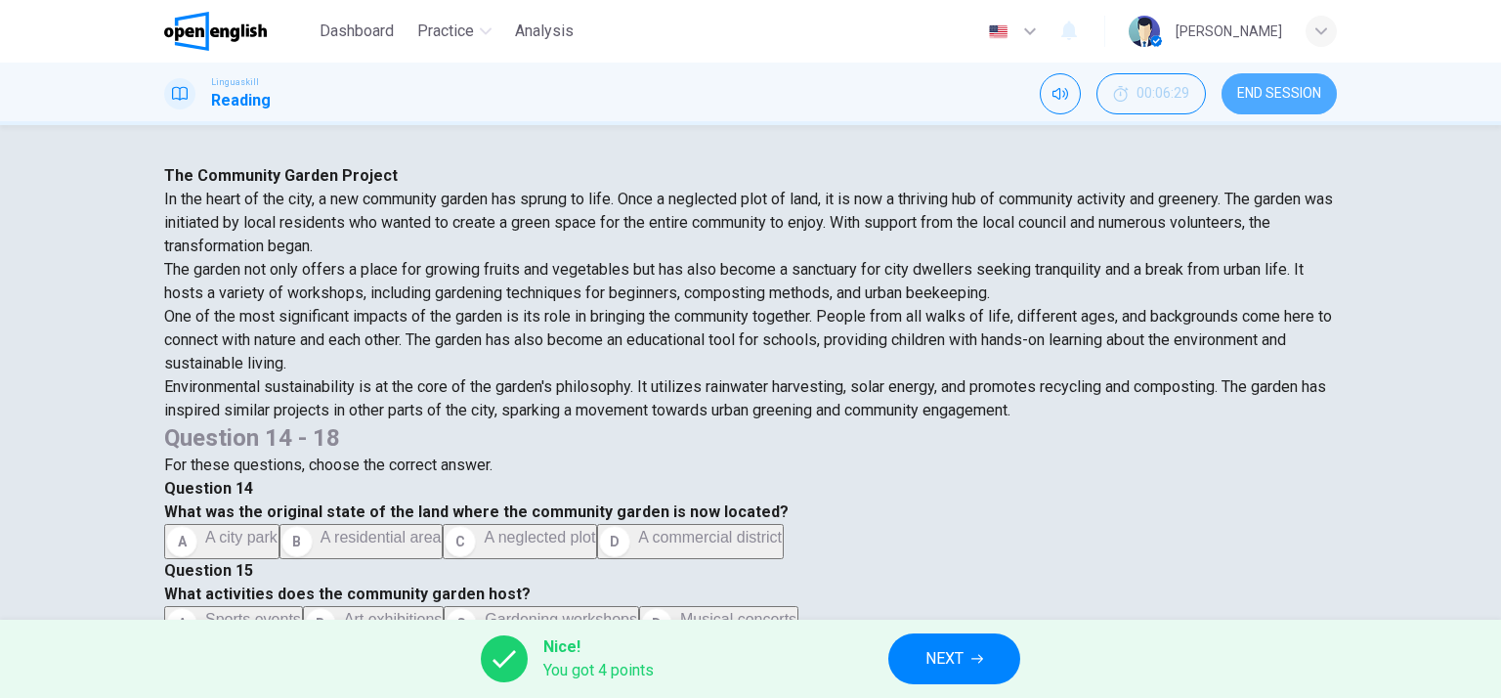
click at [1282, 81] on button "END SESSION" at bounding box center [1279, 93] width 115 height 41
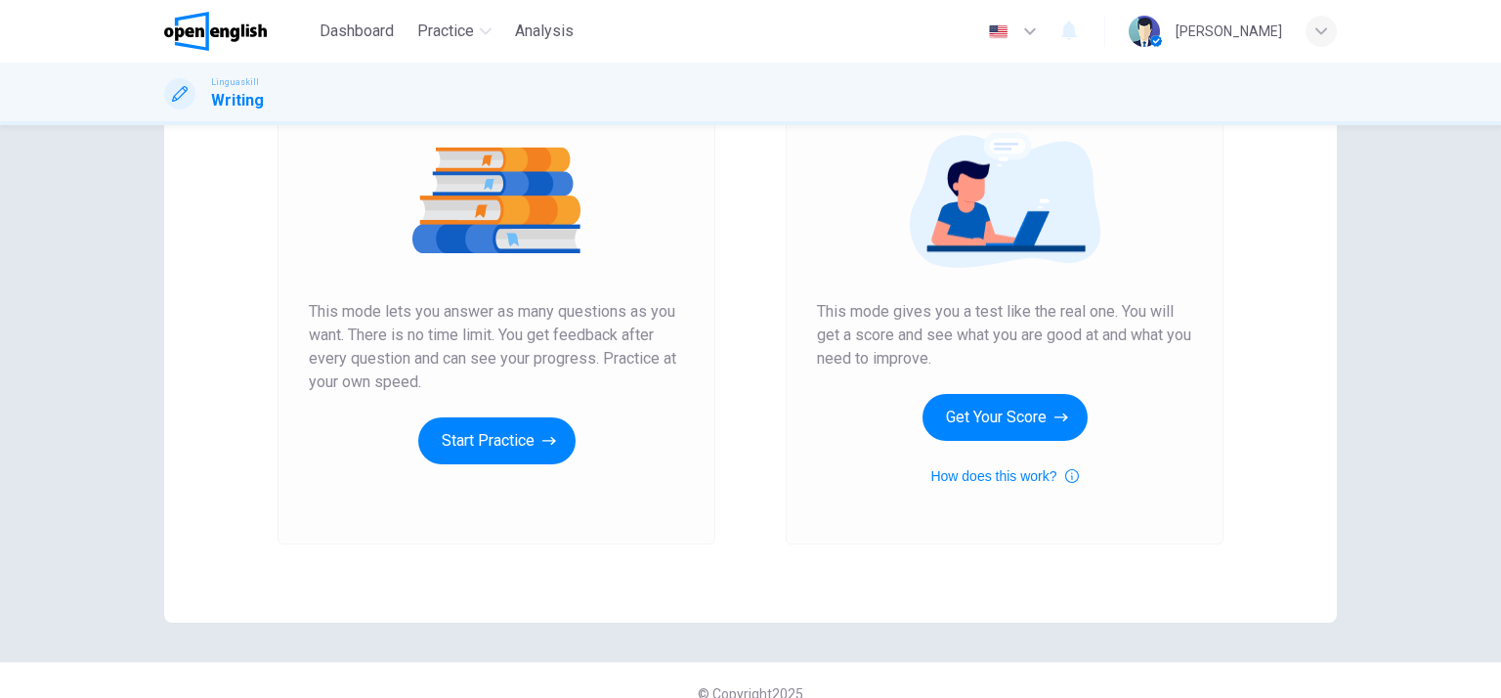
scroll to position [242, 0]
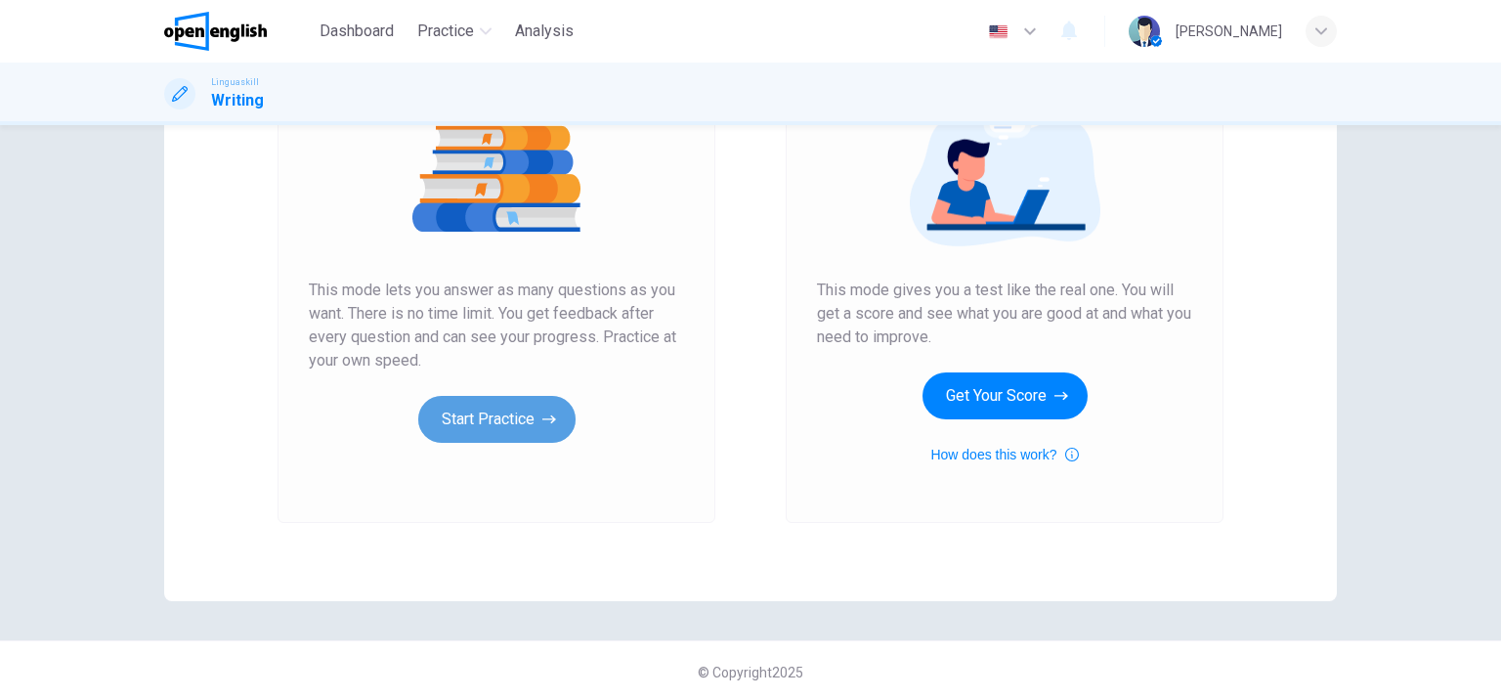
click at [507, 413] on button "Start Practice" at bounding box center [496, 419] width 157 height 47
